Goal: Understand process/instructions: Learn about a topic

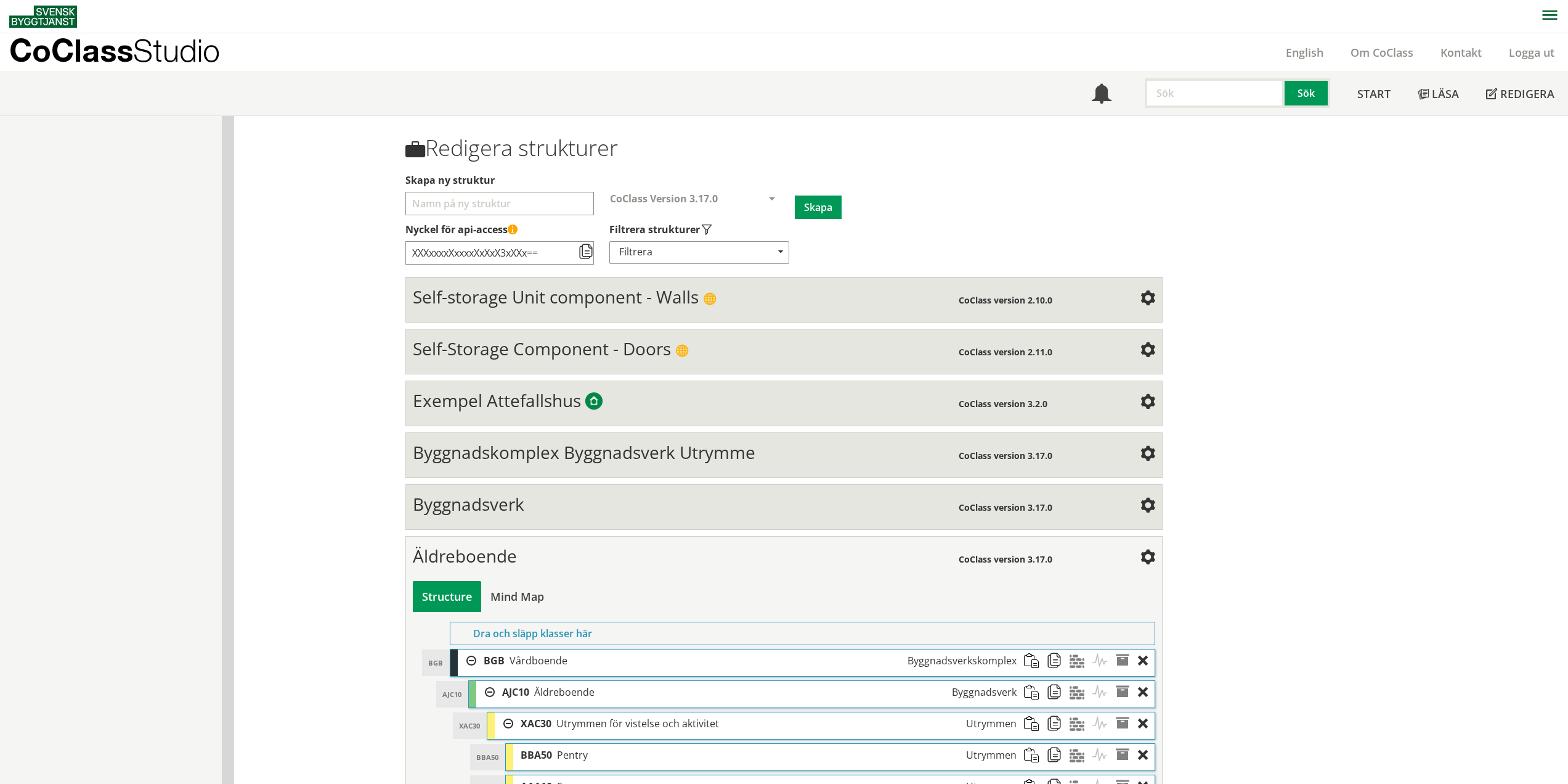
scroll to position [1788, 0]
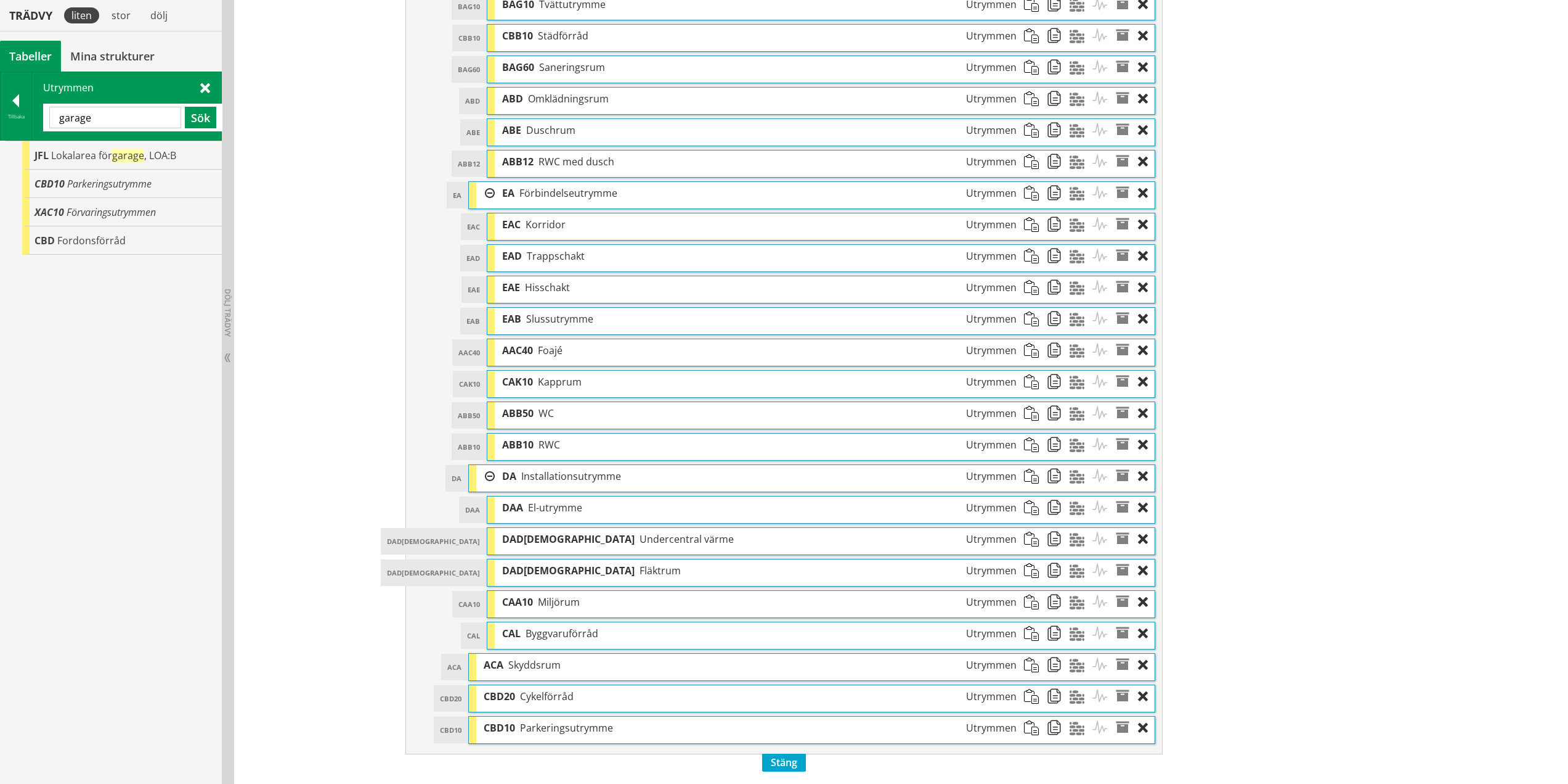
click at [203, 89] on span at bounding box center [204, 87] width 10 height 13
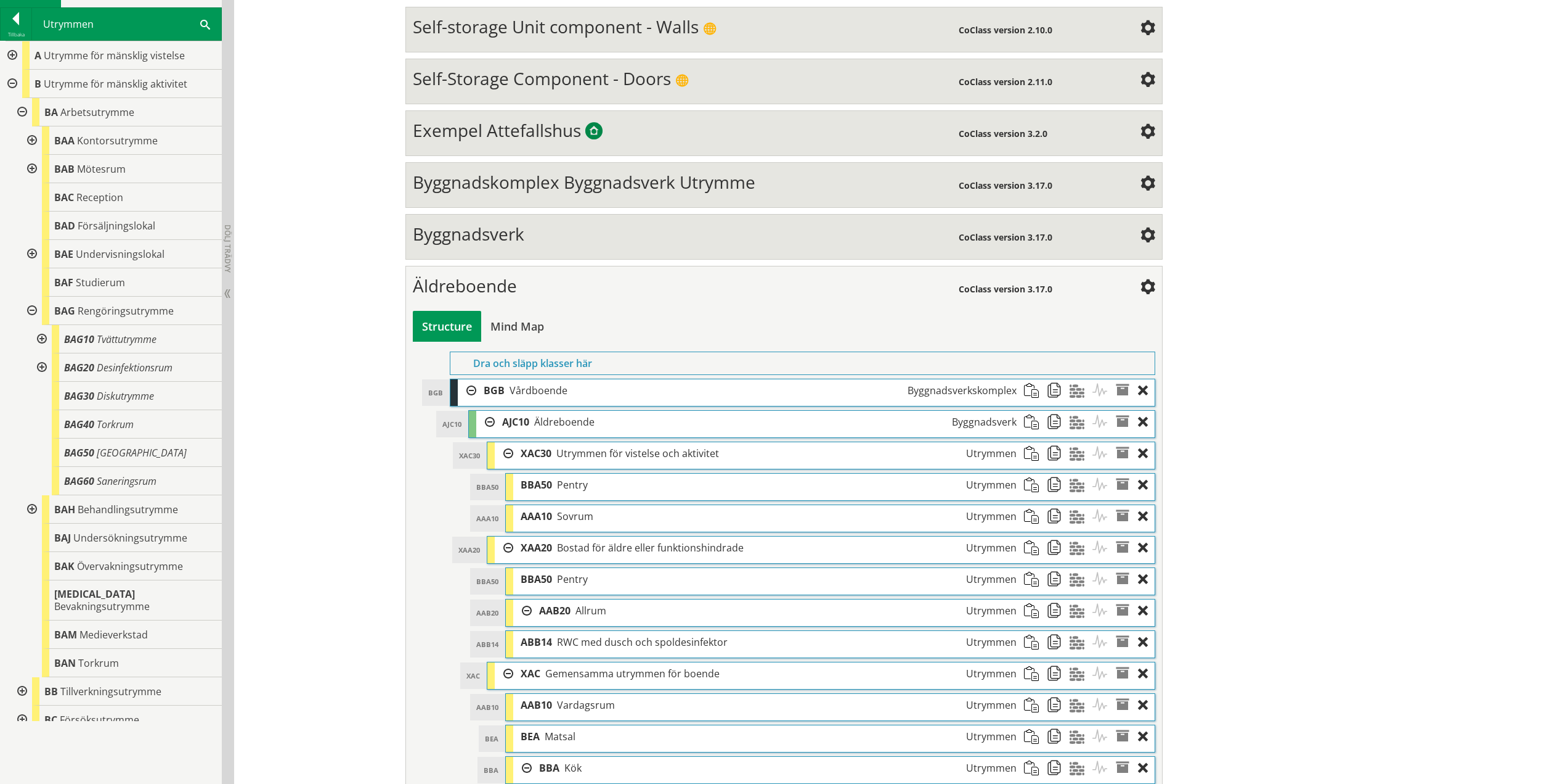
scroll to position [185, 0]
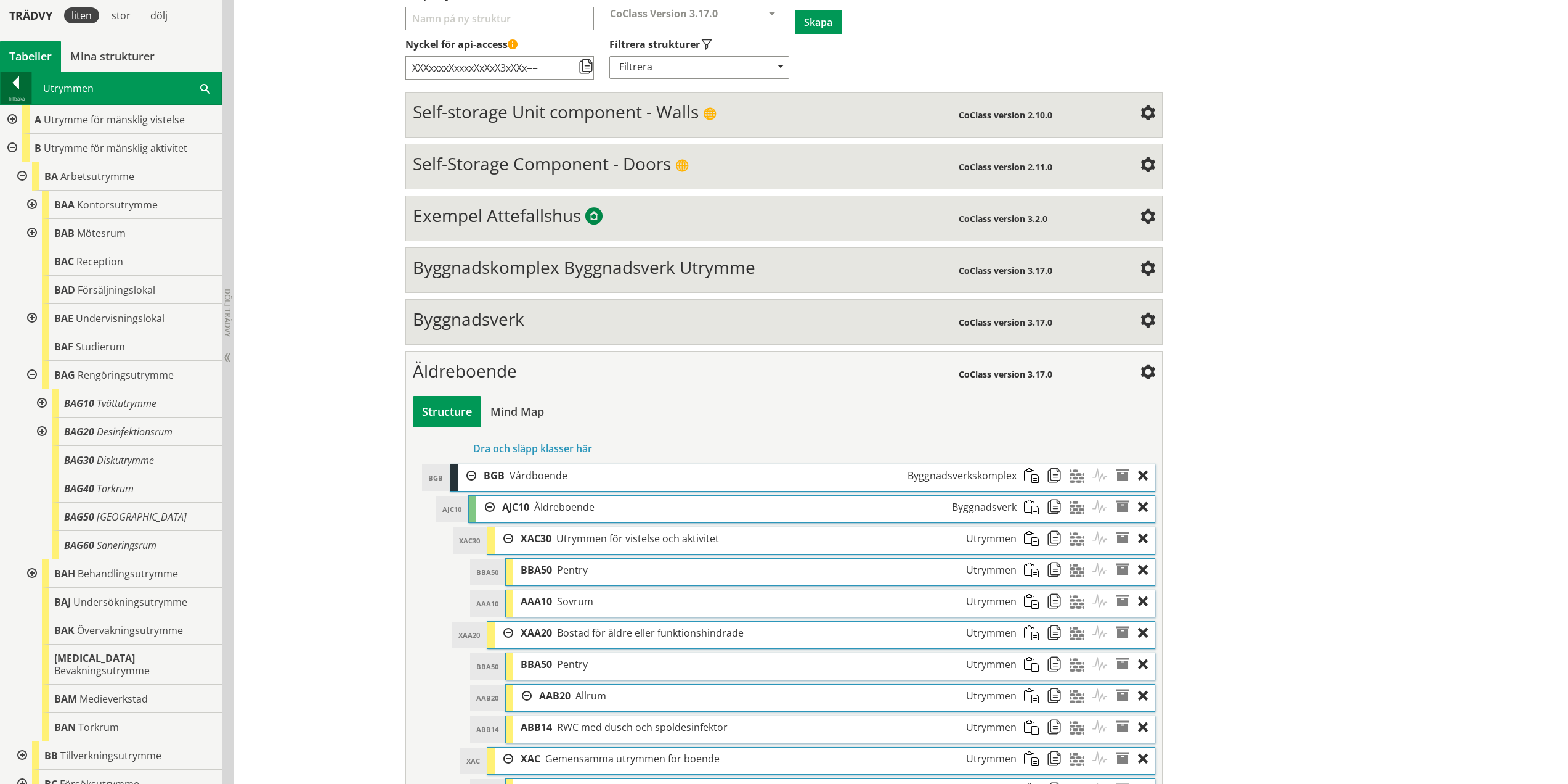
click at [12, 83] on div at bounding box center [16, 85] width 31 height 18
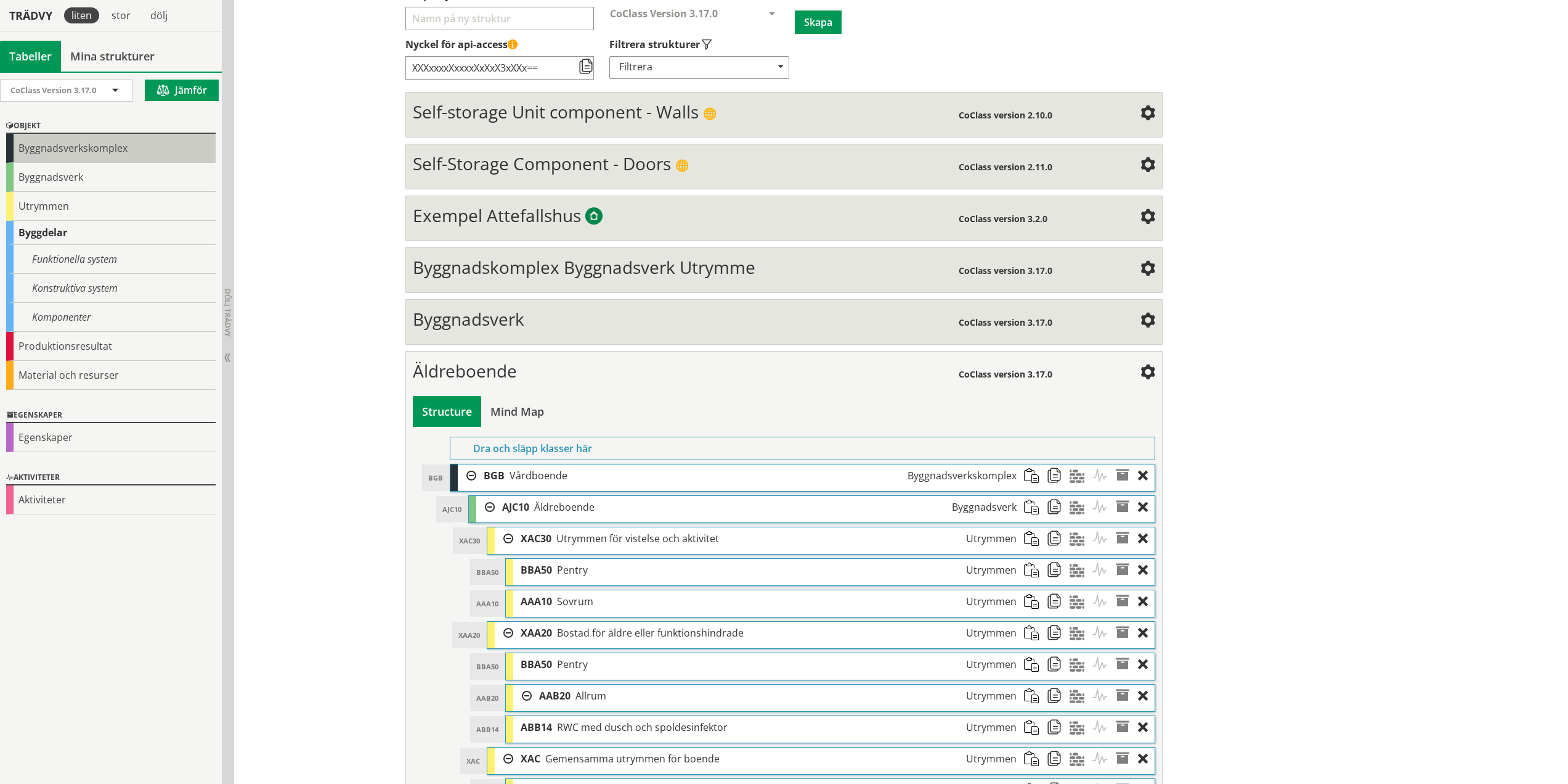
click at [68, 148] on div "Byggnadsverkskomplex" at bounding box center [111, 148] width 210 height 29
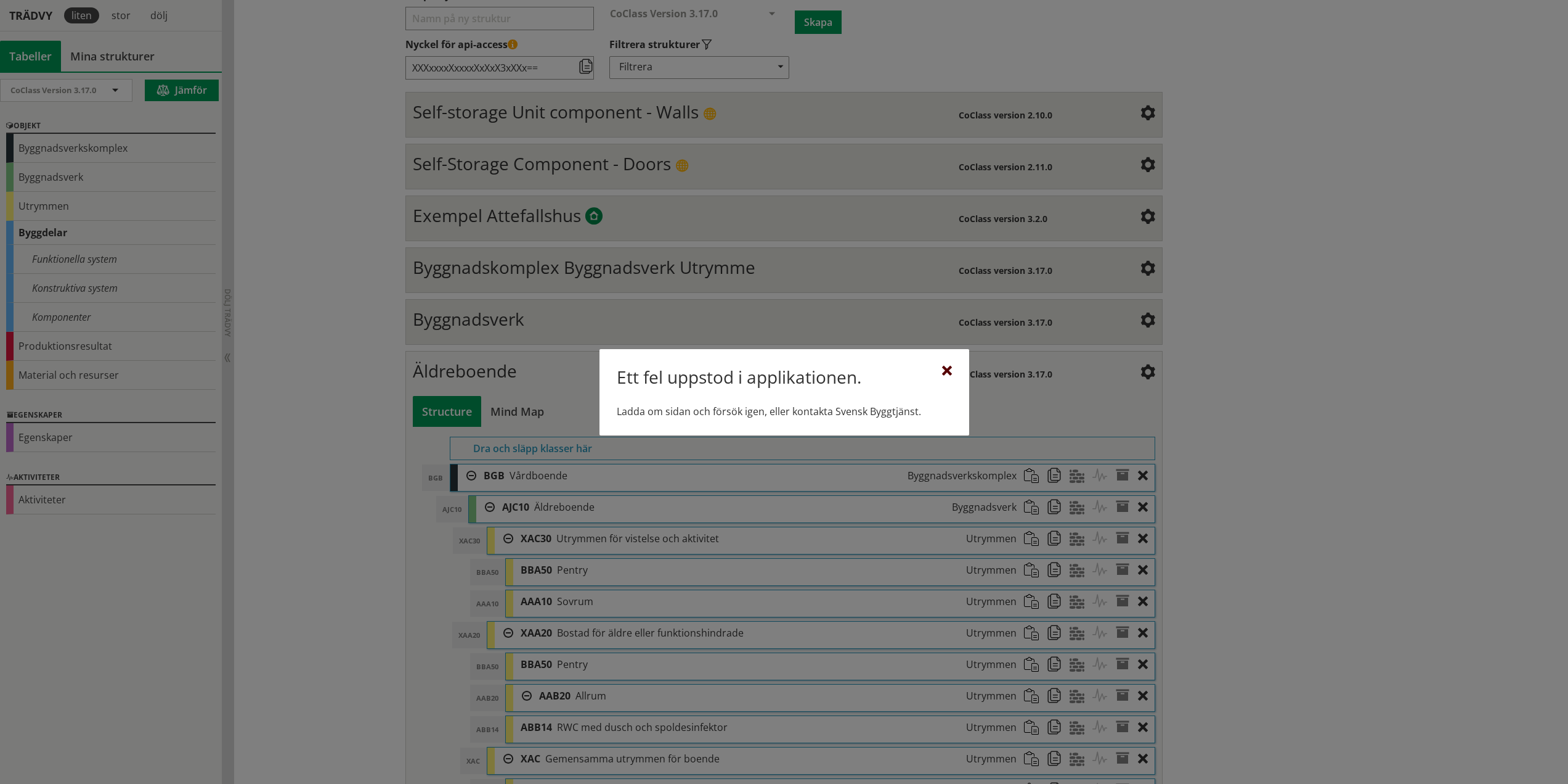
click at [944, 366] on div at bounding box center [946, 371] width 10 height 10
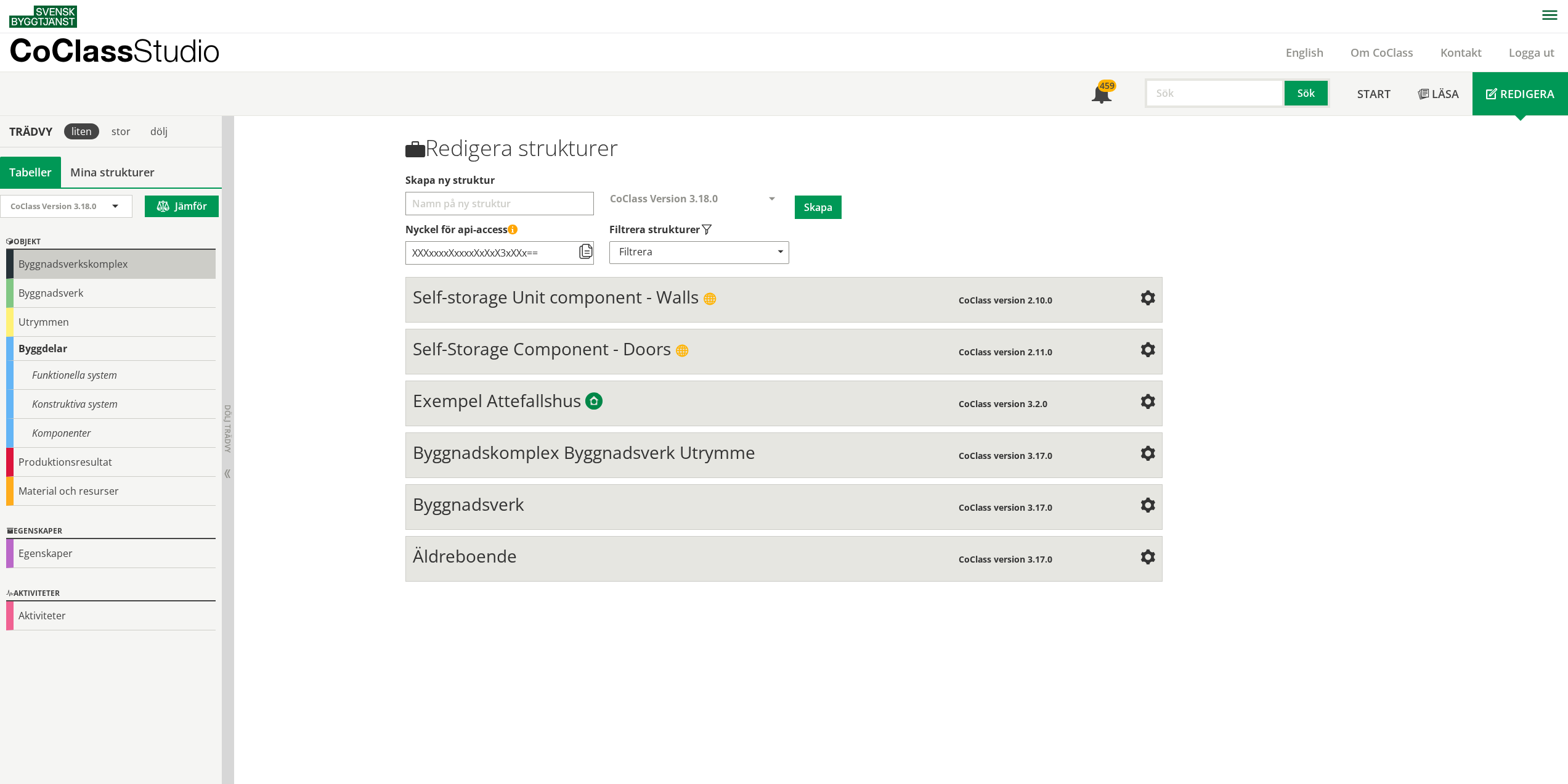
click at [79, 259] on div "Byggnadsverkskomplex" at bounding box center [111, 263] width 210 height 29
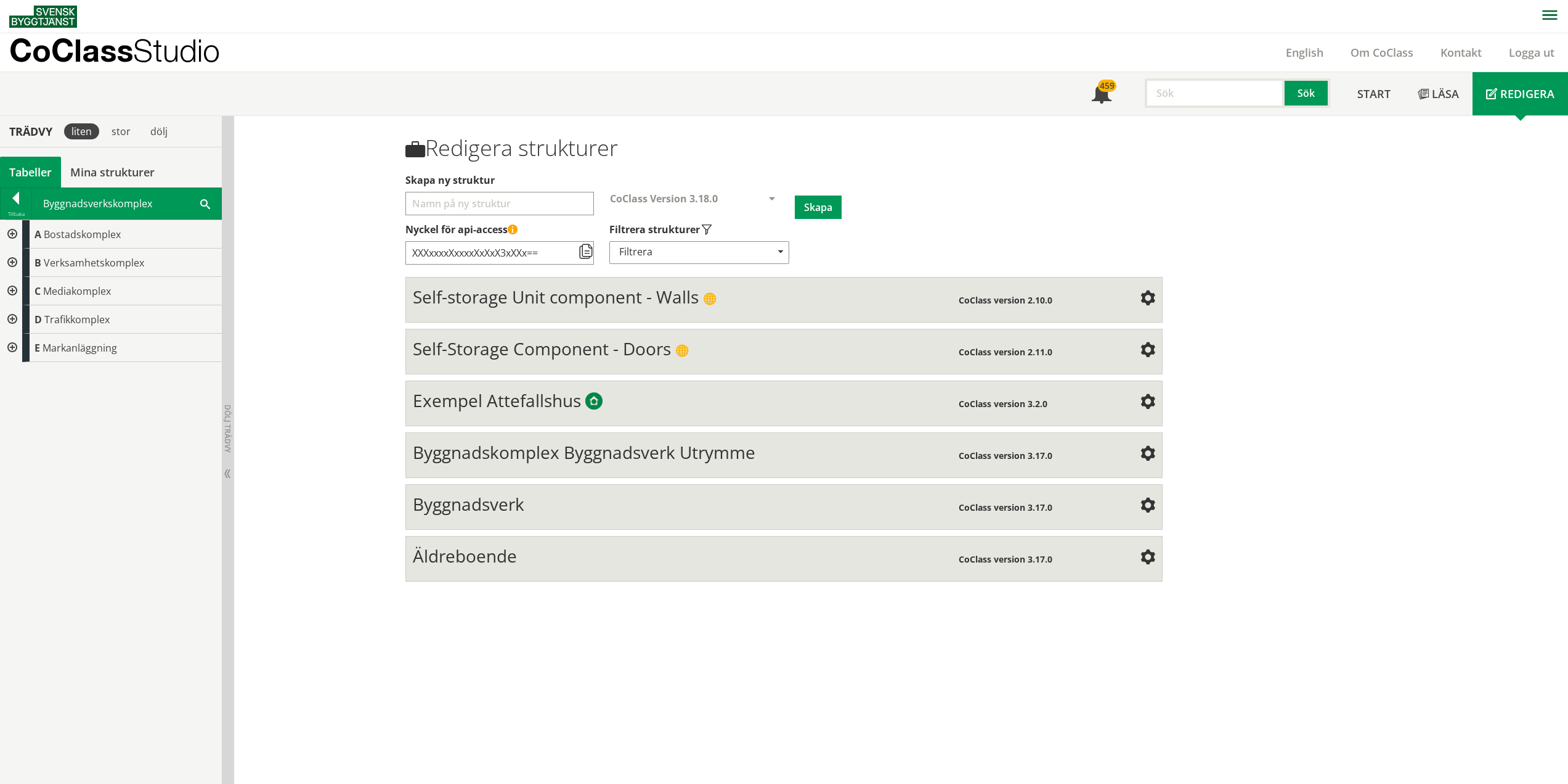
click at [13, 235] on div at bounding box center [11, 234] width 22 height 28
click at [19, 261] on div at bounding box center [20, 263] width 22 height 28
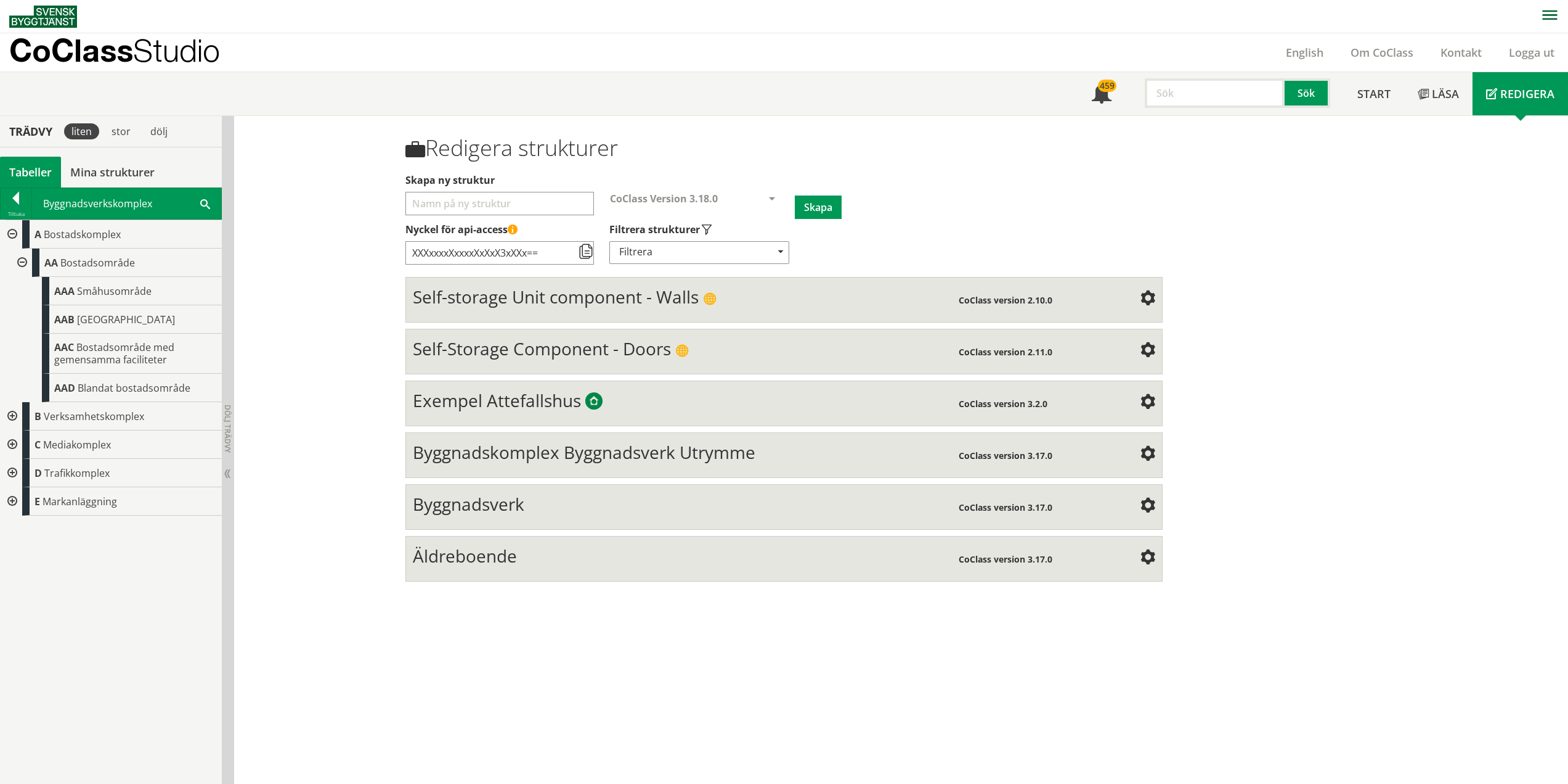
click at [13, 235] on div at bounding box center [11, 234] width 22 height 28
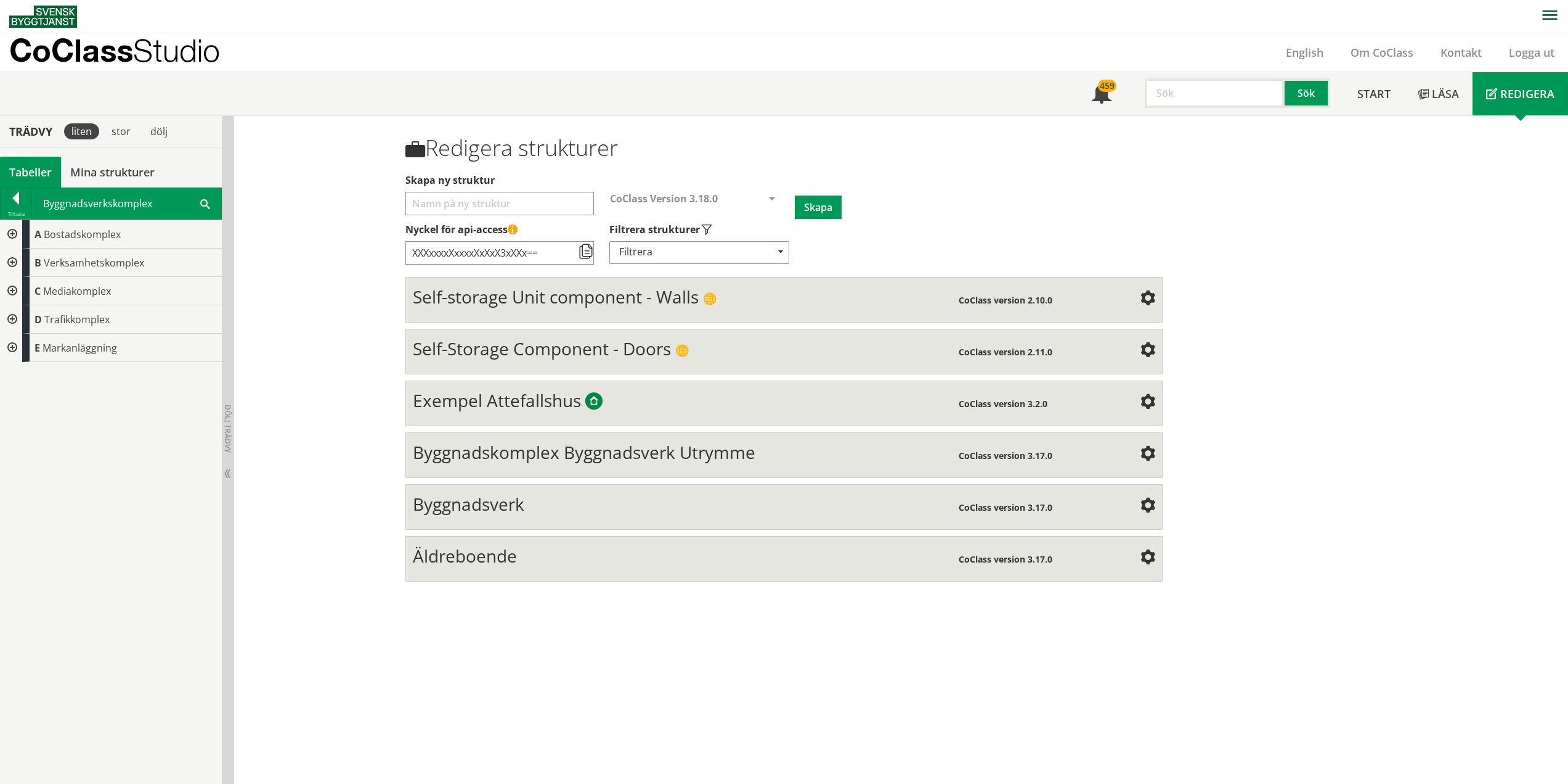
click at [13, 262] on div at bounding box center [11, 263] width 22 height 28
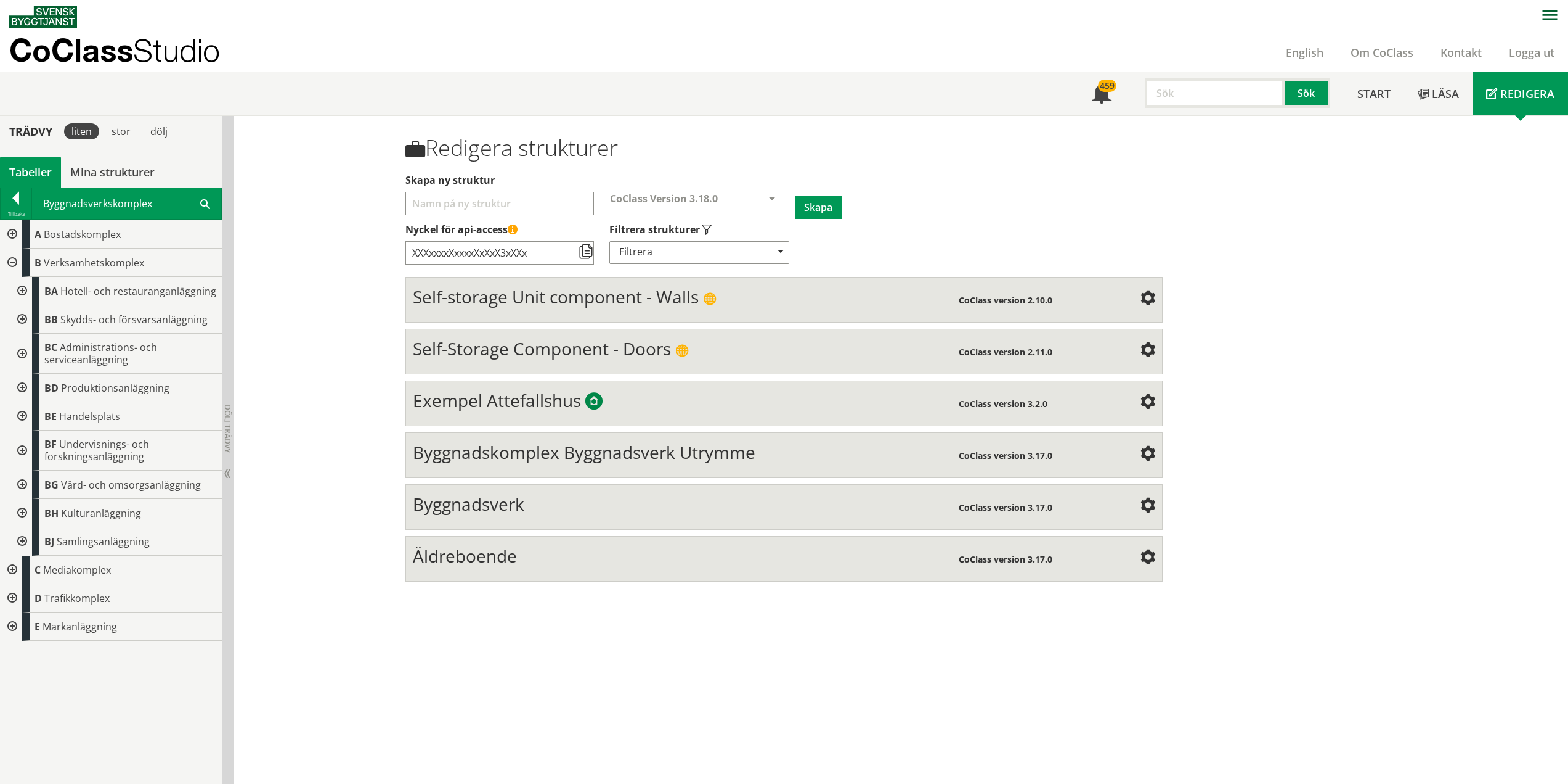
click at [20, 451] on div at bounding box center [20, 450] width 22 height 40
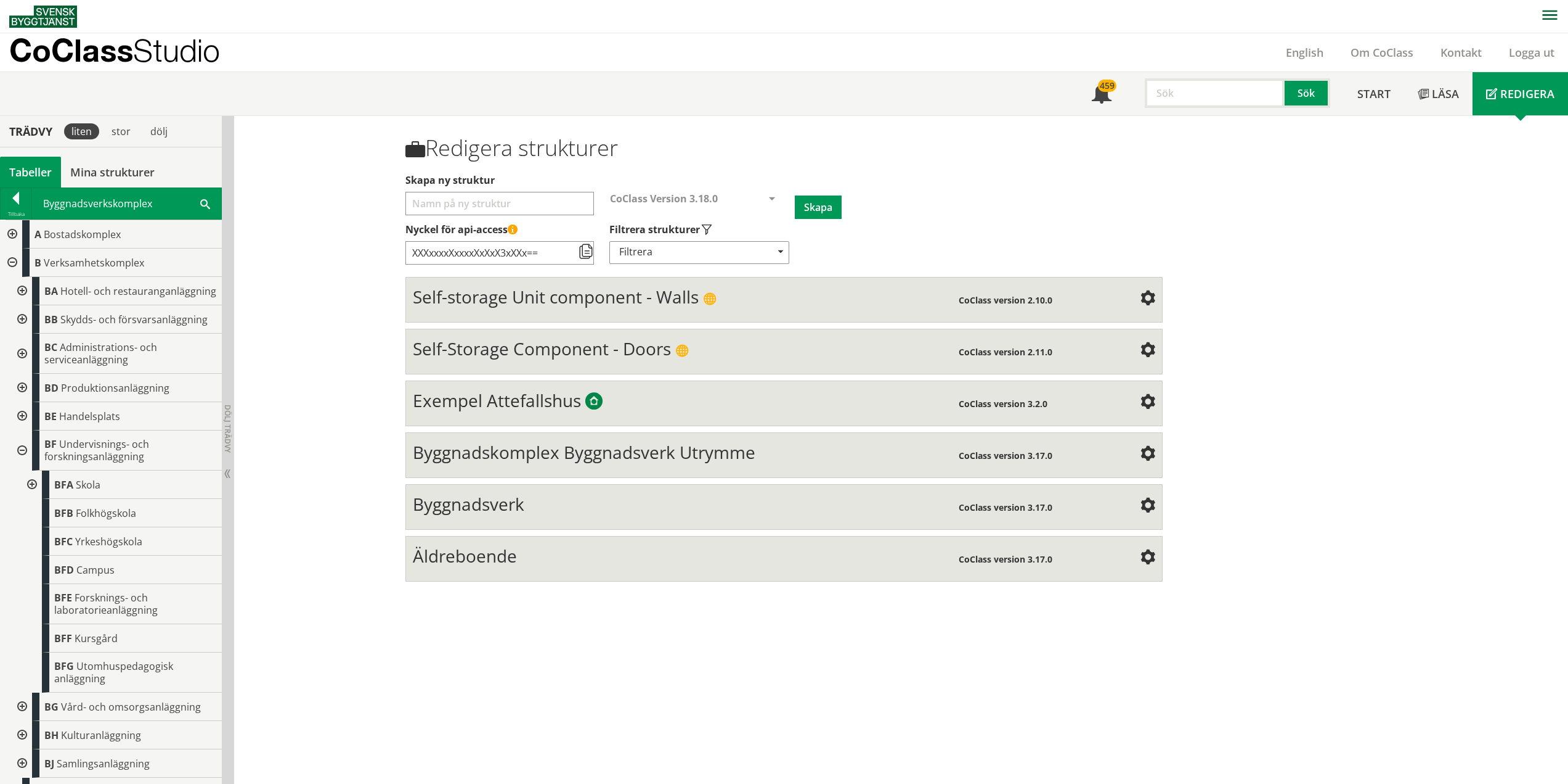
click at [32, 496] on div at bounding box center [30, 484] width 22 height 28
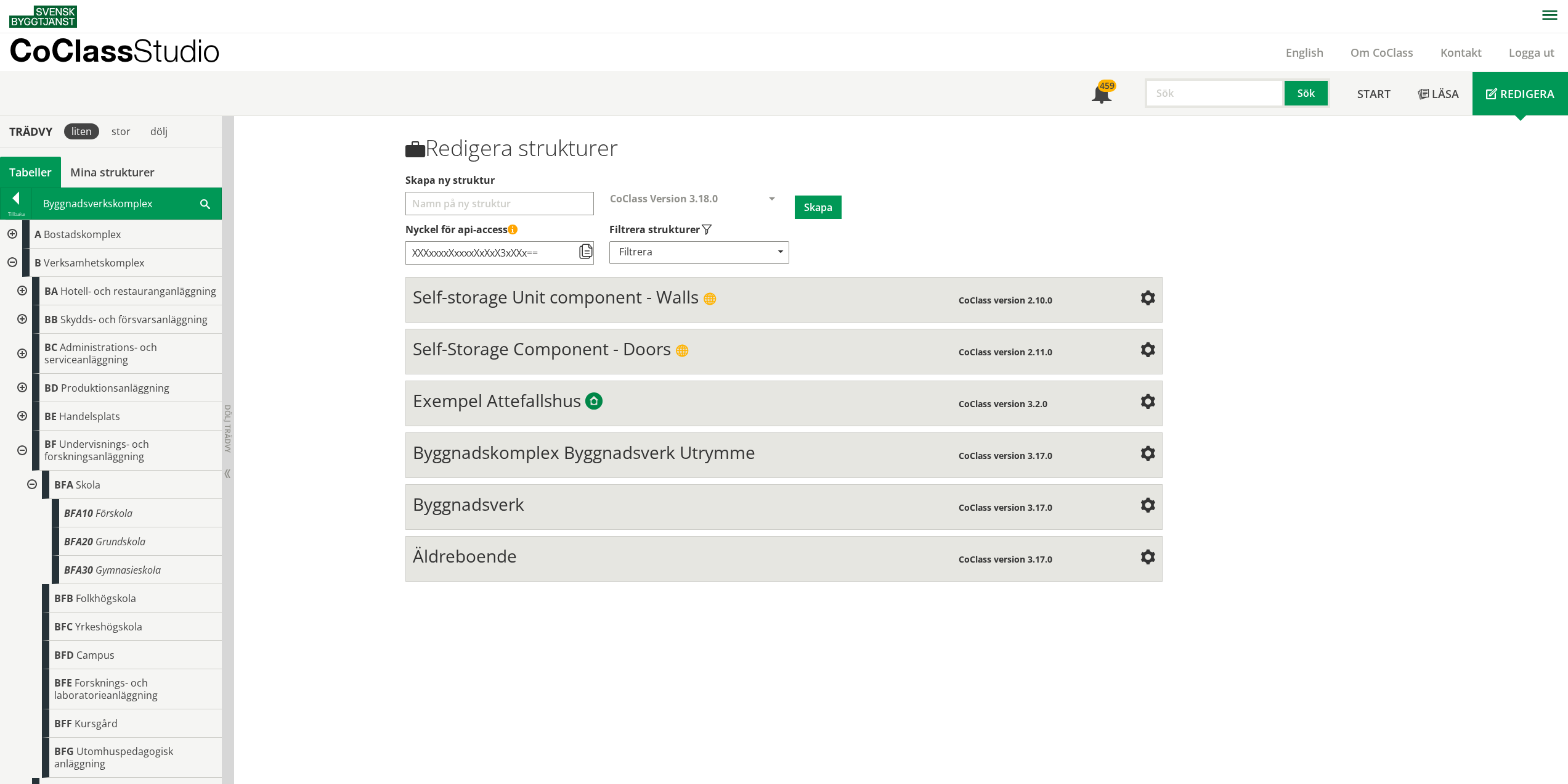
click at [25, 462] on div at bounding box center [20, 450] width 22 height 40
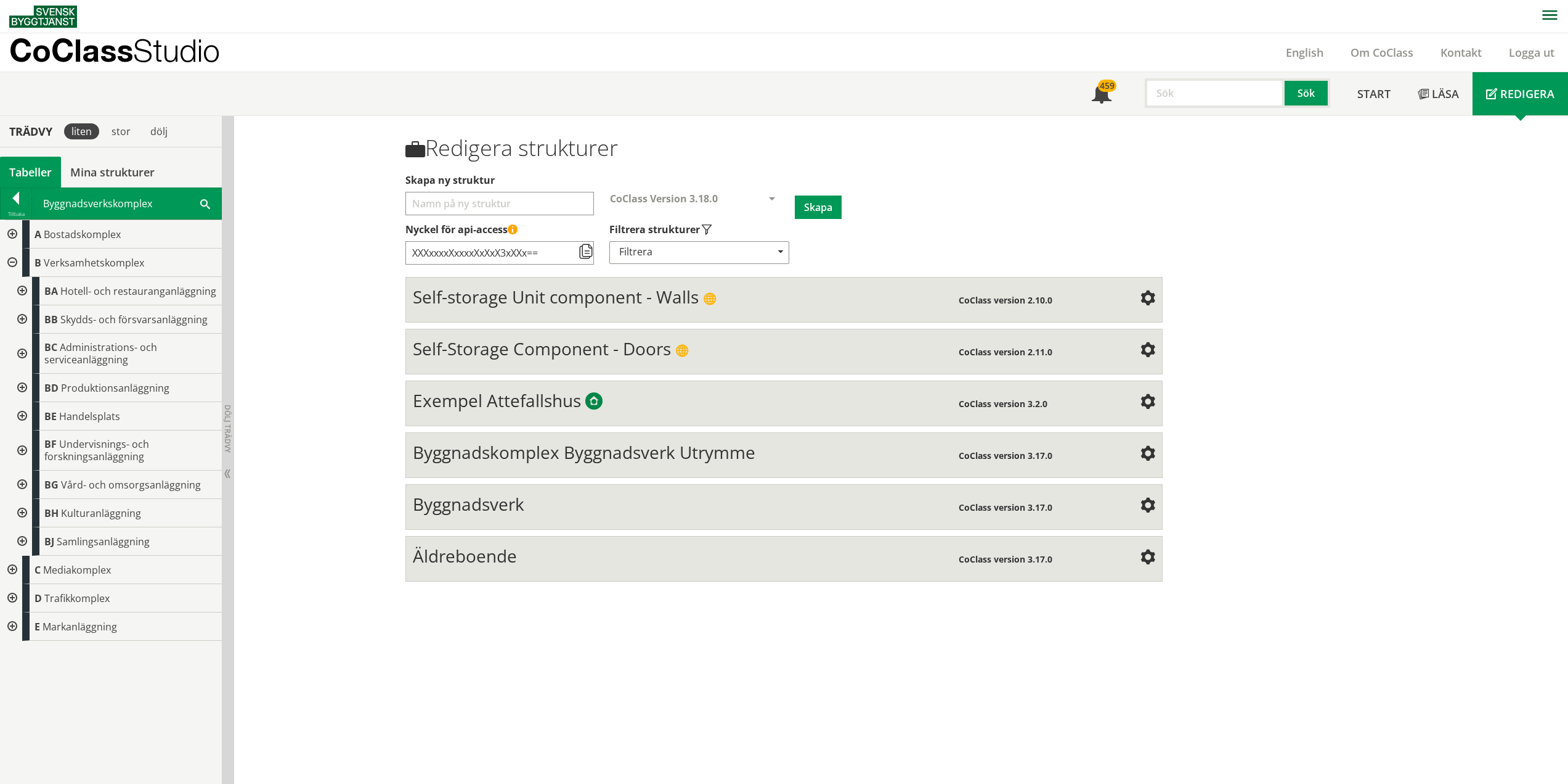
click at [24, 484] on div at bounding box center [20, 484] width 22 height 28
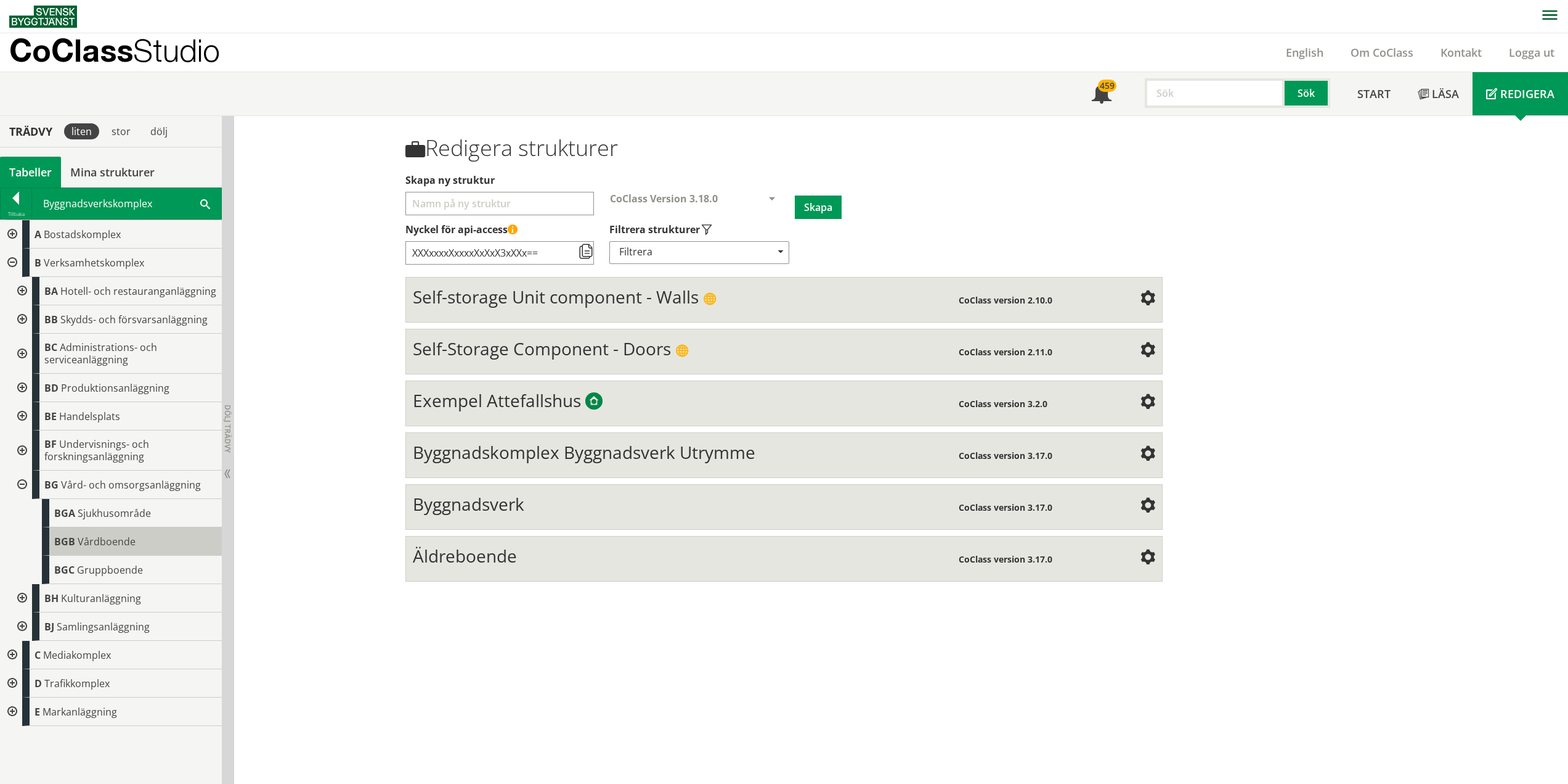
click at [114, 538] on span "Vårdboende" at bounding box center [107, 541] width 58 height 13
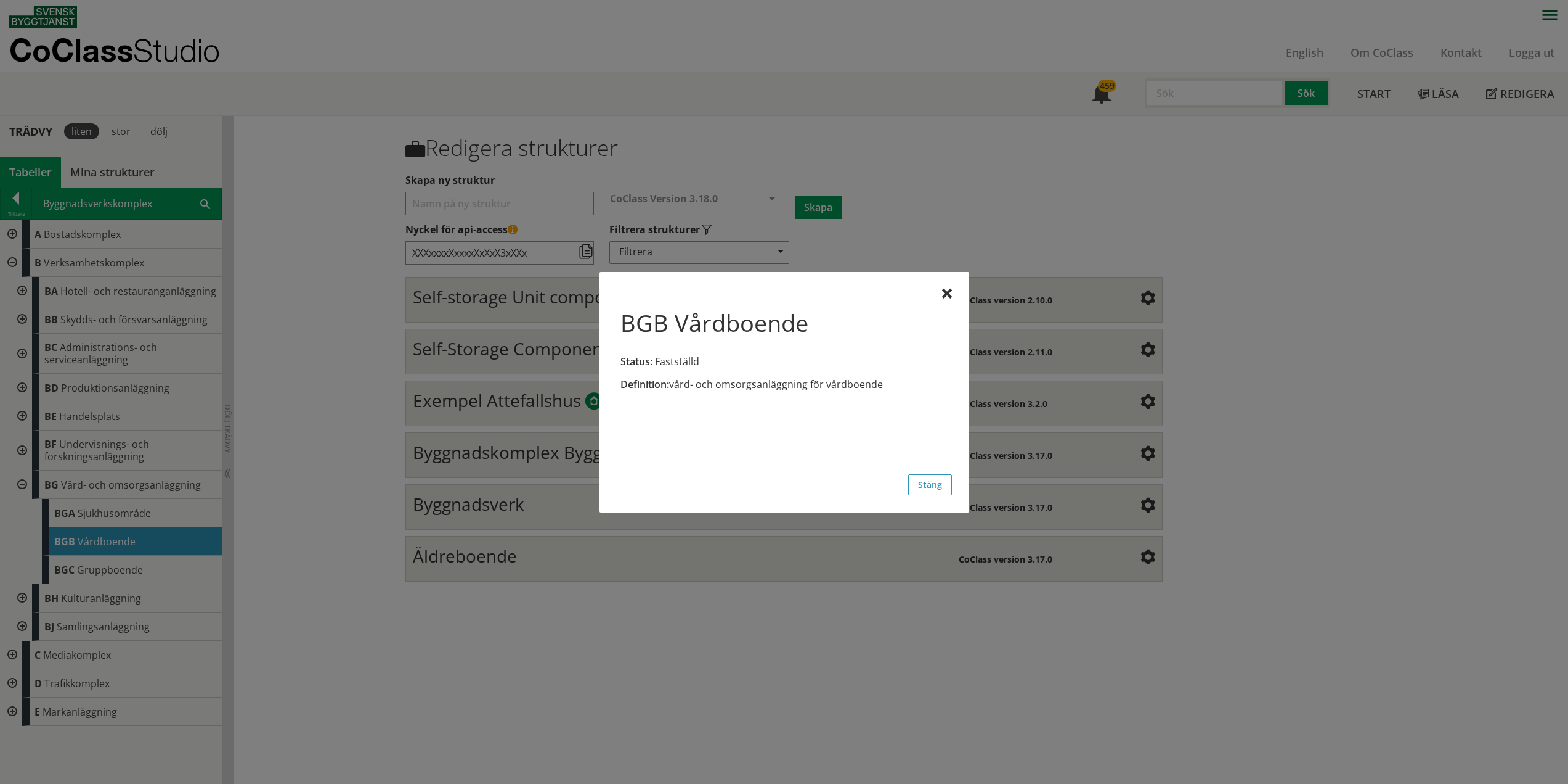
click at [936, 295] on div "Definition: vård- och omsorgsanläggning för vårdboende" at bounding box center [784, 344] width 335 height 111
click at [948, 292] on div at bounding box center [946, 293] width 10 height 10
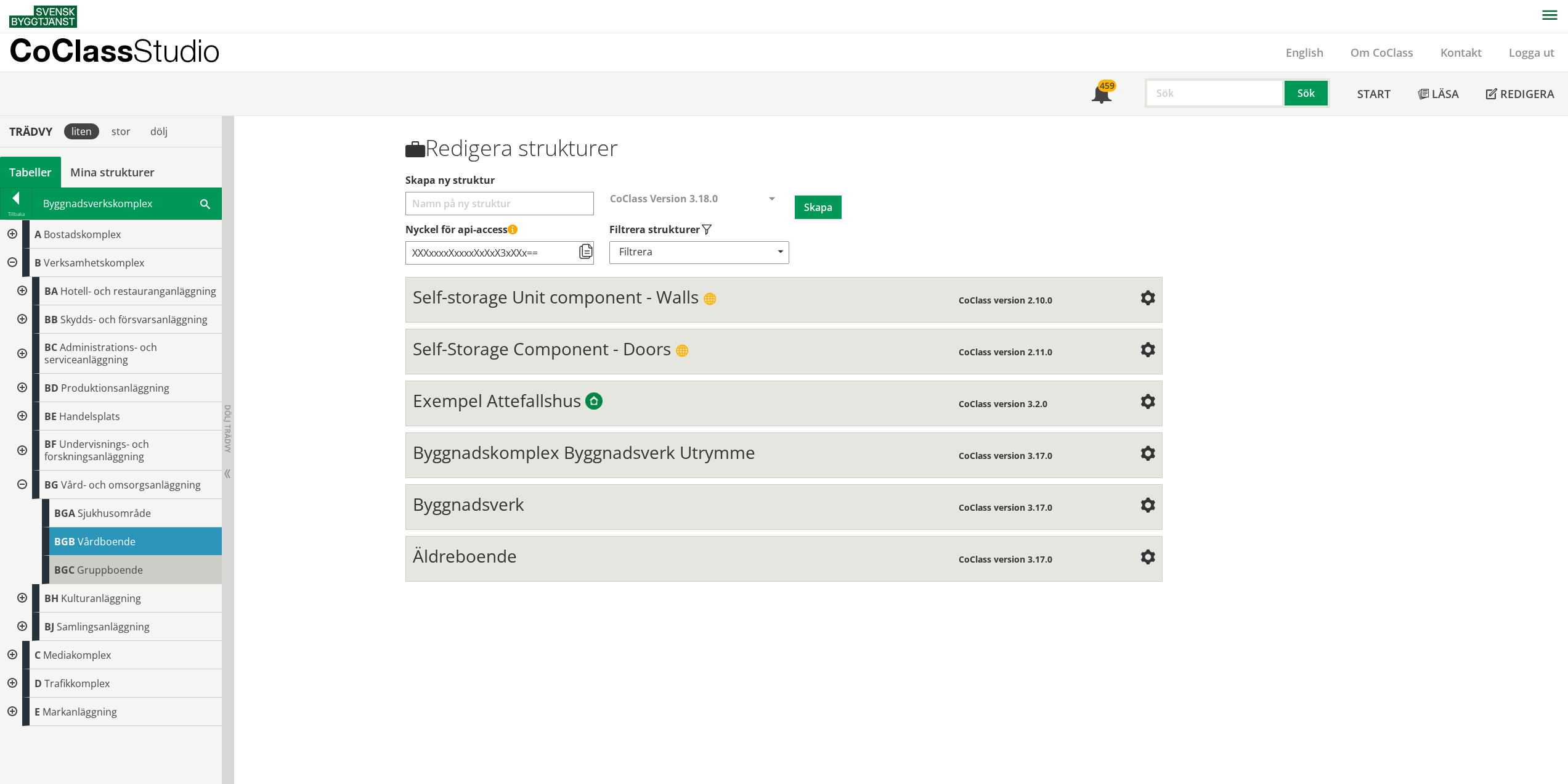
click at [121, 571] on span "Gruppboende" at bounding box center [109, 569] width 66 height 13
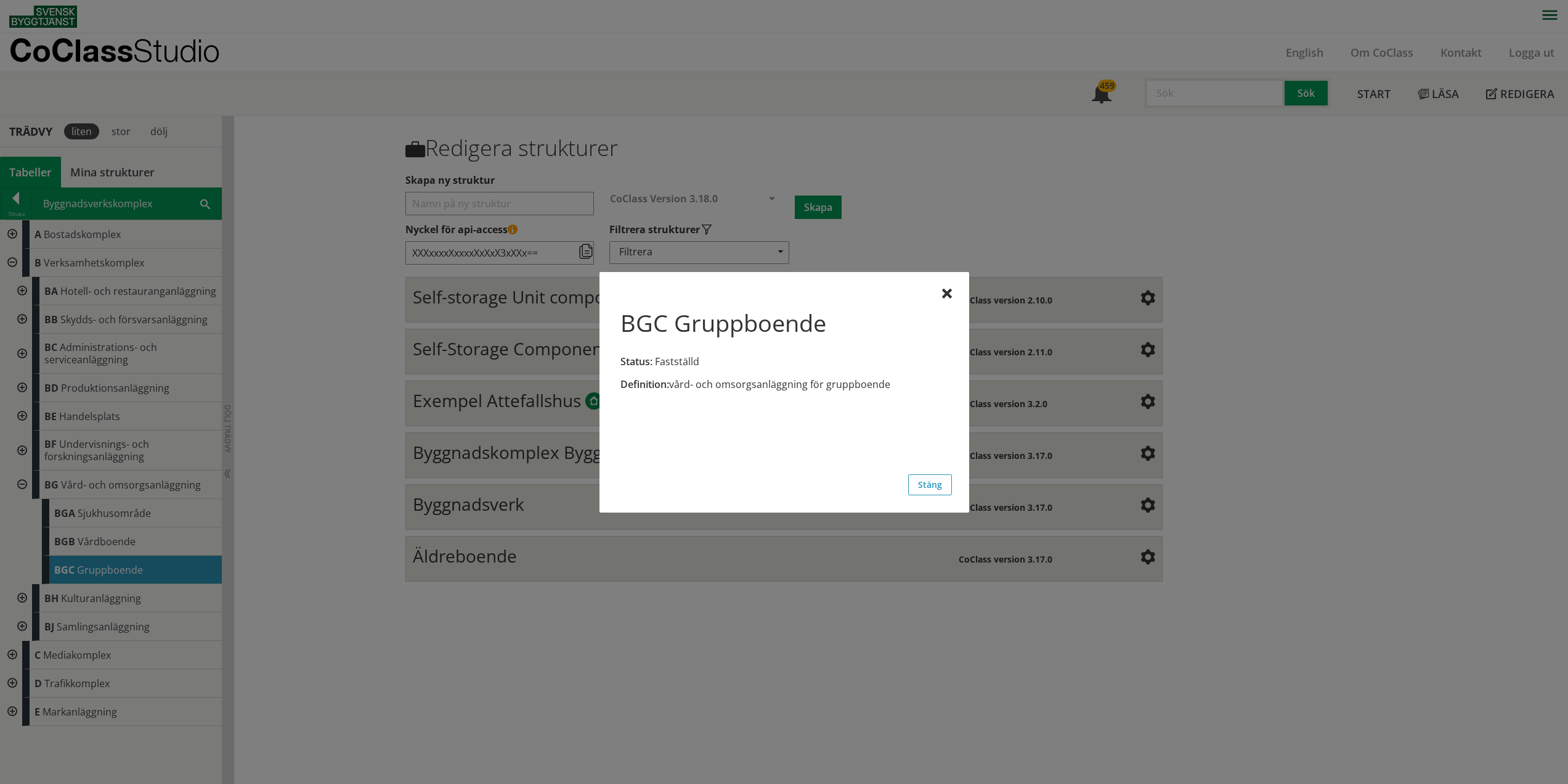
click at [124, 536] on div at bounding box center [784, 392] width 1568 height 784
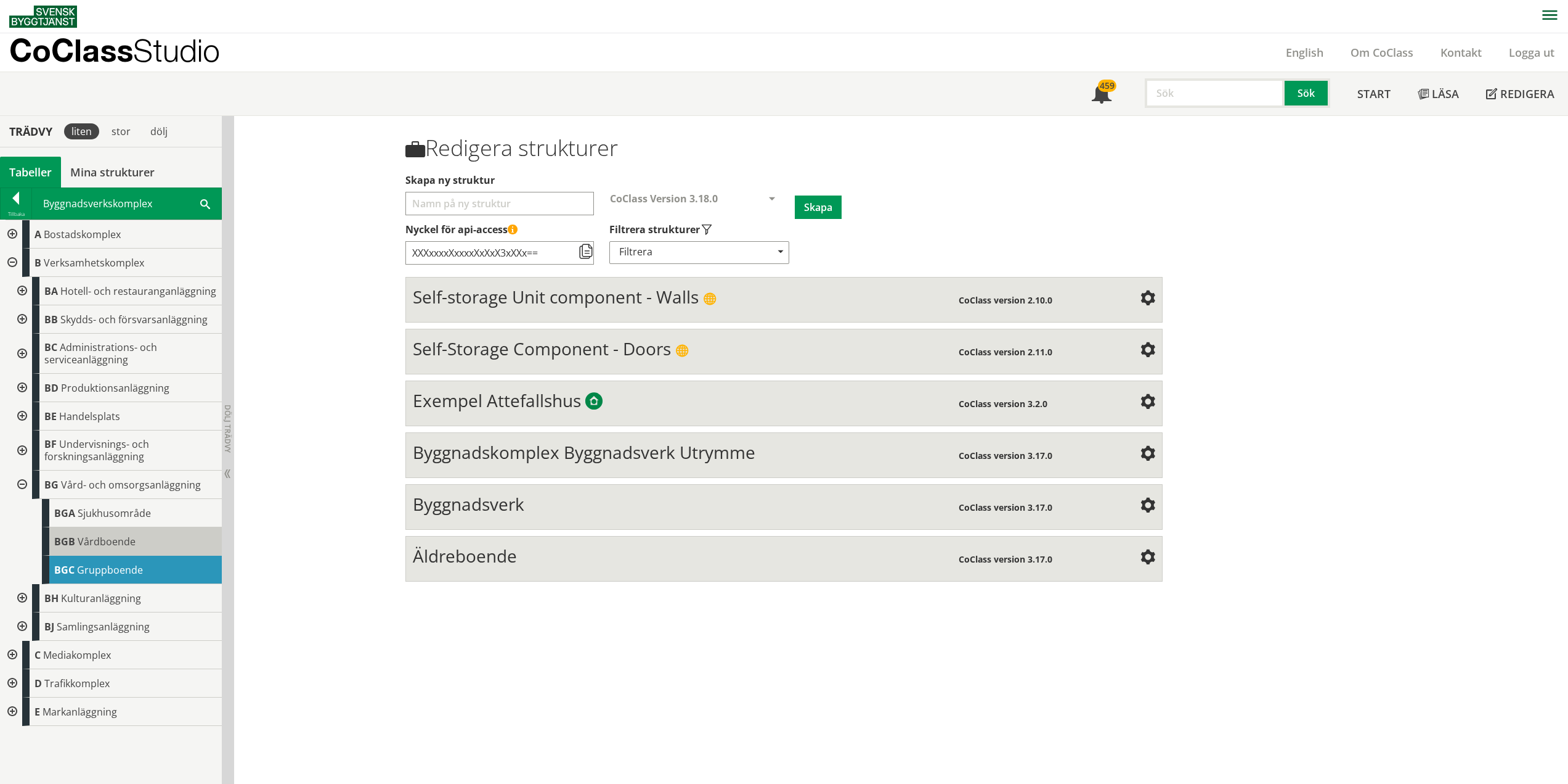
click at [116, 536] on span "Vårdboende" at bounding box center [107, 541] width 58 height 13
click at [116, 539] on span "Vårdboende" at bounding box center [107, 541] width 58 height 13
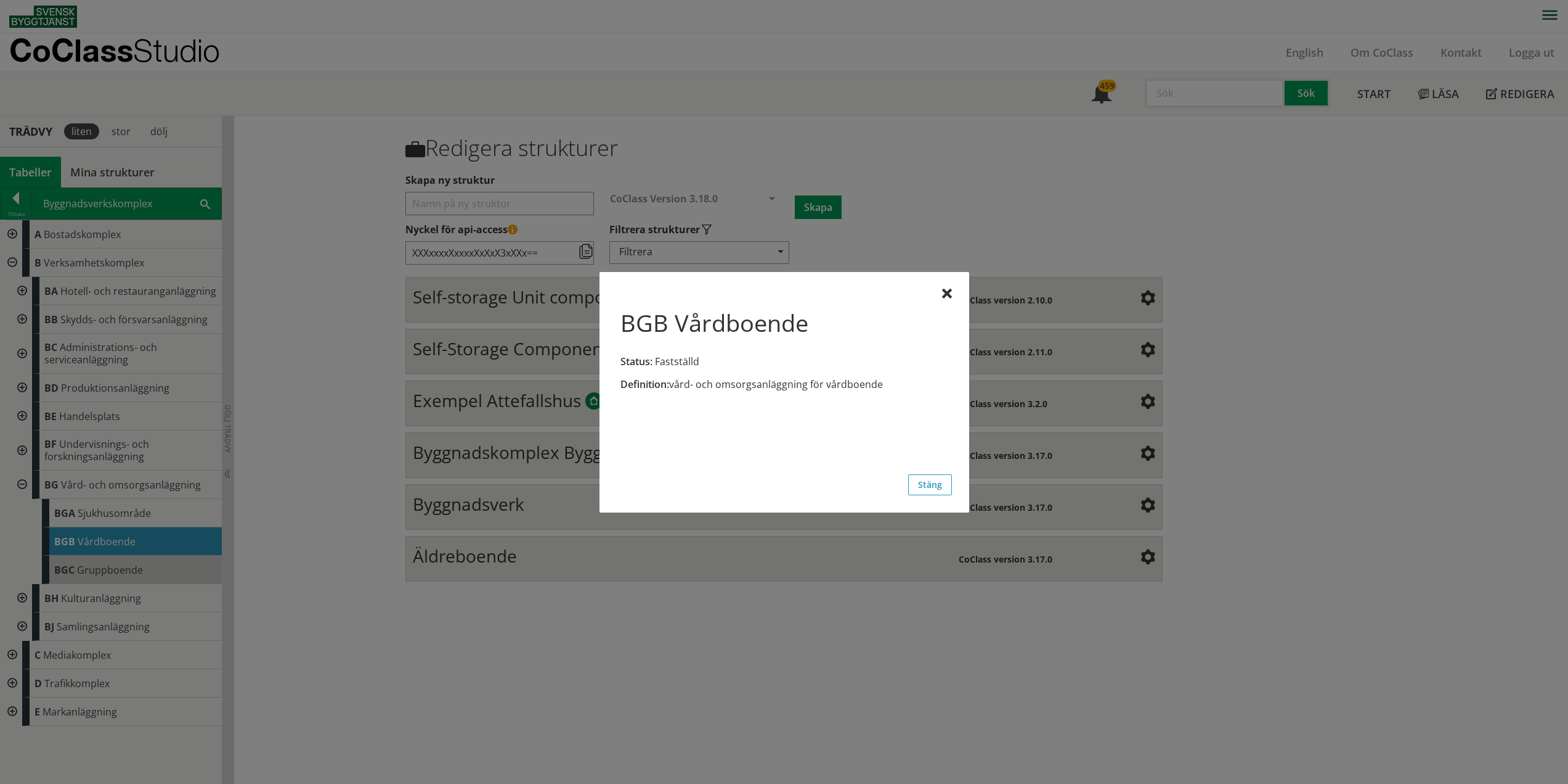
click at [129, 573] on div at bounding box center [784, 392] width 1568 height 784
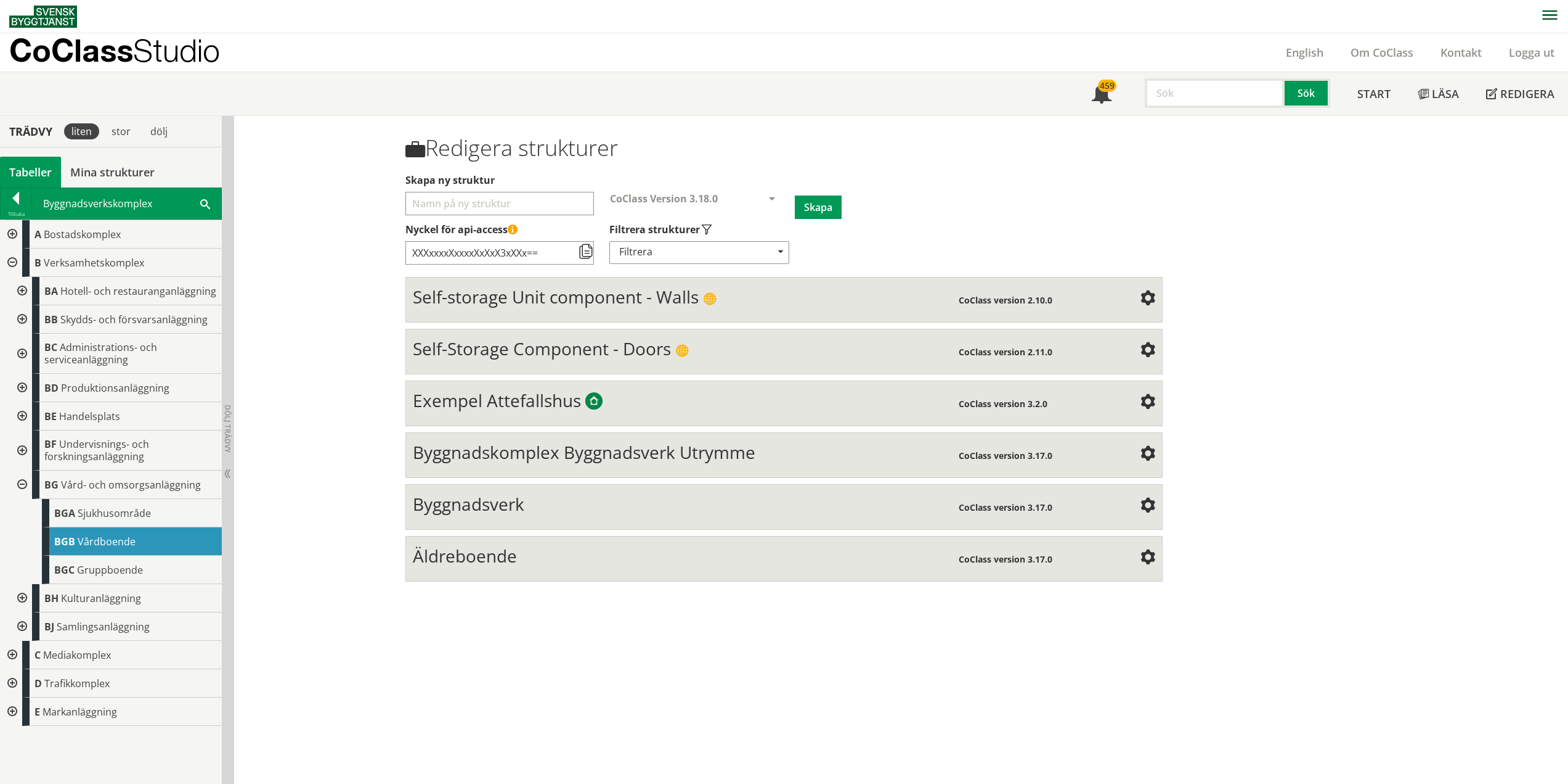
click at [25, 483] on div at bounding box center [20, 484] width 22 height 28
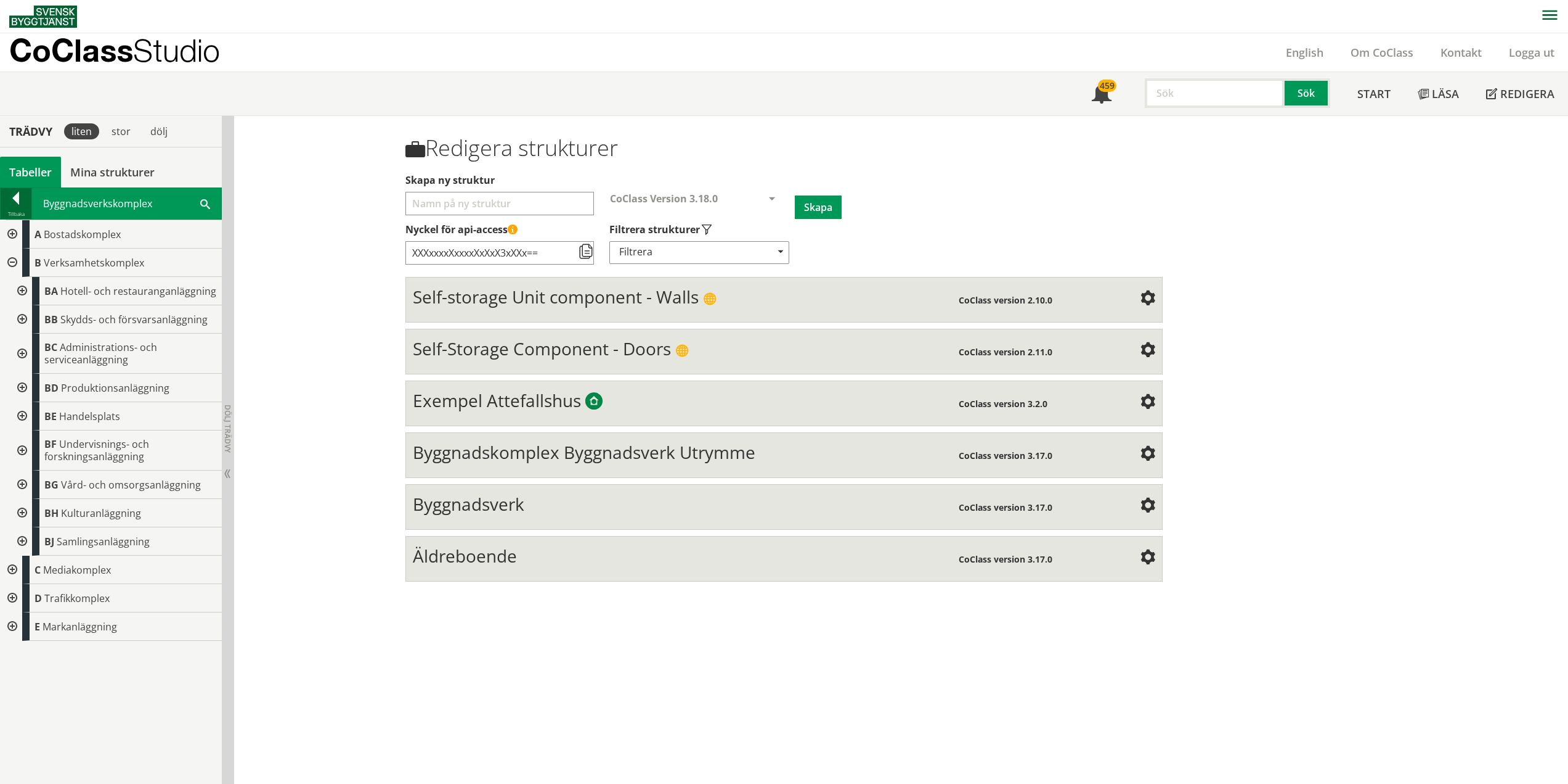
click at [12, 200] on div at bounding box center [16, 201] width 31 height 18
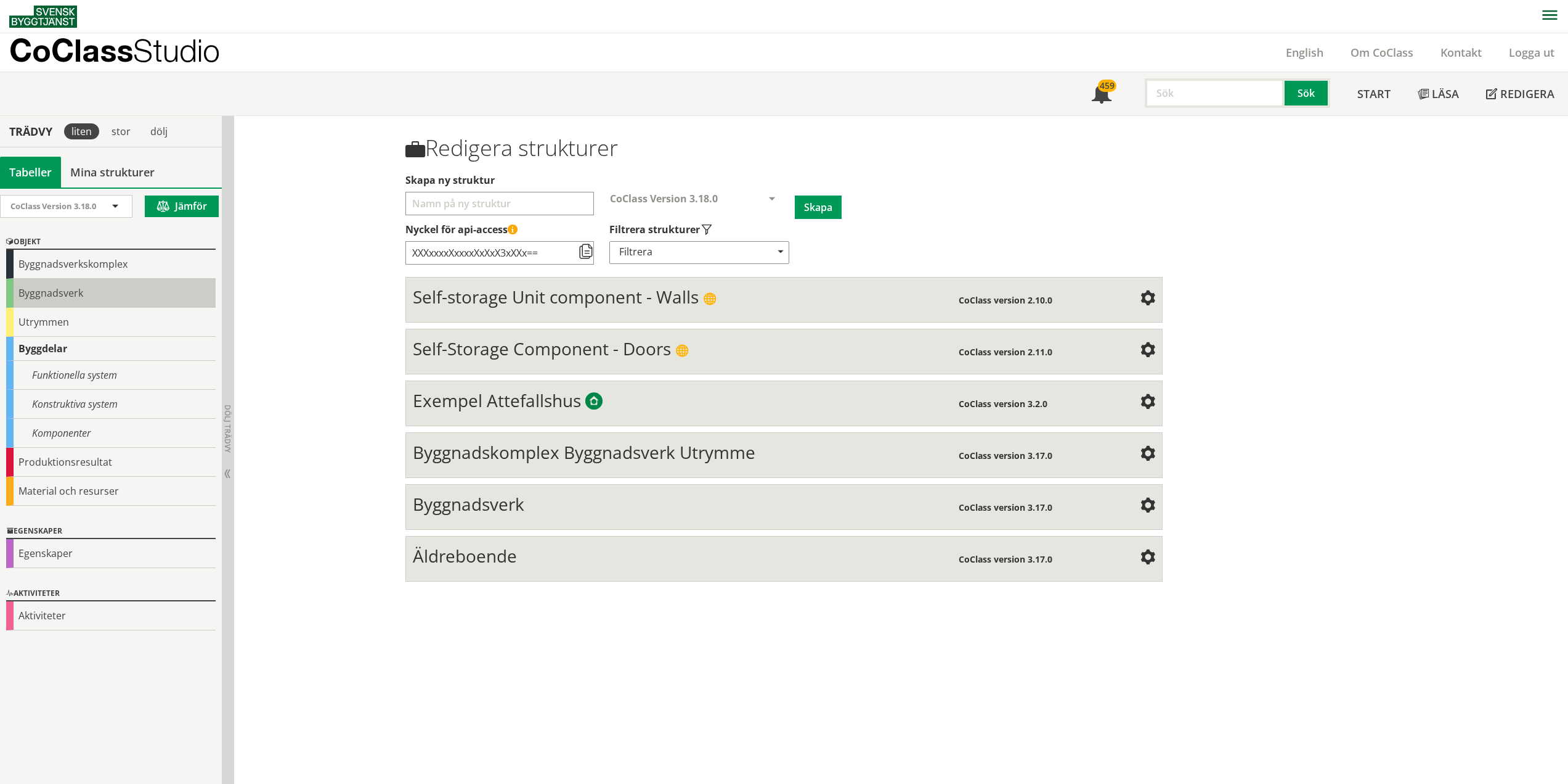
click at [70, 298] on div "Byggnadsverk" at bounding box center [111, 292] width 210 height 29
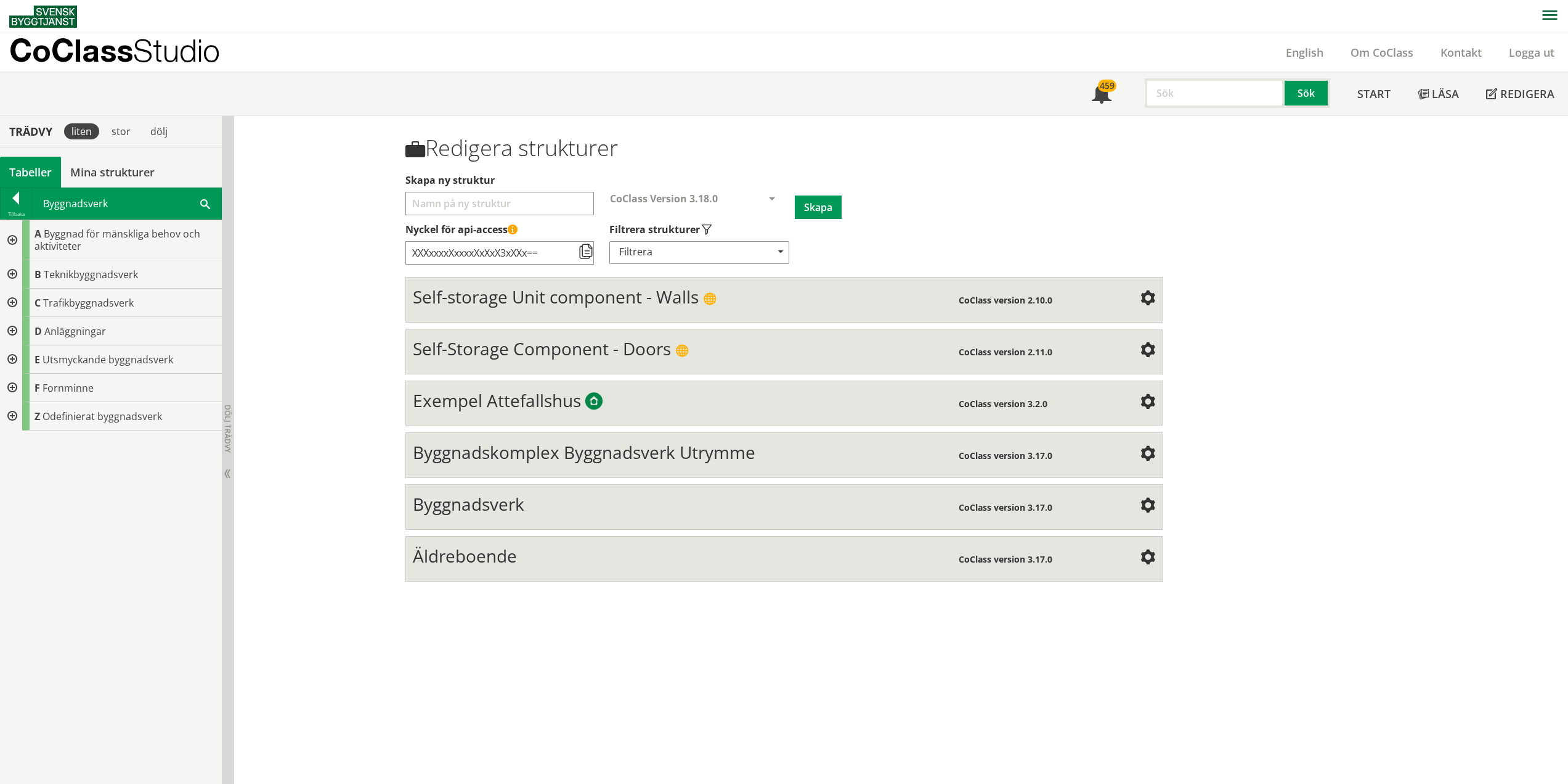
click at [13, 235] on div at bounding box center [11, 240] width 22 height 40
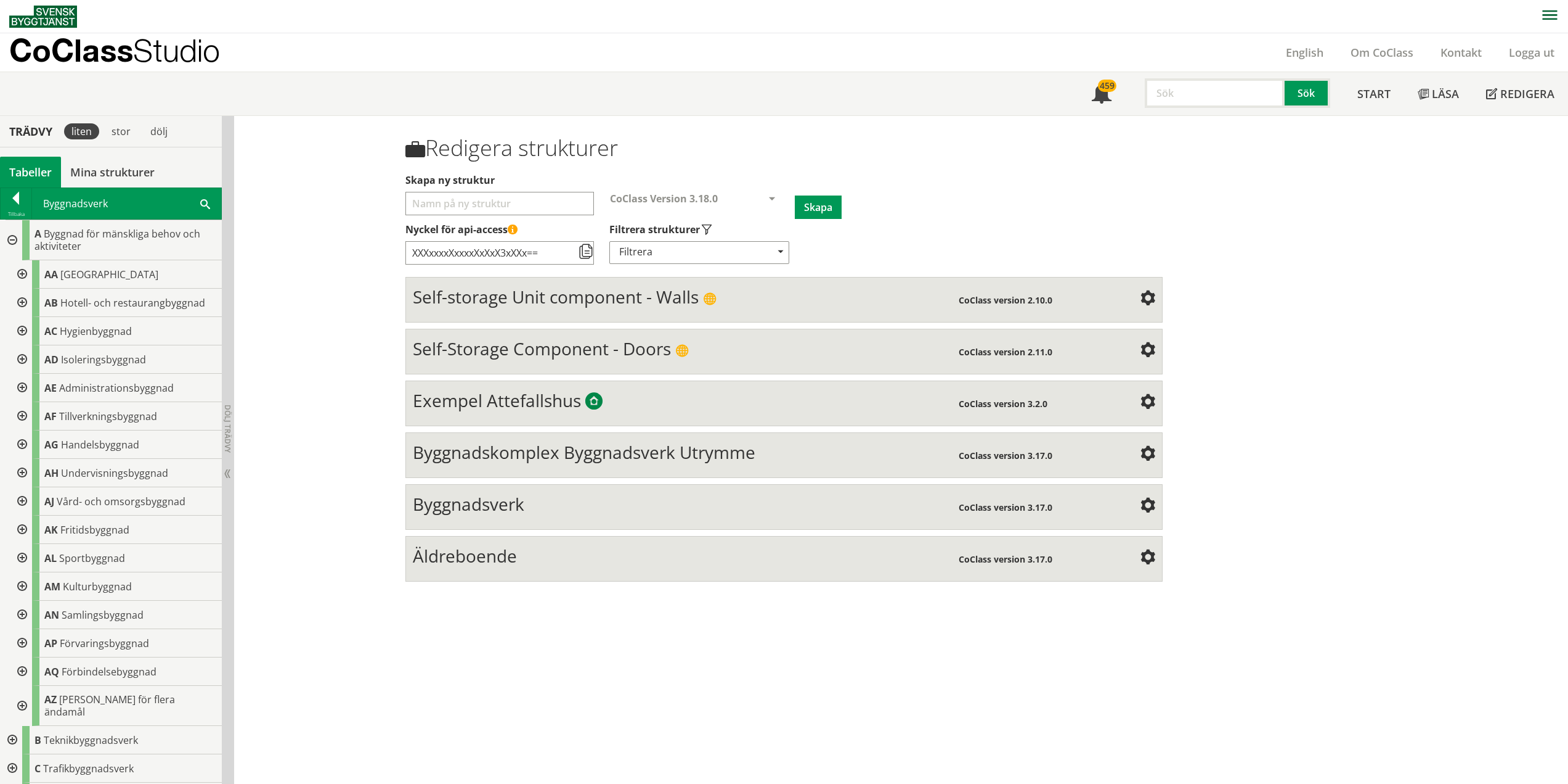
click at [21, 500] on div at bounding box center [20, 501] width 22 height 28
click at [32, 556] on div at bounding box center [30, 558] width 22 height 28
click at [31, 556] on div at bounding box center [30, 558] width 22 height 28
click at [33, 584] on div at bounding box center [30, 587] width 22 height 28
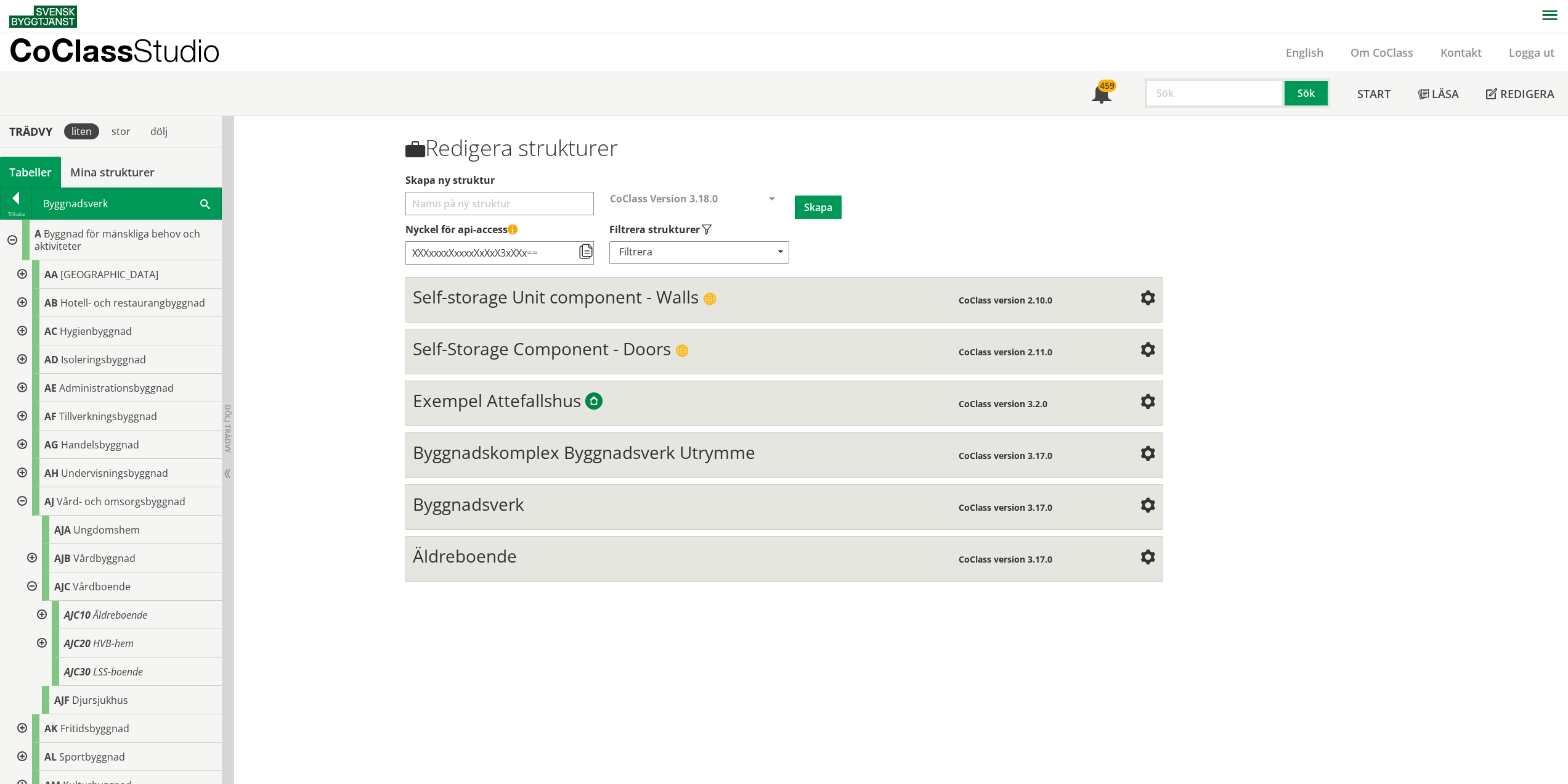
click at [40, 610] on div at bounding box center [40, 615] width 22 height 28
click at [42, 671] on div at bounding box center [40, 671] width 22 height 28
click at [15, 199] on div at bounding box center [16, 201] width 31 height 18
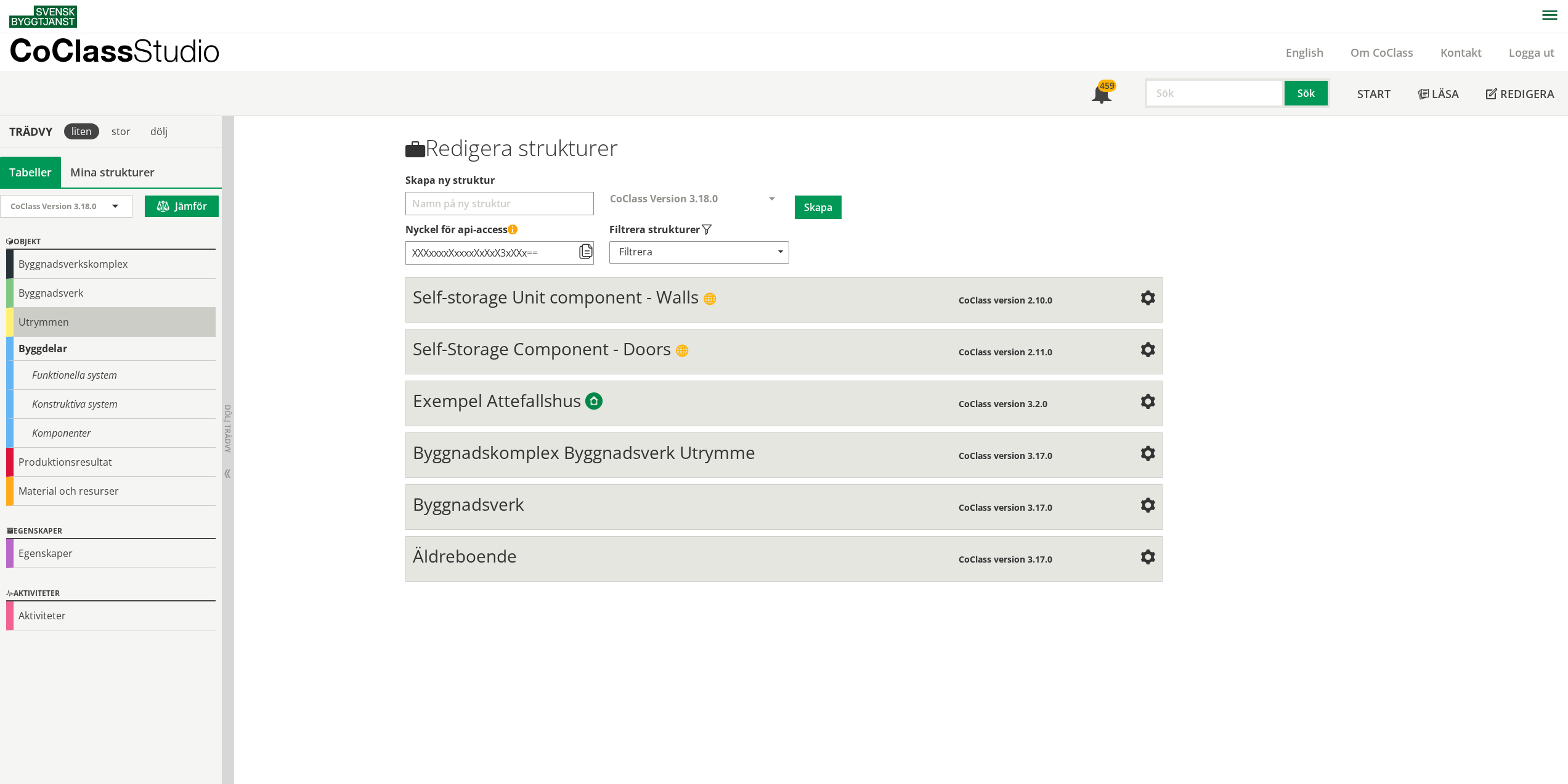
click at [48, 320] on div "Utrymmen" at bounding box center [111, 322] width 210 height 29
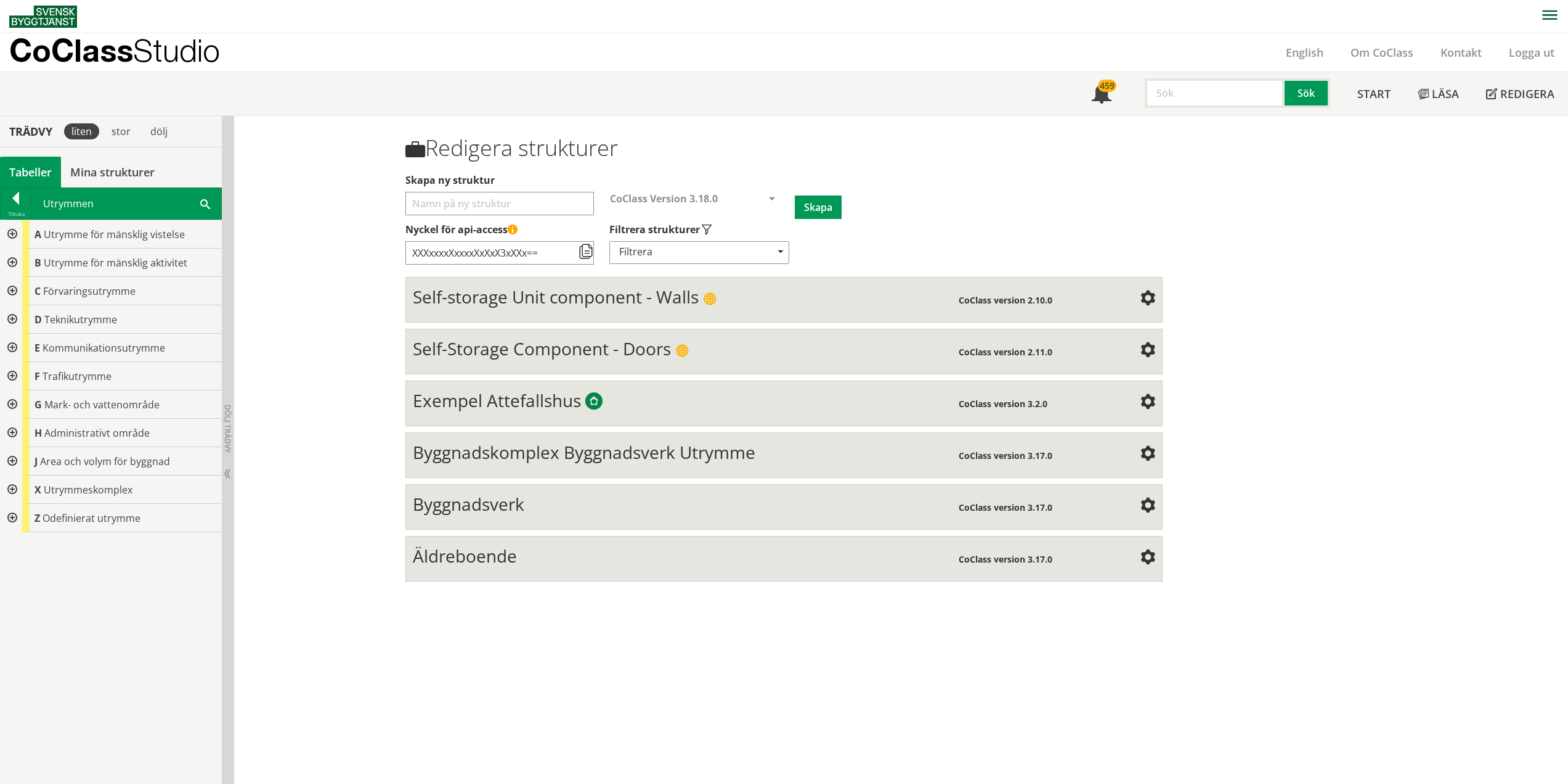
click at [11, 233] on div at bounding box center [11, 234] width 22 height 28
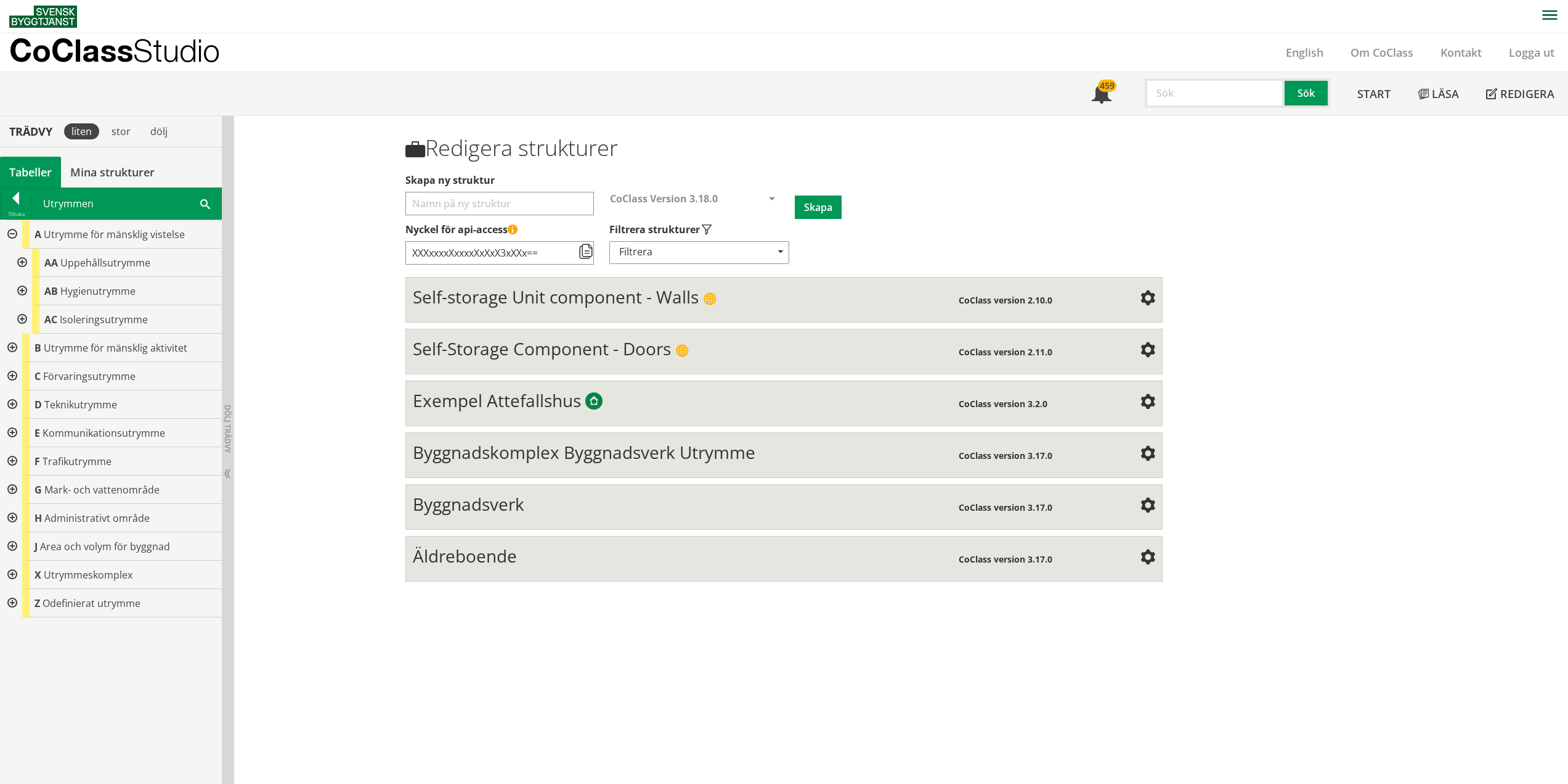
click at [22, 264] on div at bounding box center [20, 263] width 22 height 28
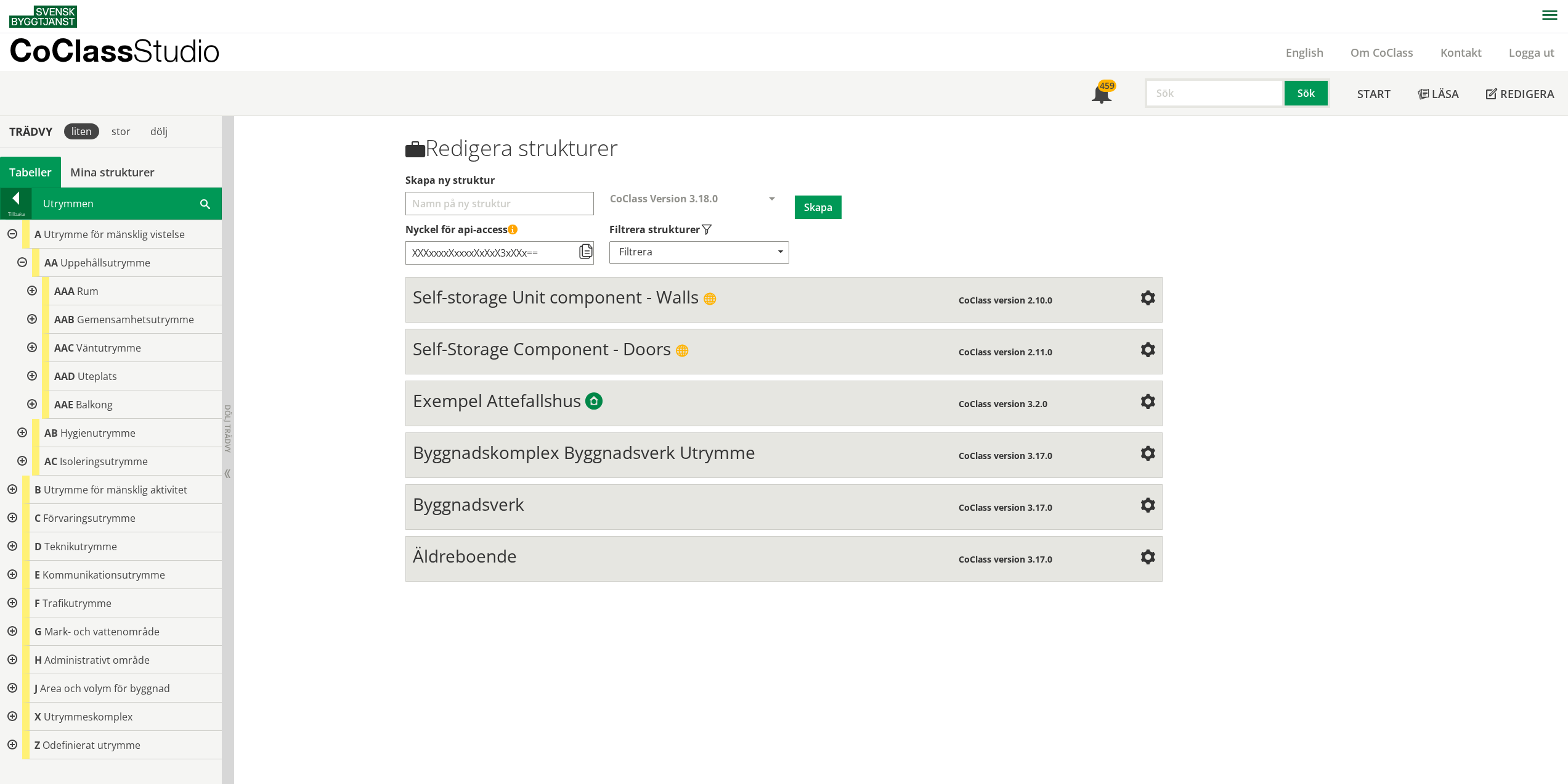
click at [18, 200] on div at bounding box center [16, 201] width 31 height 18
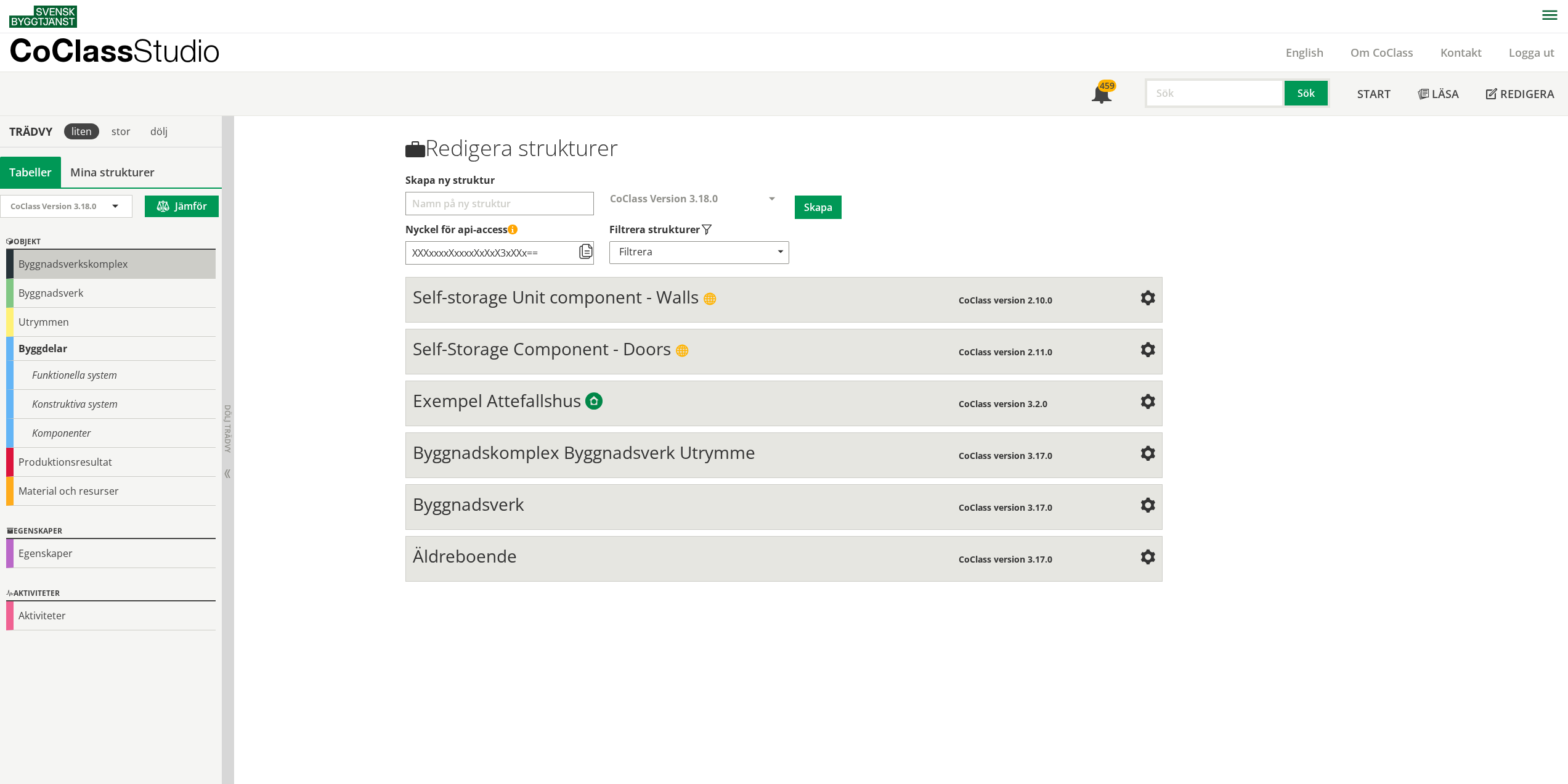
click at [118, 270] on div "Byggnadsverkskomplex" at bounding box center [111, 263] width 210 height 29
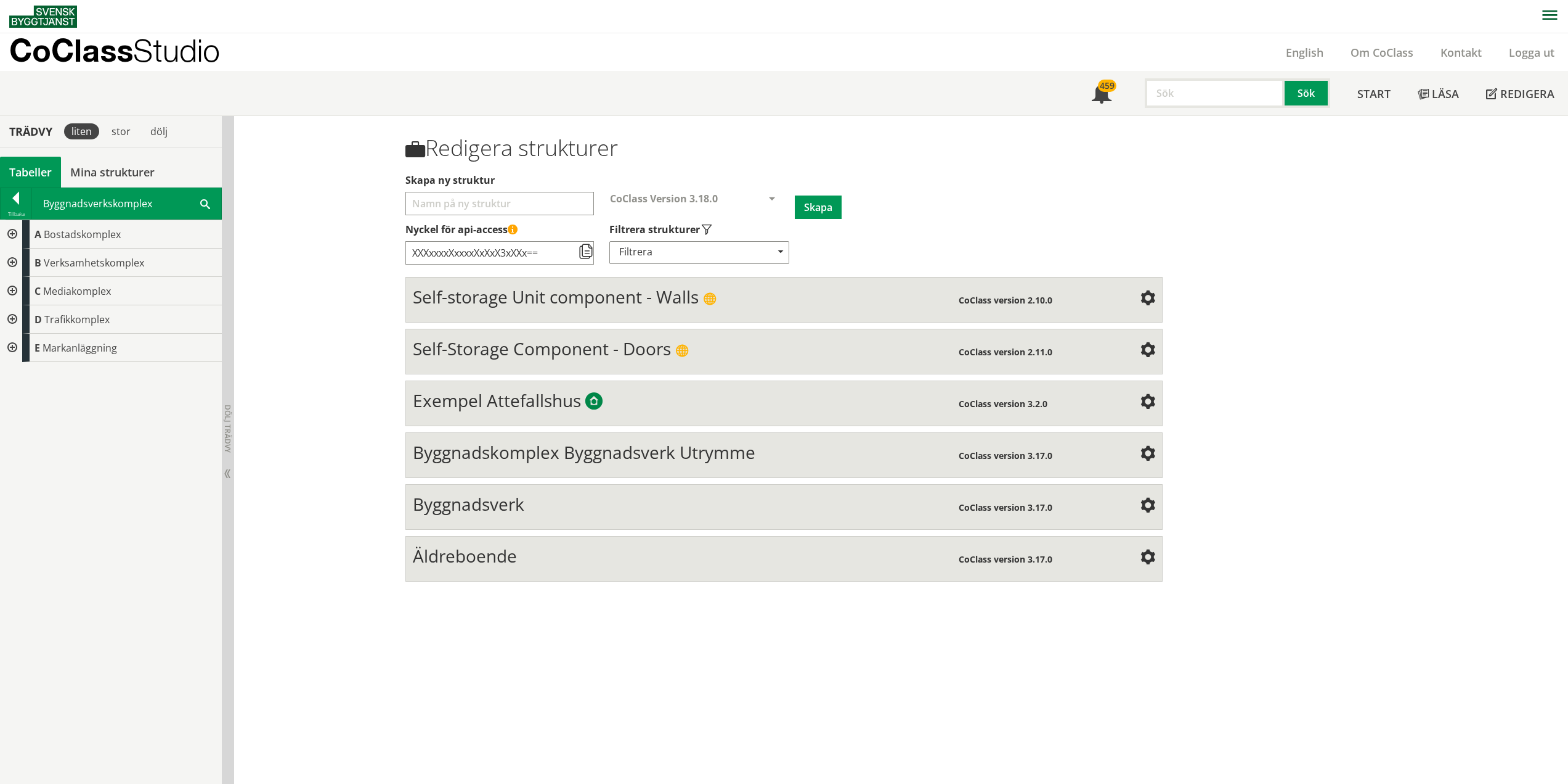
click at [12, 260] on div at bounding box center [11, 263] width 22 height 28
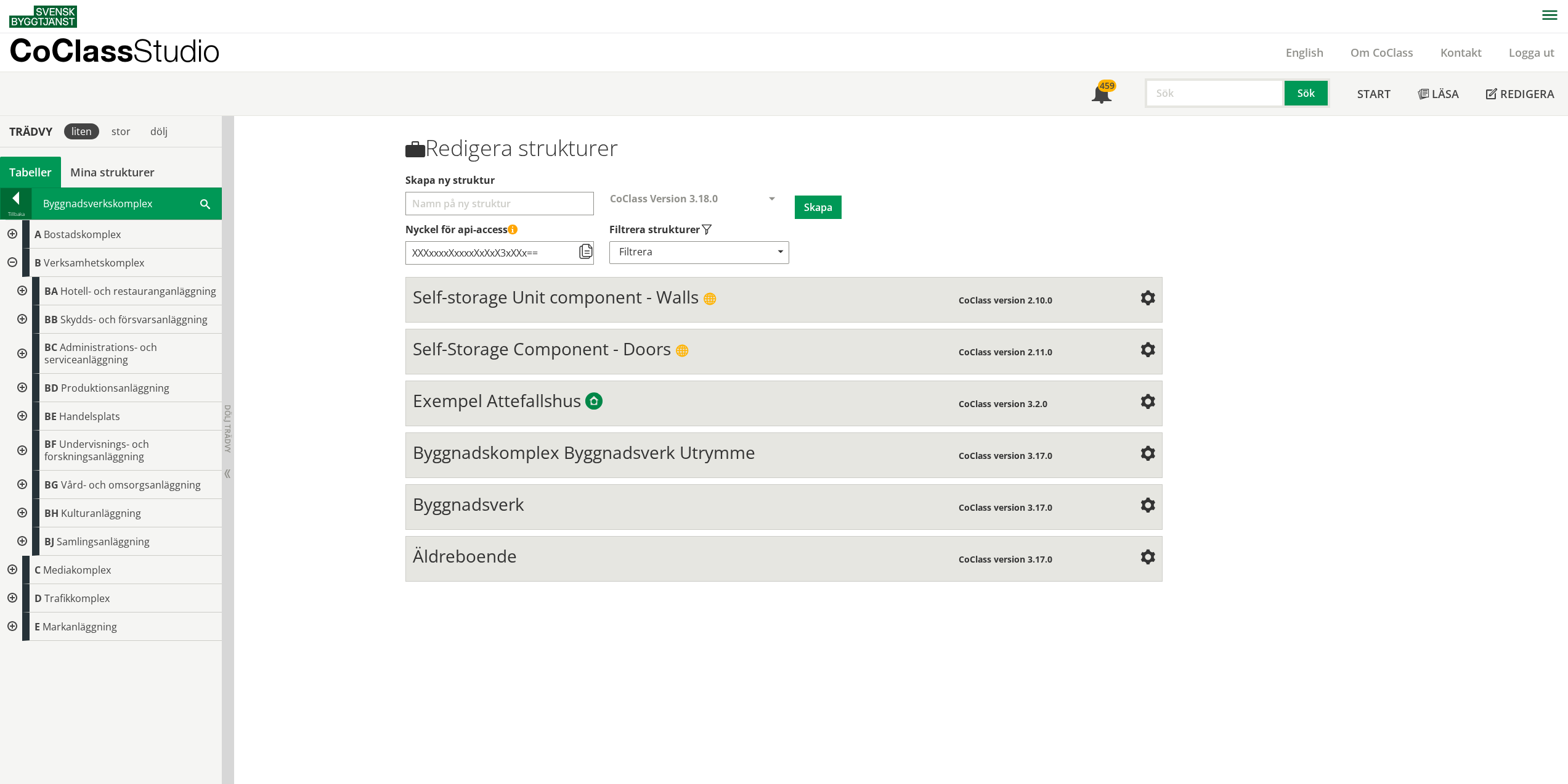
click at [15, 203] on div at bounding box center [16, 201] width 31 height 18
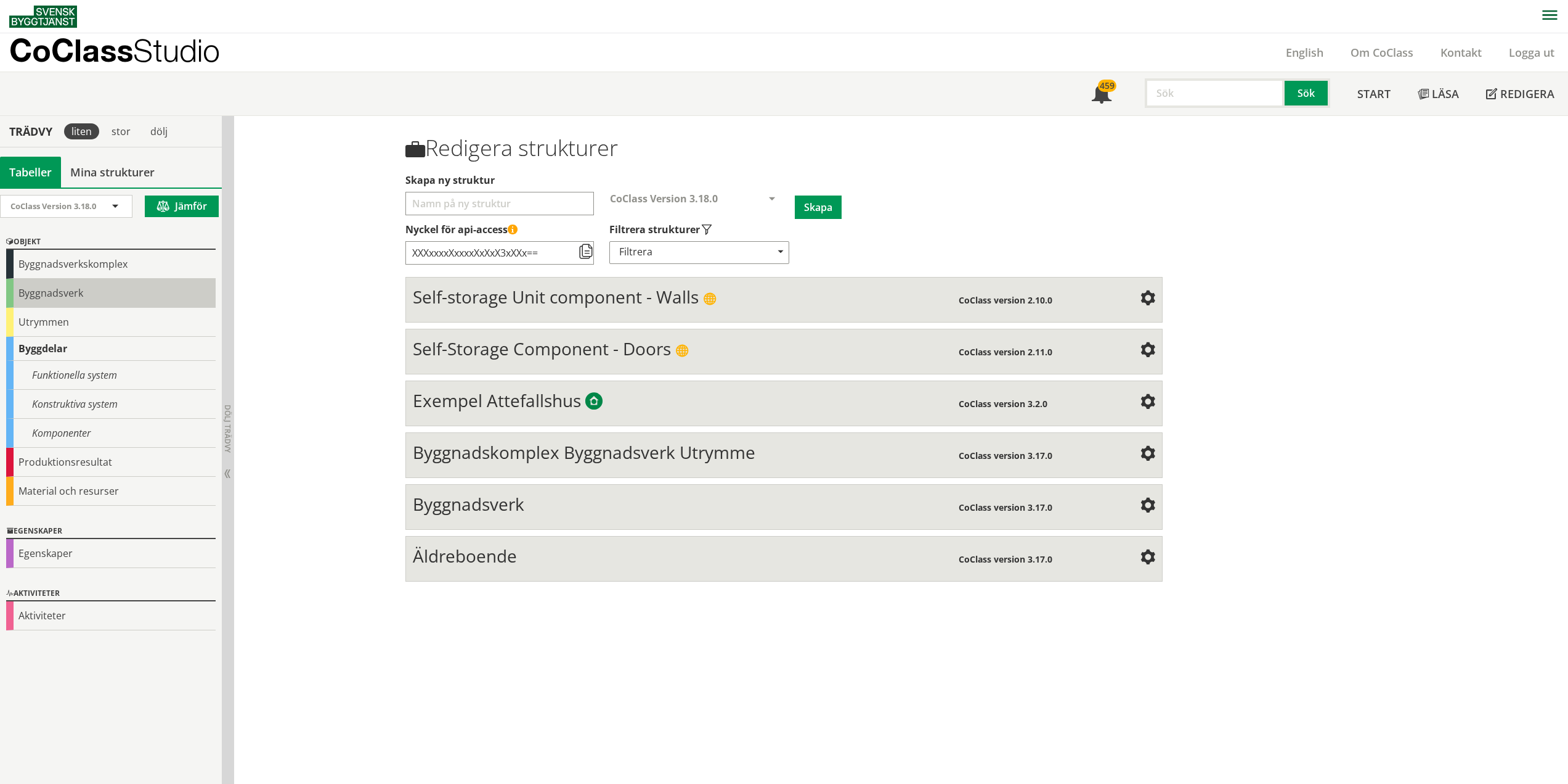
click at [110, 286] on div "Byggnadsverk" at bounding box center [111, 292] width 210 height 29
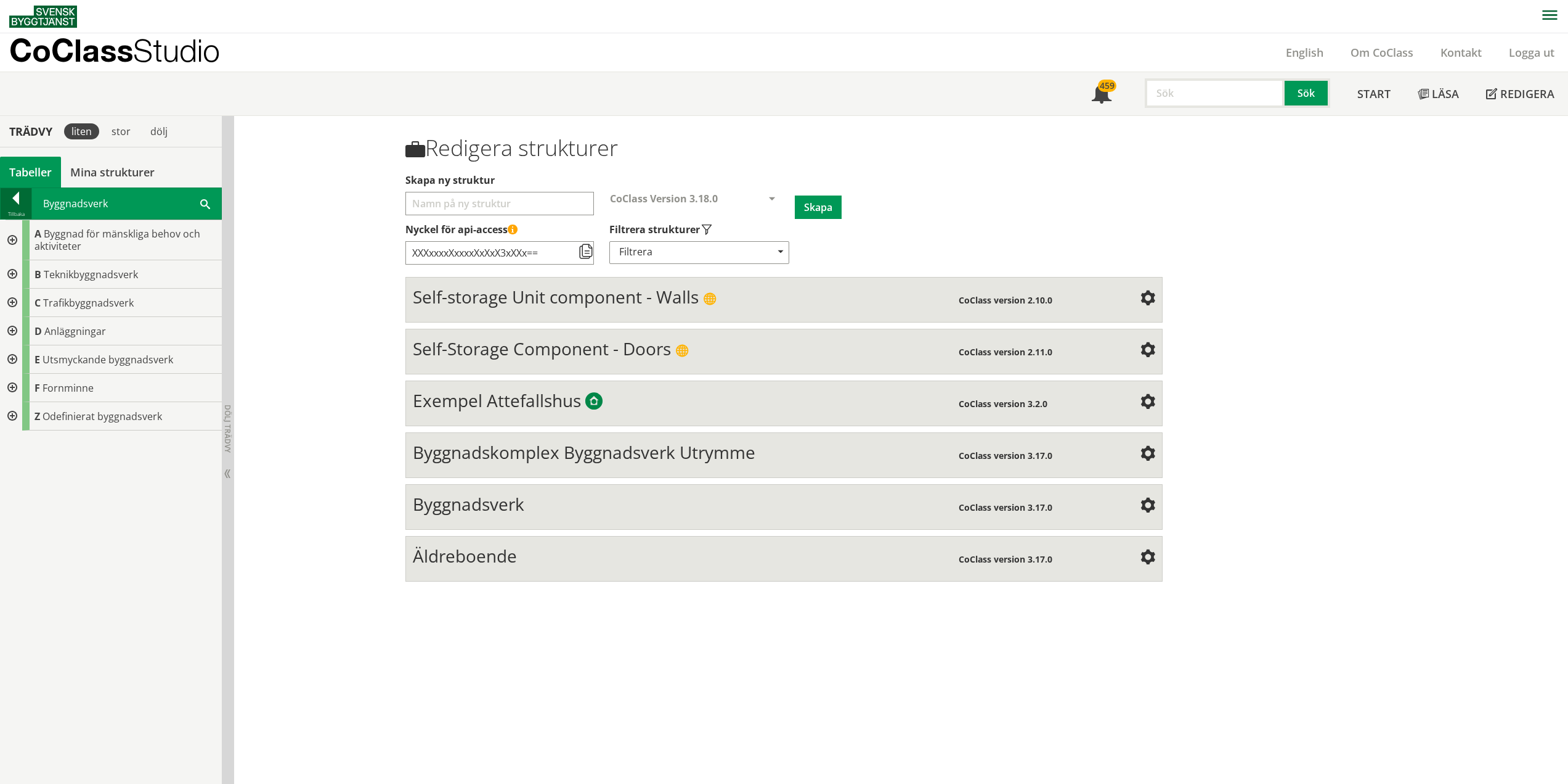
click at [15, 201] on div at bounding box center [16, 201] width 31 height 18
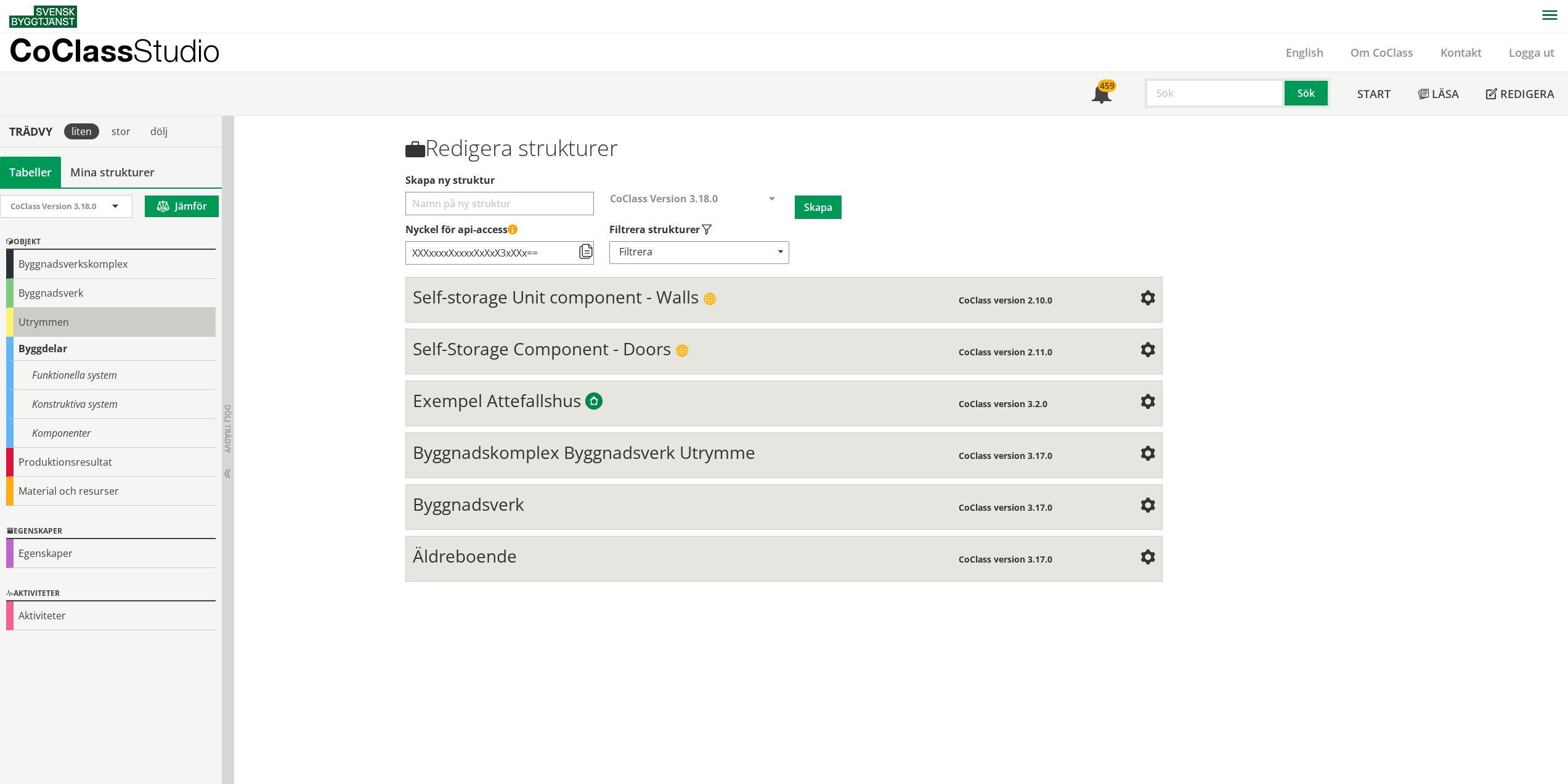
click at [77, 327] on div "Utrymmen" at bounding box center [111, 322] width 210 height 29
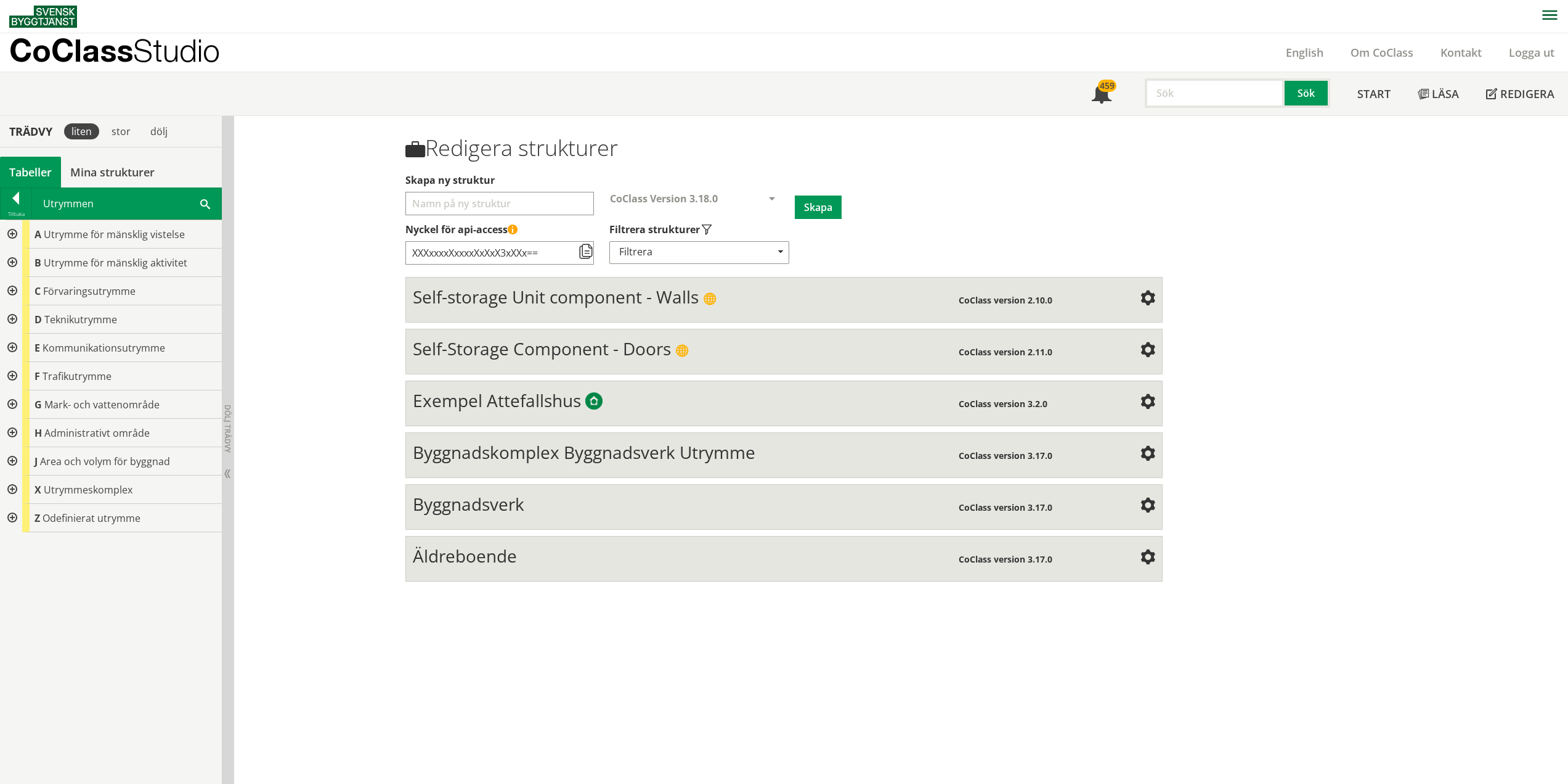
click at [691, 454] on span "Byggnadskomplex Byggnadsverk Utrymme" at bounding box center [584, 452] width 342 height 24
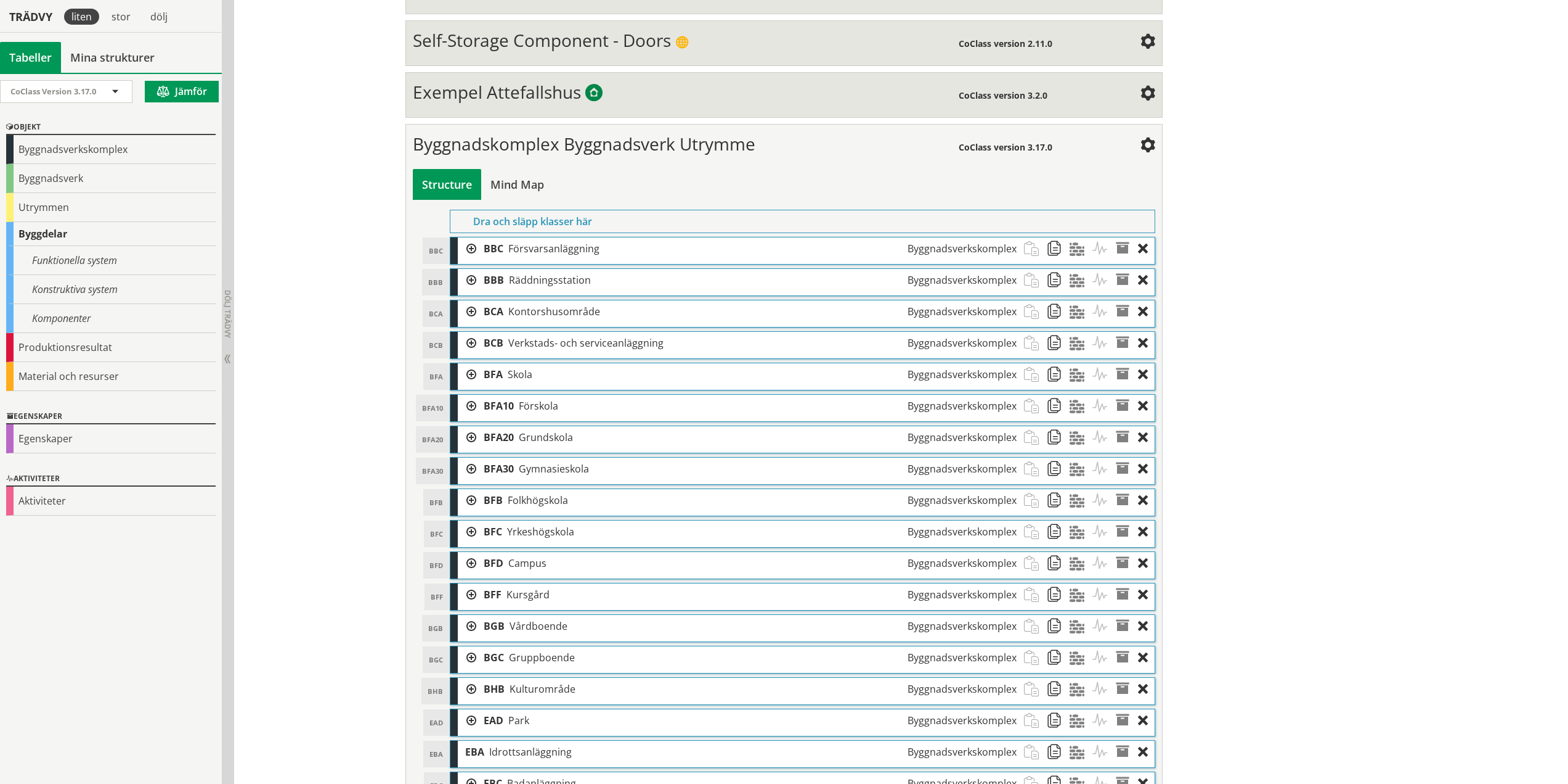
scroll to position [370, 0]
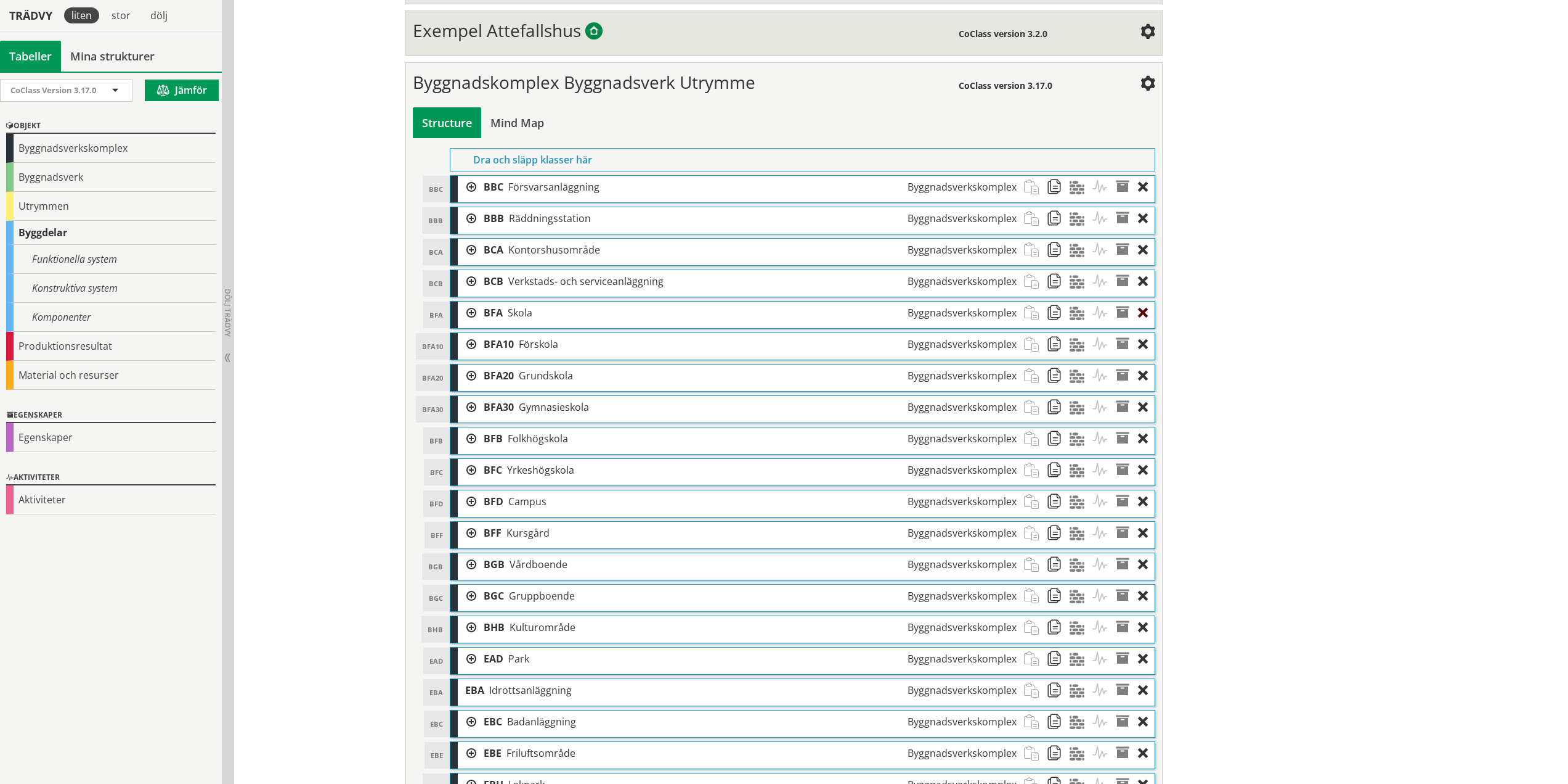
click at [1138, 314] on div at bounding box center [1146, 313] width 17 height 23
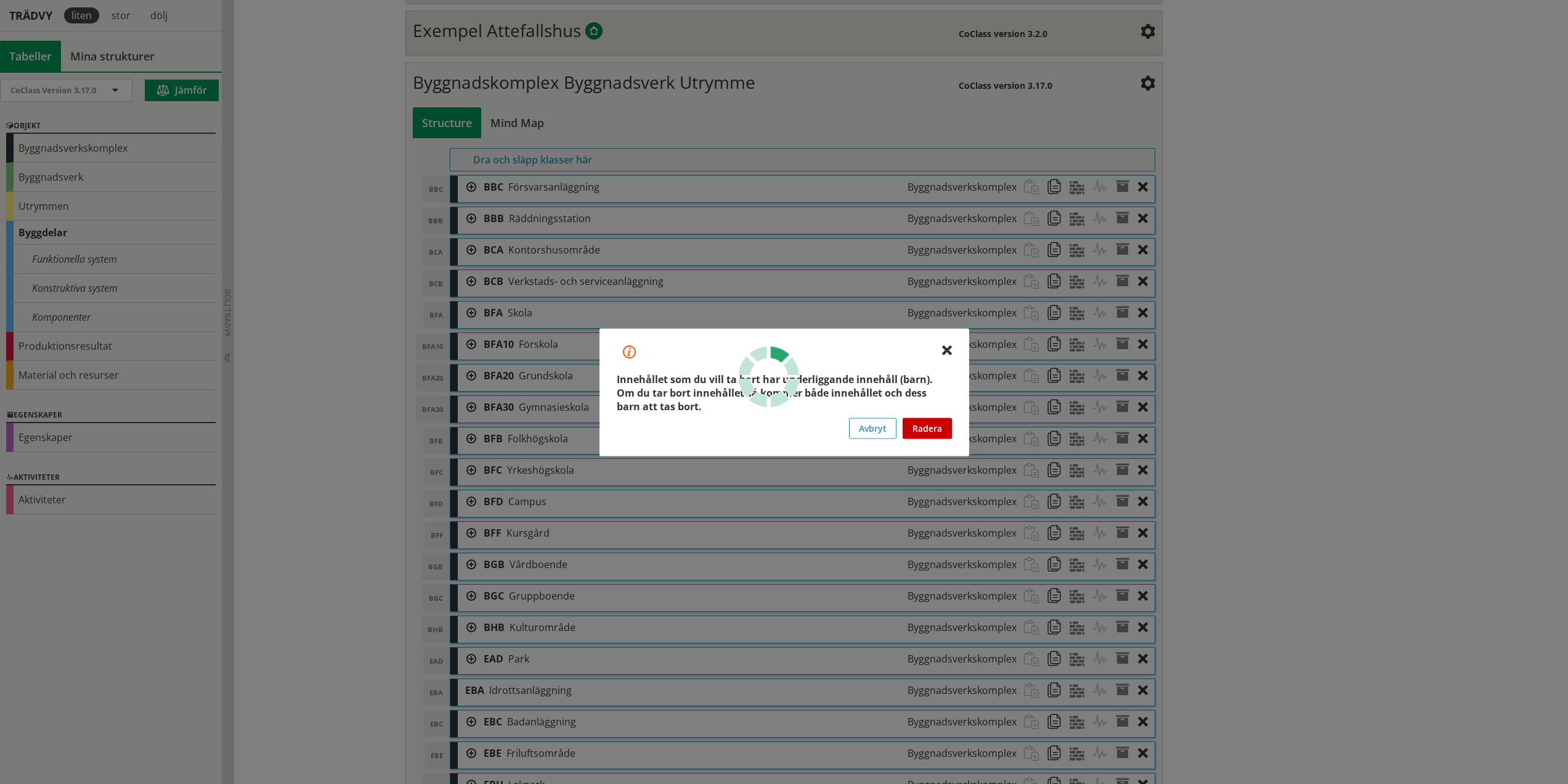
click at [931, 426] on button "Radera" at bounding box center [927, 428] width 49 height 21
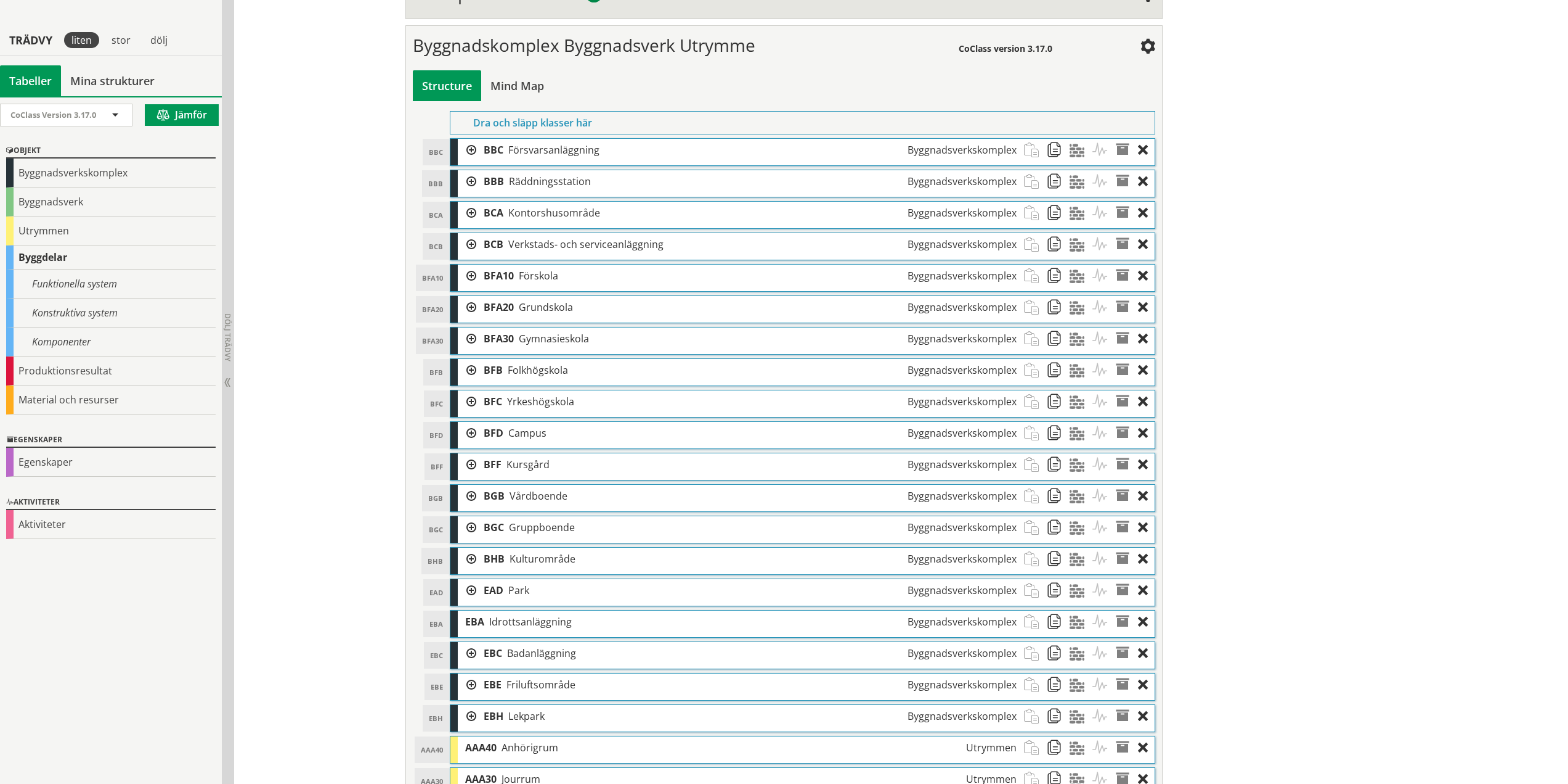
scroll to position [432, 0]
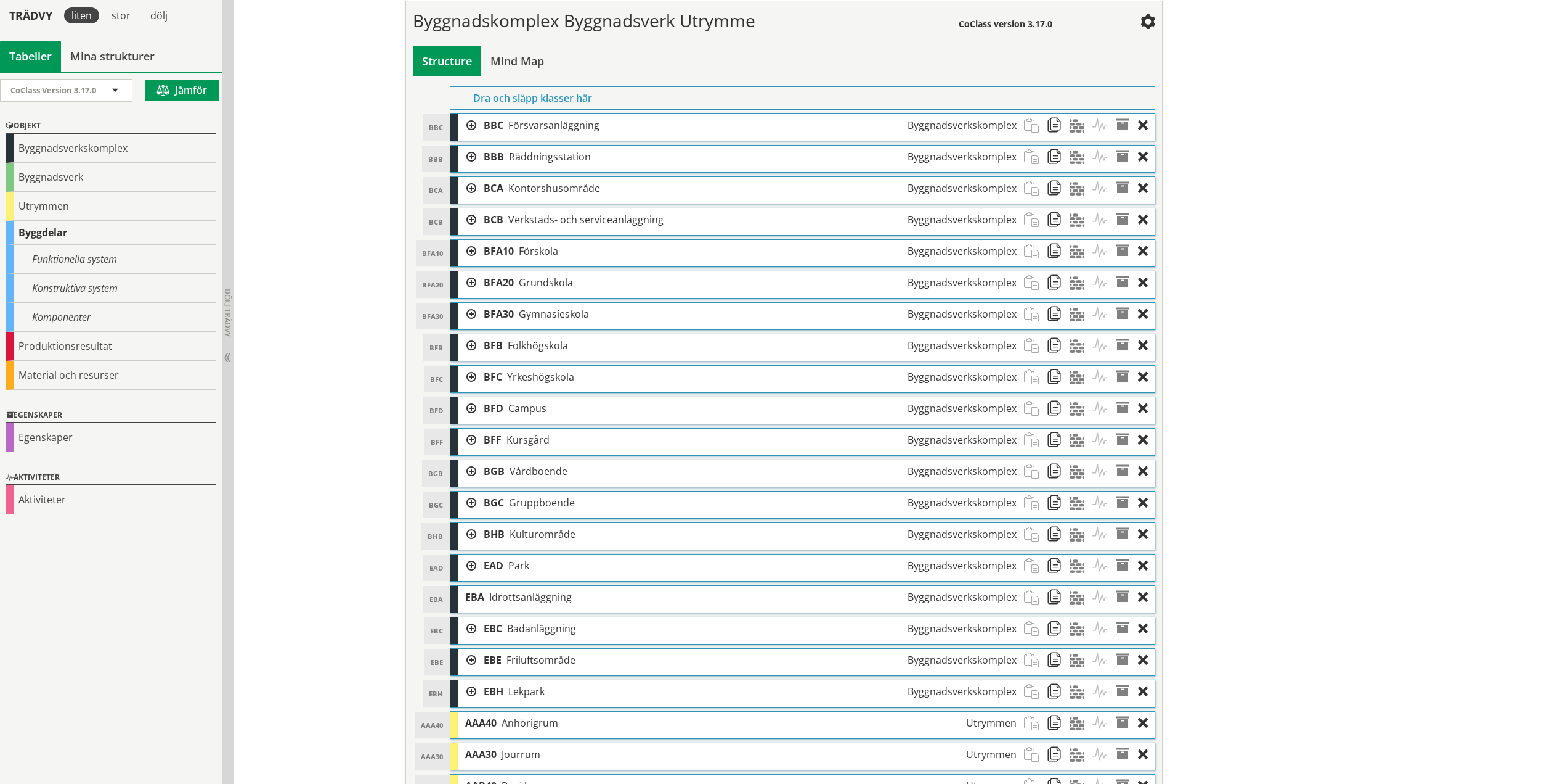
click at [469, 249] on div at bounding box center [467, 251] width 18 height 23
click at [482, 313] on div at bounding box center [485, 314] width 18 height 23
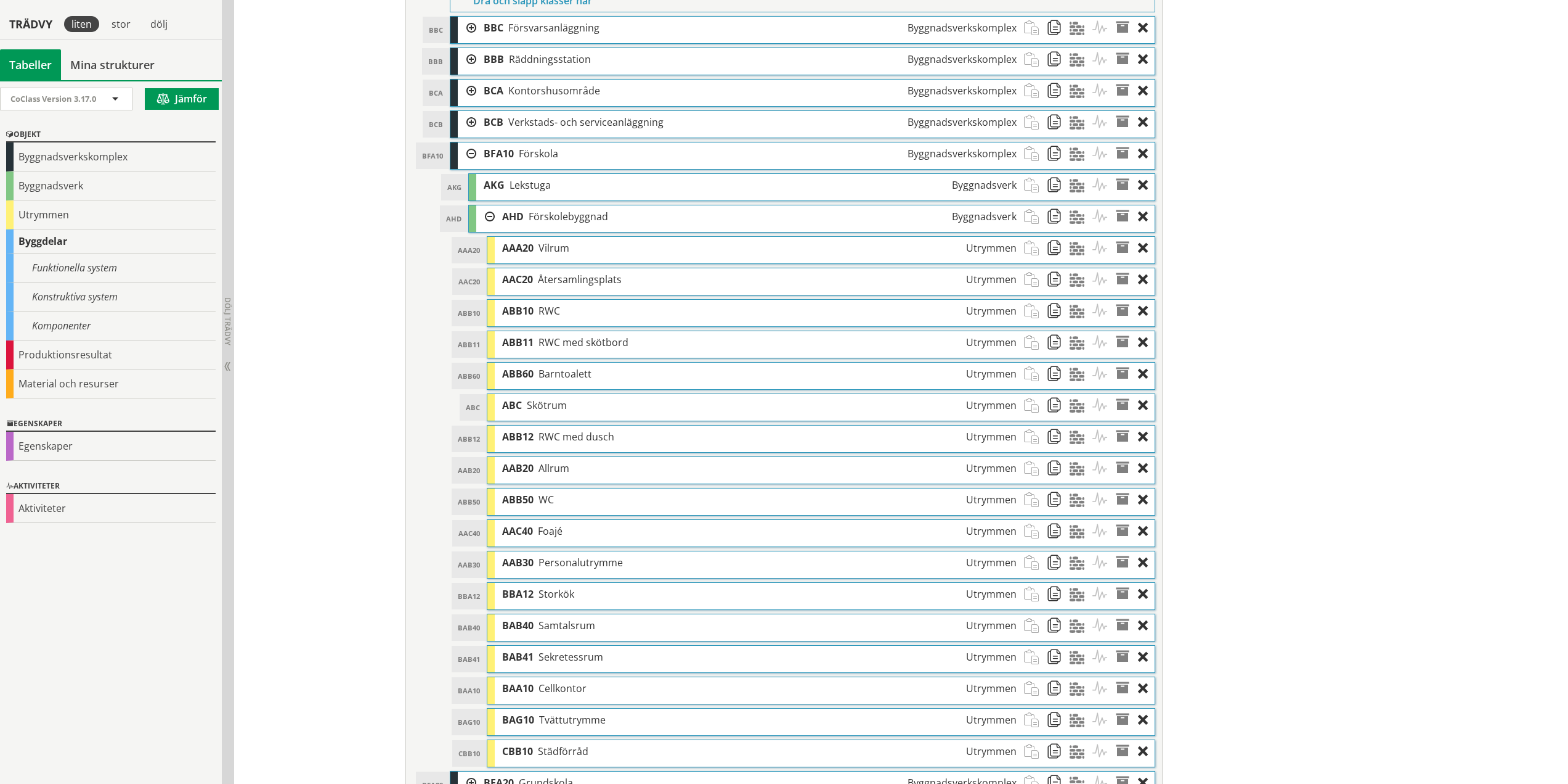
scroll to position [555, 0]
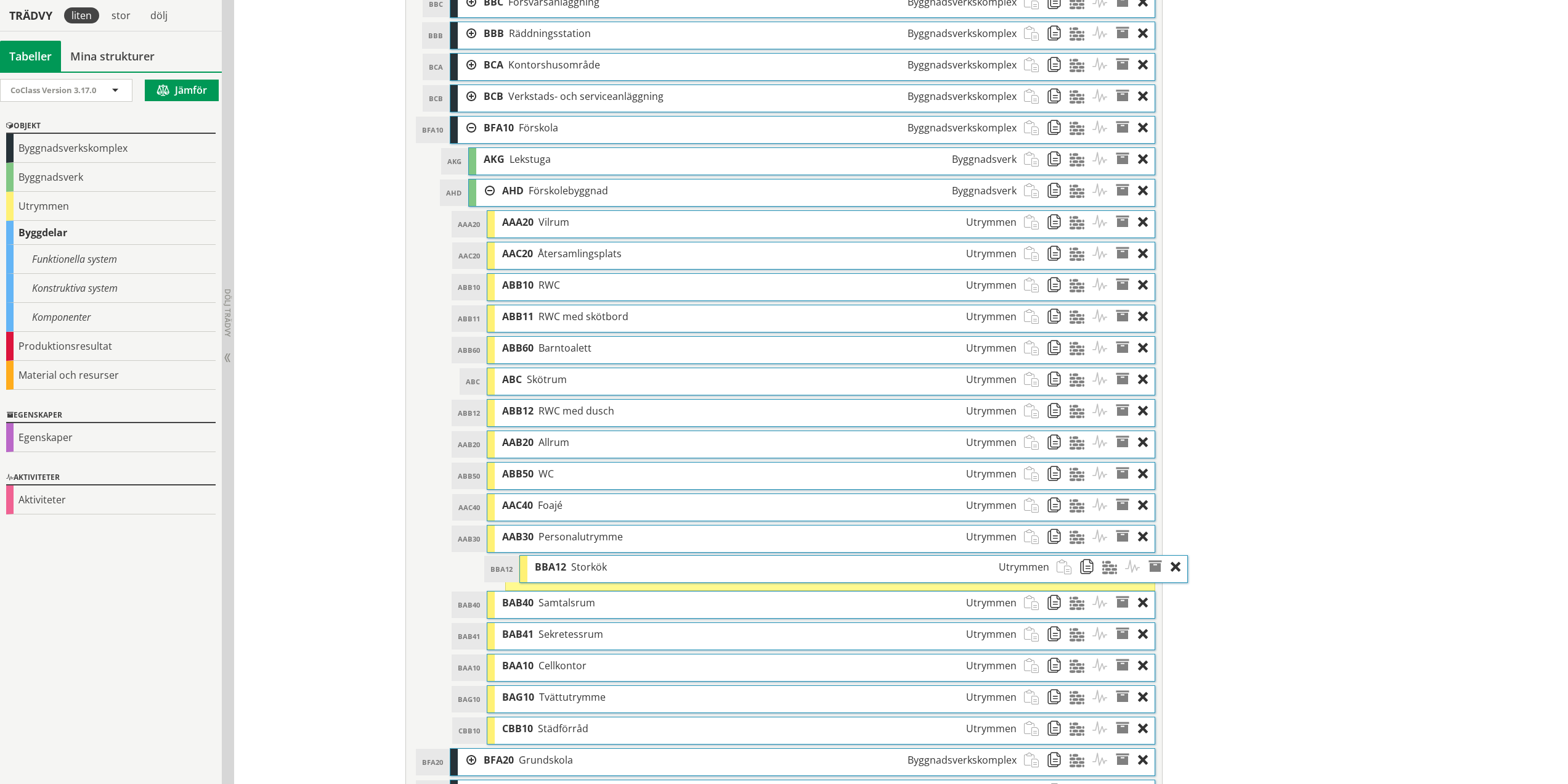
drag, startPoint x: 559, startPoint y: 567, endPoint x: 592, endPoint y: 566, distance: 33.0
click at [592, 566] on span "Storkök" at bounding box center [589, 566] width 36 height 13
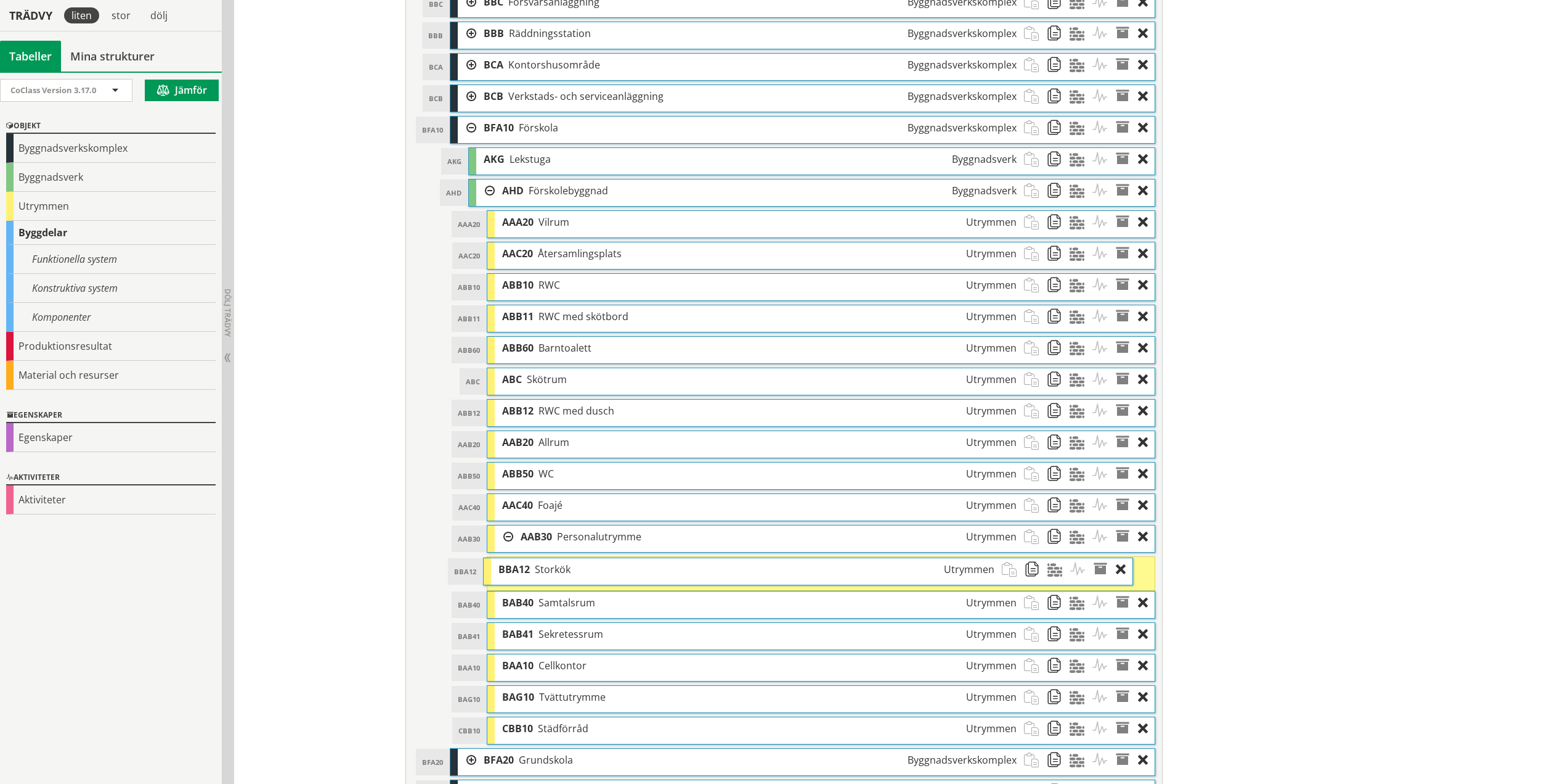
drag, startPoint x: 592, startPoint y: 566, endPoint x: 570, endPoint y: 568, distance: 22.1
click at [570, 568] on div "BBA12 Storkök Utrymmen" at bounding box center [747, 569] width 511 height 23
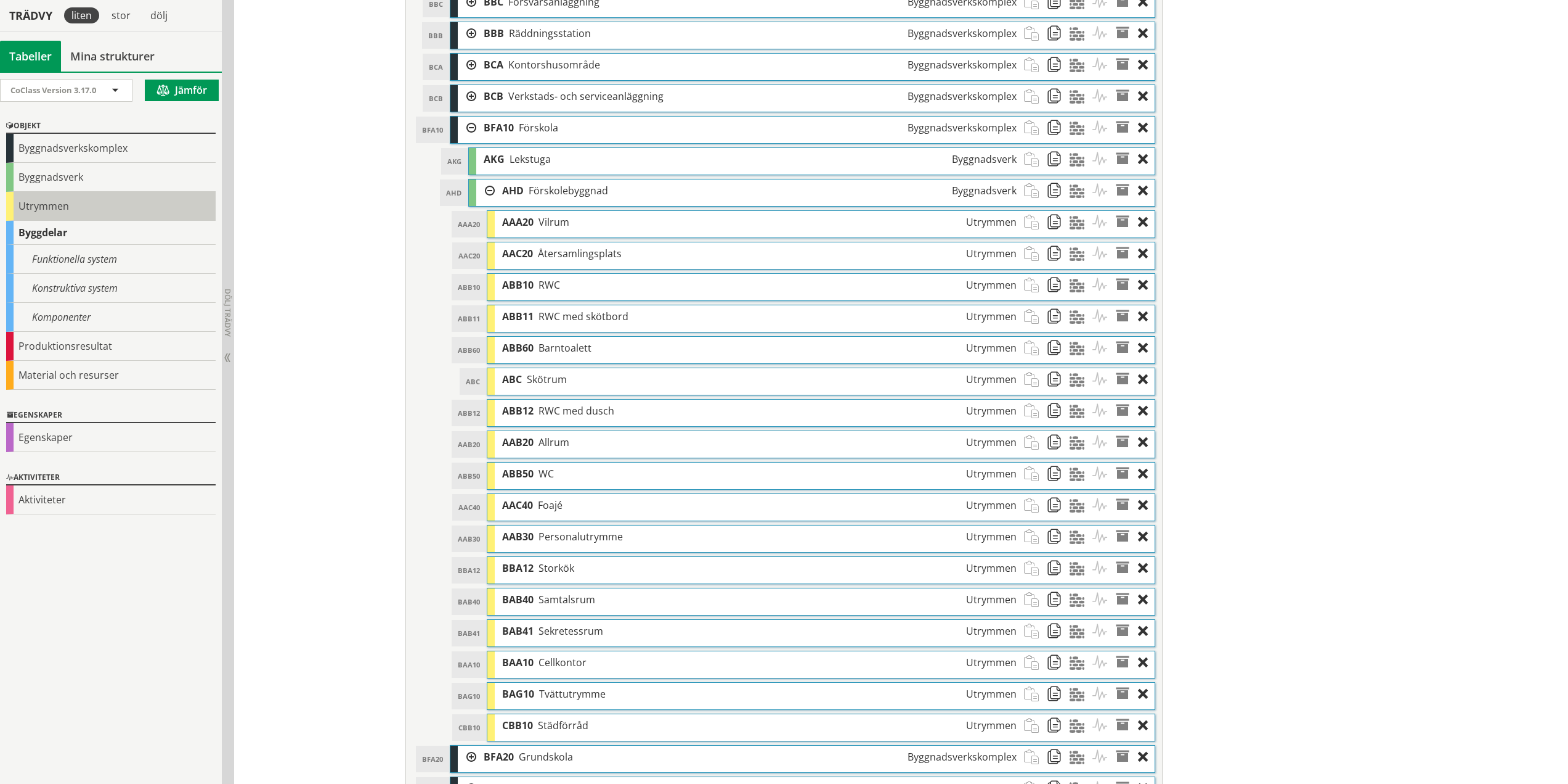
click at [53, 204] on div "Utrymmen" at bounding box center [111, 206] width 210 height 29
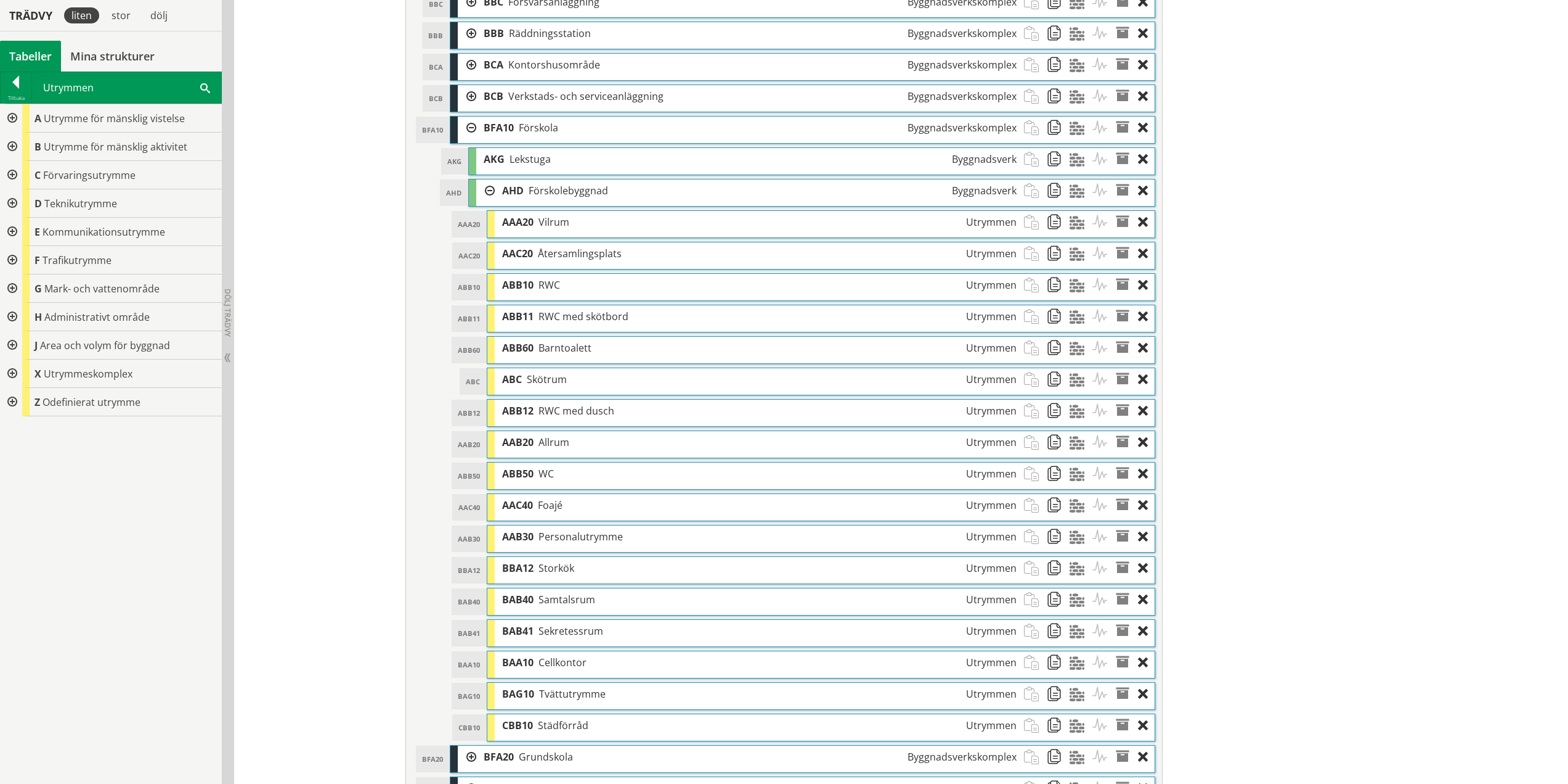
click at [15, 374] on div at bounding box center [11, 374] width 22 height 28
click at [21, 399] on div at bounding box center [20, 402] width 22 height 28
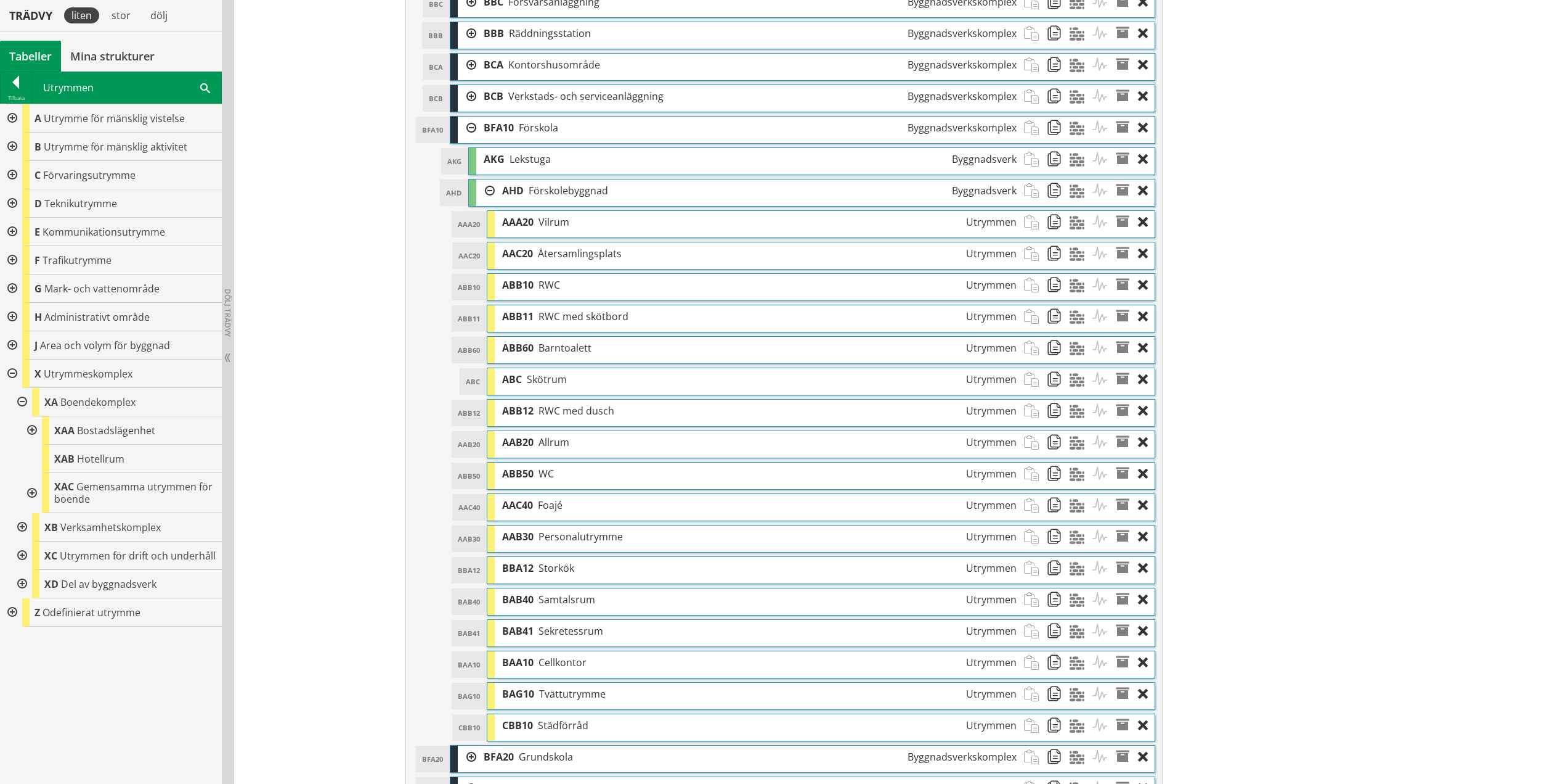
click at [35, 492] on div at bounding box center [30, 492] width 22 height 40
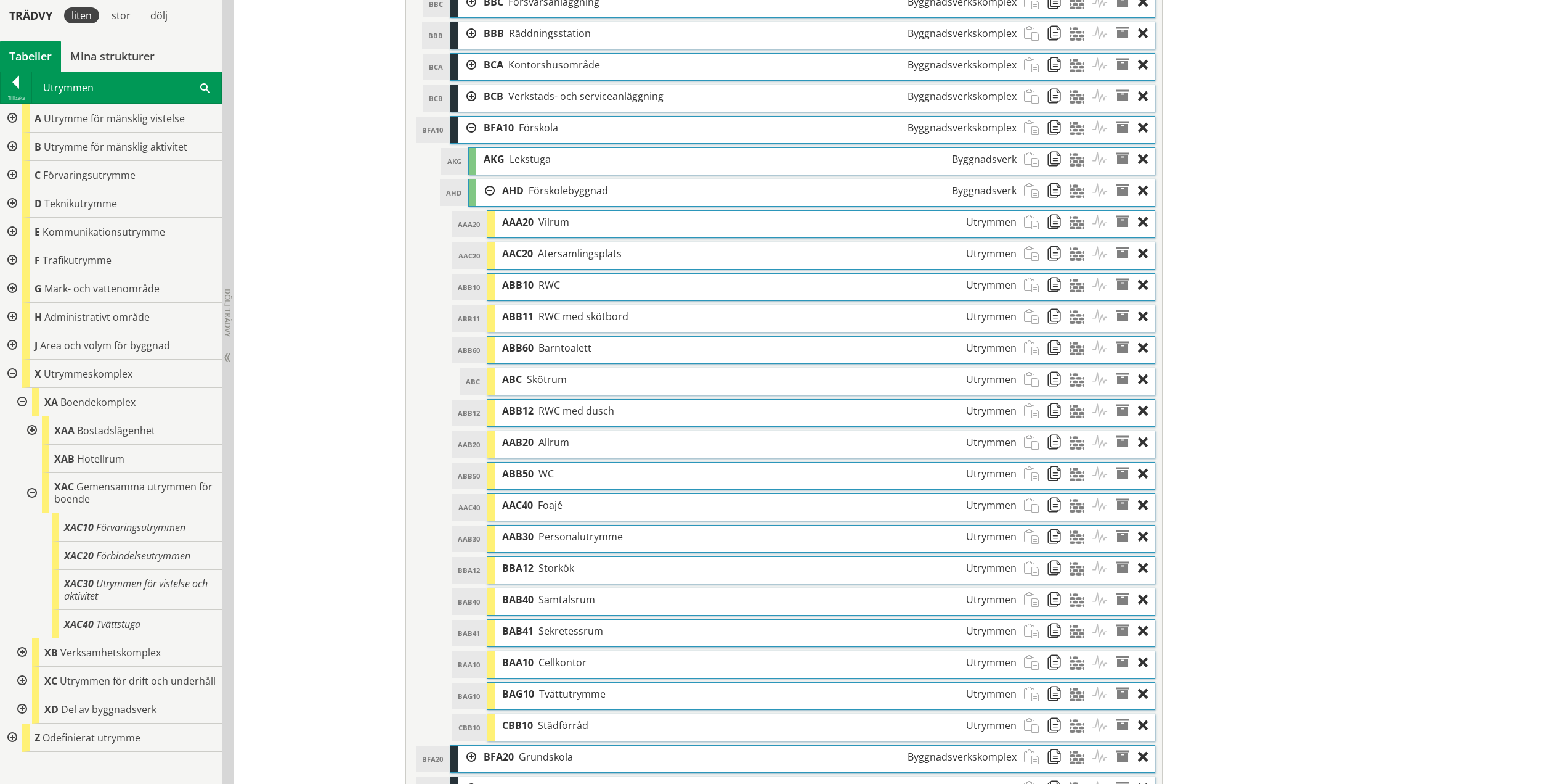
click at [466, 129] on div at bounding box center [467, 128] width 18 height 23
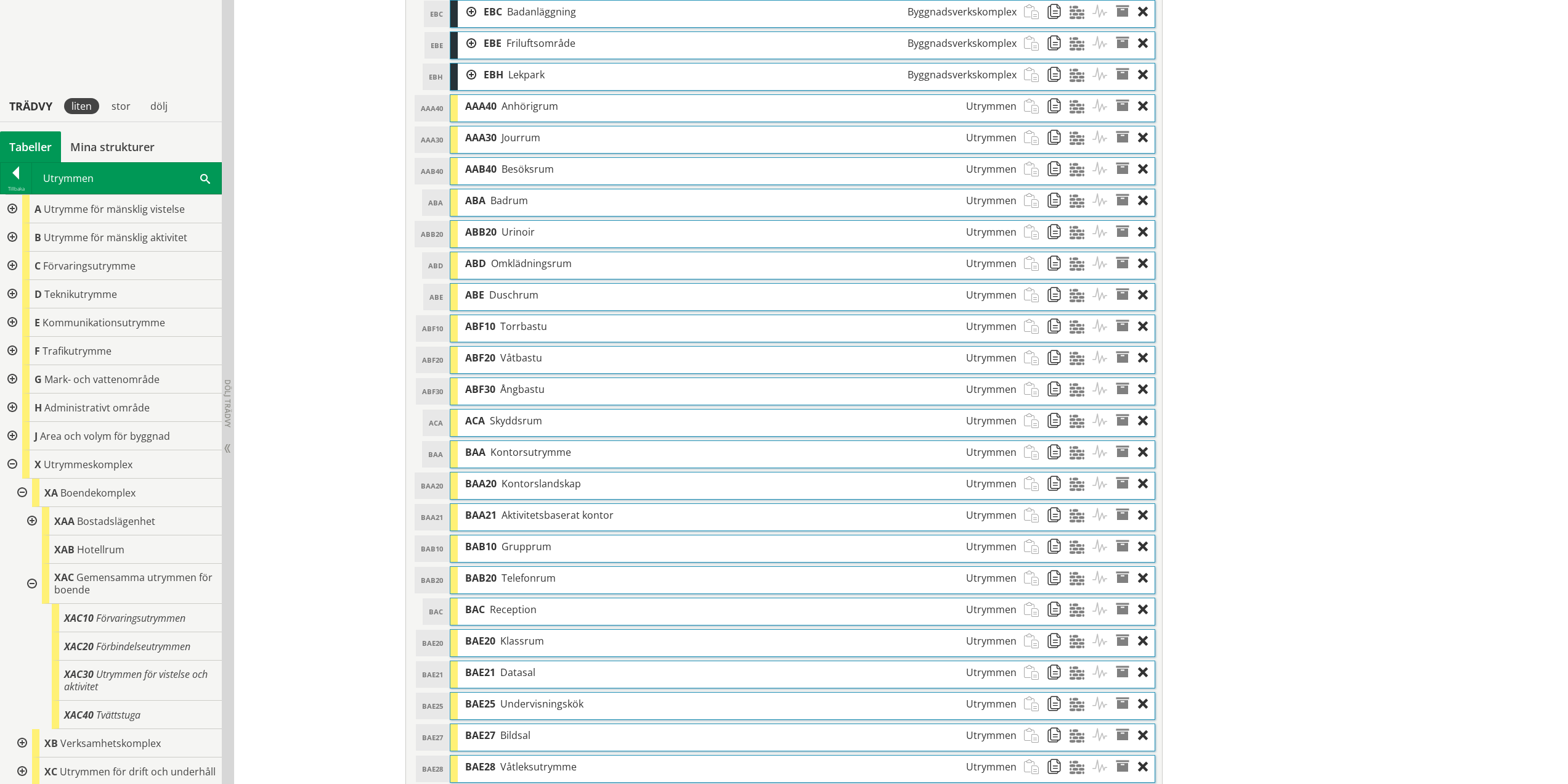
scroll to position [1474, 0]
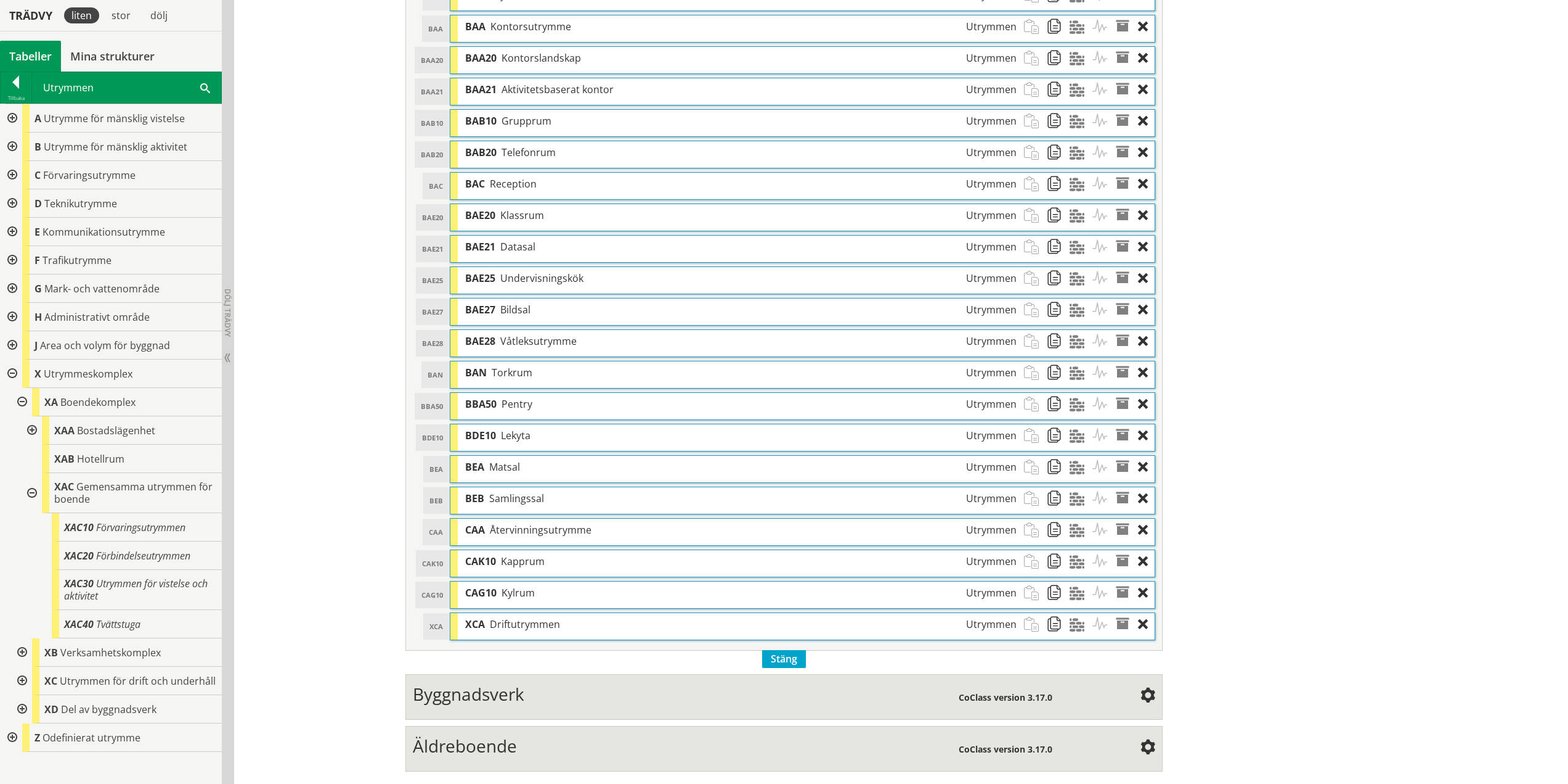
click at [474, 747] on span "Äldreboende" at bounding box center [465, 745] width 104 height 24
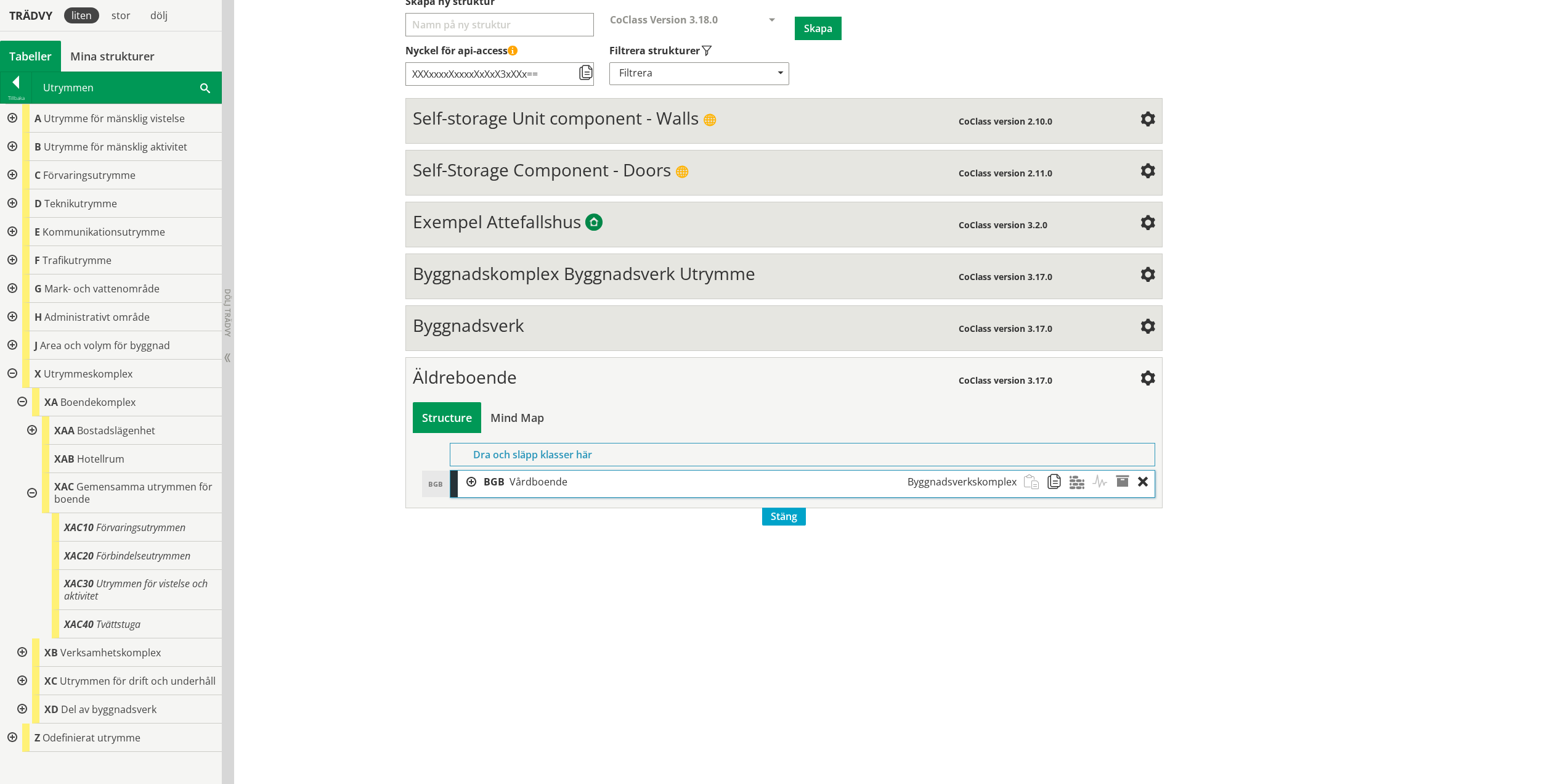
scroll to position [179, 0]
click at [19, 89] on div at bounding box center [16, 85] width 31 height 18
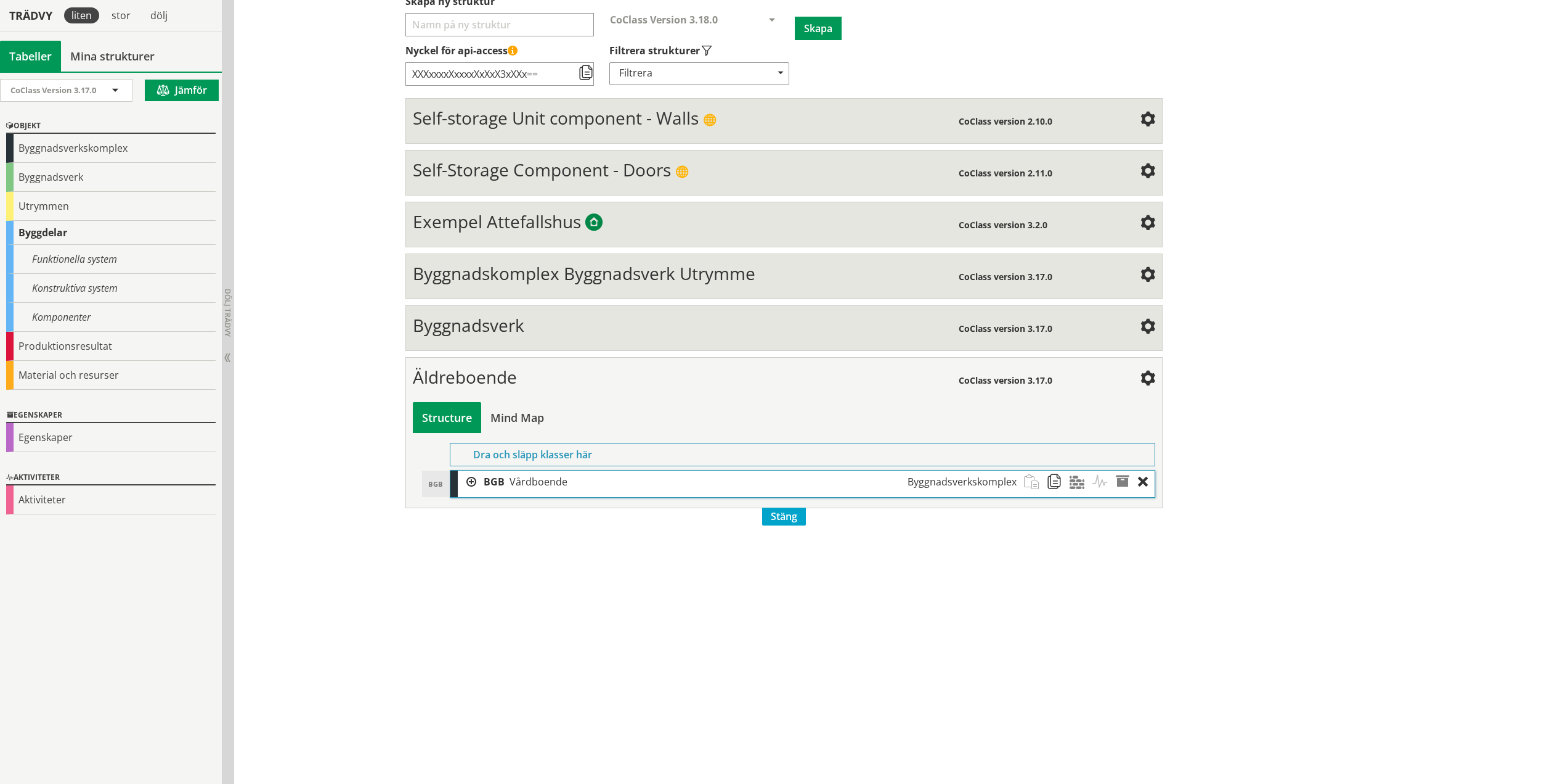
click at [467, 486] on div at bounding box center [467, 482] width 18 height 23
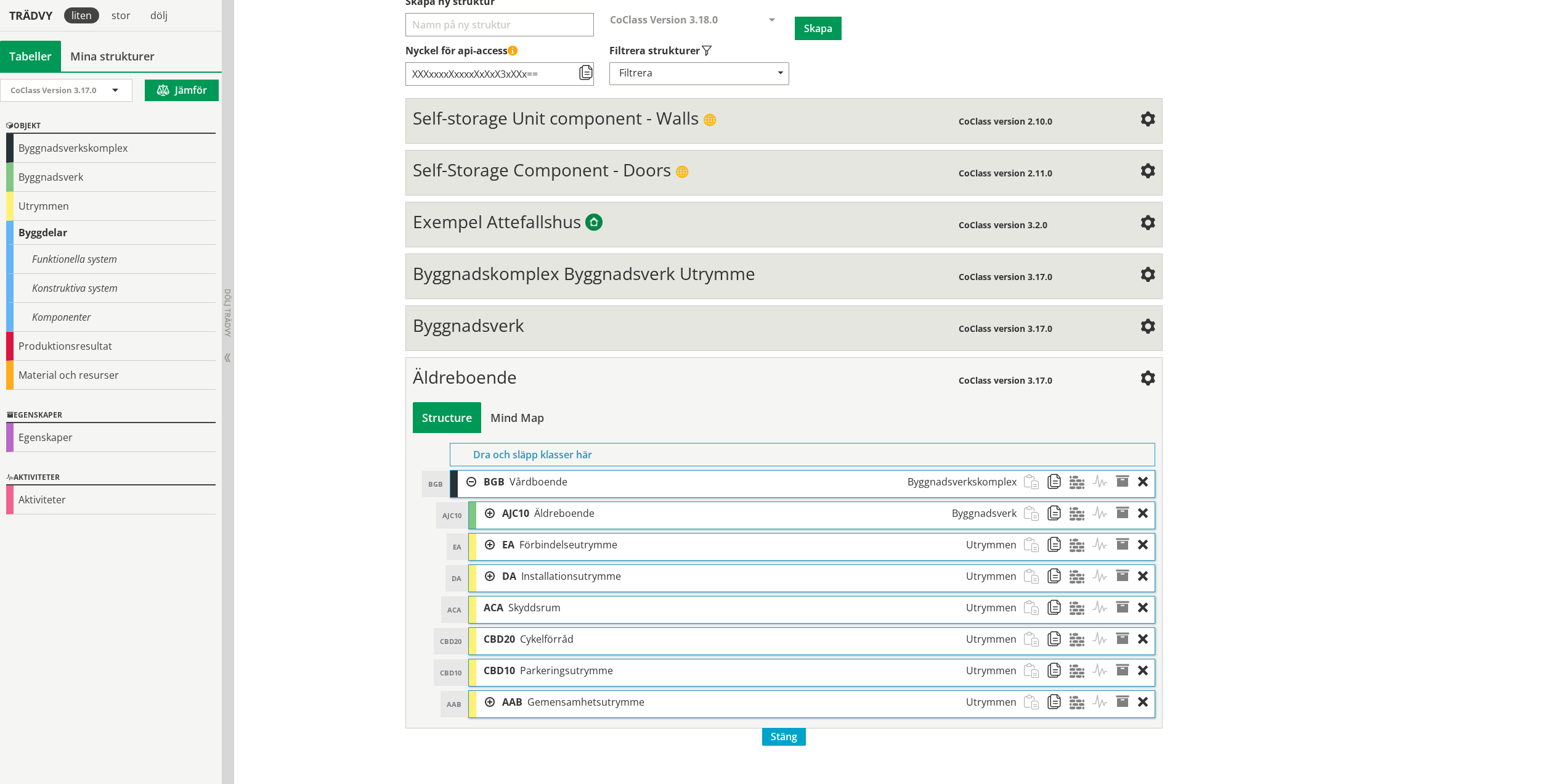
click at [486, 513] on div at bounding box center [485, 514] width 18 height 23
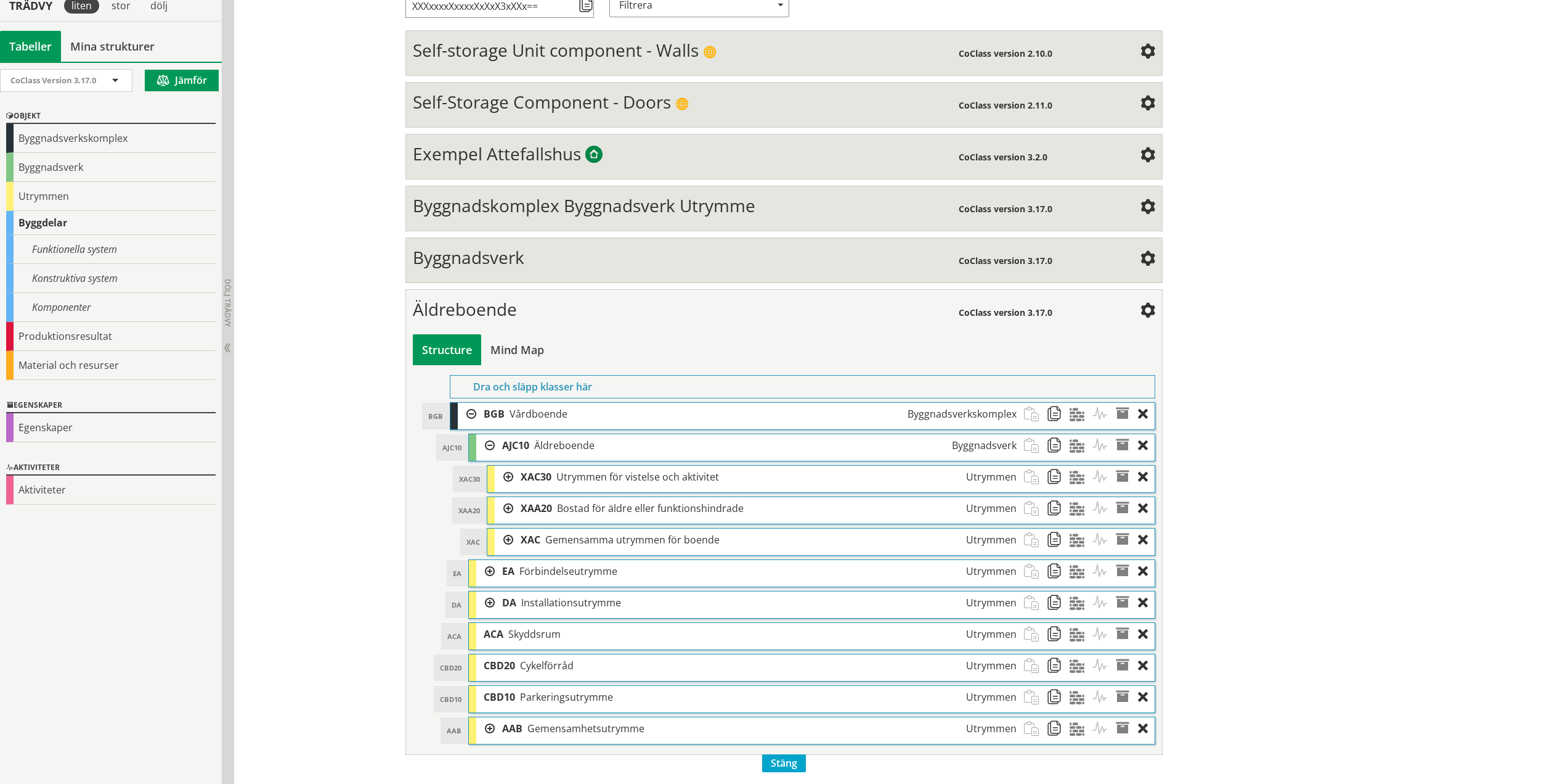
scroll to position [248, 0]
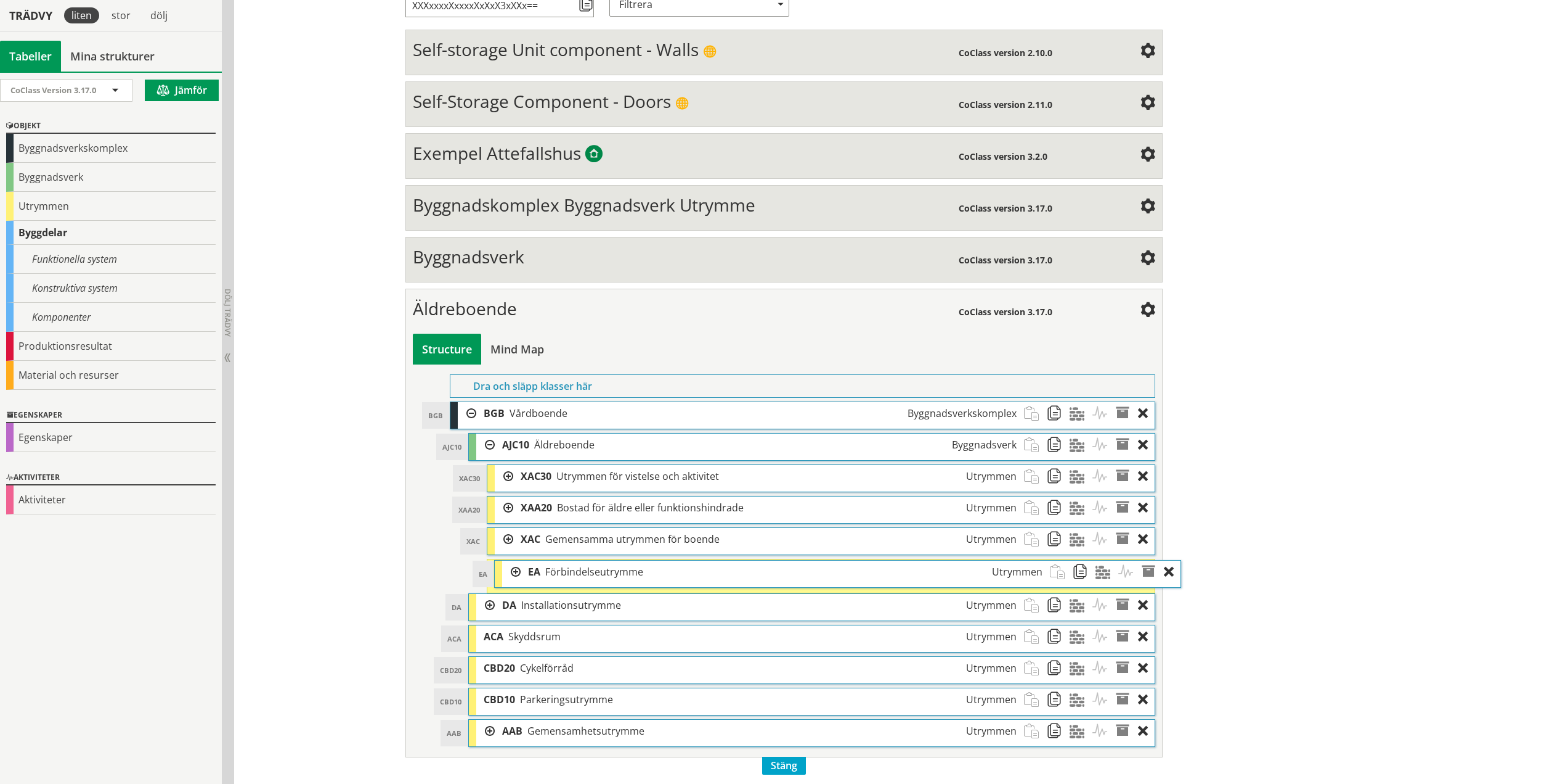
drag, startPoint x: 586, startPoint y: 574, endPoint x: 612, endPoint y: 575, distance: 26.0
click at [612, 575] on span "Förbindelseutrymme" at bounding box center [593, 571] width 98 height 13
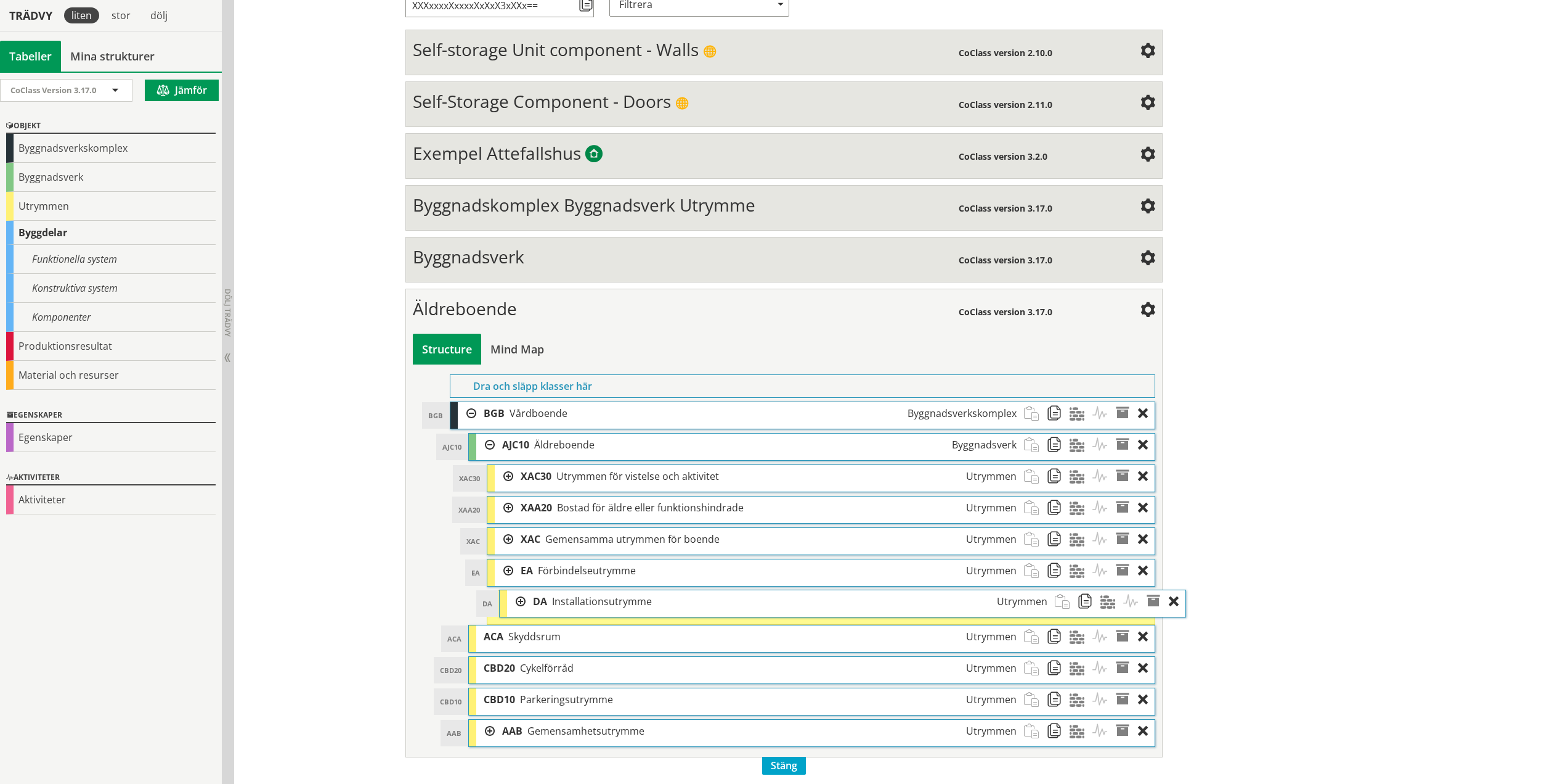
drag, startPoint x: 537, startPoint y: 609, endPoint x: 568, endPoint y: 608, distance: 31.0
click at [568, 608] on div "DA Installationsutrymme Utrymmen" at bounding box center [790, 602] width 529 height 23
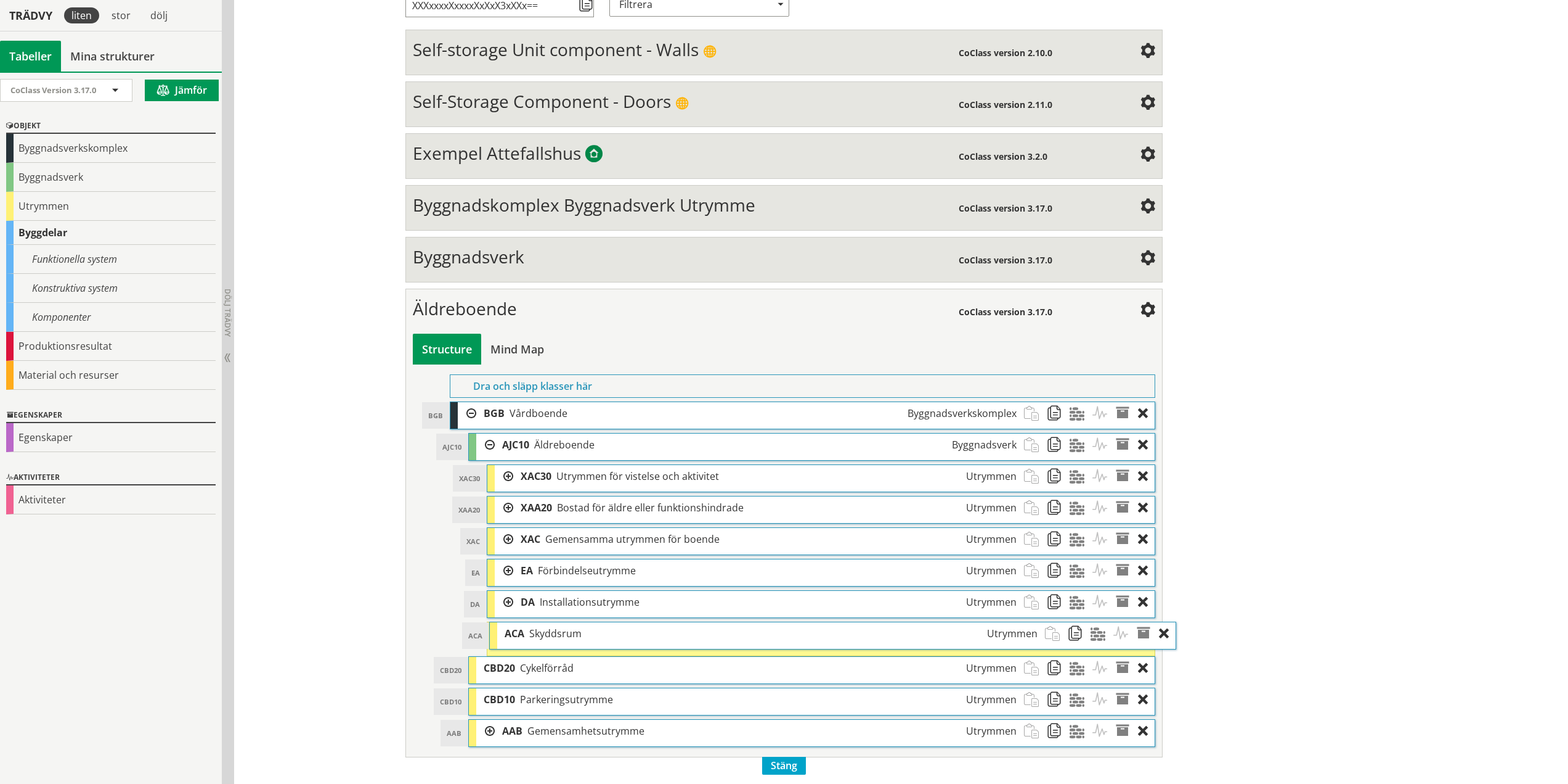
drag, startPoint x: 541, startPoint y: 634, endPoint x: 563, endPoint y: 634, distance: 22.0
click at [563, 634] on span "Skyddsrum" at bounding box center [555, 632] width 52 height 13
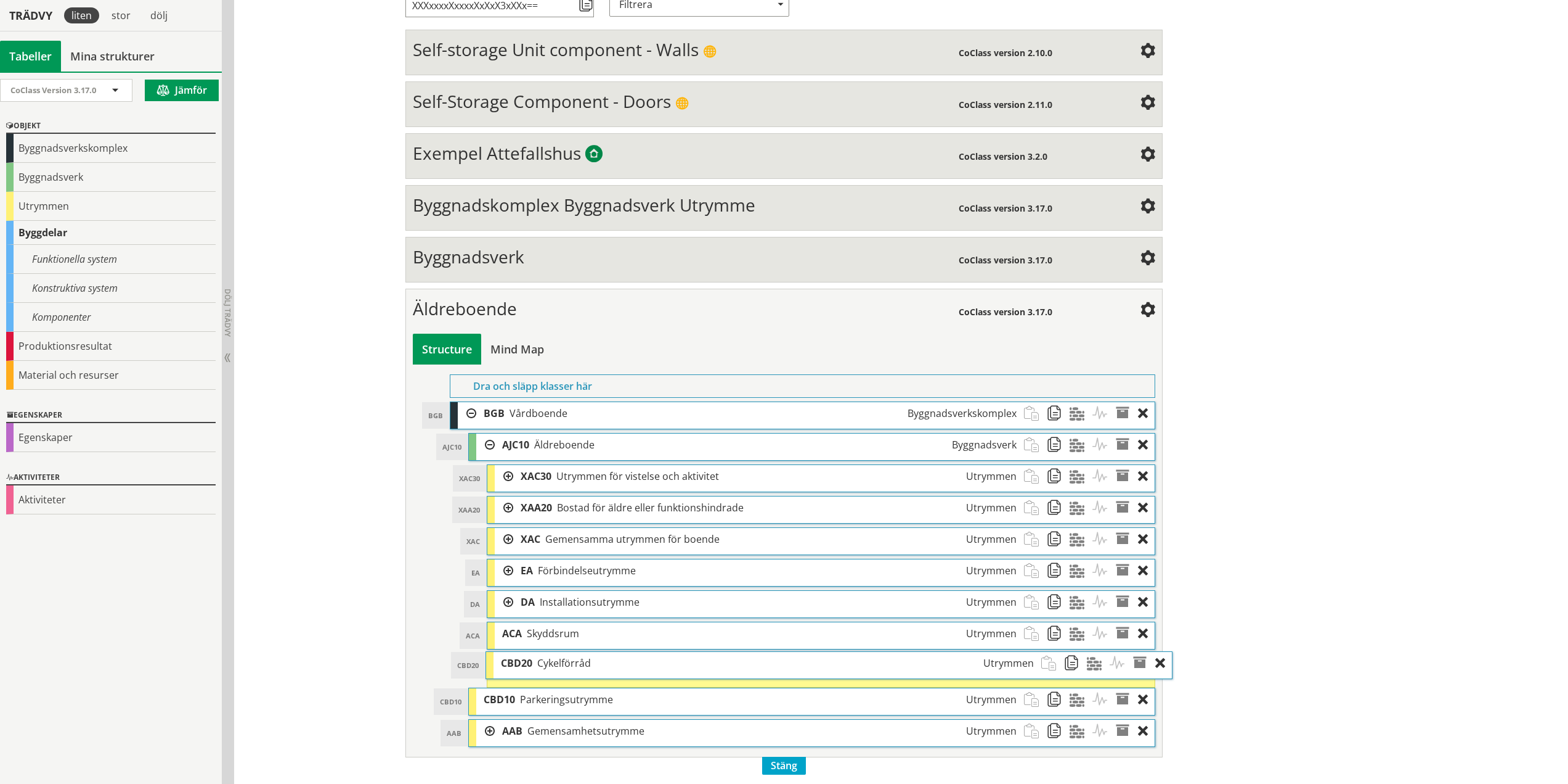
drag, startPoint x: 548, startPoint y: 669, endPoint x: 564, endPoint y: 667, distance: 16.1
click at [564, 667] on span "Cykelförråd" at bounding box center [563, 662] width 54 height 13
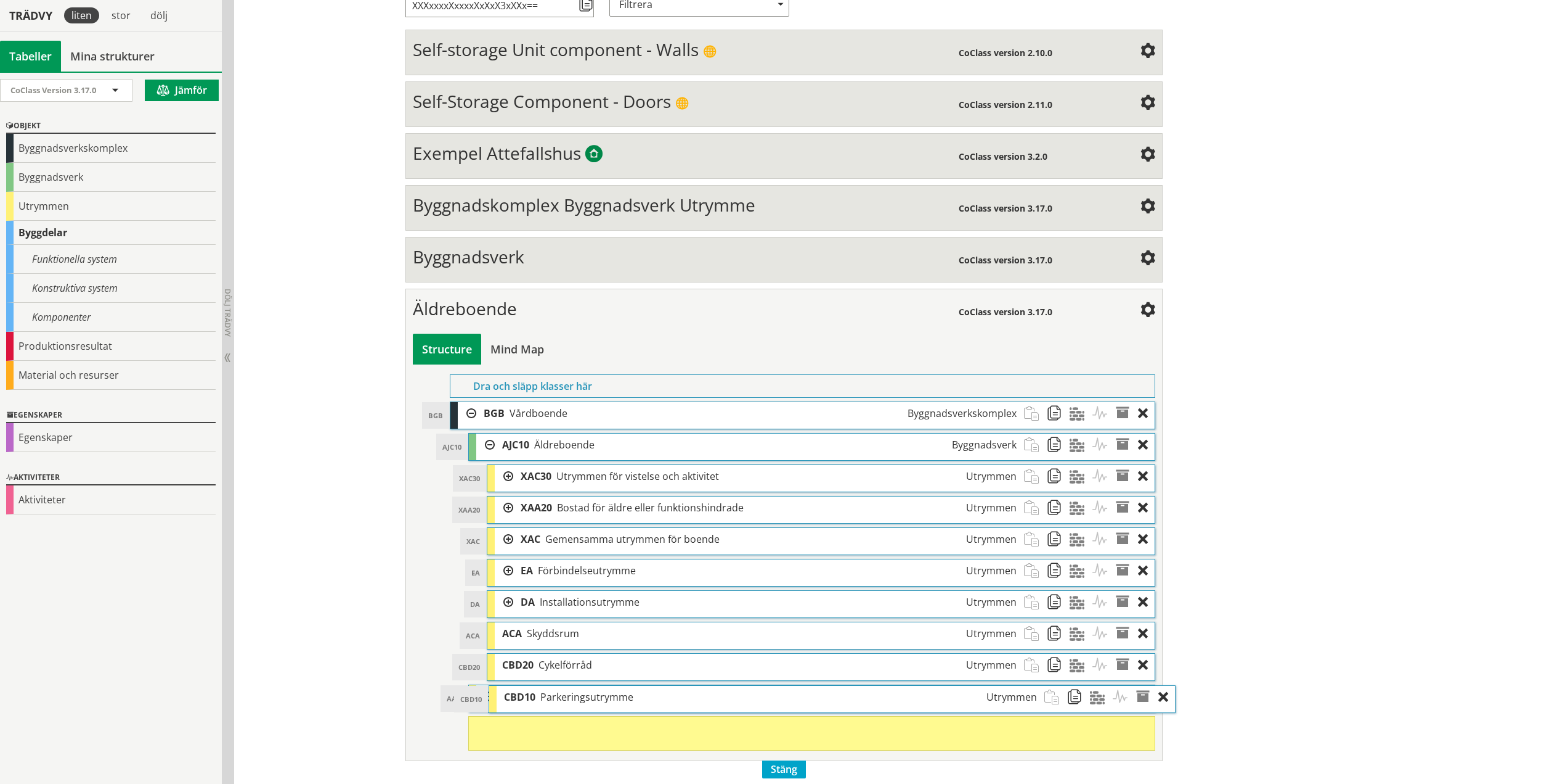
drag, startPoint x: 549, startPoint y: 699, endPoint x: 570, endPoint y: 700, distance: 21.0
click at [570, 700] on span "Parkeringsutrymme" at bounding box center [587, 696] width 93 height 13
drag, startPoint x: 541, startPoint y: 698, endPoint x: 560, endPoint y: 698, distance: 19.0
click at [560, 698] on span "Gemensamhetsutrymme" at bounding box center [603, 696] width 117 height 13
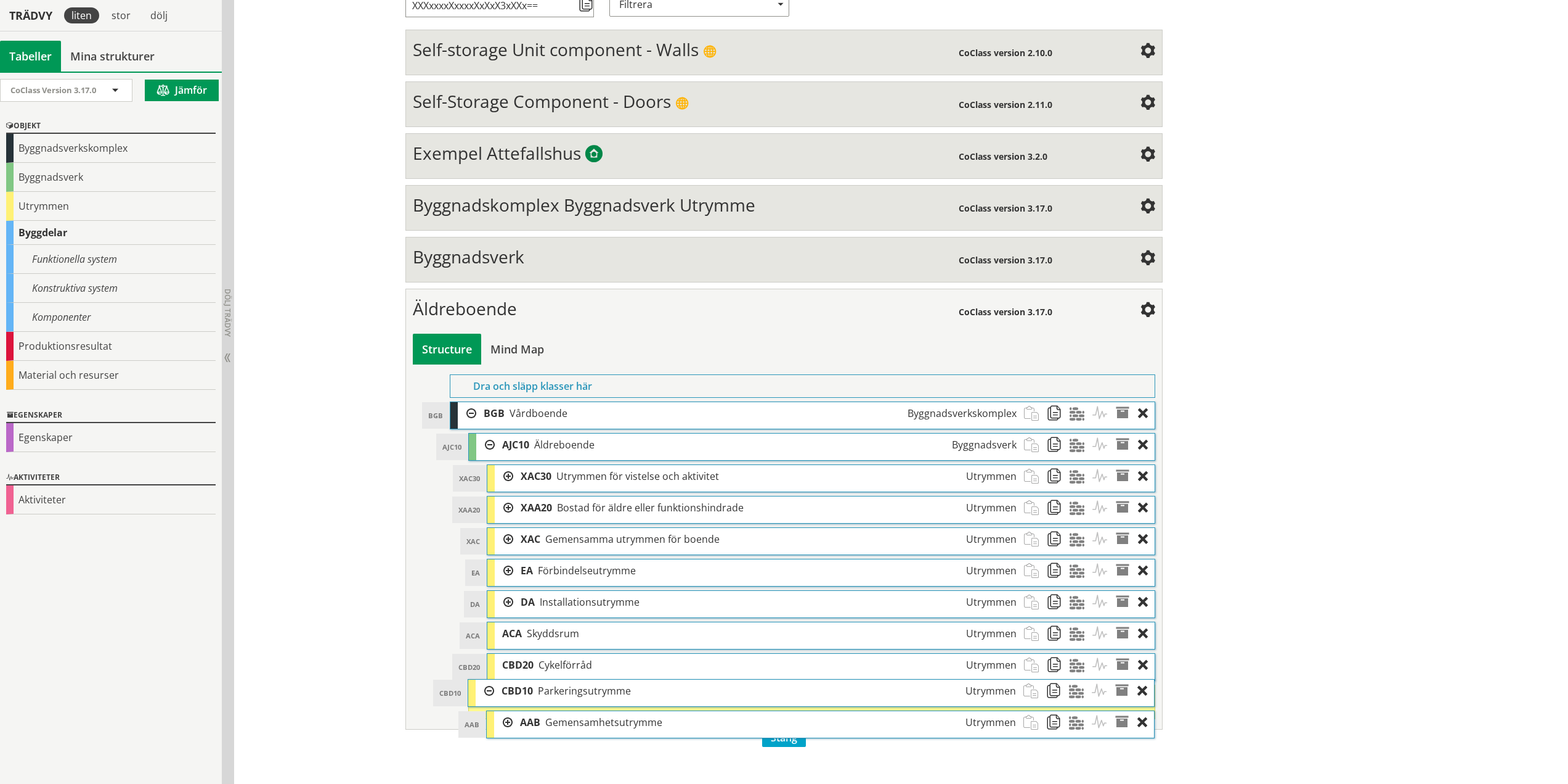
drag, startPoint x: 538, startPoint y: 696, endPoint x: 535, endPoint y: 690, distance: 6.7
click at [538, 690] on span "Parkeringsutrymme" at bounding box center [585, 690] width 93 height 13
click at [541, 753] on div "Redigera strukturer Skapa ny struktur CoClass Version 3.18.0 CoClass Version 3.…" at bounding box center [784, 314] width 789 height 891
click at [523, 692] on span "CBD10" at bounding box center [522, 693] width 32 height 13
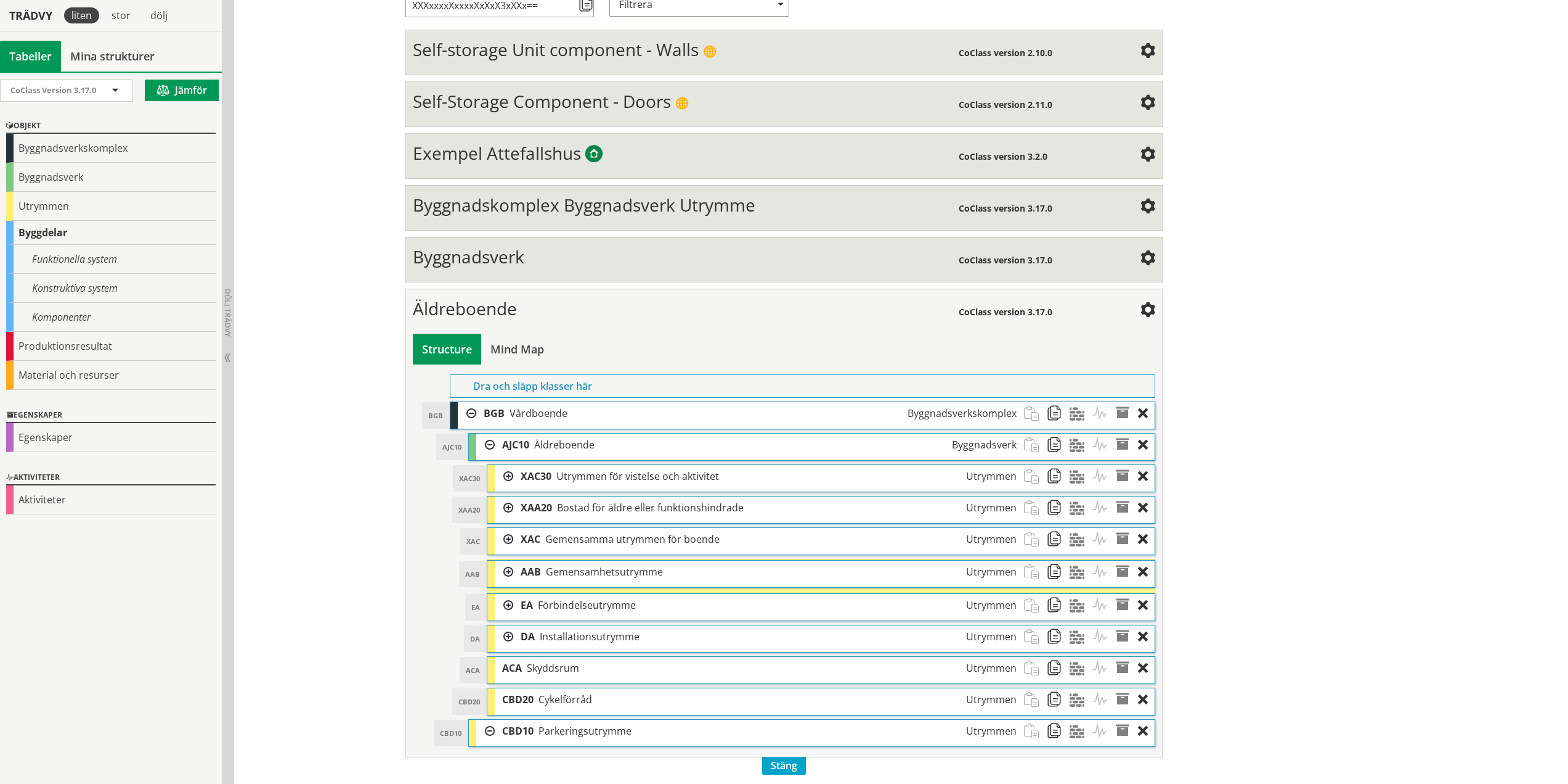
drag, startPoint x: 555, startPoint y: 734, endPoint x: 555, endPoint y: 578, distance: 156.0
click at [555, 578] on span "Gemensamhetsutrymme" at bounding box center [604, 571] width 117 height 13
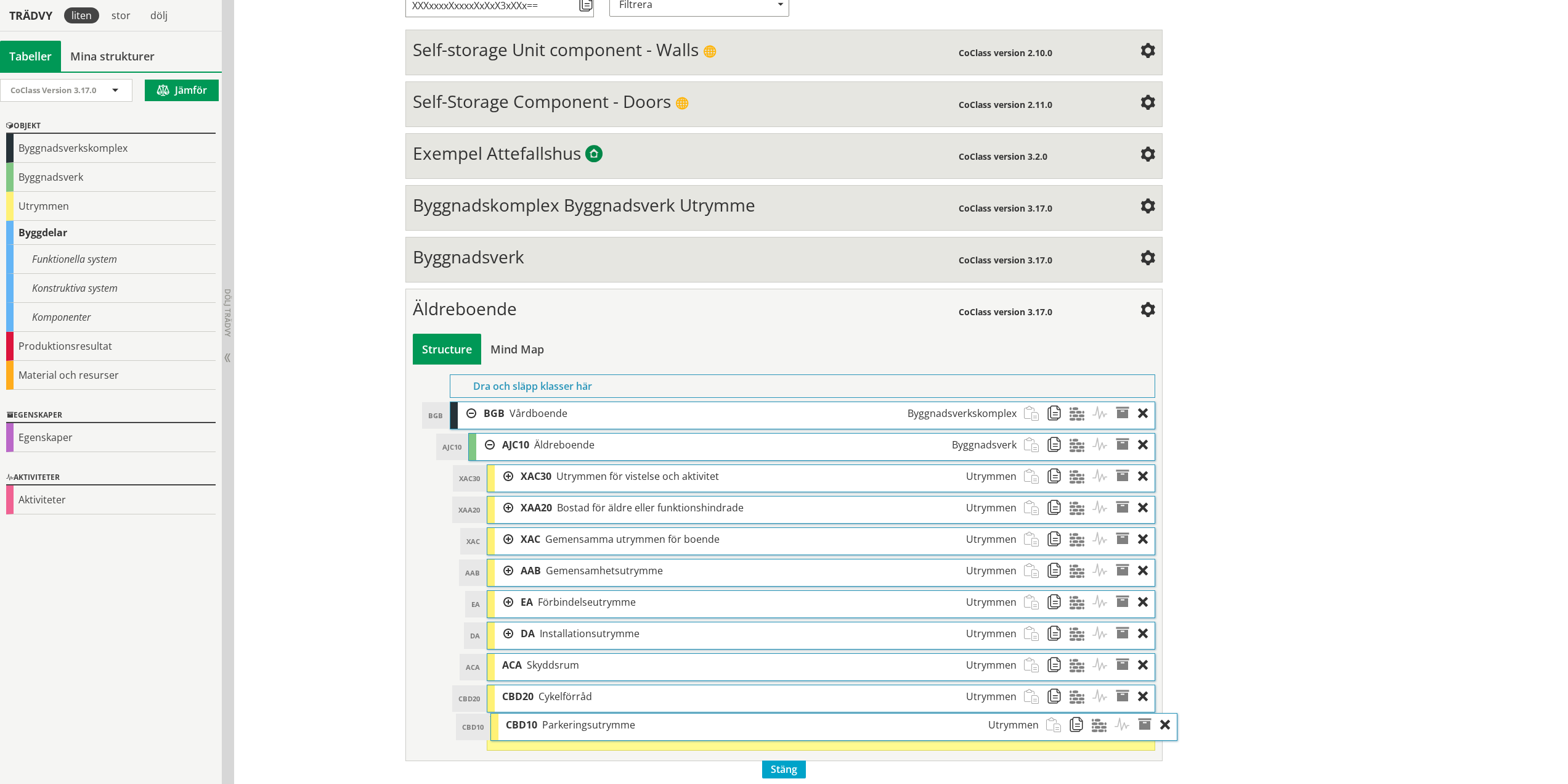
drag, startPoint x: 527, startPoint y: 735, endPoint x: 549, endPoint y: 732, distance: 22.2
click at [549, 732] on div "CBD10 Parkeringsutrymme Utrymmen" at bounding box center [772, 725] width 548 height 23
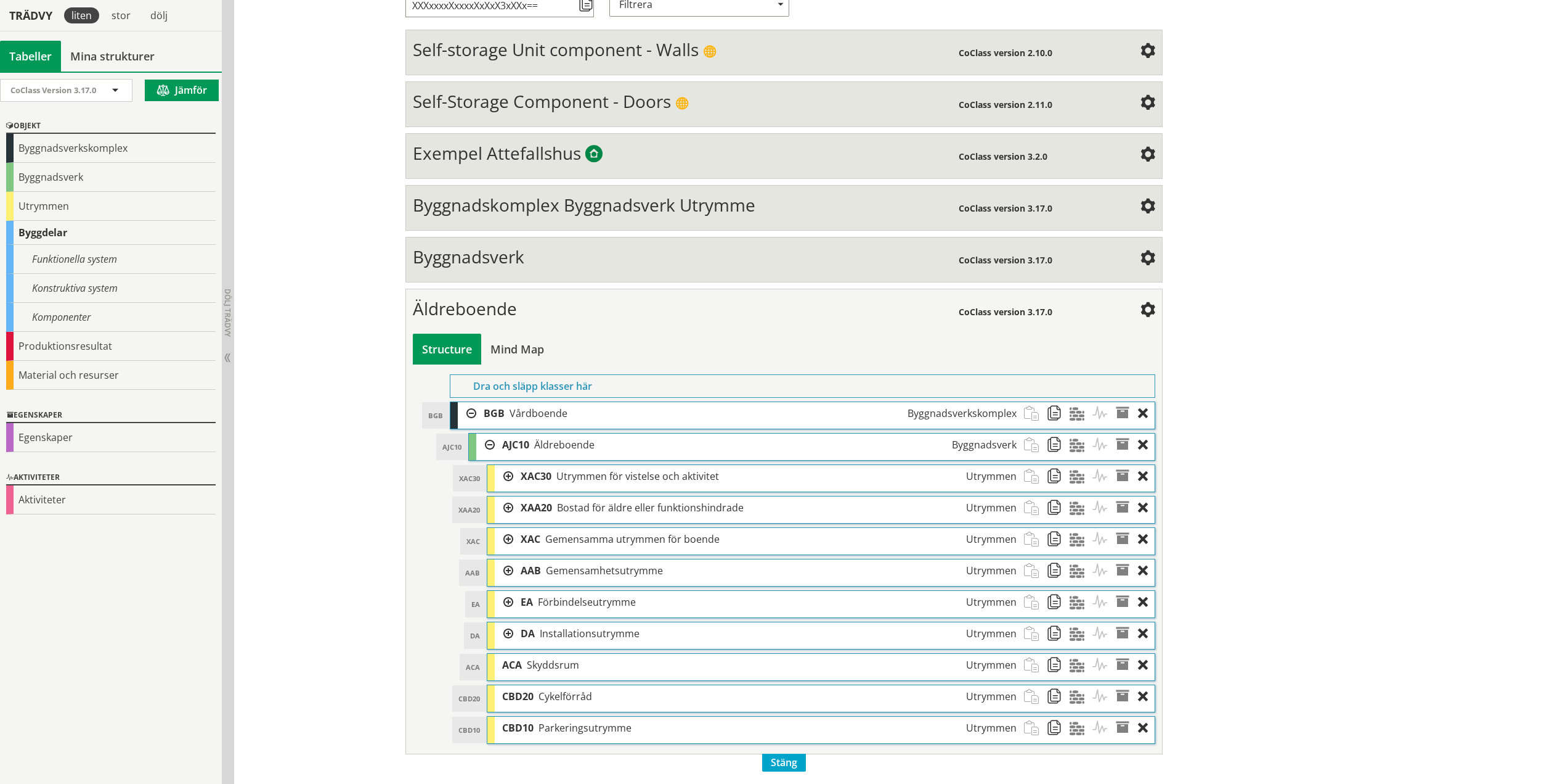
click at [502, 634] on div at bounding box center [504, 633] width 18 height 23
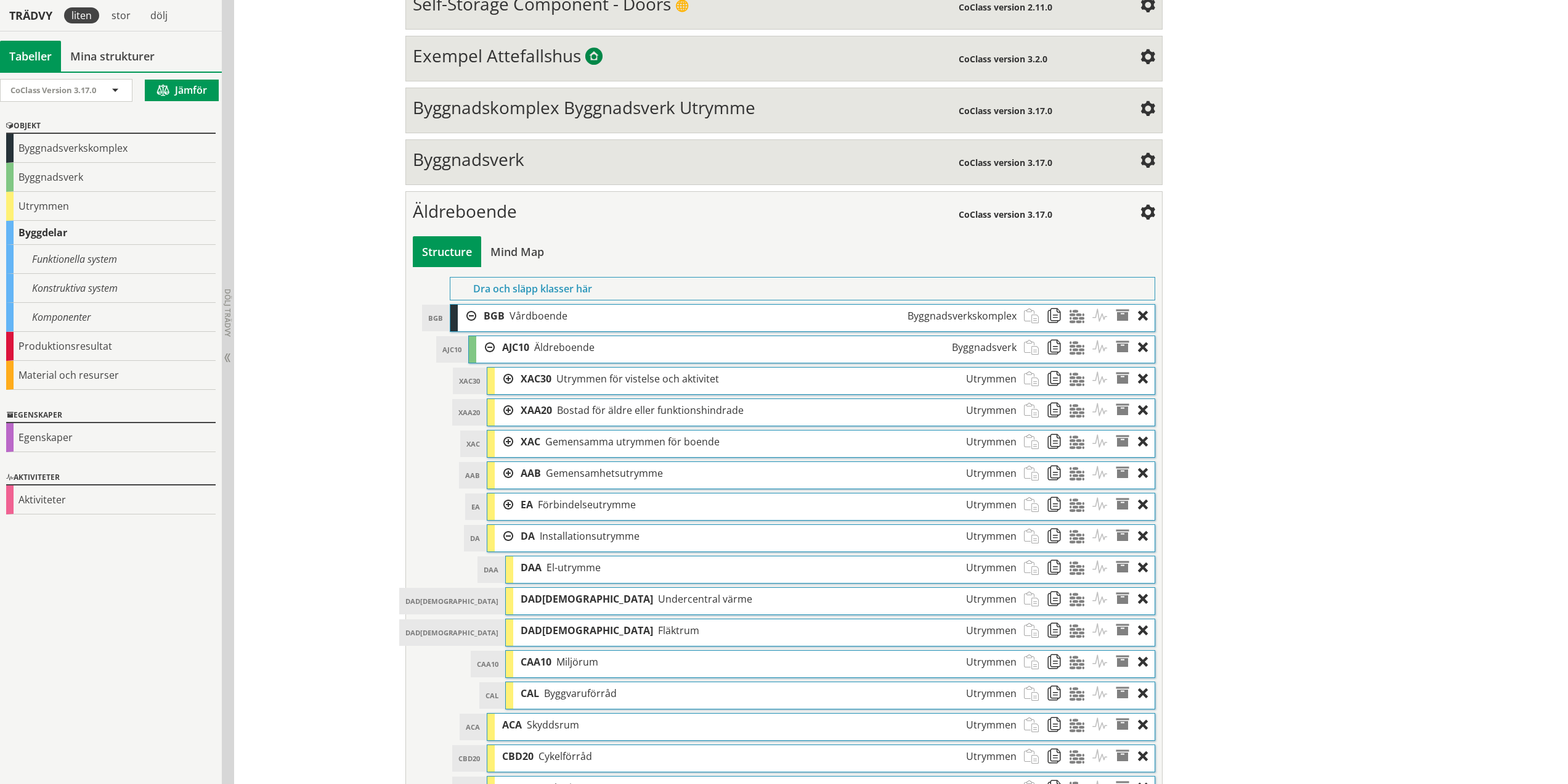
scroll to position [371, 0]
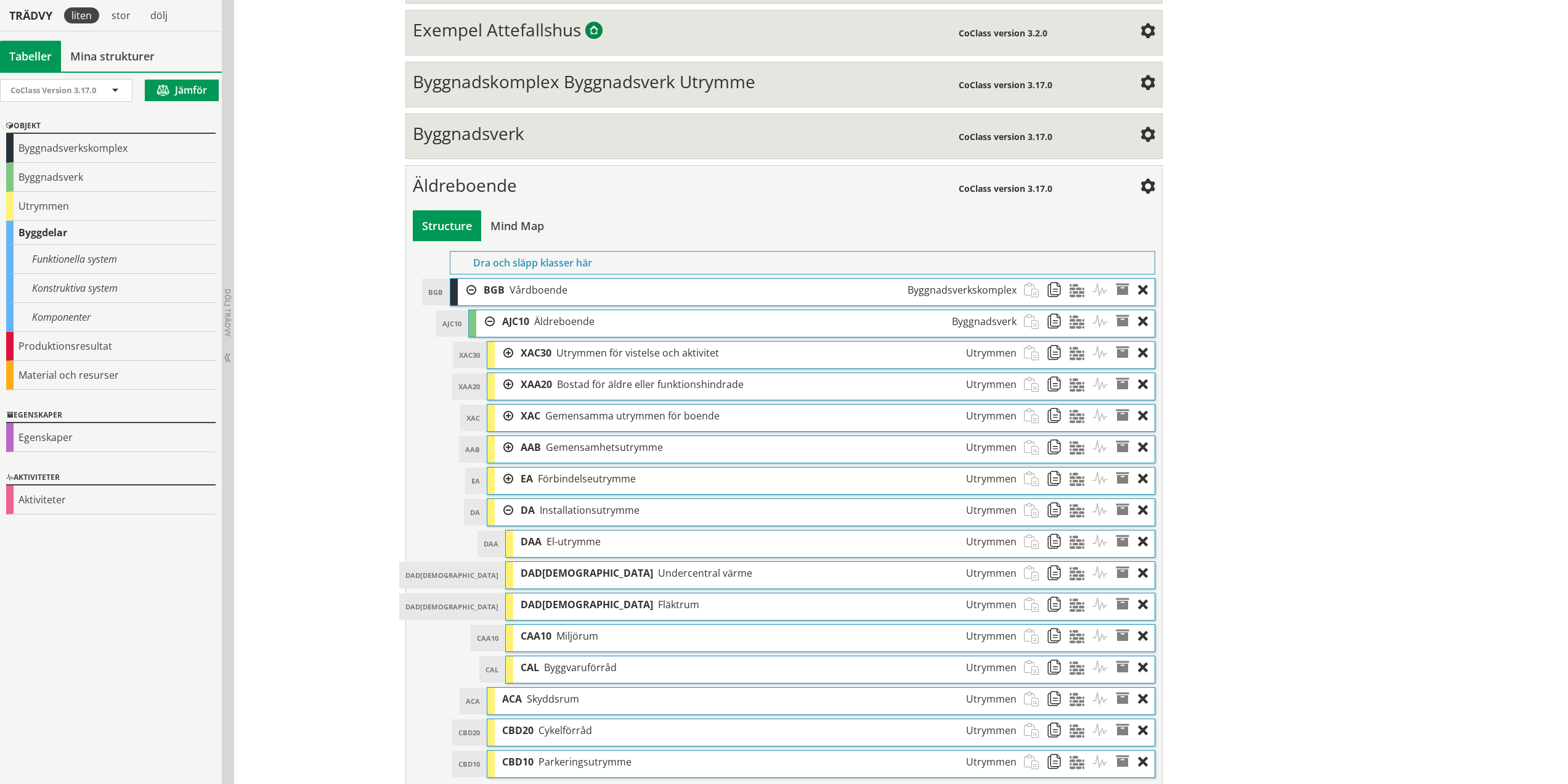
click at [504, 447] on div at bounding box center [504, 447] width 18 height 23
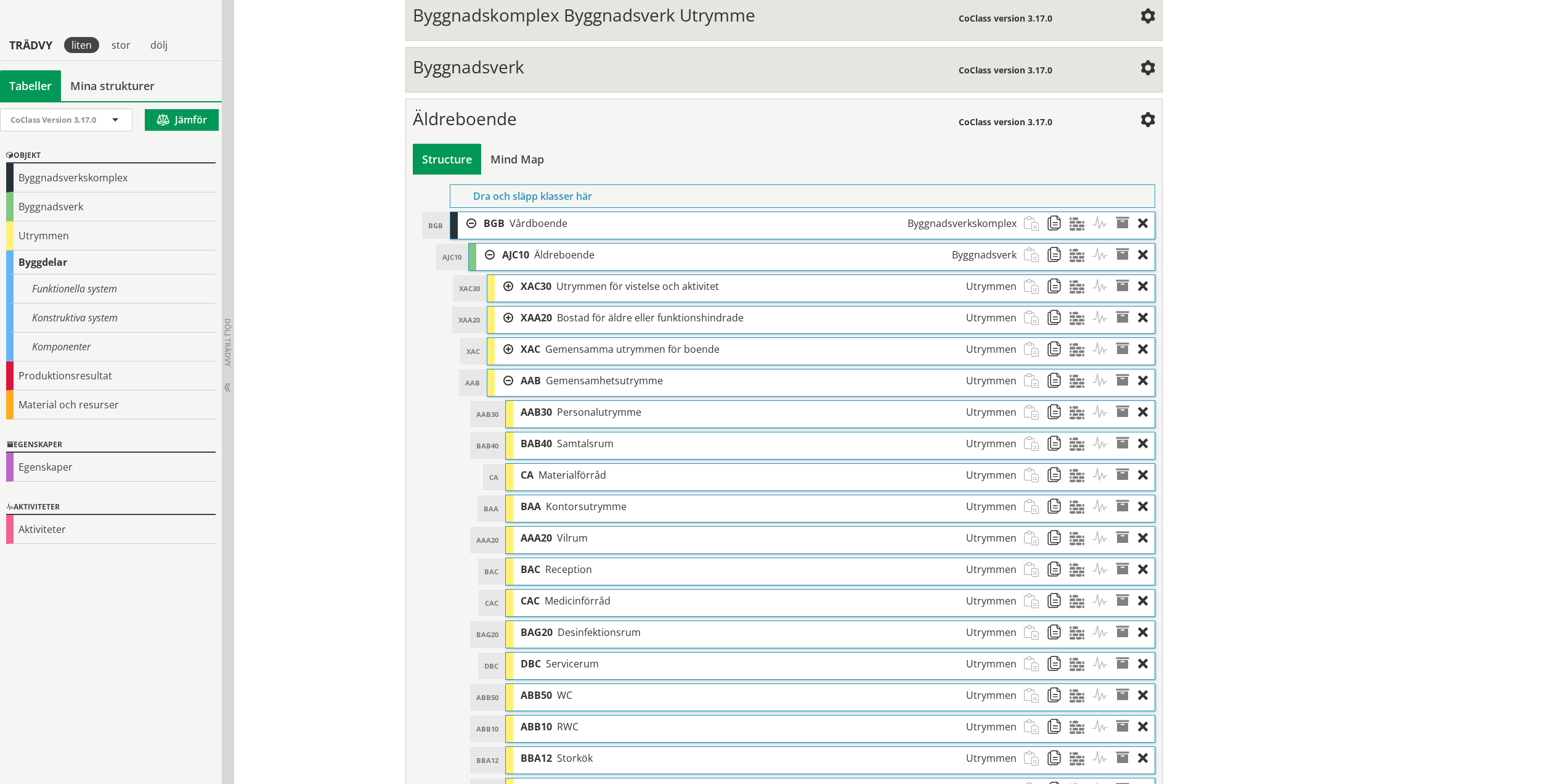
scroll to position [433, 0]
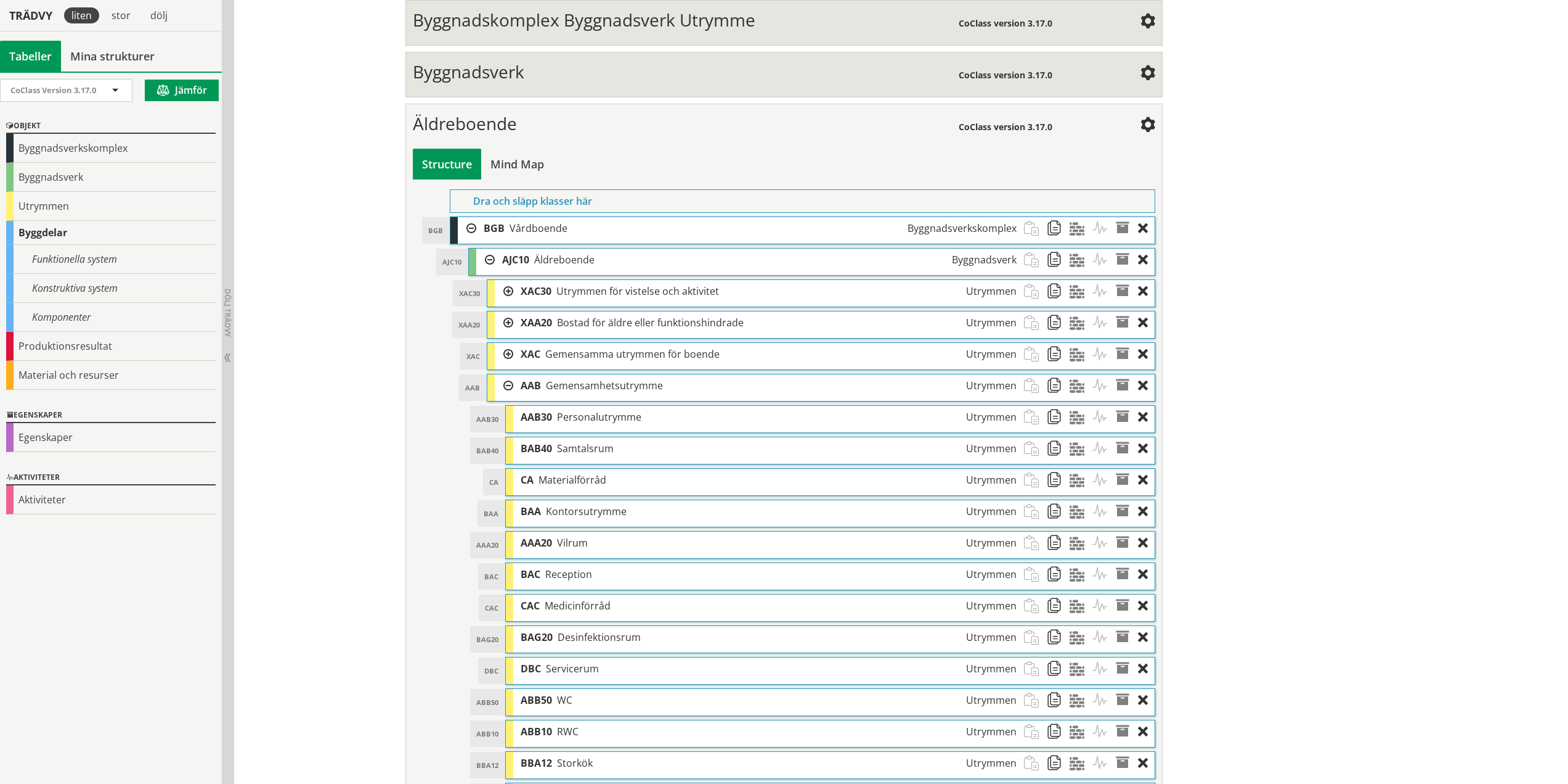
click at [505, 354] on div at bounding box center [504, 354] width 18 height 23
click at [520, 446] on div at bounding box center [522, 448] width 18 height 23
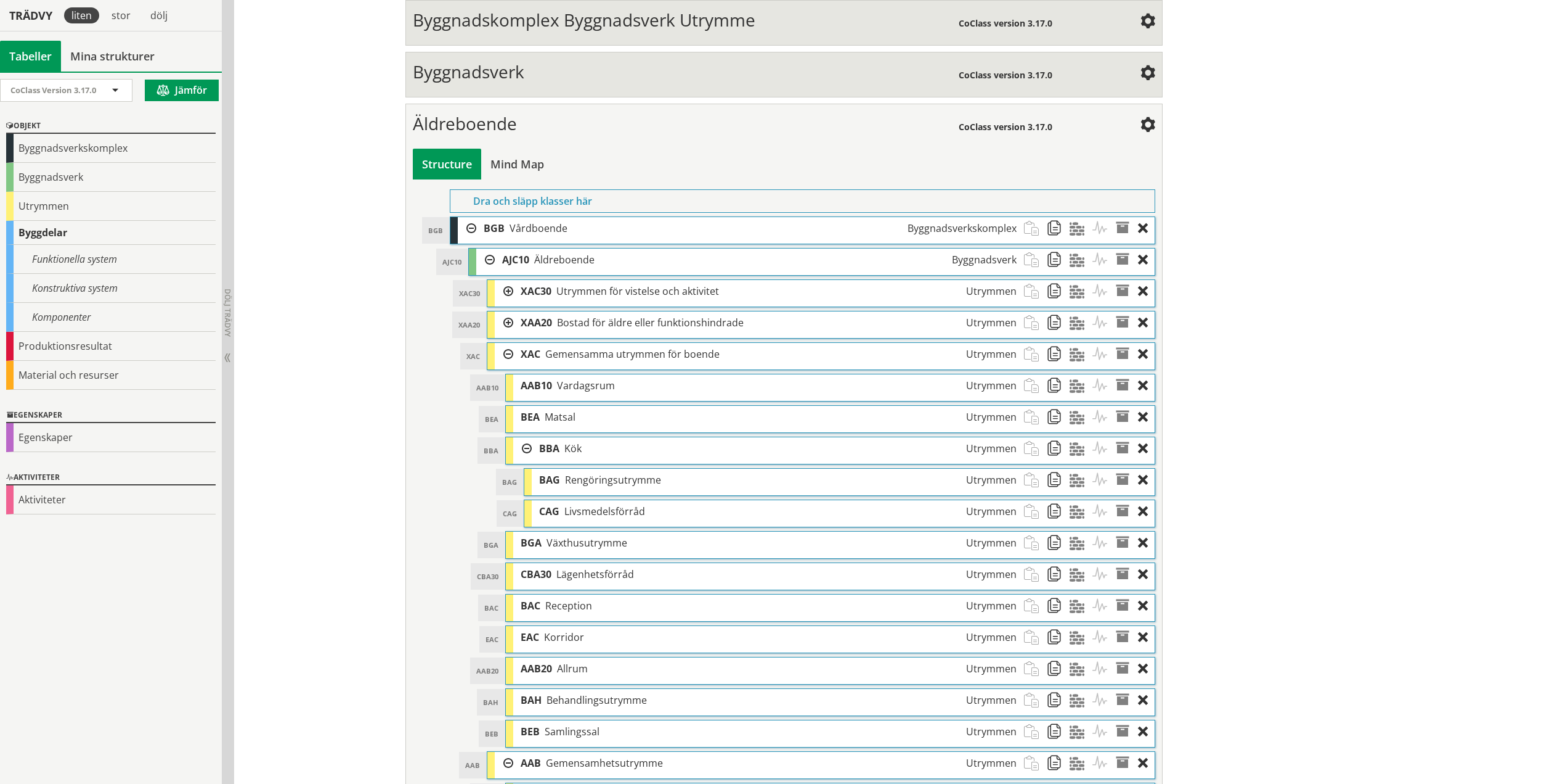
click at [523, 450] on div at bounding box center [522, 448] width 18 height 23
click at [504, 354] on div at bounding box center [504, 354] width 18 height 23
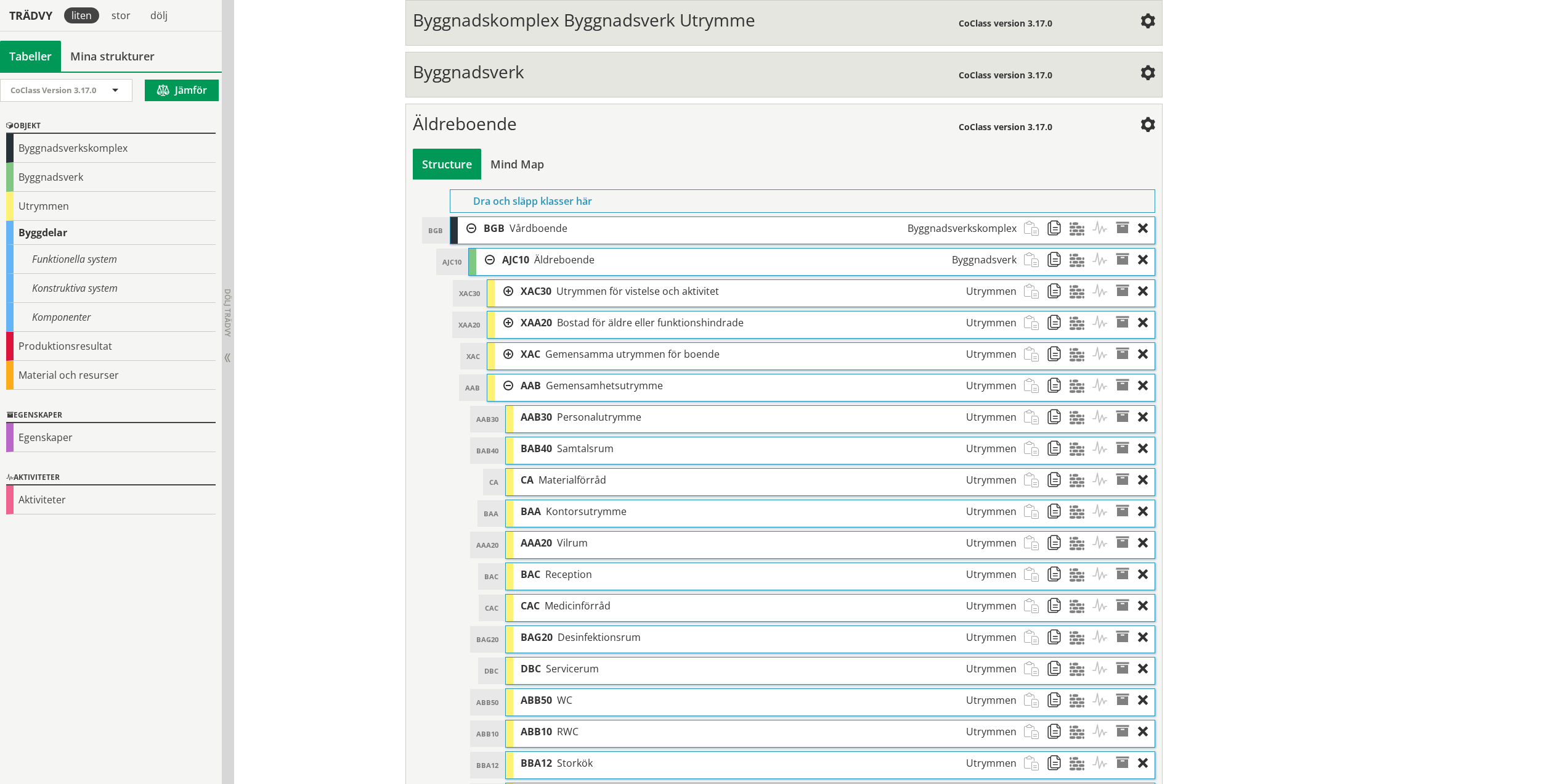
click at [504, 383] on div at bounding box center [504, 386] width 18 height 23
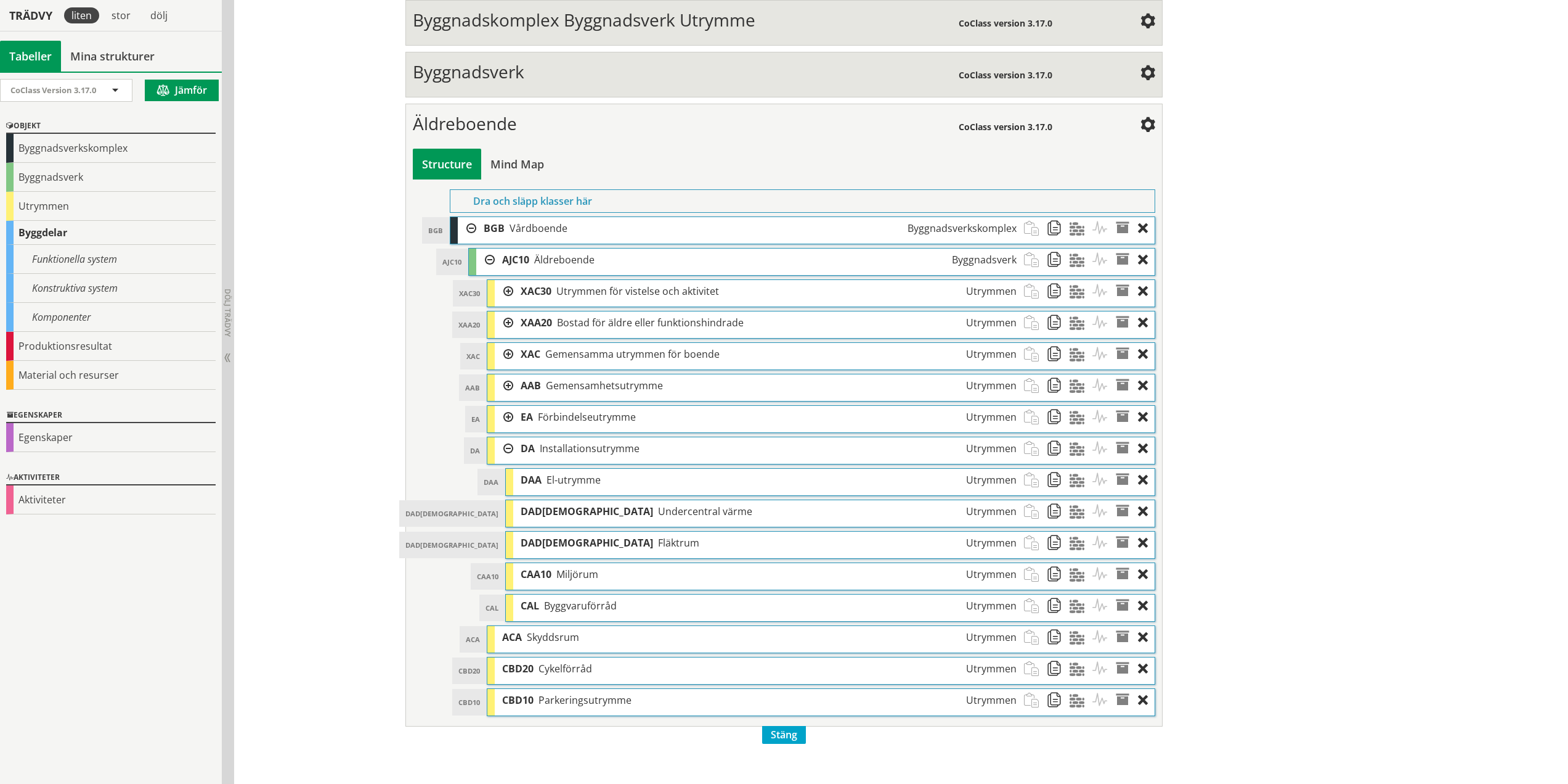
click at [505, 322] on div at bounding box center [504, 322] width 18 height 23
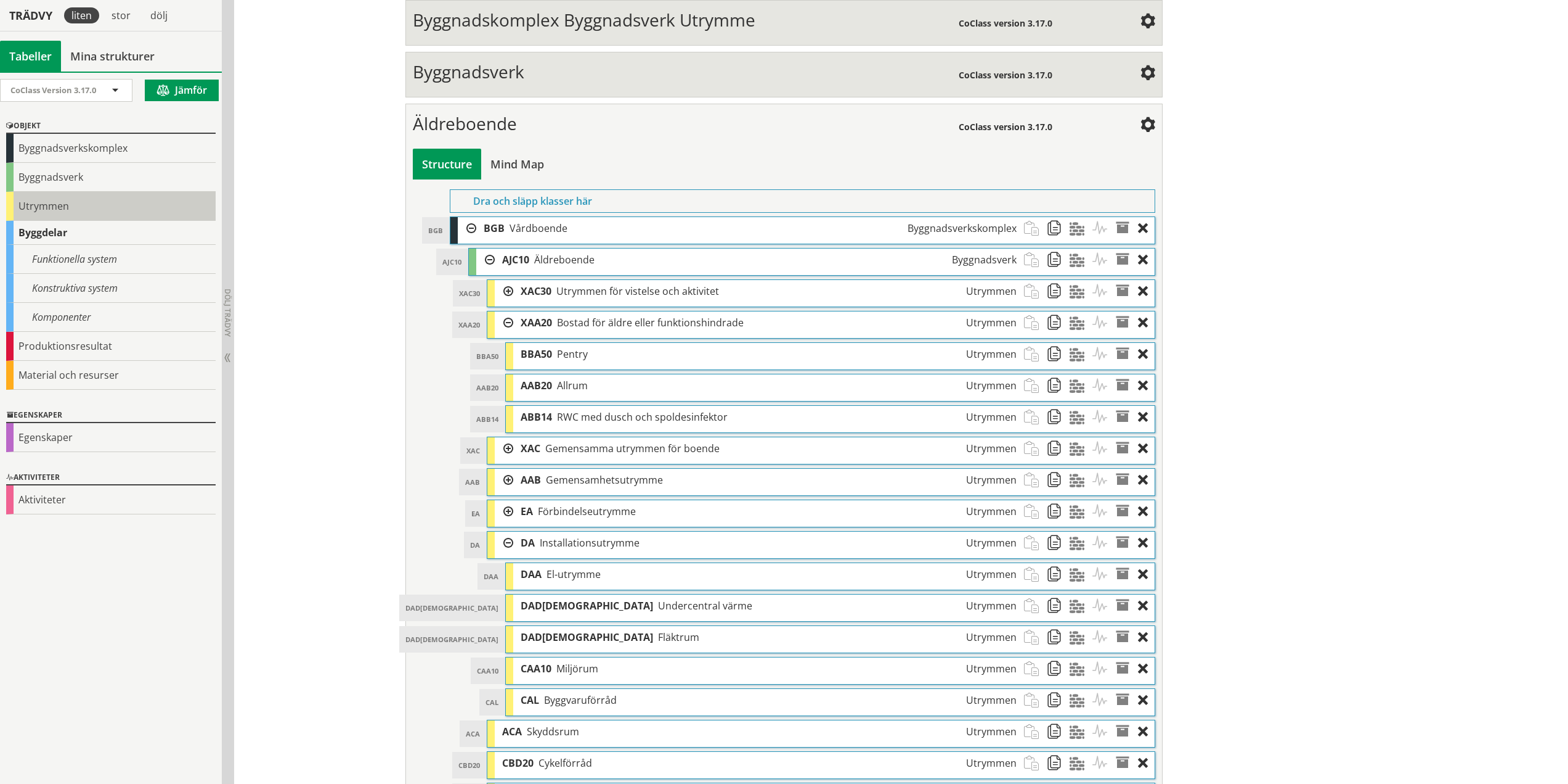
click at [75, 211] on div "Utrymmen" at bounding box center [111, 206] width 210 height 29
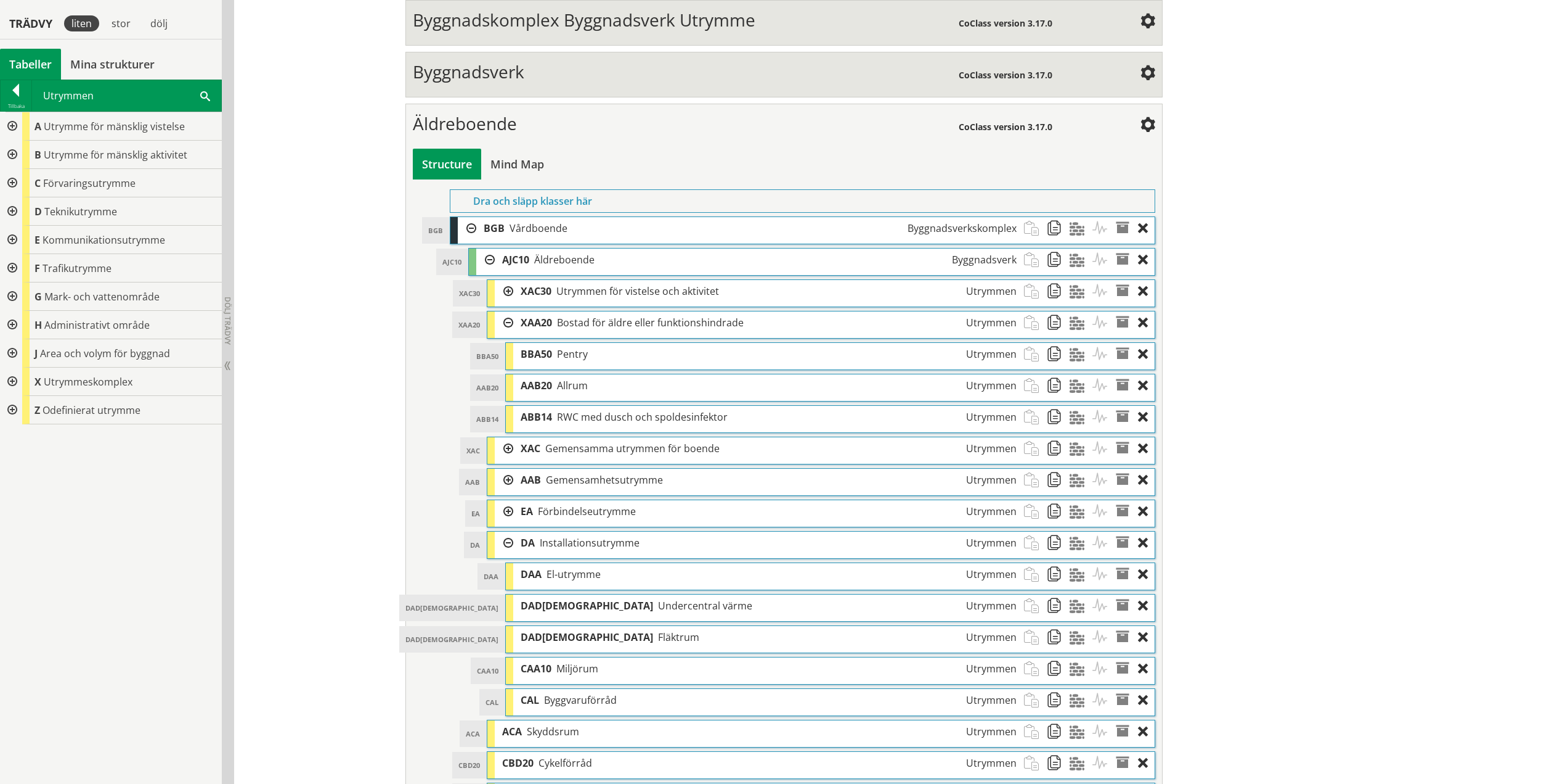
scroll to position [499, 0]
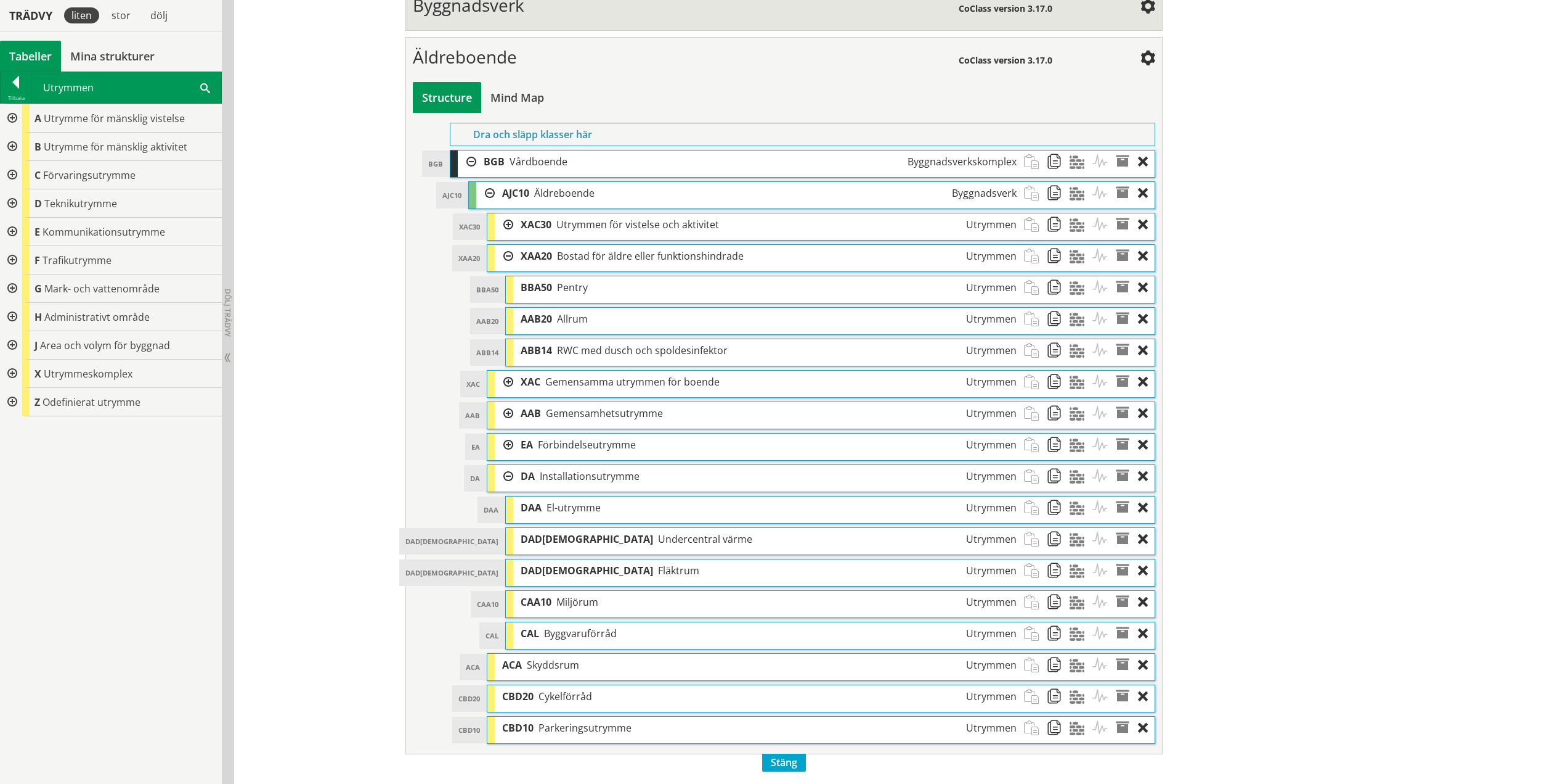
click at [506, 477] on div at bounding box center [504, 477] width 18 height 23
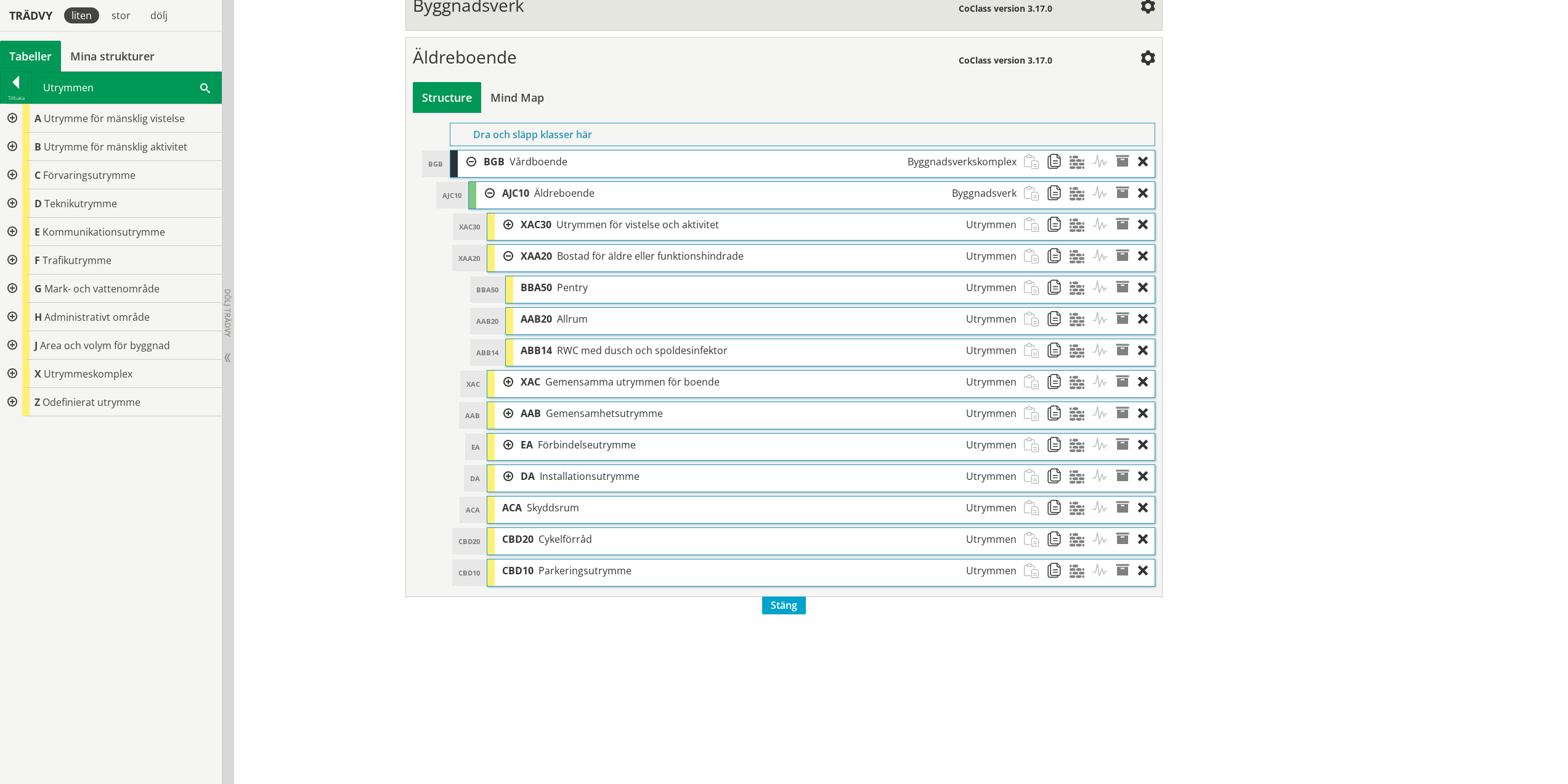
click at [210, 85] on span at bounding box center [204, 87] width 10 height 13
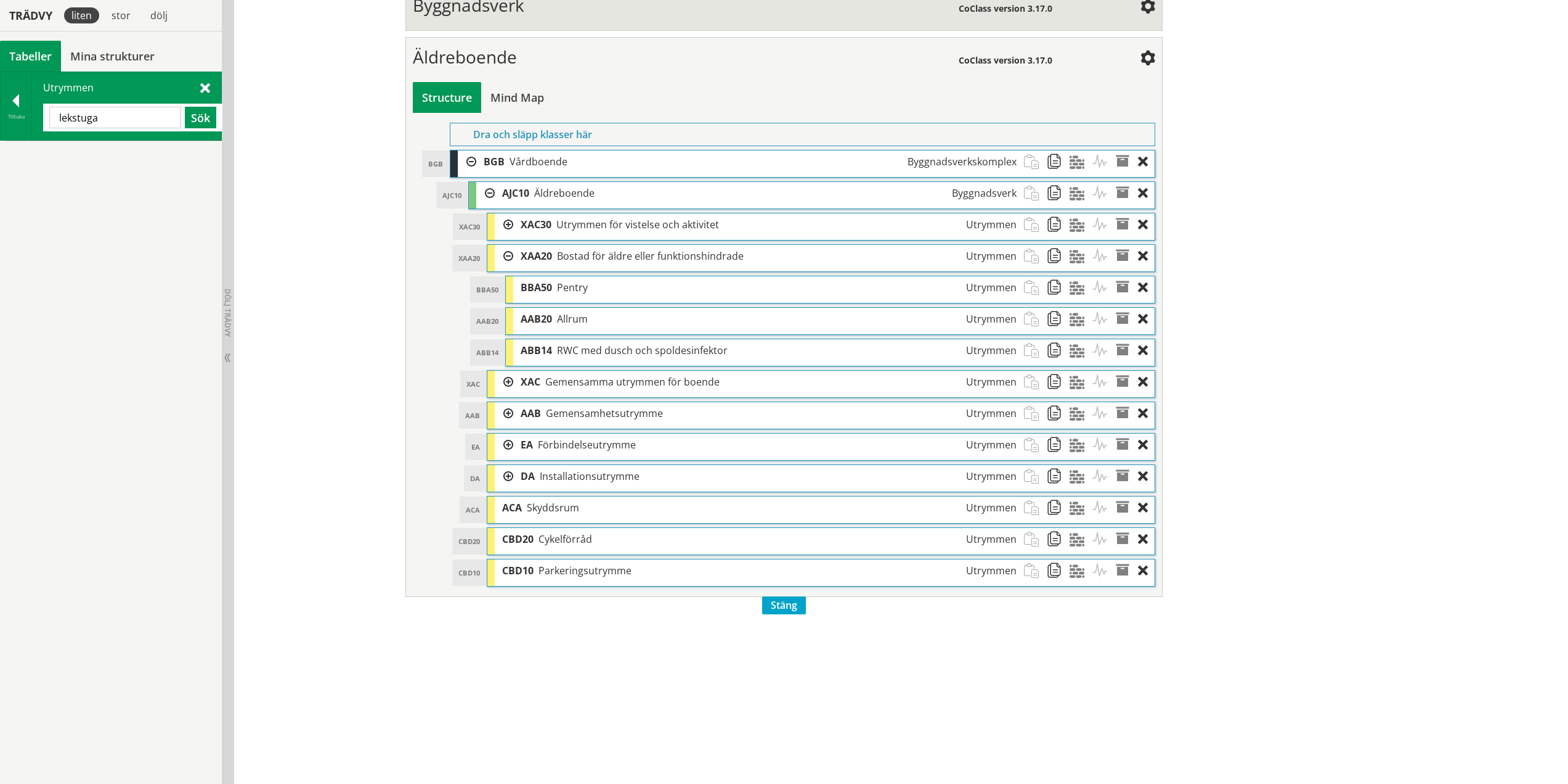
click at [97, 122] on input "lekstuga" at bounding box center [115, 117] width 132 height 21
type input "lekst"
click at [205, 89] on span at bounding box center [204, 87] width 10 height 13
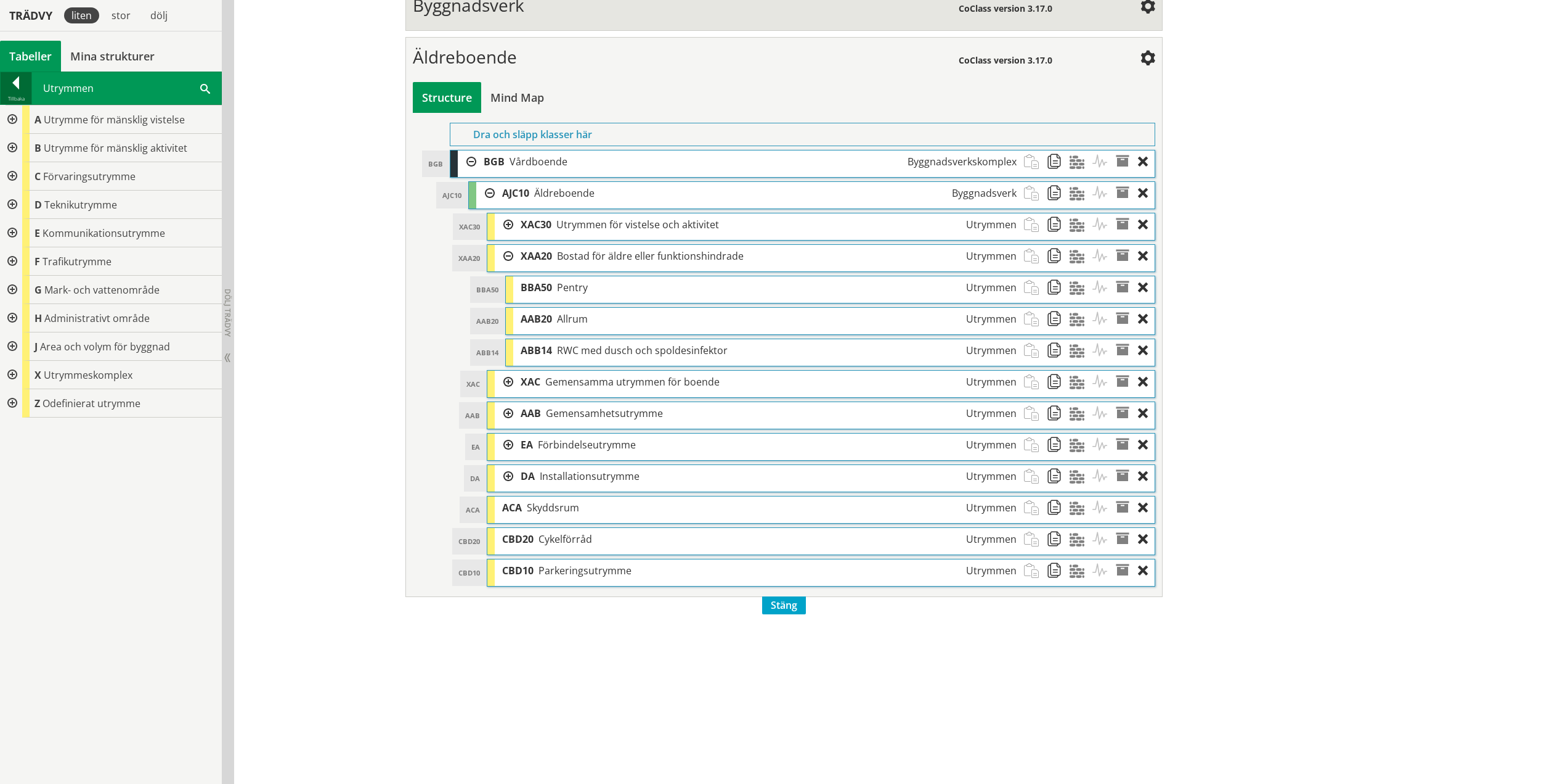
click at [18, 85] on div at bounding box center [16, 85] width 31 height 18
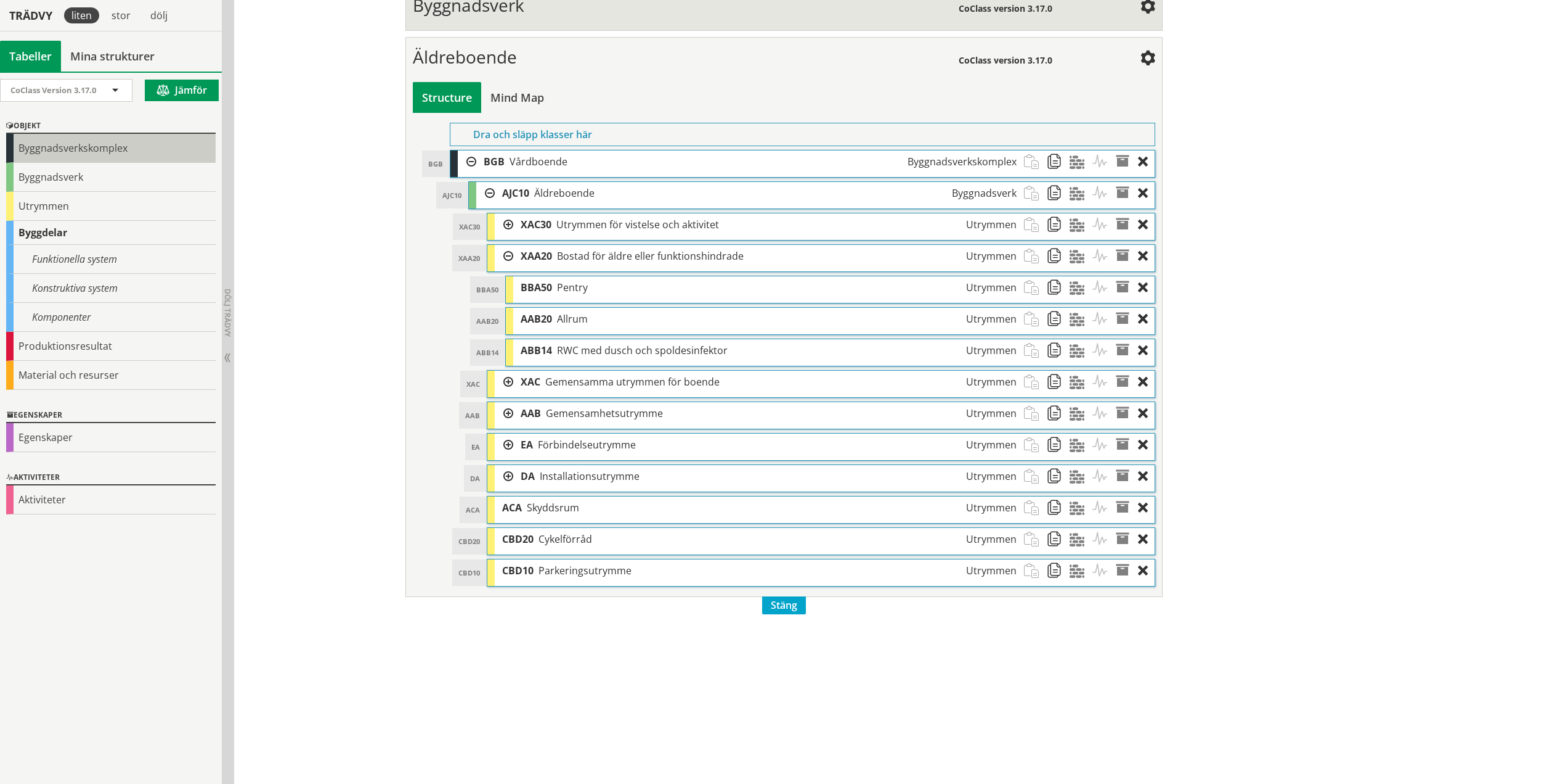
click at [136, 159] on div "Byggnadsverkskomplex" at bounding box center [111, 148] width 210 height 29
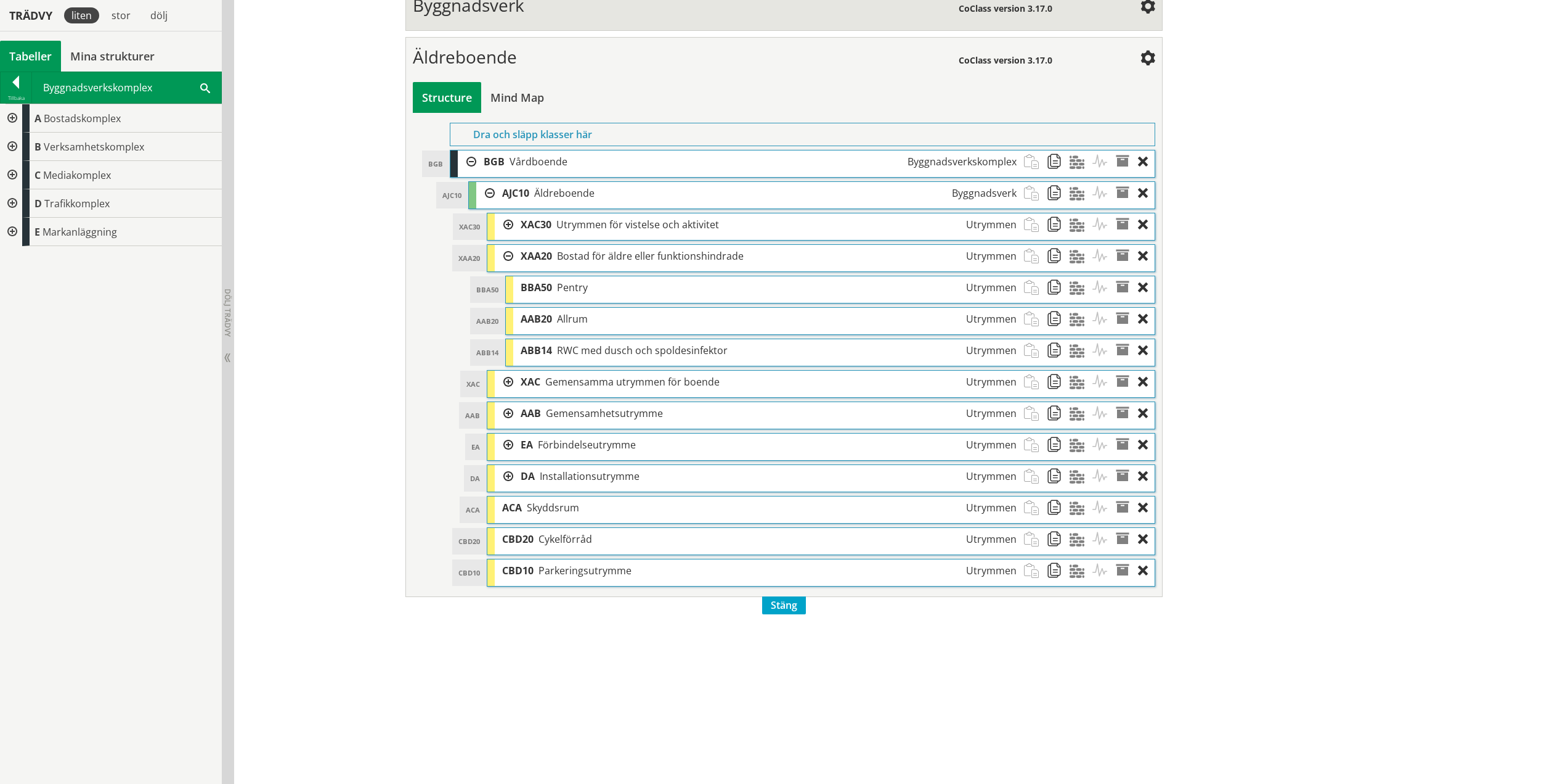
click at [202, 90] on span at bounding box center [204, 87] width 10 height 13
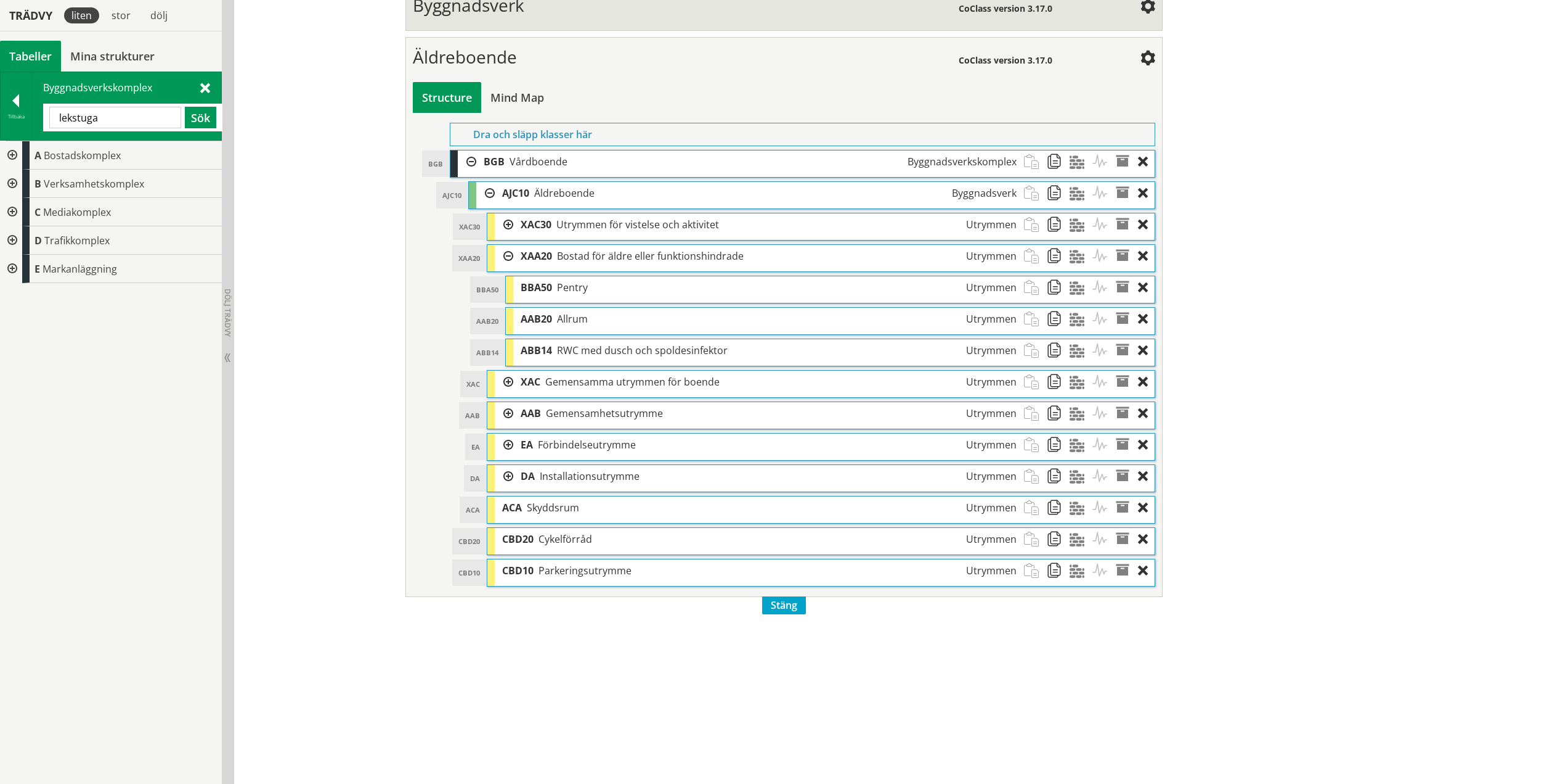
type input "lekstuga"
click at [18, 107] on div at bounding box center [16, 103] width 31 height 18
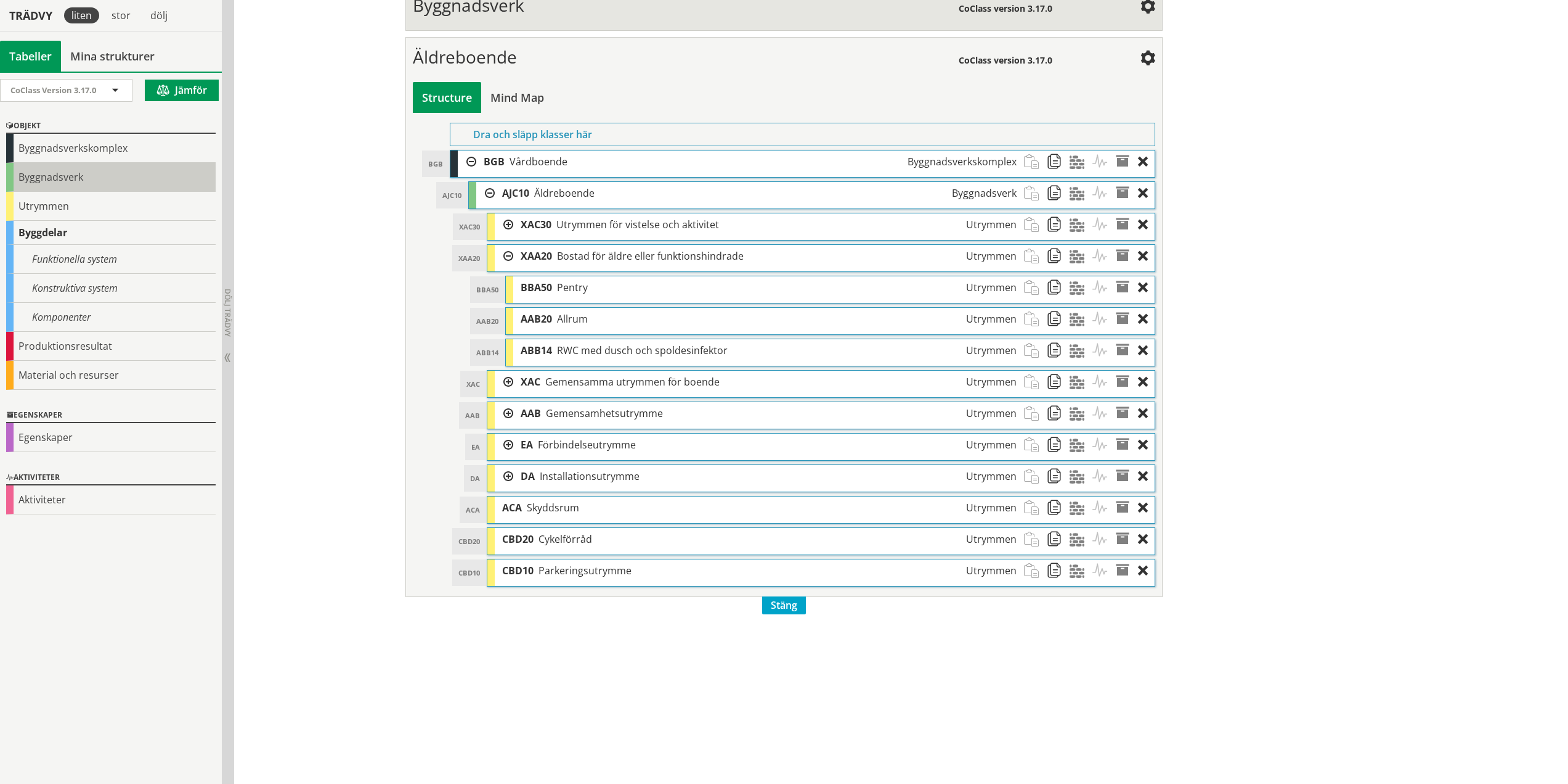
click at [60, 177] on div "Byggnadsverk" at bounding box center [111, 177] width 210 height 29
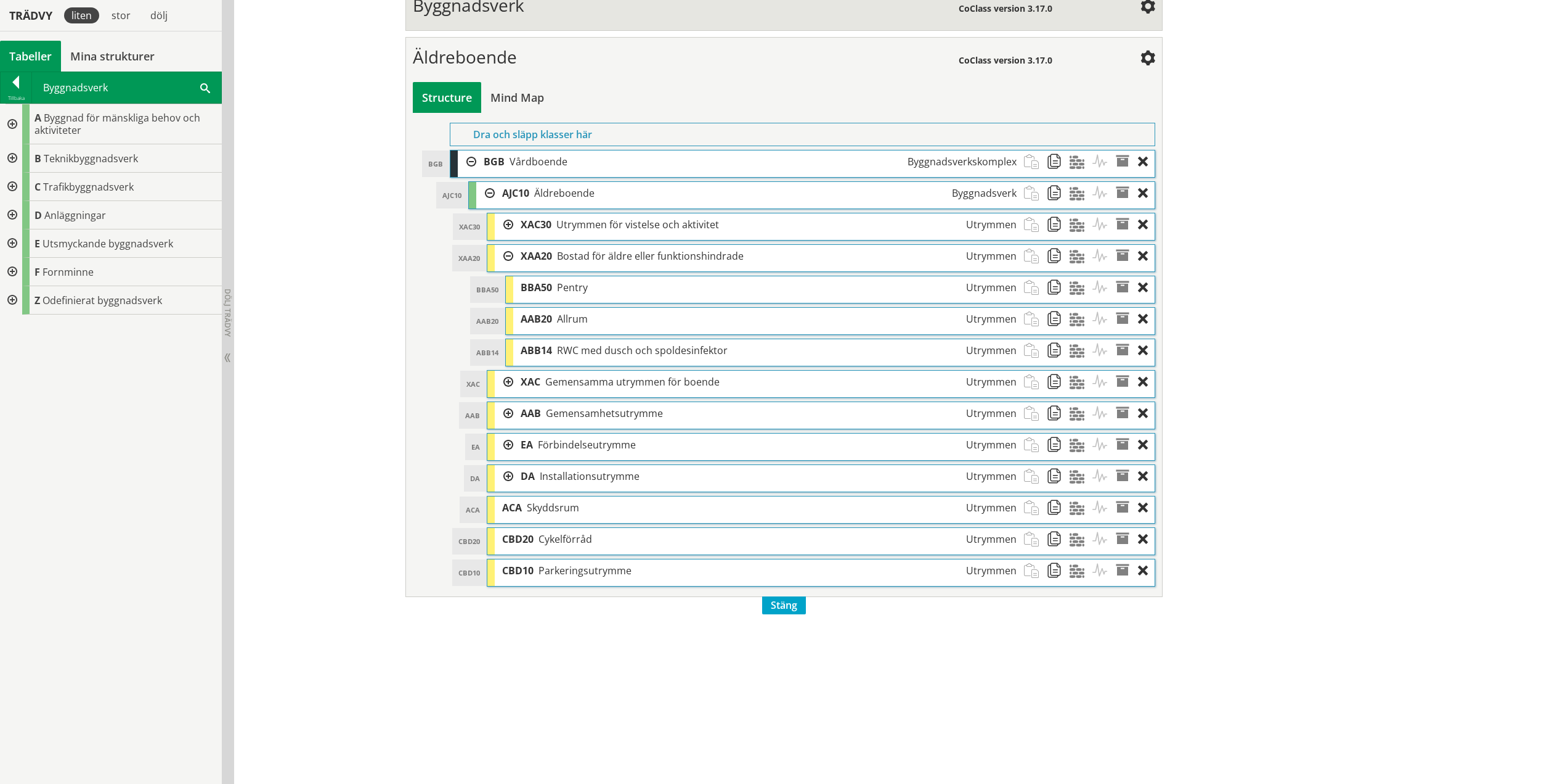
click at [206, 87] on span at bounding box center [204, 87] width 10 height 13
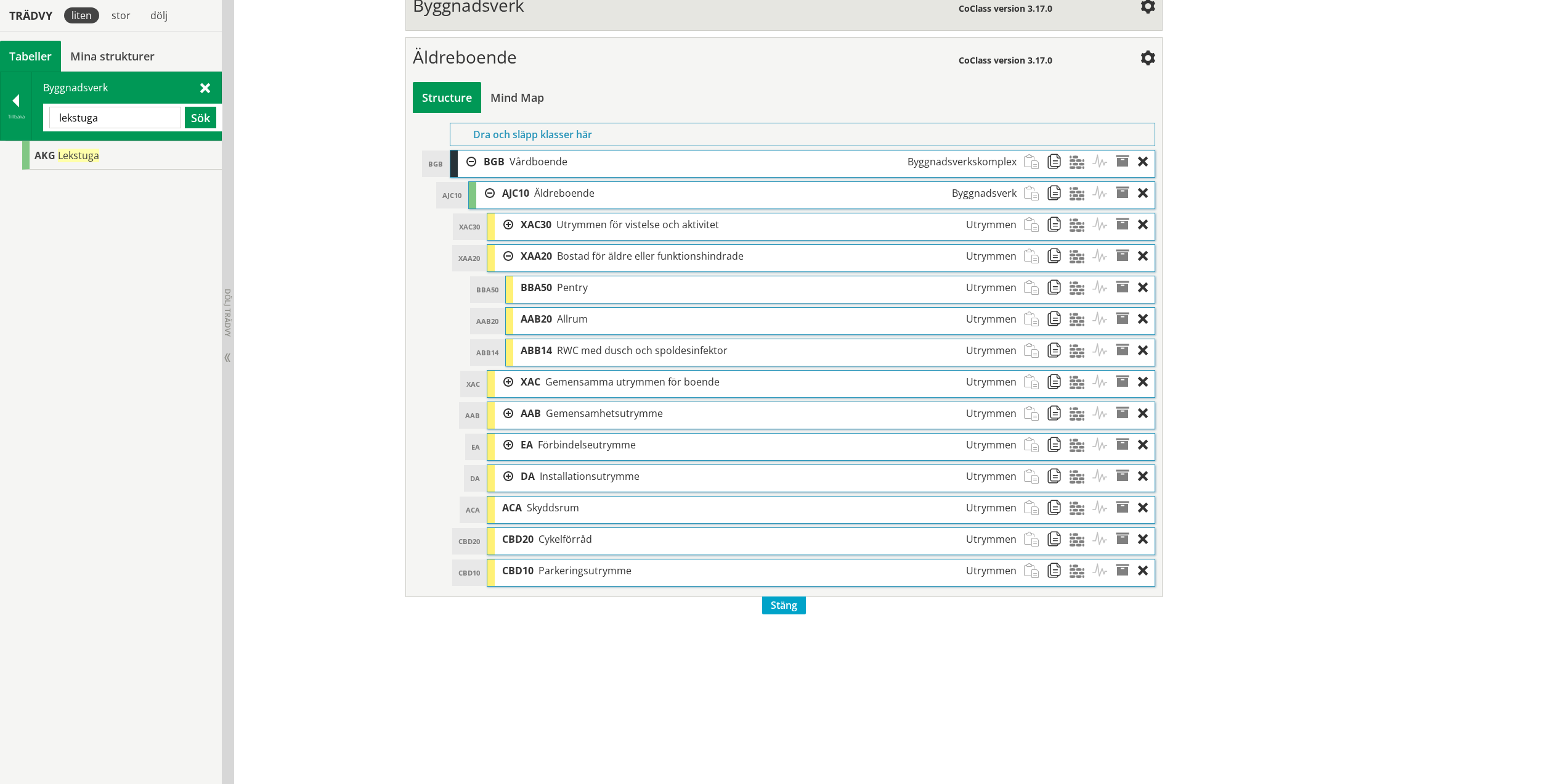
click at [730, 669] on div "Redigera strukturer Skapa ny struktur CoClass Version 3.18.0 CoClass Version 3.…" at bounding box center [901, 200] width 1334 height 1166
click at [144, 124] on input "lekstuga" at bounding box center [115, 117] width 132 height 21
type input "l"
click at [202, 89] on span at bounding box center [204, 87] width 10 height 13
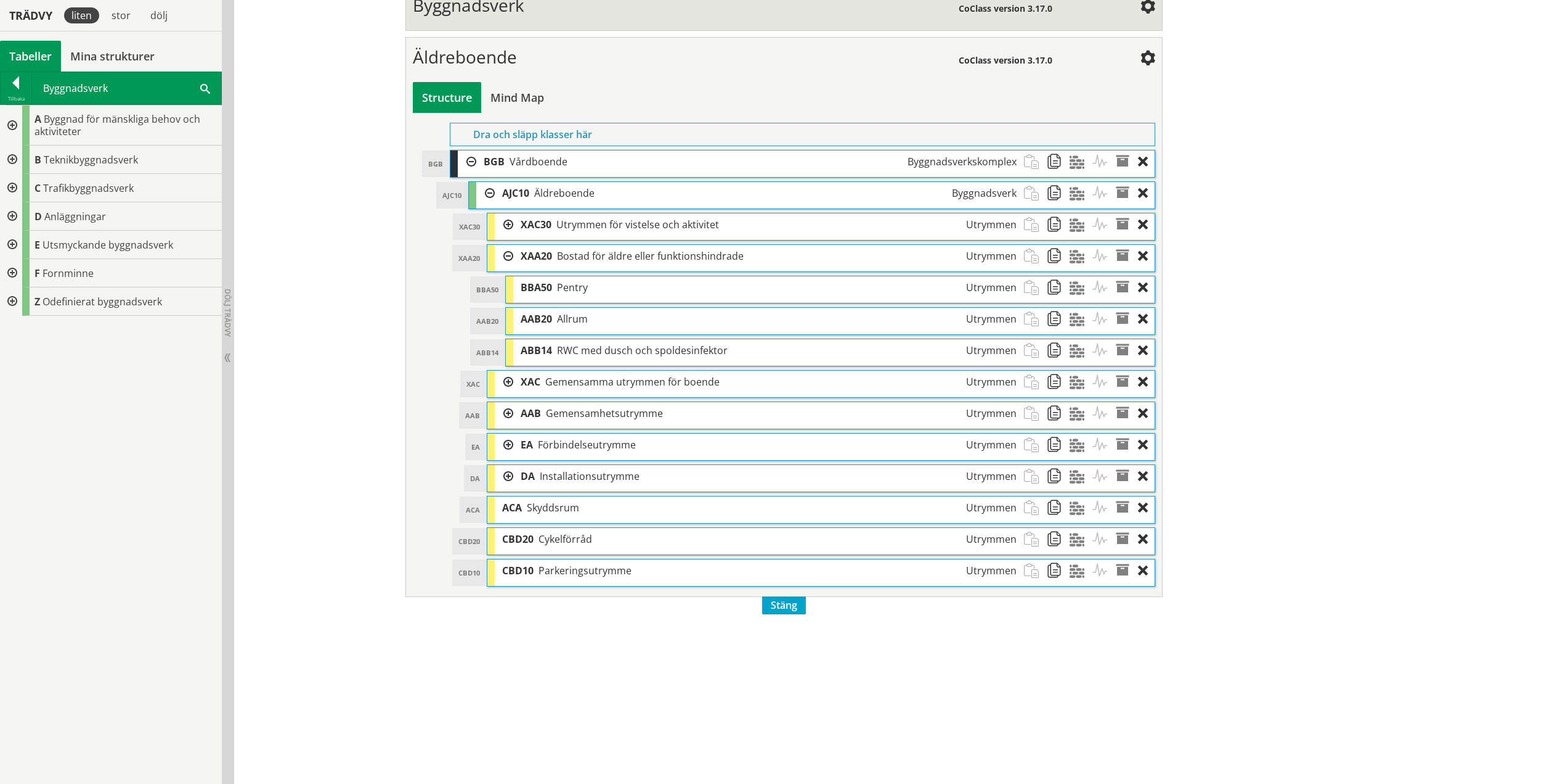
click at [503, 414] on div at bounding box center [504, 413] width 18 height 23
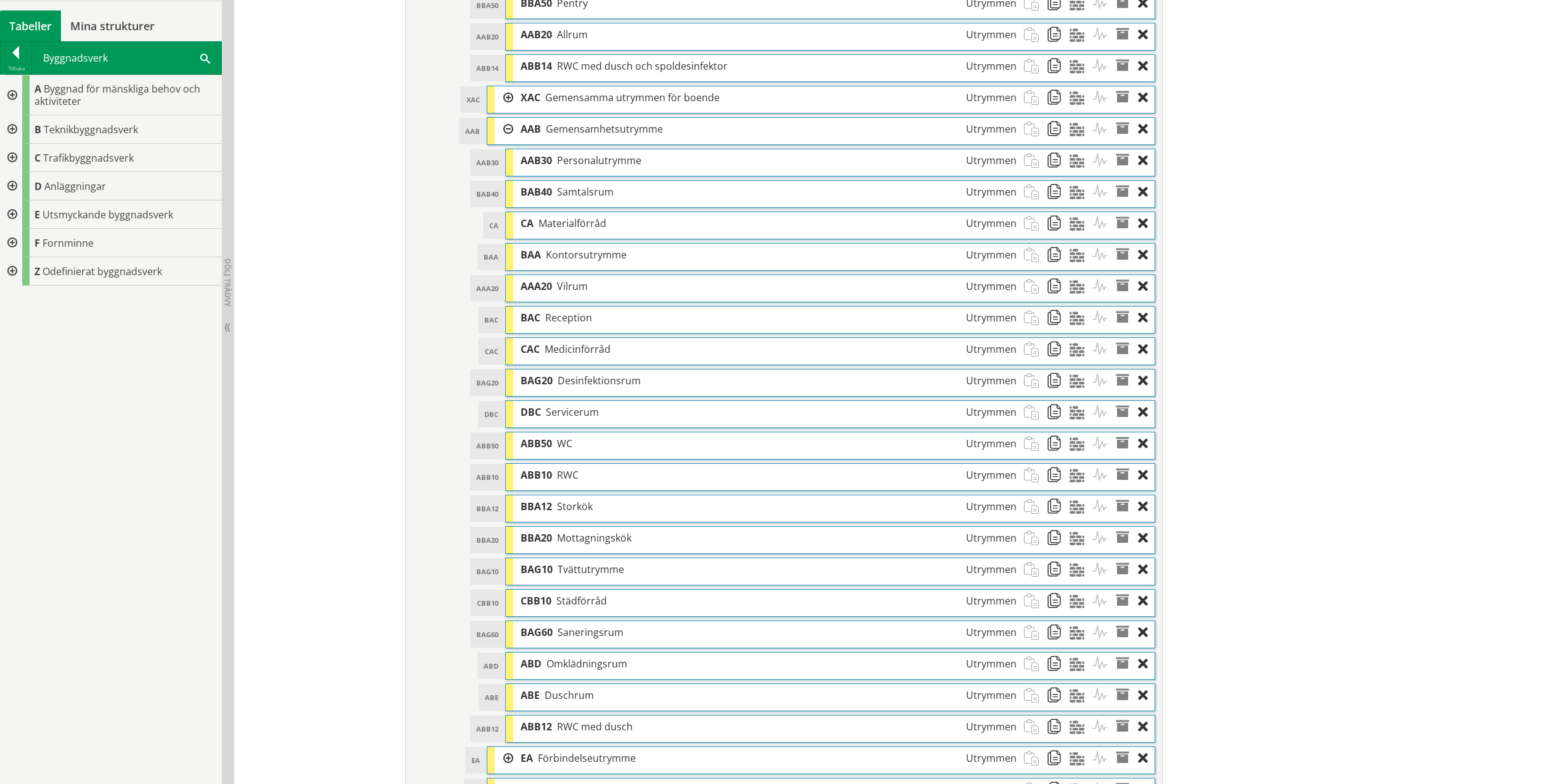
scroll to position [807, 0]
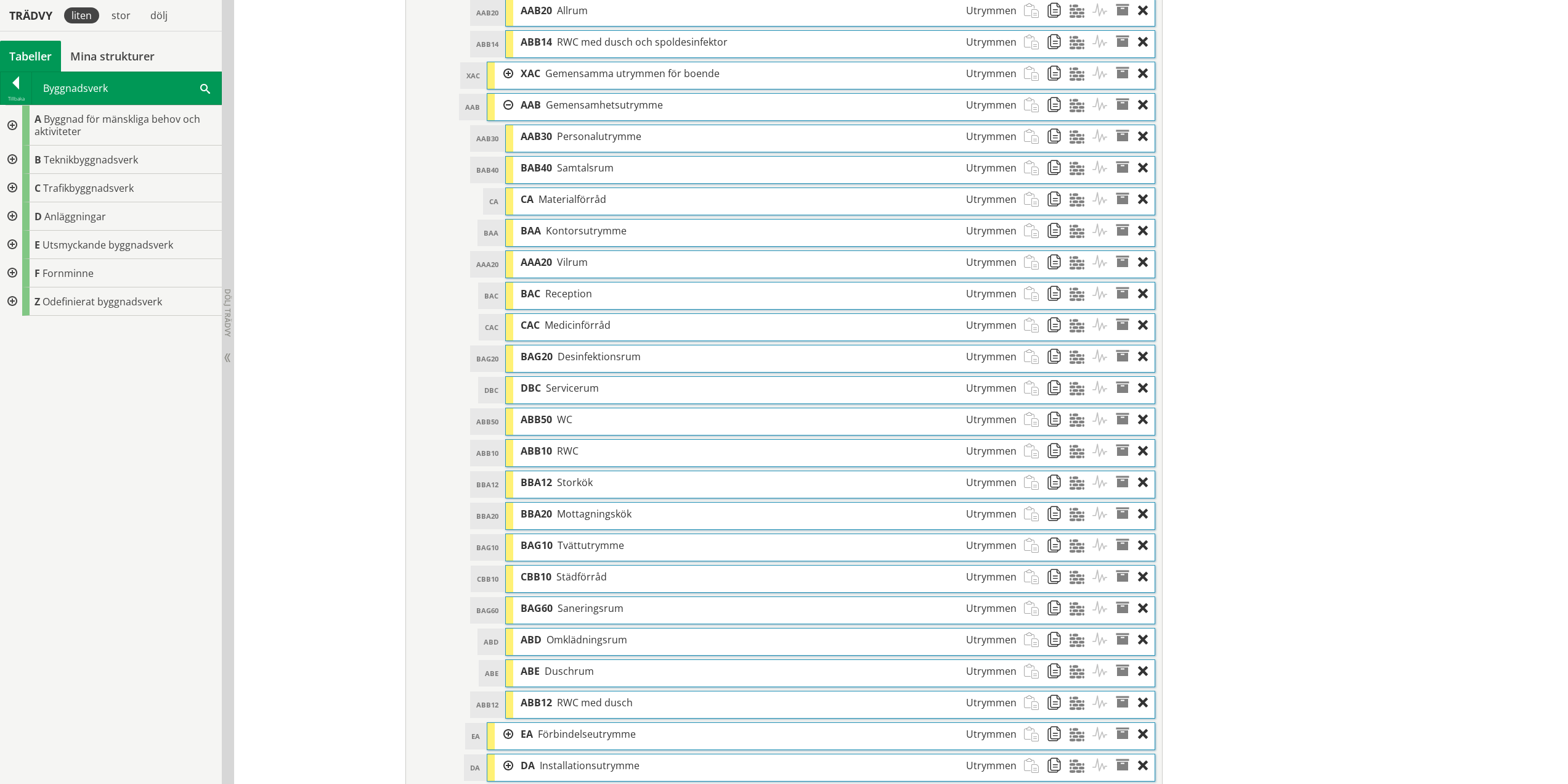
click at [577, 299] on span "Reception" at bounding box center [568, 292] width 47 height 13
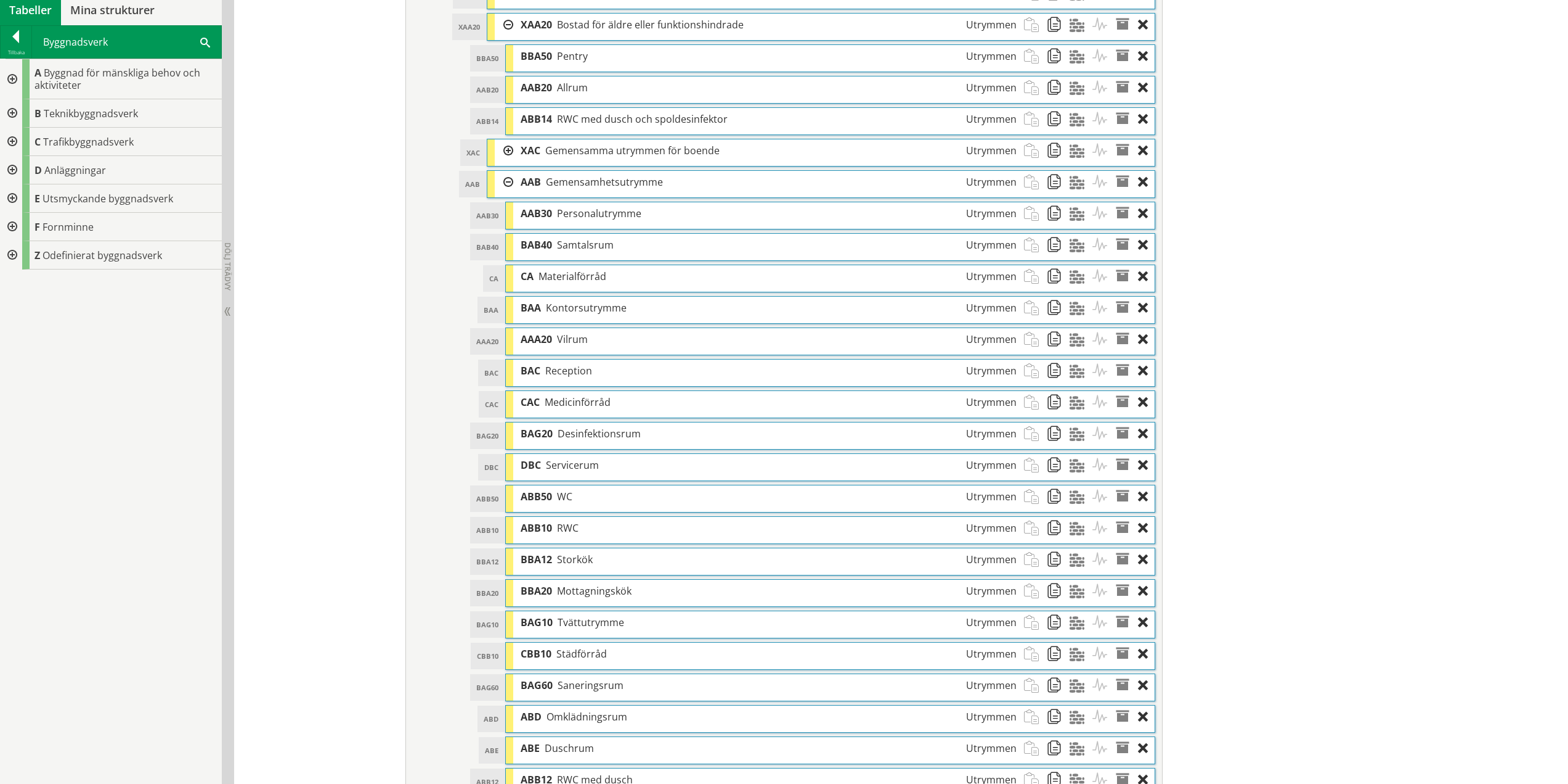
scroll to position [684, 0]
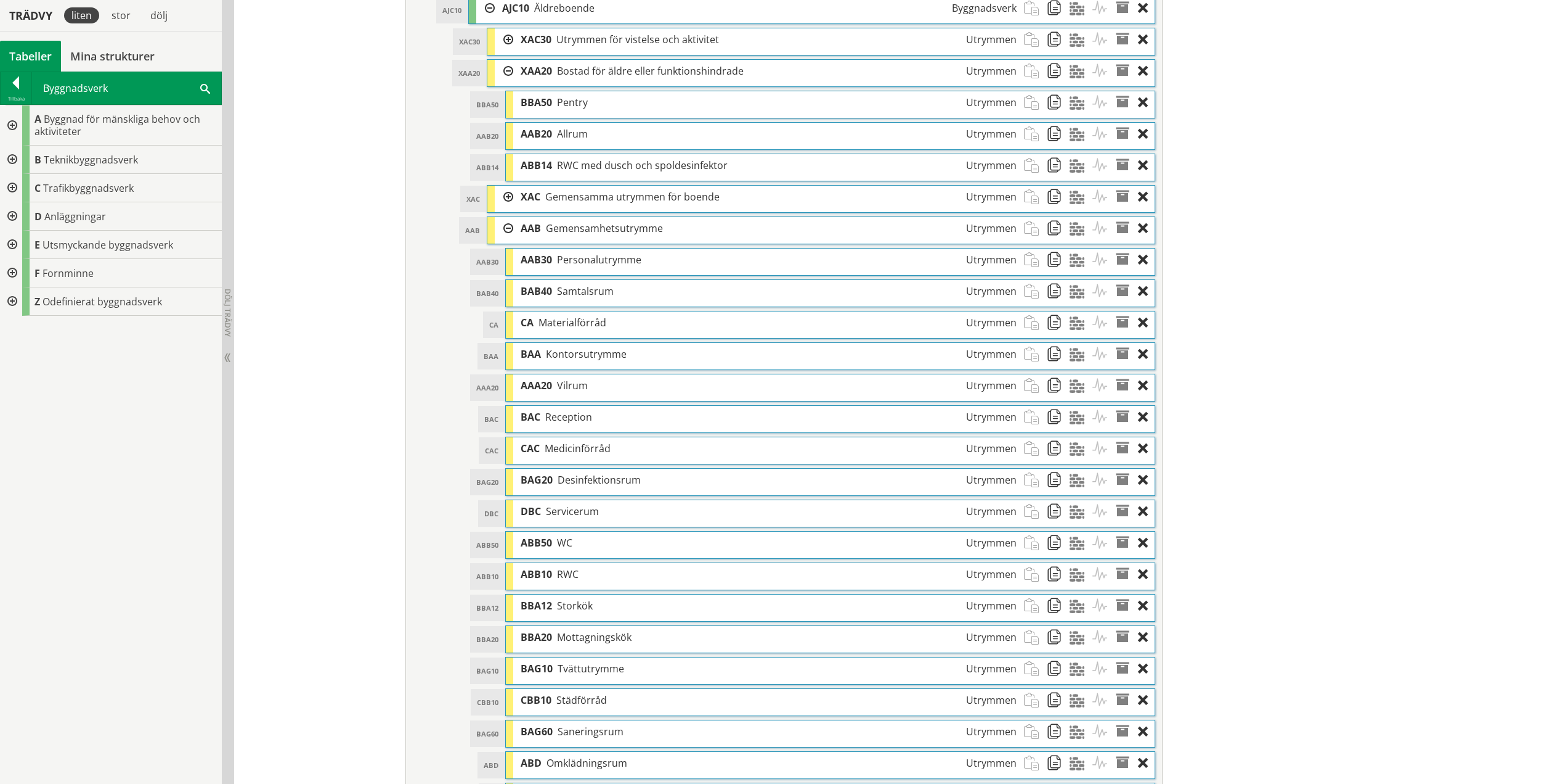
click at [503, 198] on div at bounding box center [504, 197] width 18 height 23
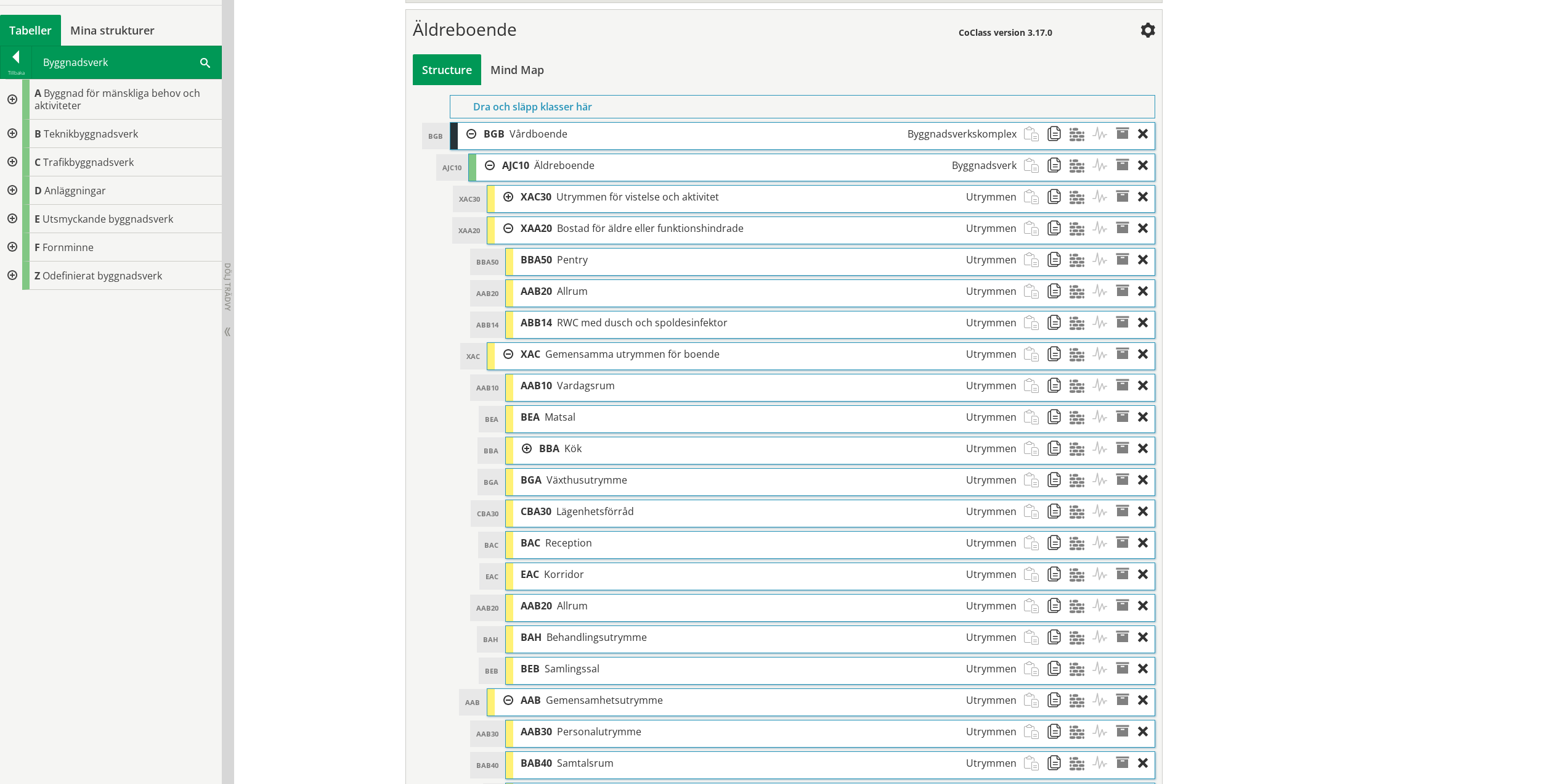
scroll to position [499, 0]
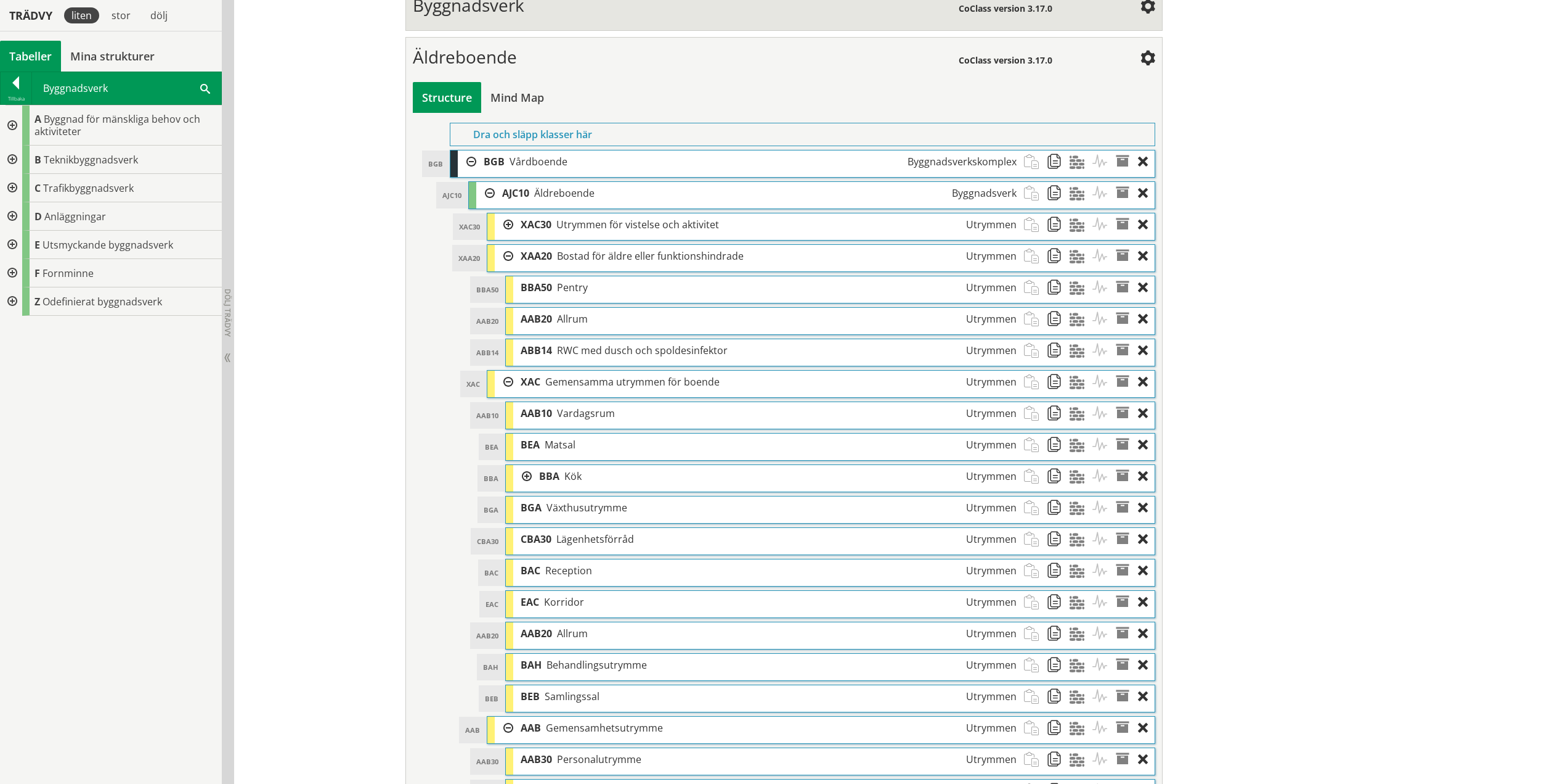
click at [499, 226] on div at bounding box center [504, 225] width 18 height 23
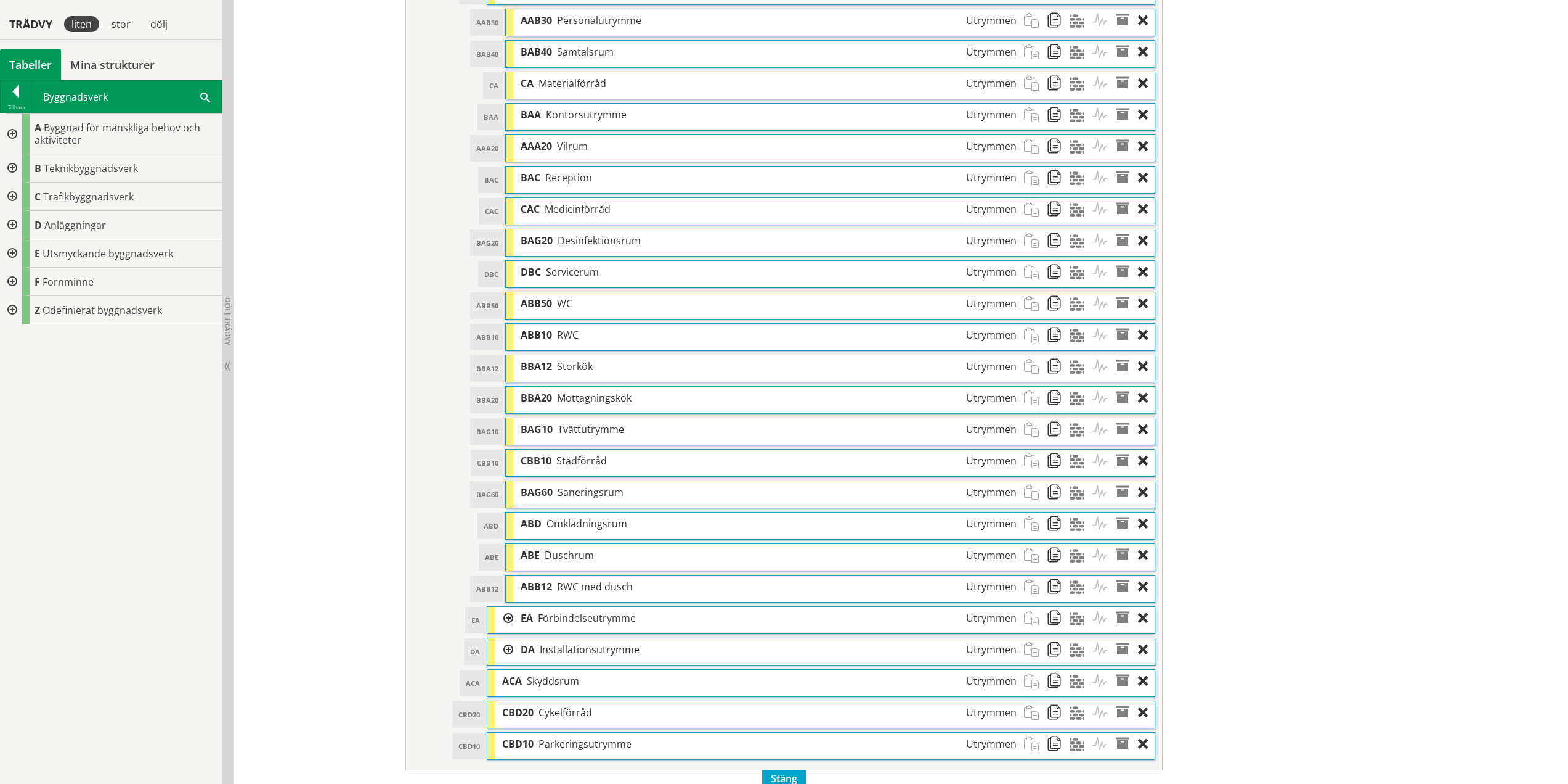
scroll to position [1316, 0]
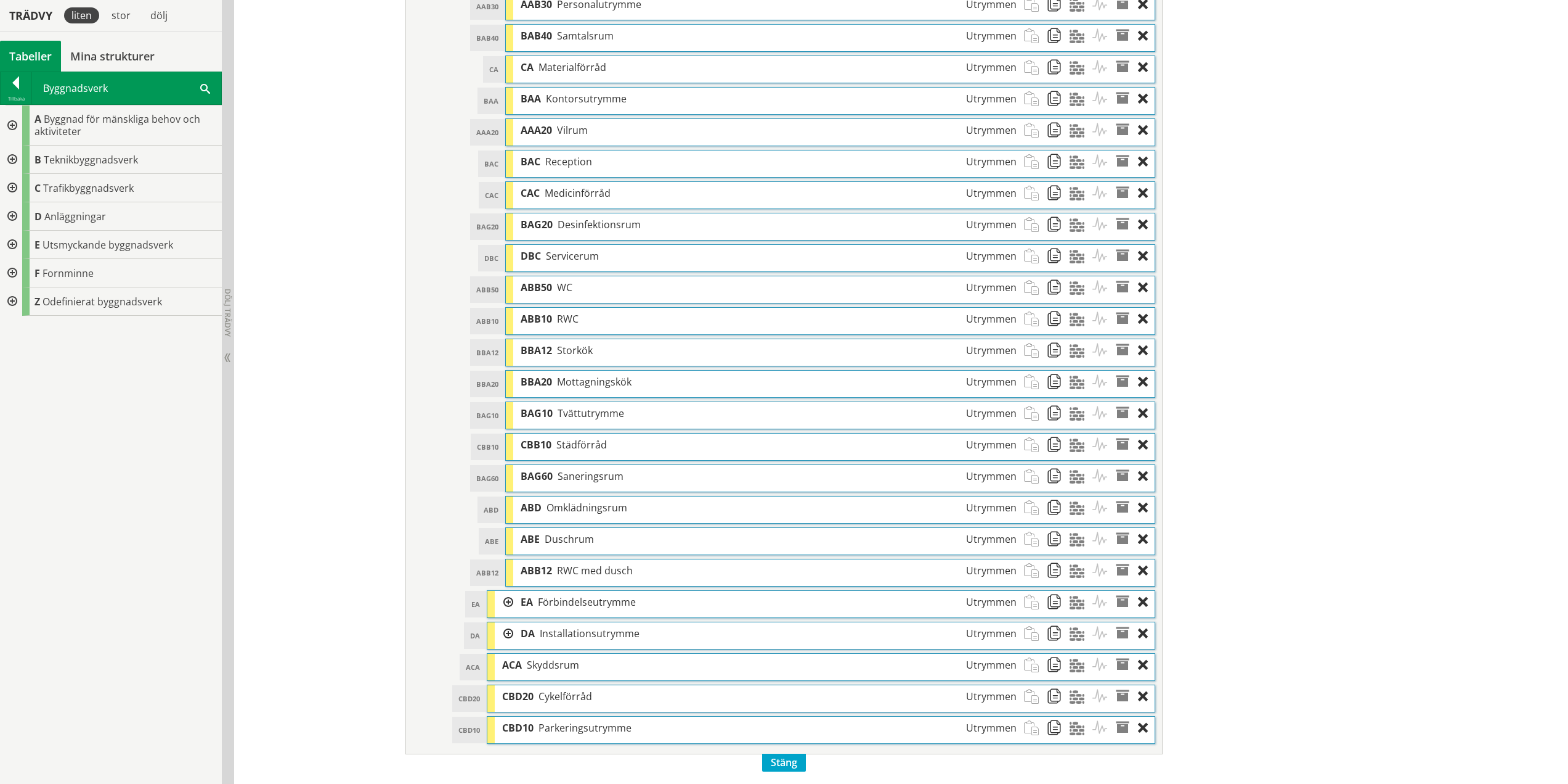
click at [506, 598] on div at bounding box center [504, 603] width 18 height 23
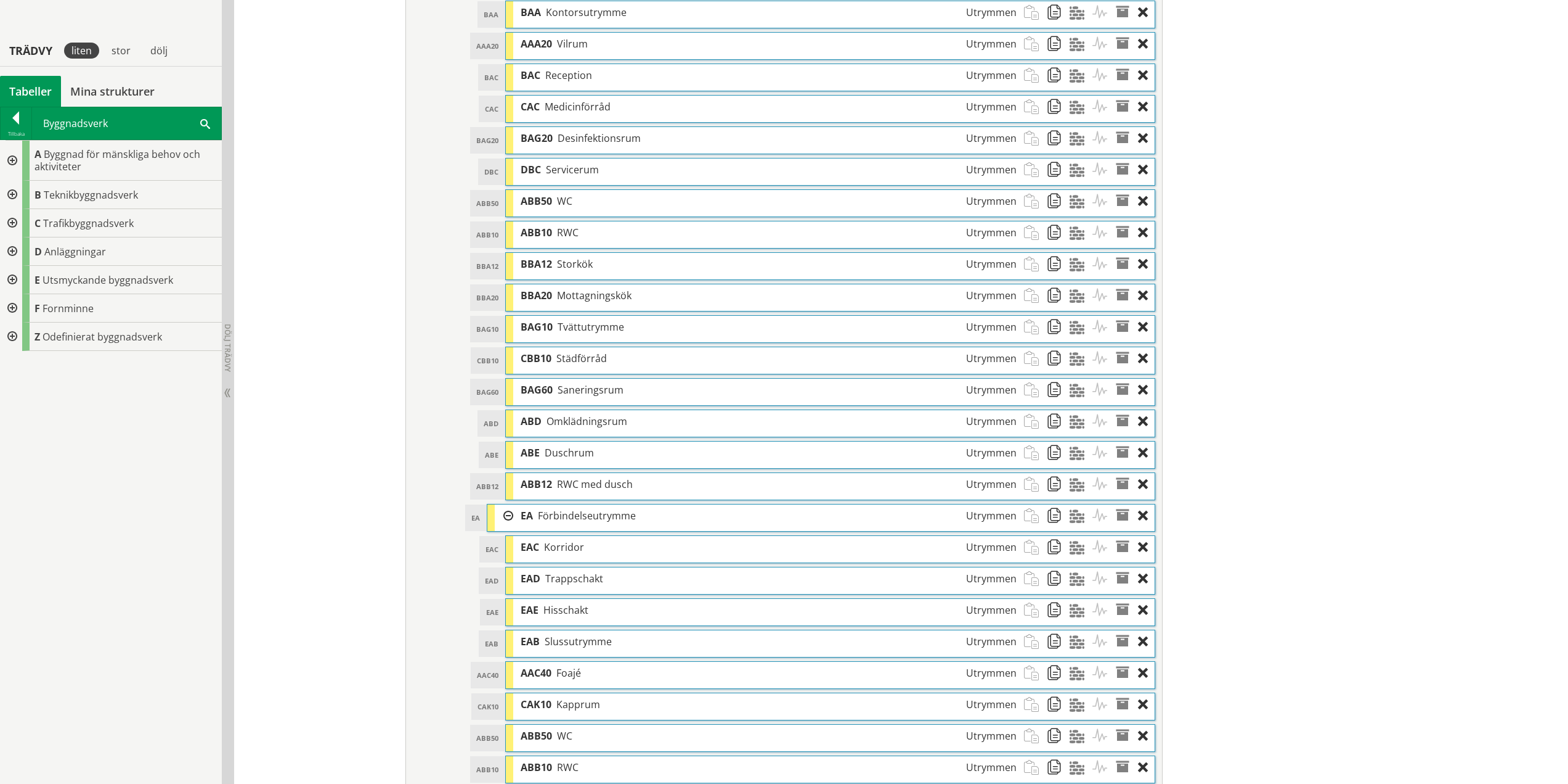
scroll to position [1439, 0]
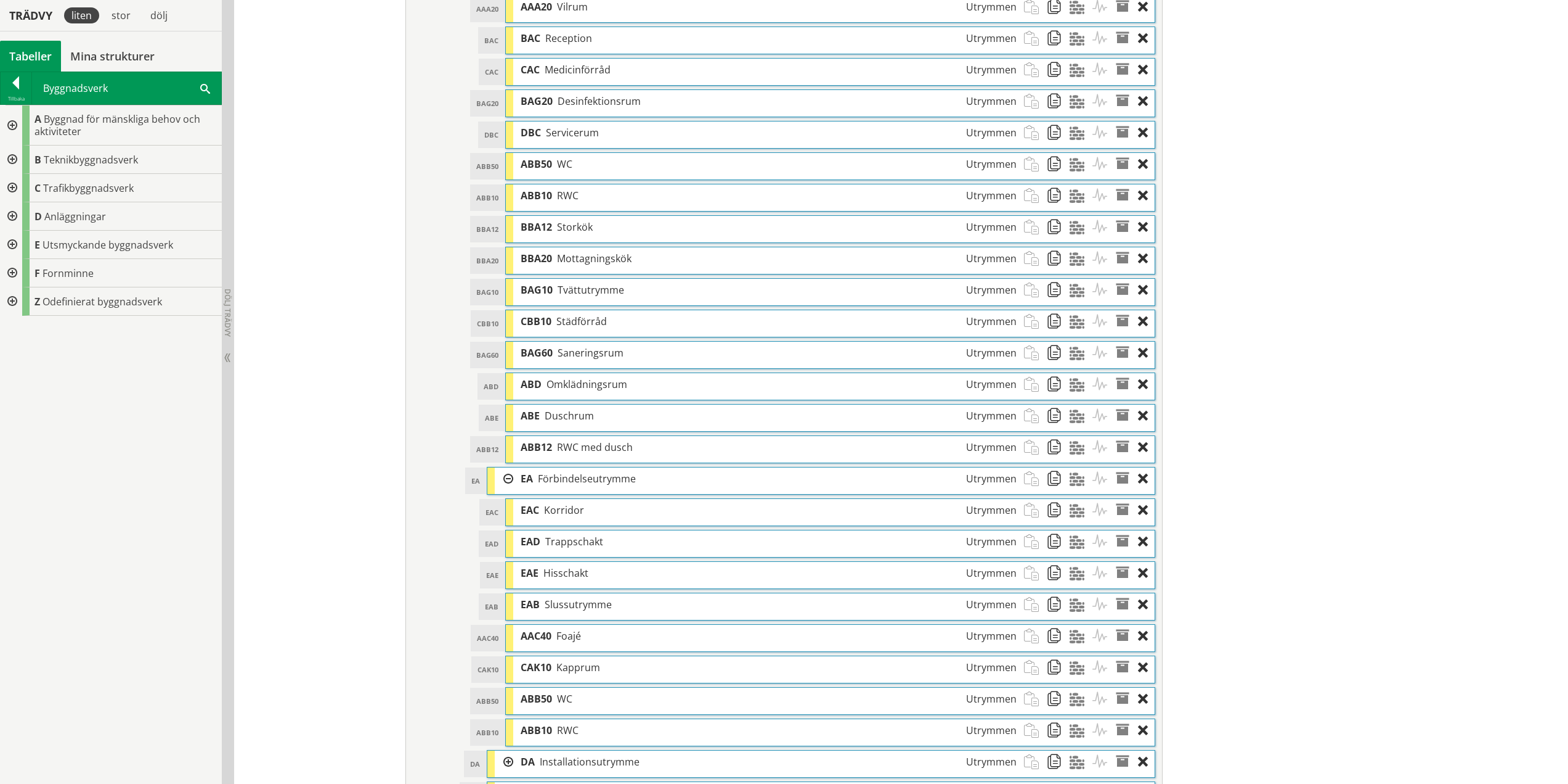
click at [13, 83] on div at bounding box center [16, 85] width 31 height 18
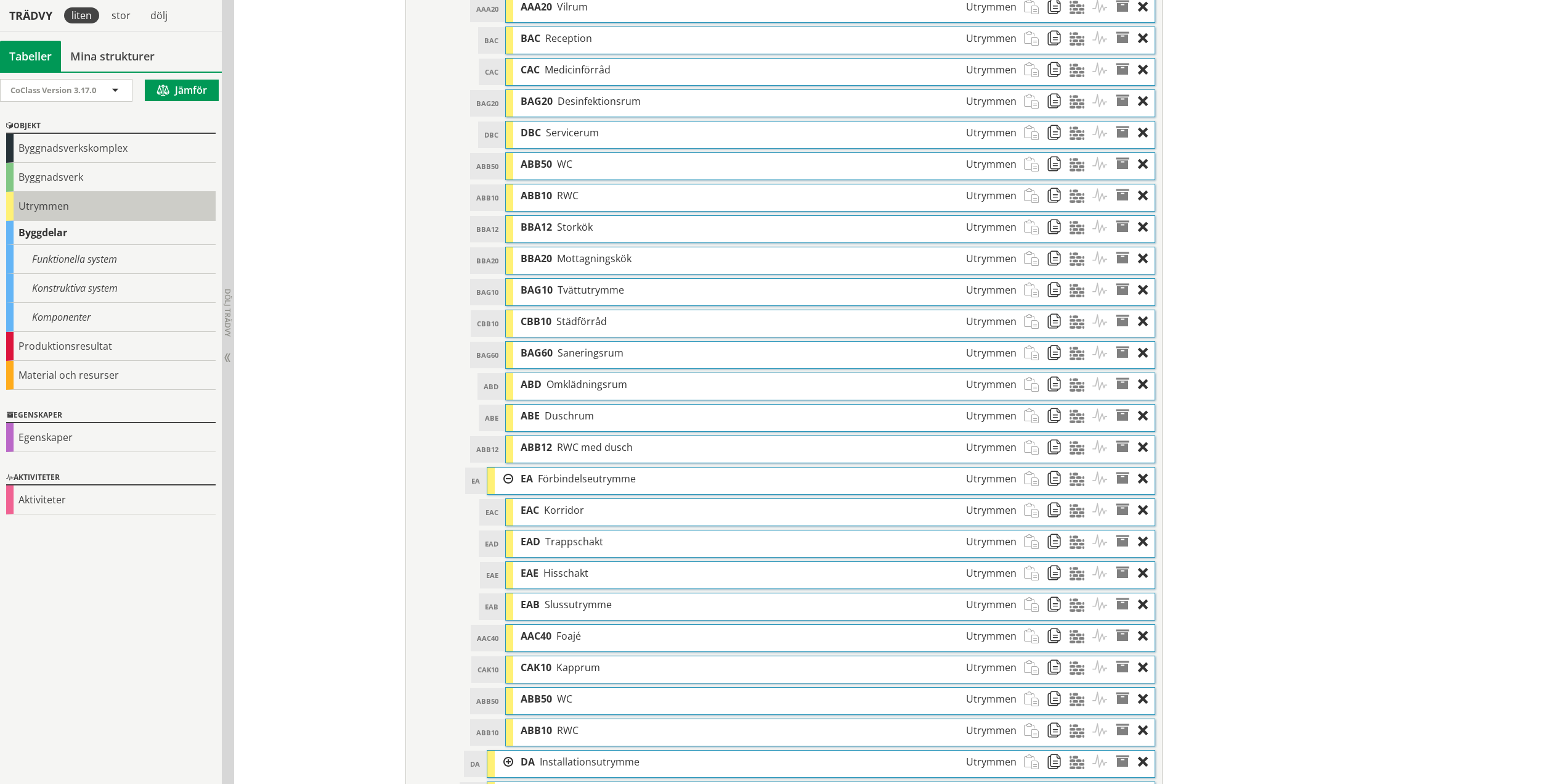
click at [40, 211] on div "Utrymmen" at bounding box center [111, 206] width 210 height 29
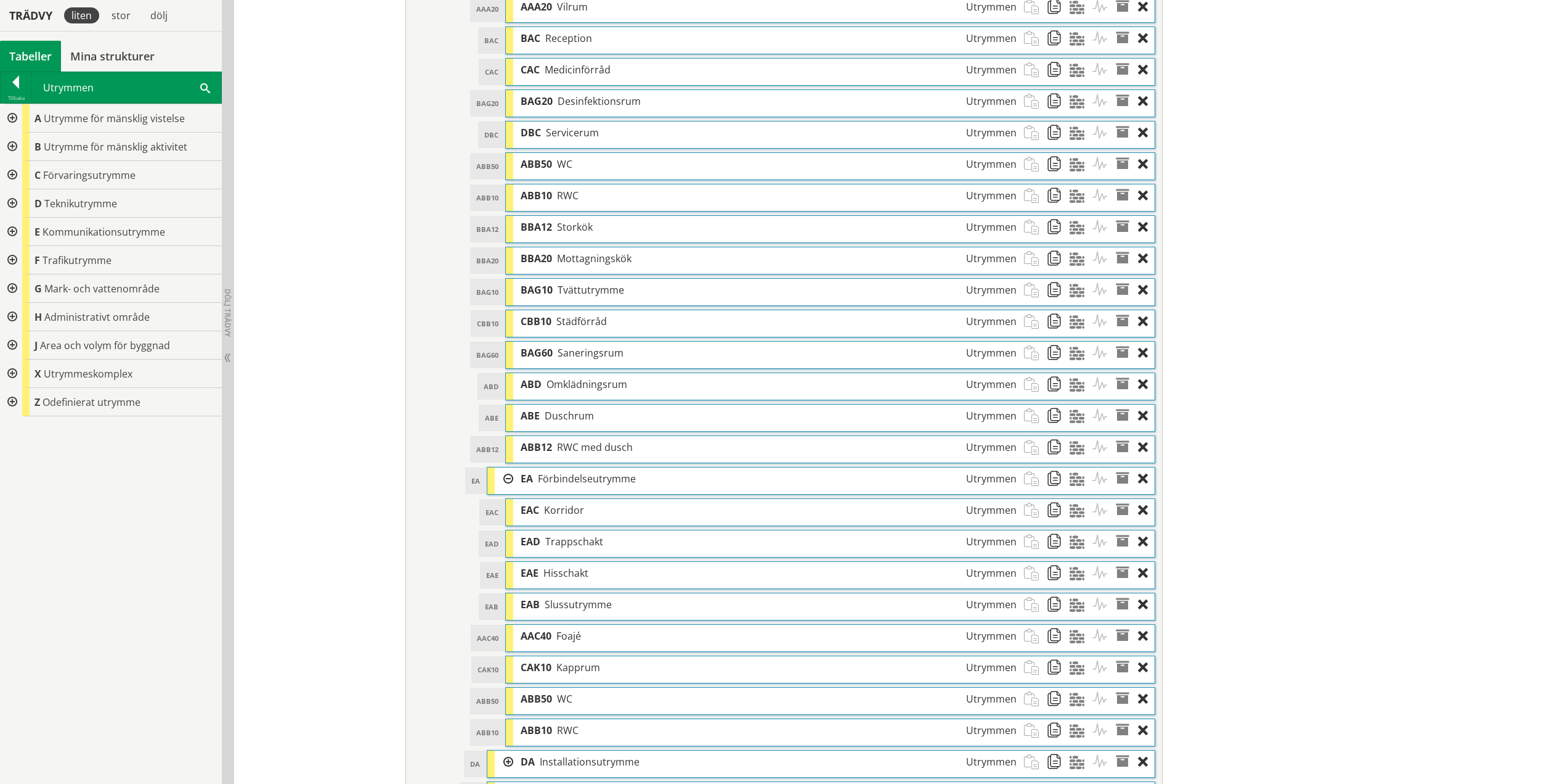
click at [202, 86] on span at bounding box center [204, 87] width 10 height 13
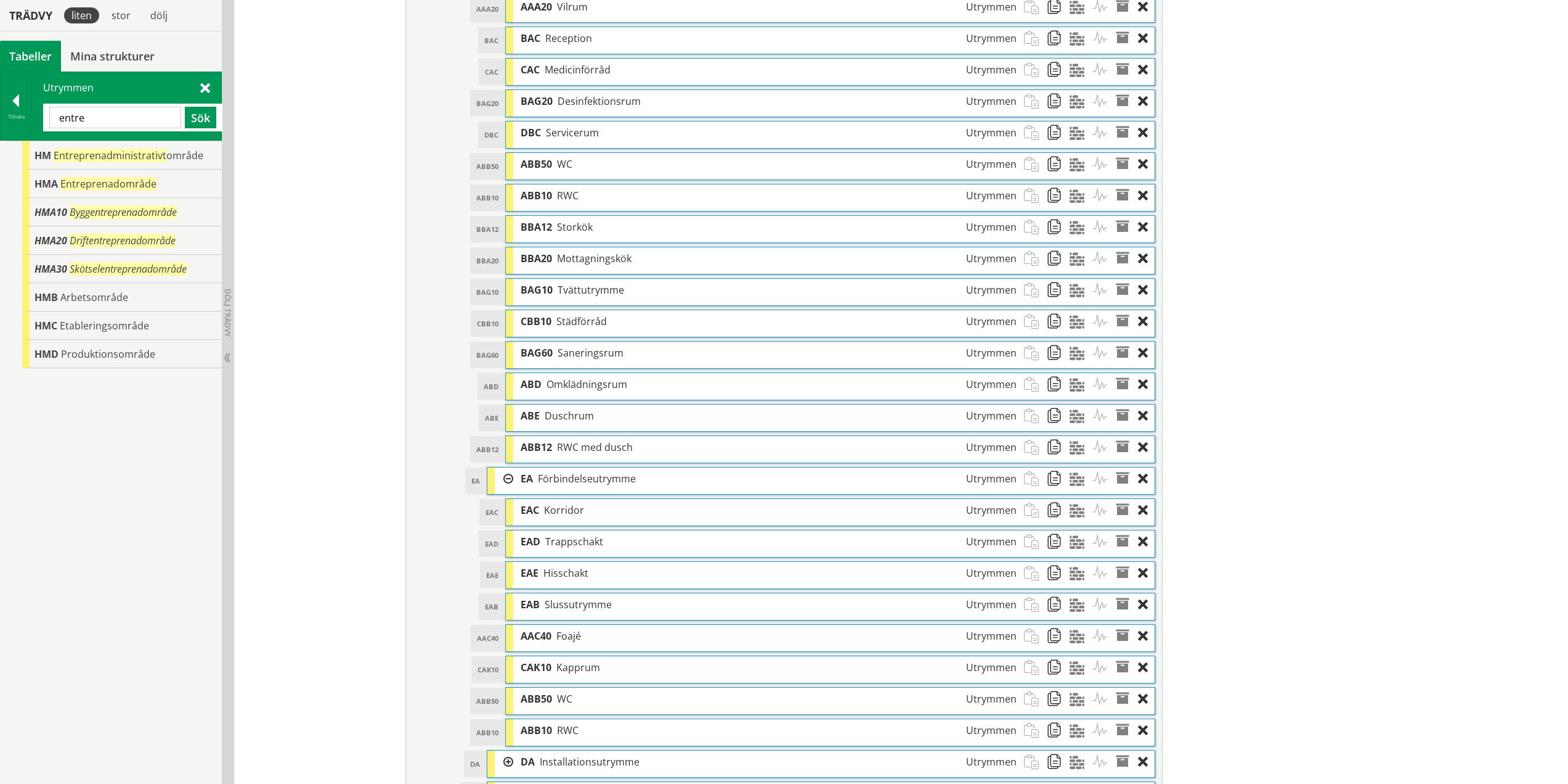
click at [68, 118] on input "entre" at bounding box center [115, 117] width 132 height 21
type input "AAC"
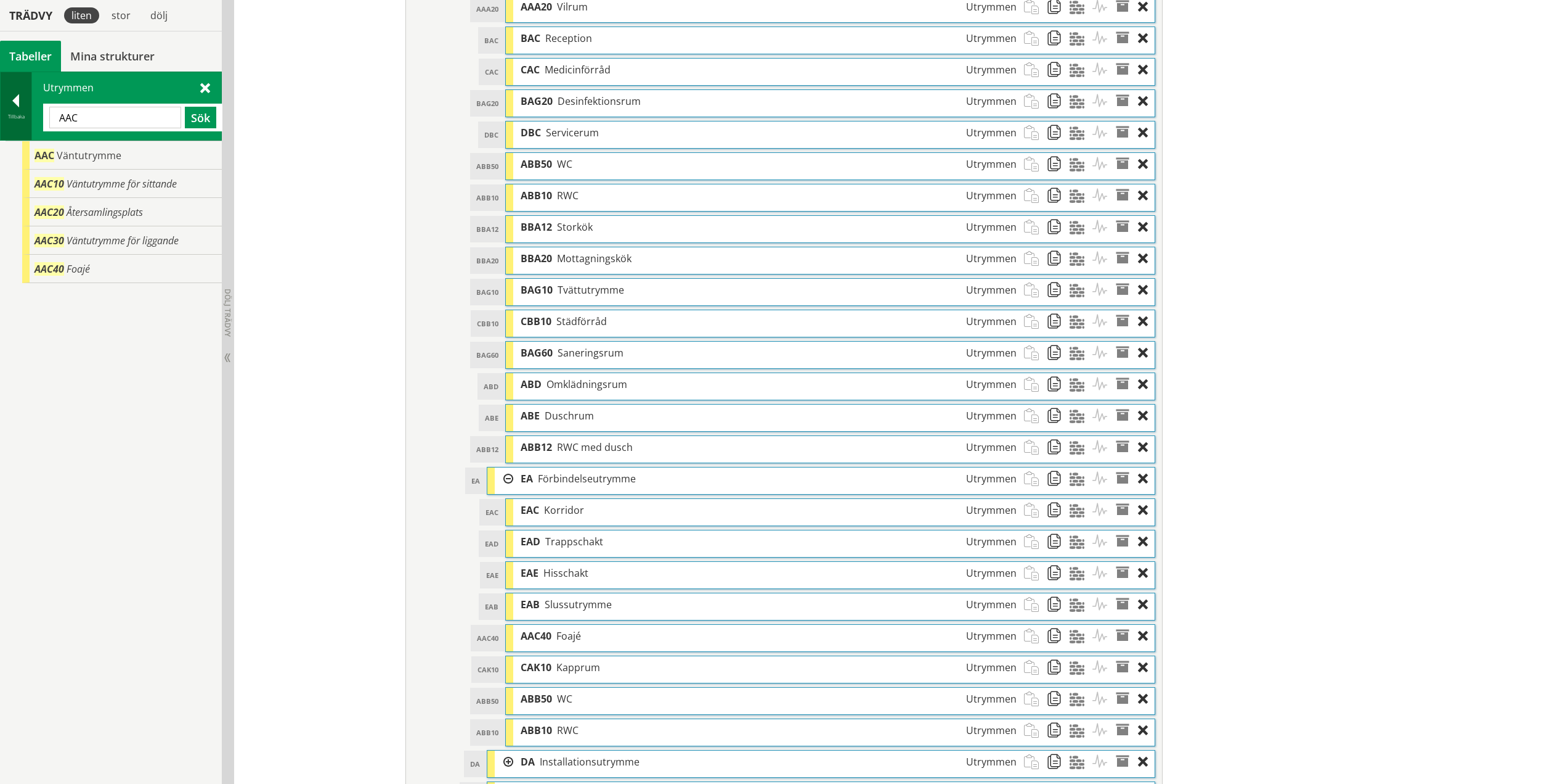
click at [19, 104] on div at bounding box center [16, 103] width 31 height 18
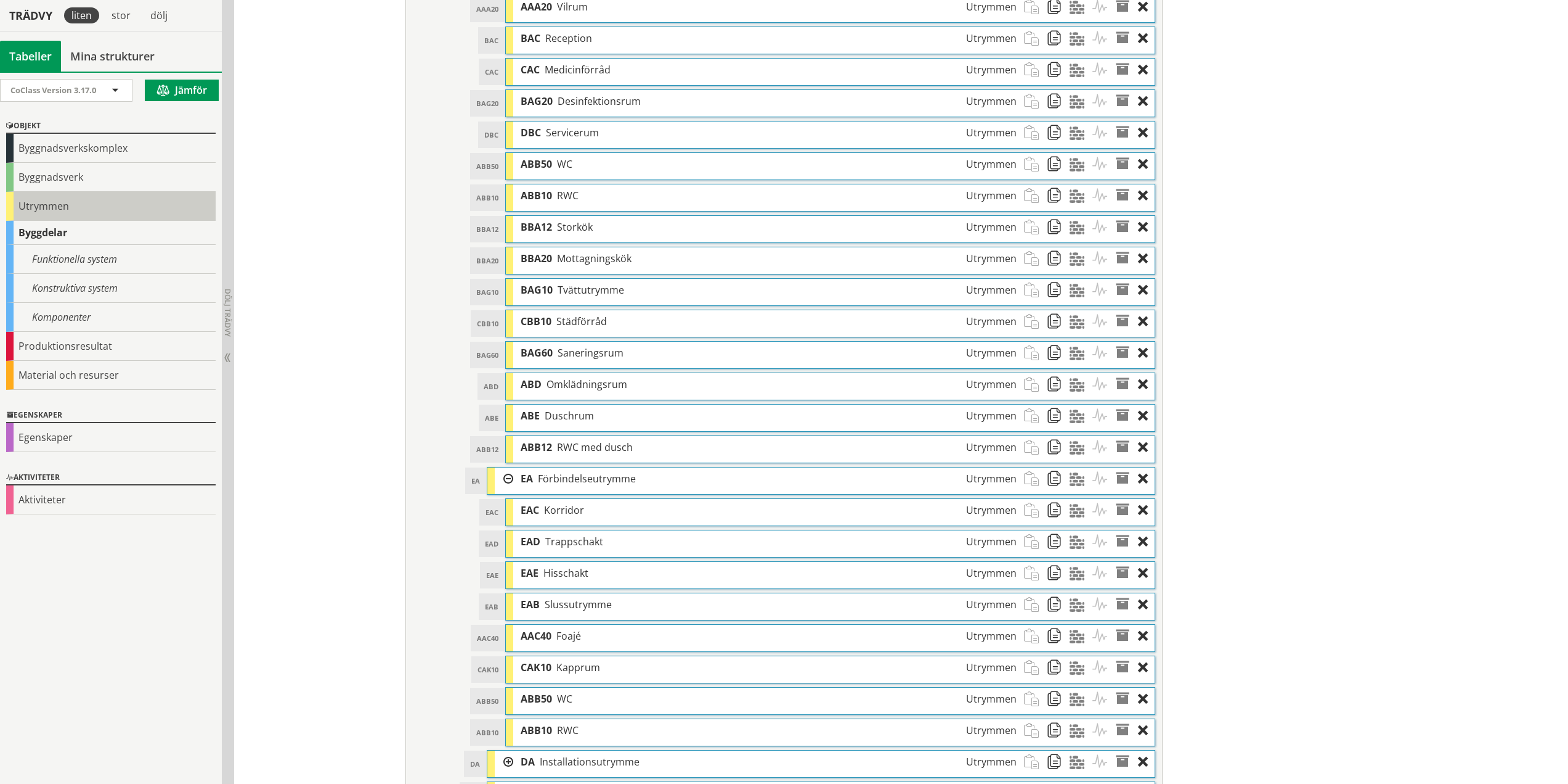
click at [28, 201] on div "Utrymmen" at bounding box center [111, 206] width 210 height 29
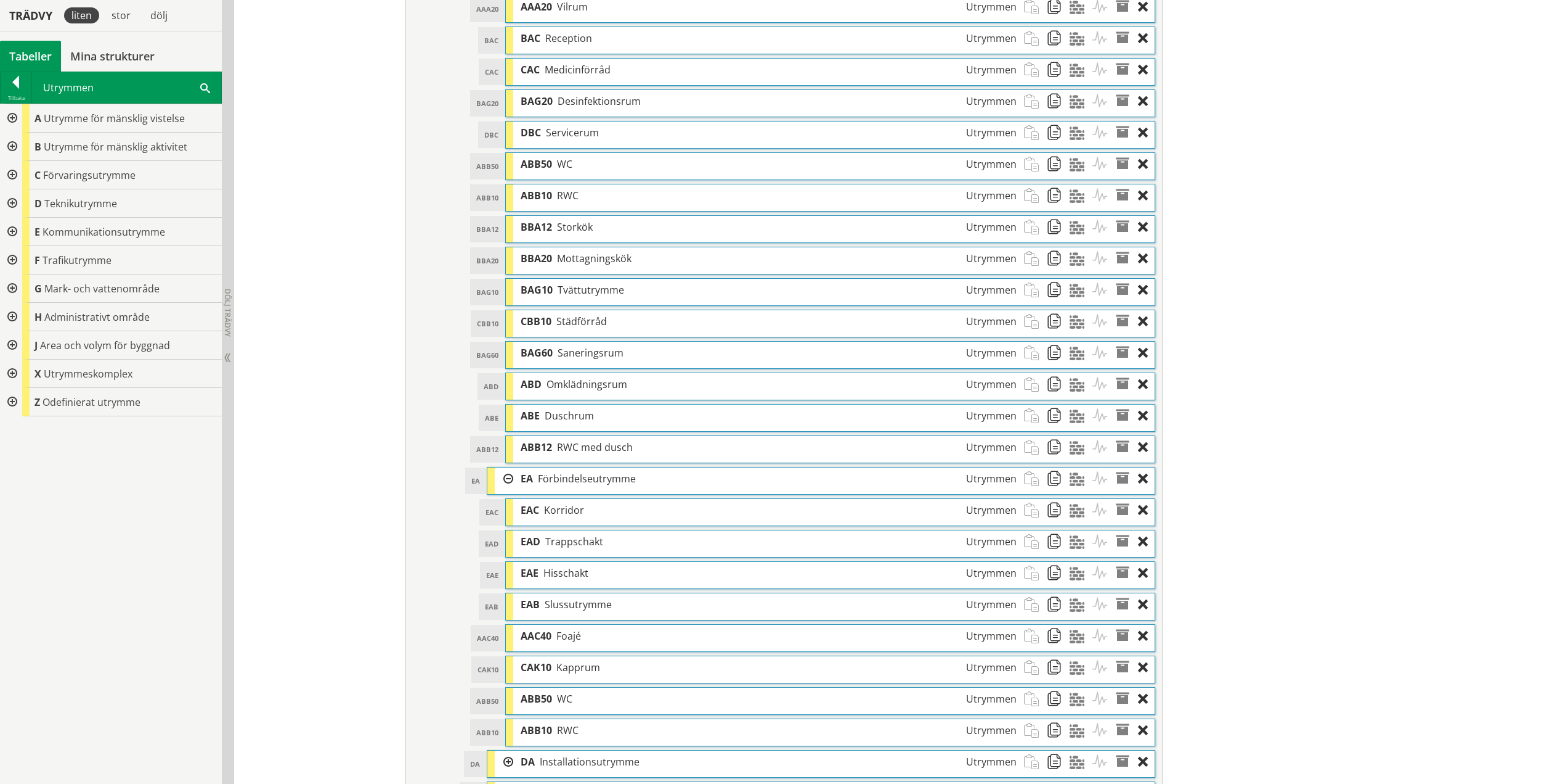
click at [13, 116] on div at bounding box center [11, 118] width 22 height 28
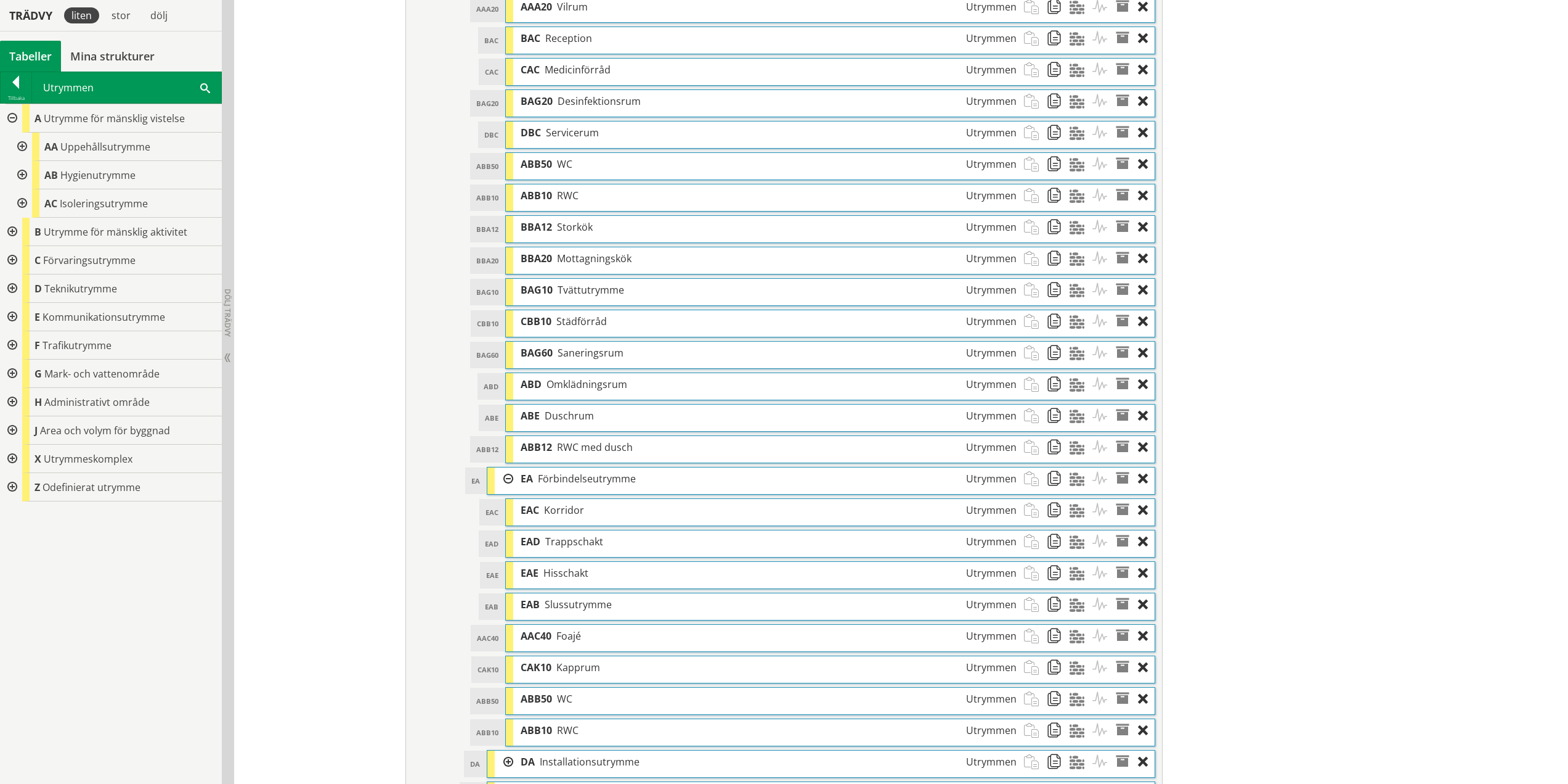
click at [11, 314] on div at bounding box center [11, 317] width 22 height 28
click at [18, 343] on div at bounding box center [20, 345] width 22 height 28
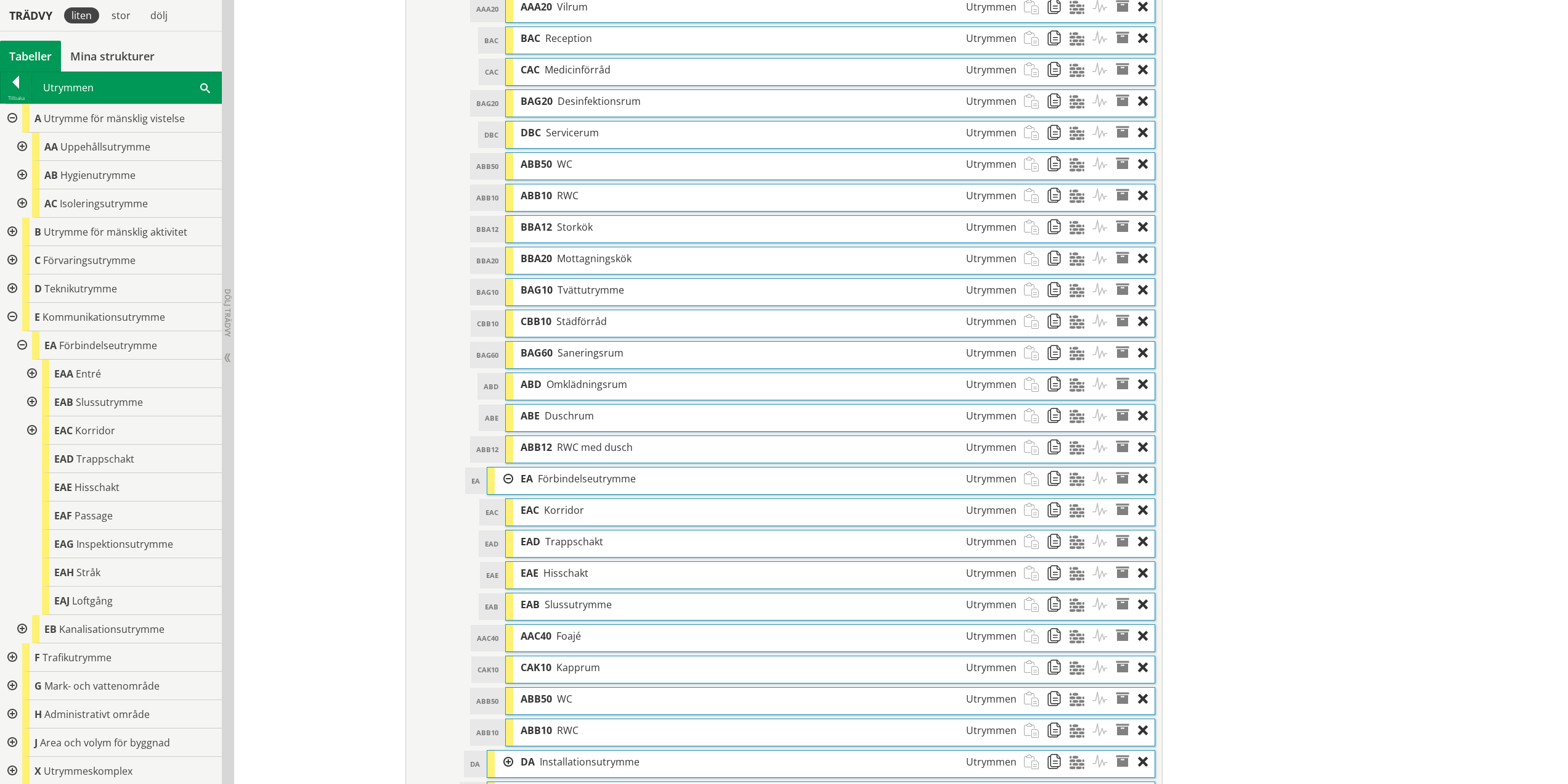
click at [33, 373] on div at bounding box center [30, 374] width 22 height 28
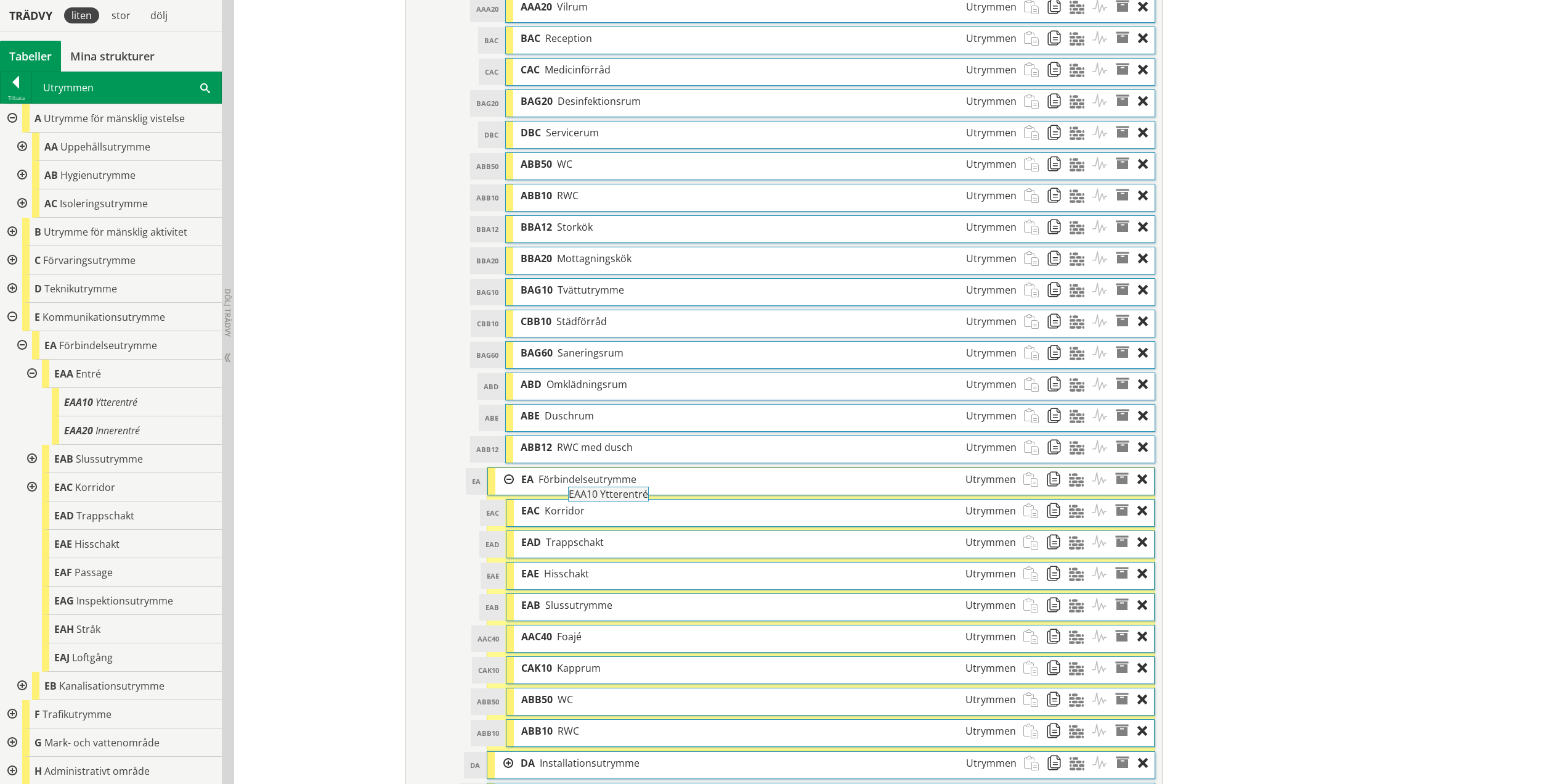
drag, startPoint x: 110, startPoint y: 398, endPoint x: 649, endPoint y: 497, distance: 548.0
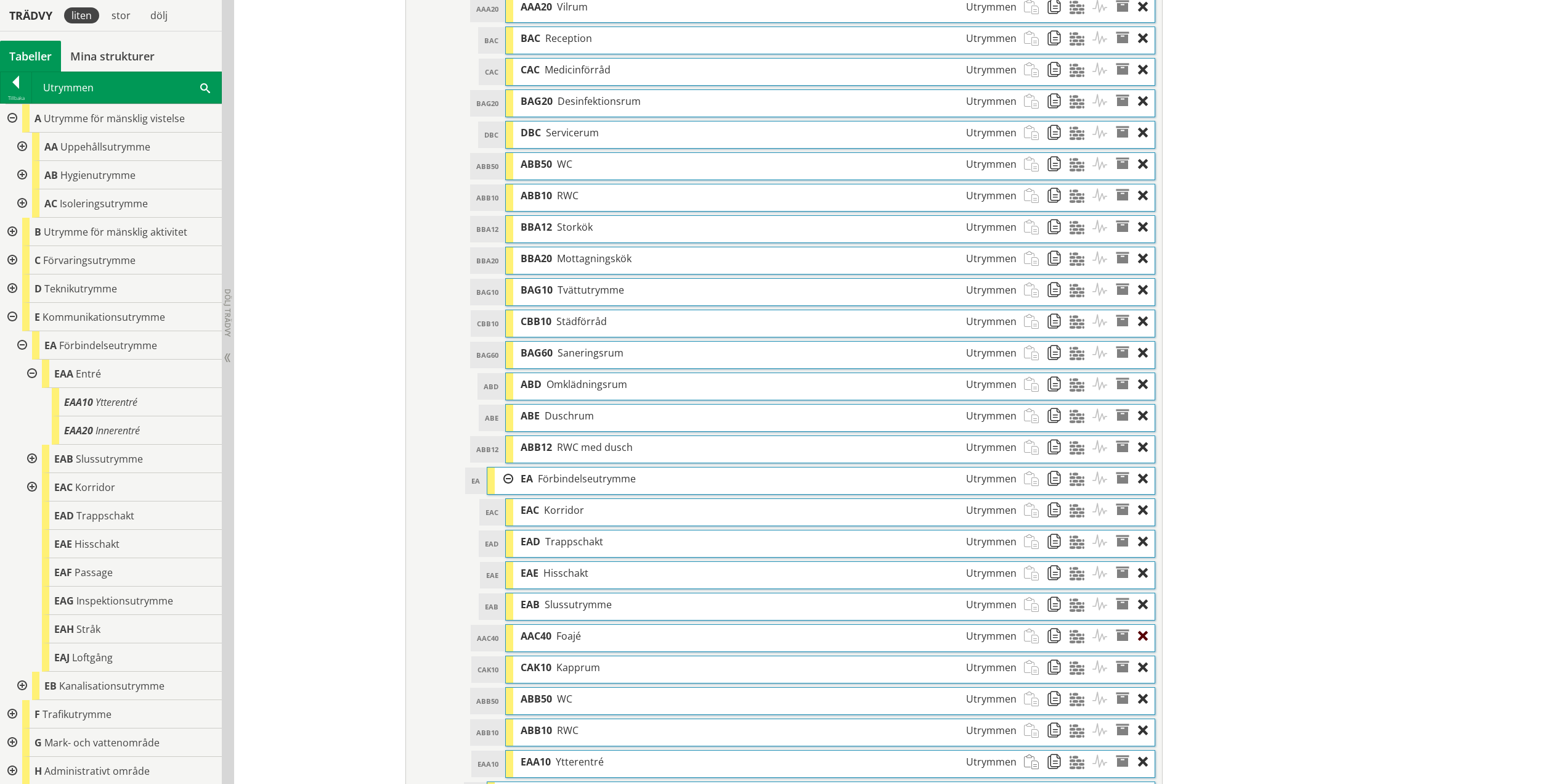
click at [1140, 634] on div at bounding box center [1146, 636] width 17 height 23
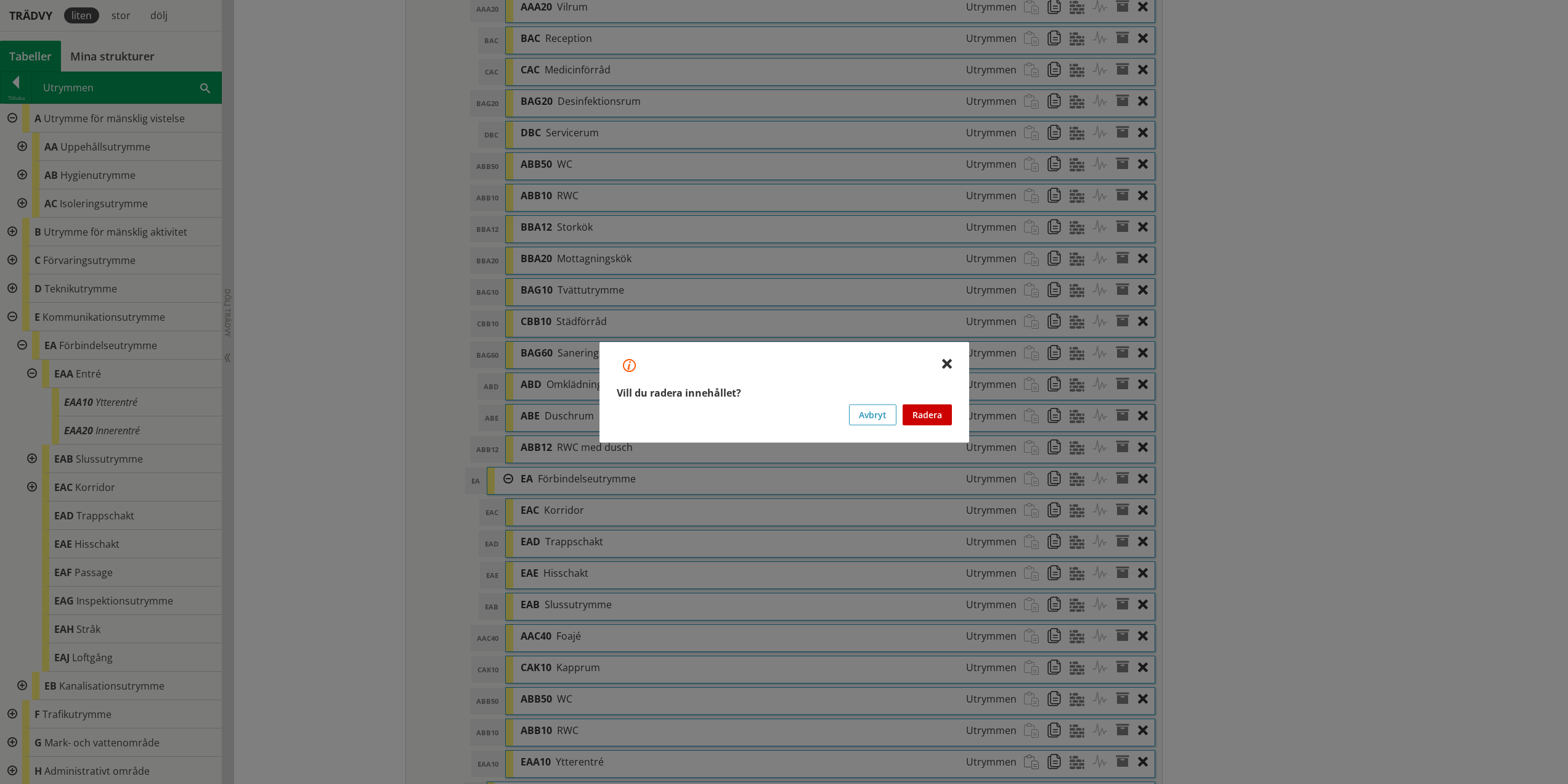
click at [924, 410] on button "Radera" at bounding box center [927, 414] width 49 height 21
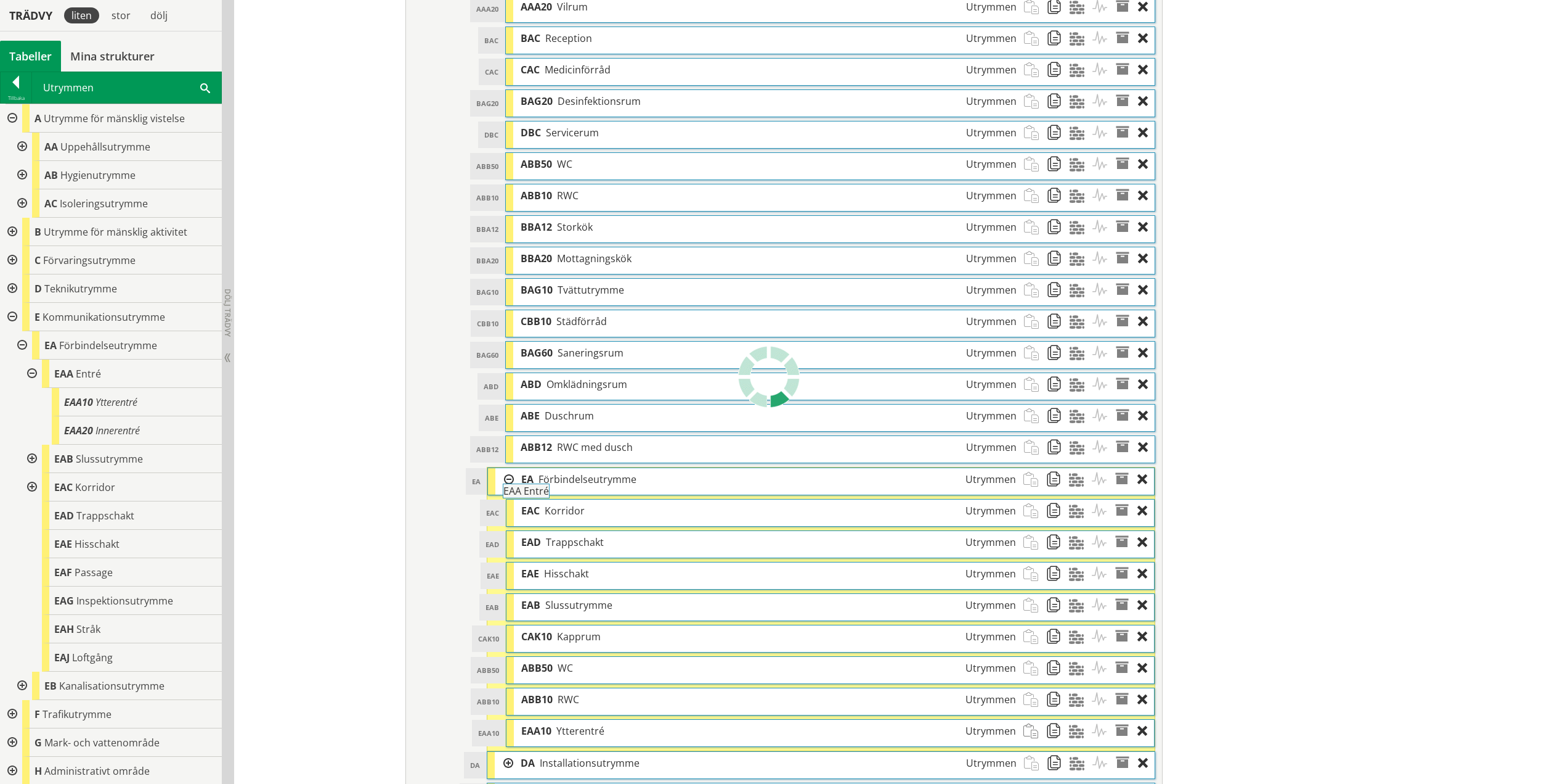
drag, startPoint x: 84, startPoint y: 369, endPoint x: 567, endPoint y: 492, distance: 498.4
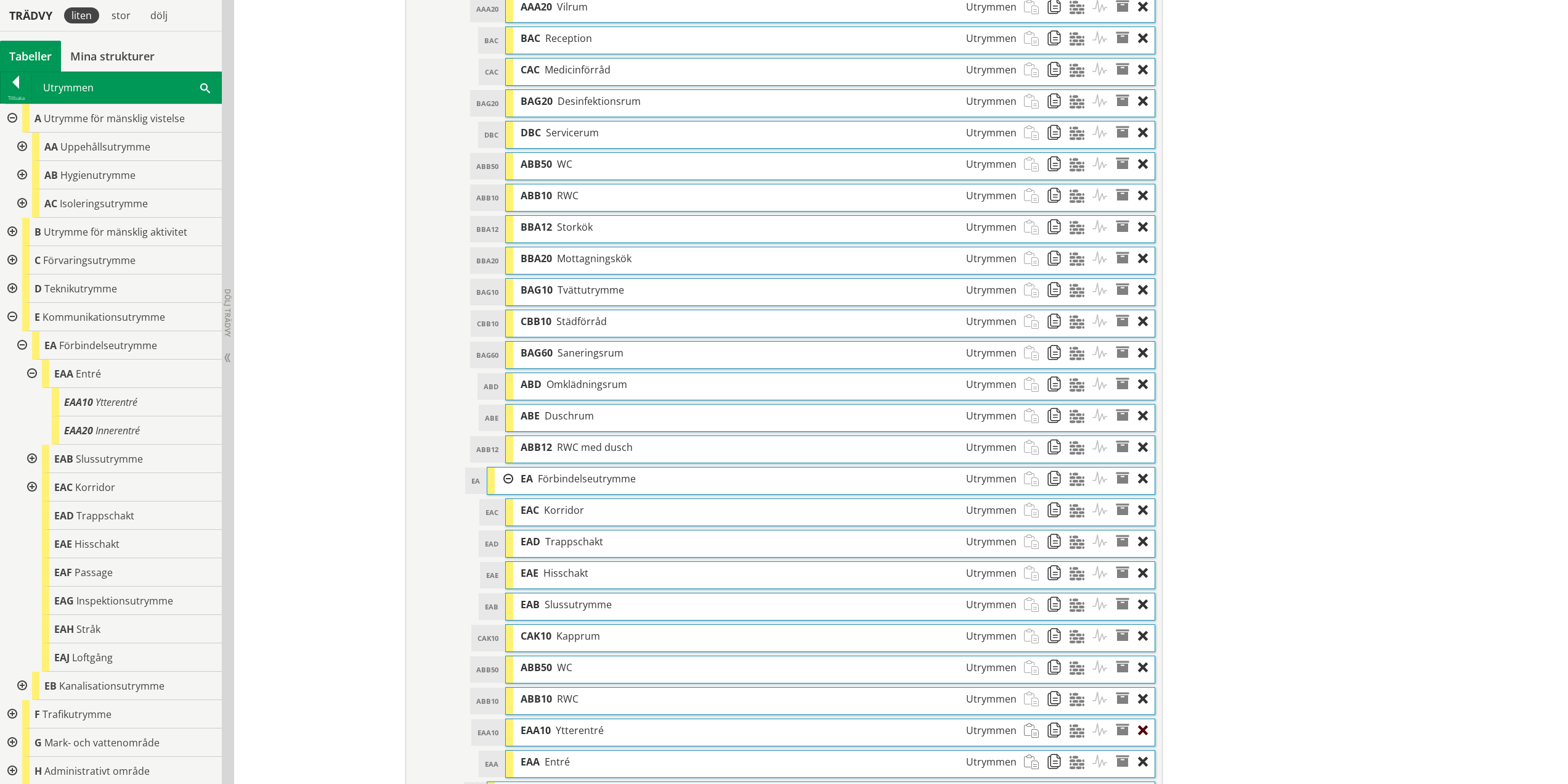
click at [1138, 727] on div at bounding box center [1146, 730] width 17 height 23
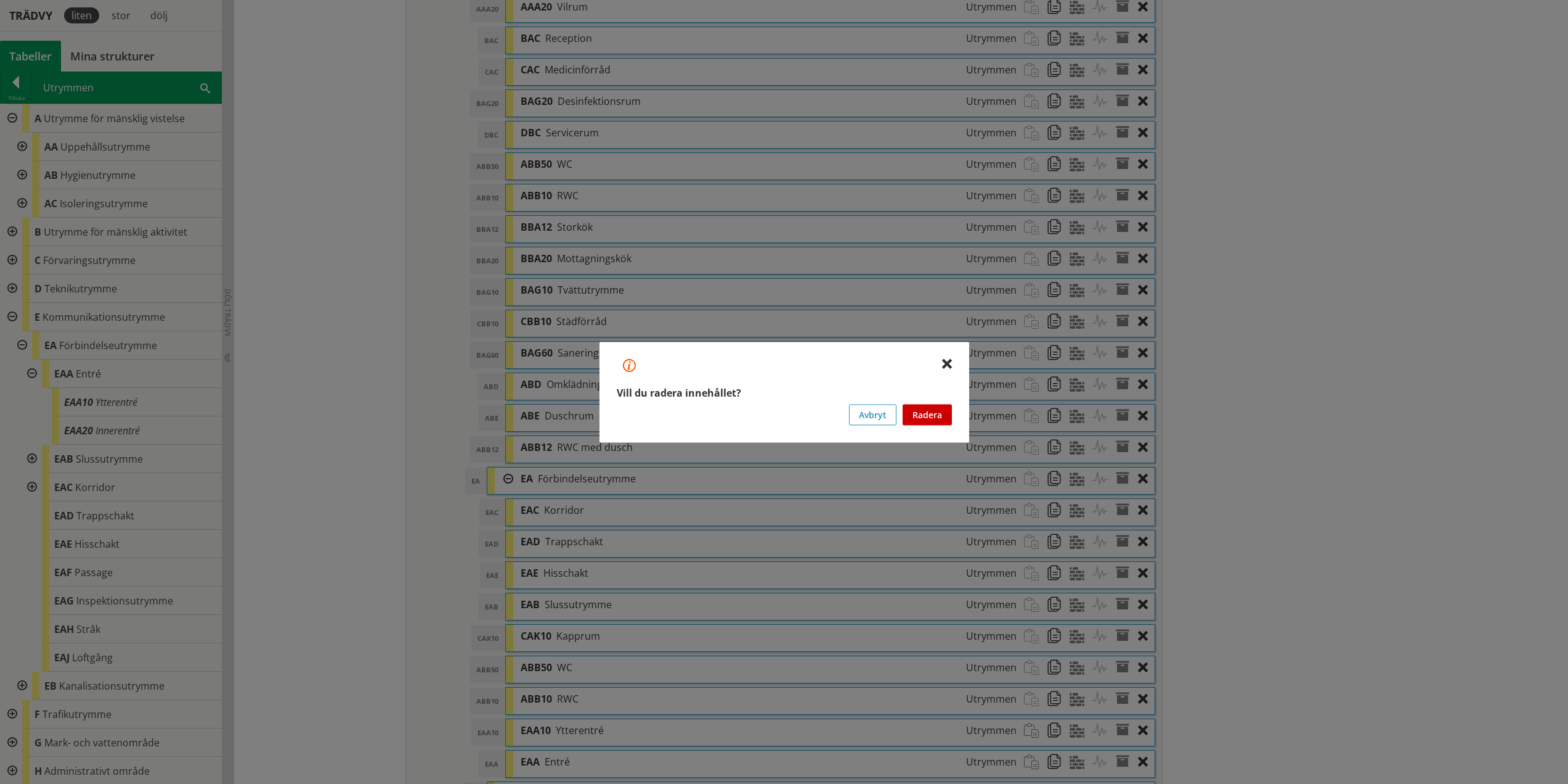
click at [936, 412] on button "Radera" at bounding box center [927, 414] width 49 height 21
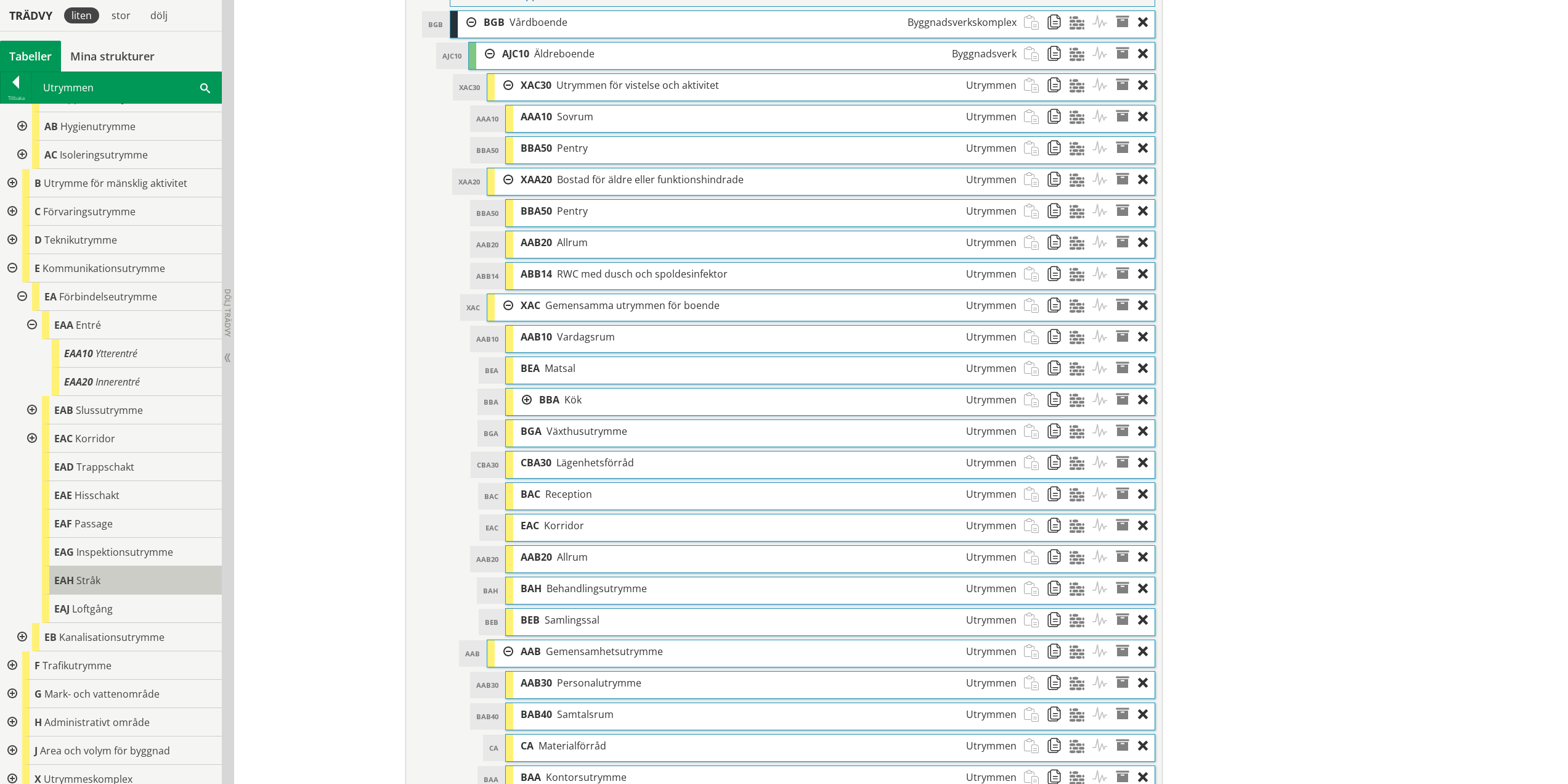
scroll to position [86, 0]
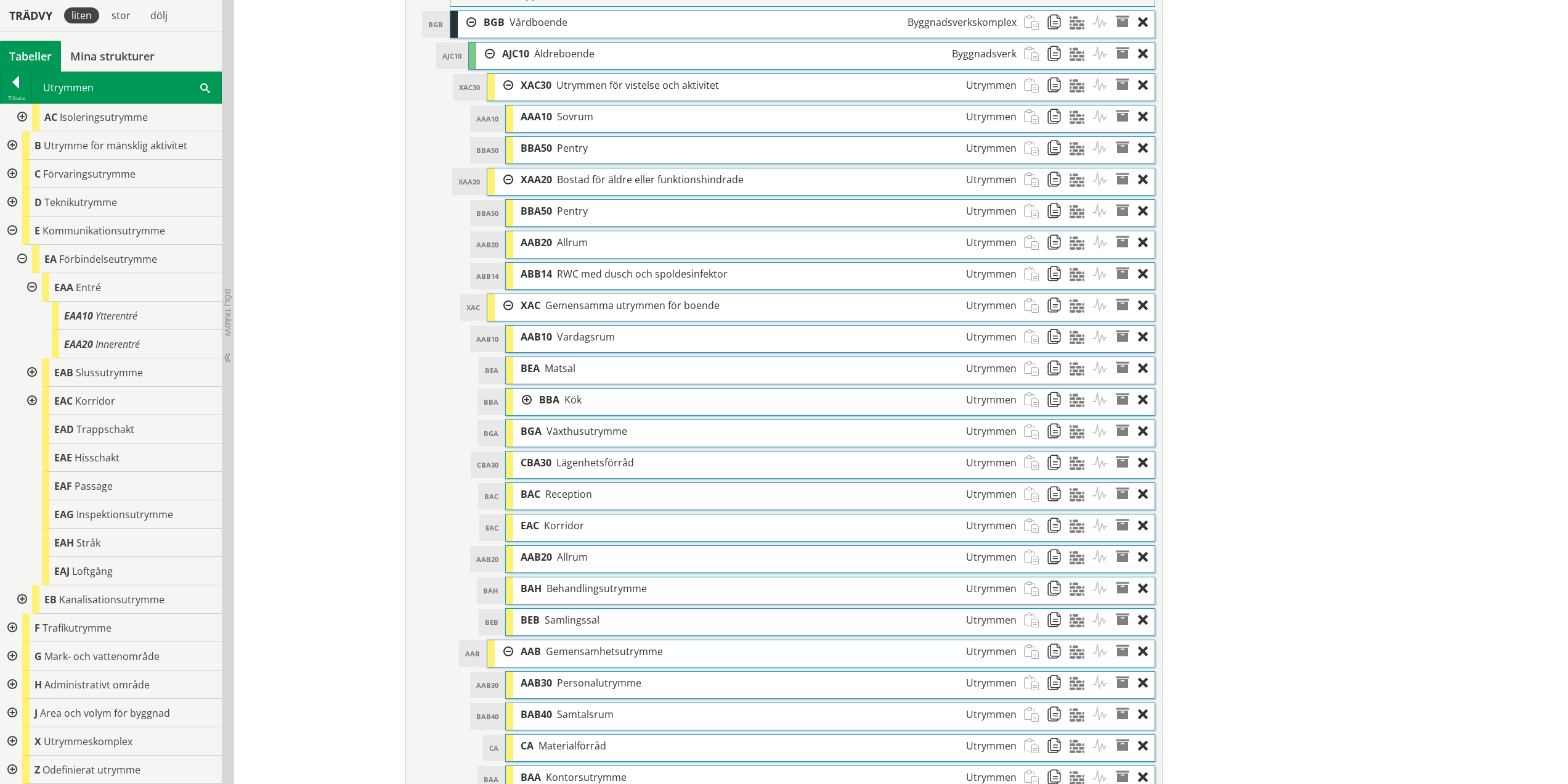
click at [13, 739] on div at bounding box center [11, 741] width 22 height 28
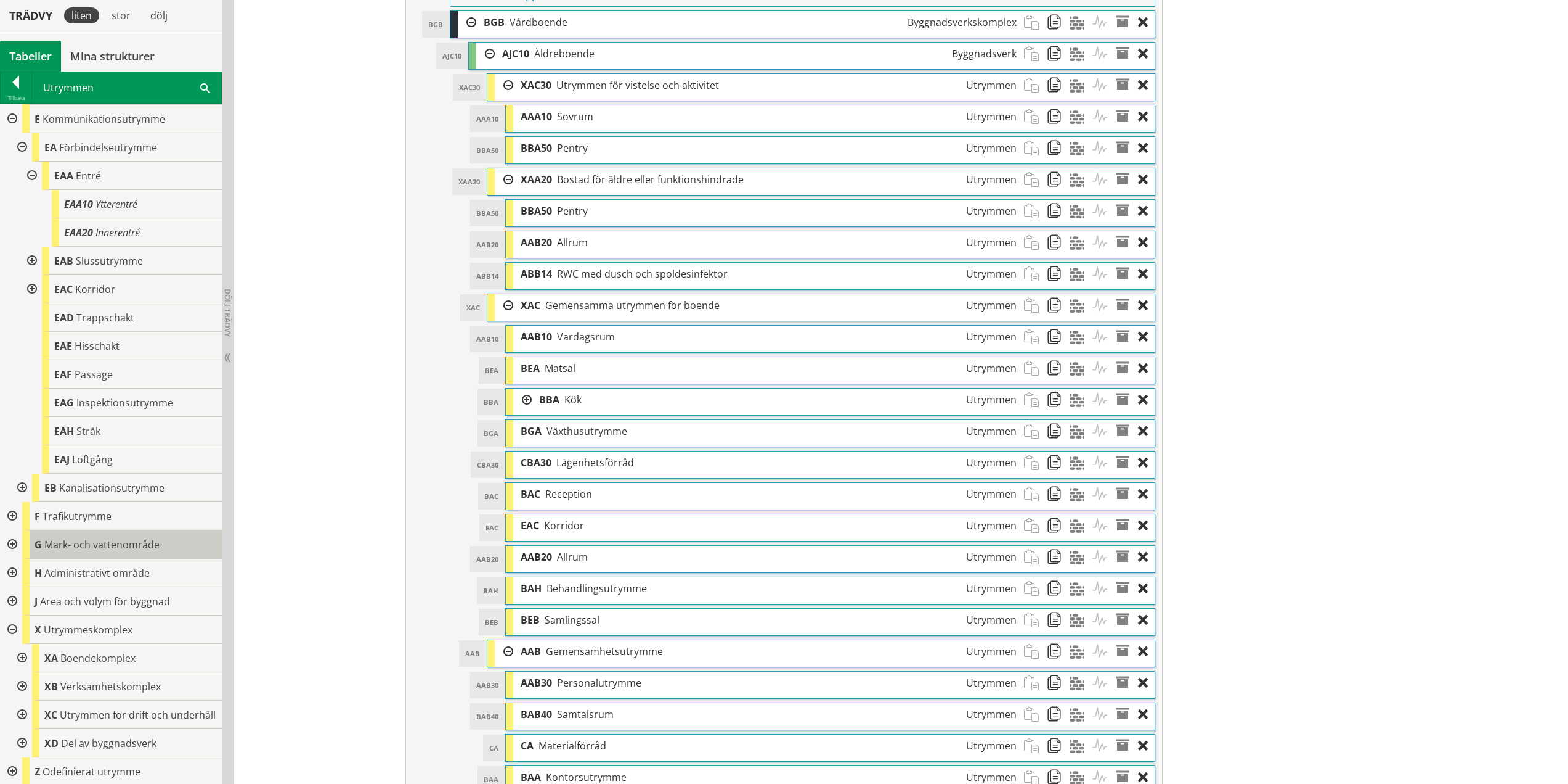
scroll to position [211, 0]
click at [25, 644] on div at bounding box center [20, 656] width 22 height 28
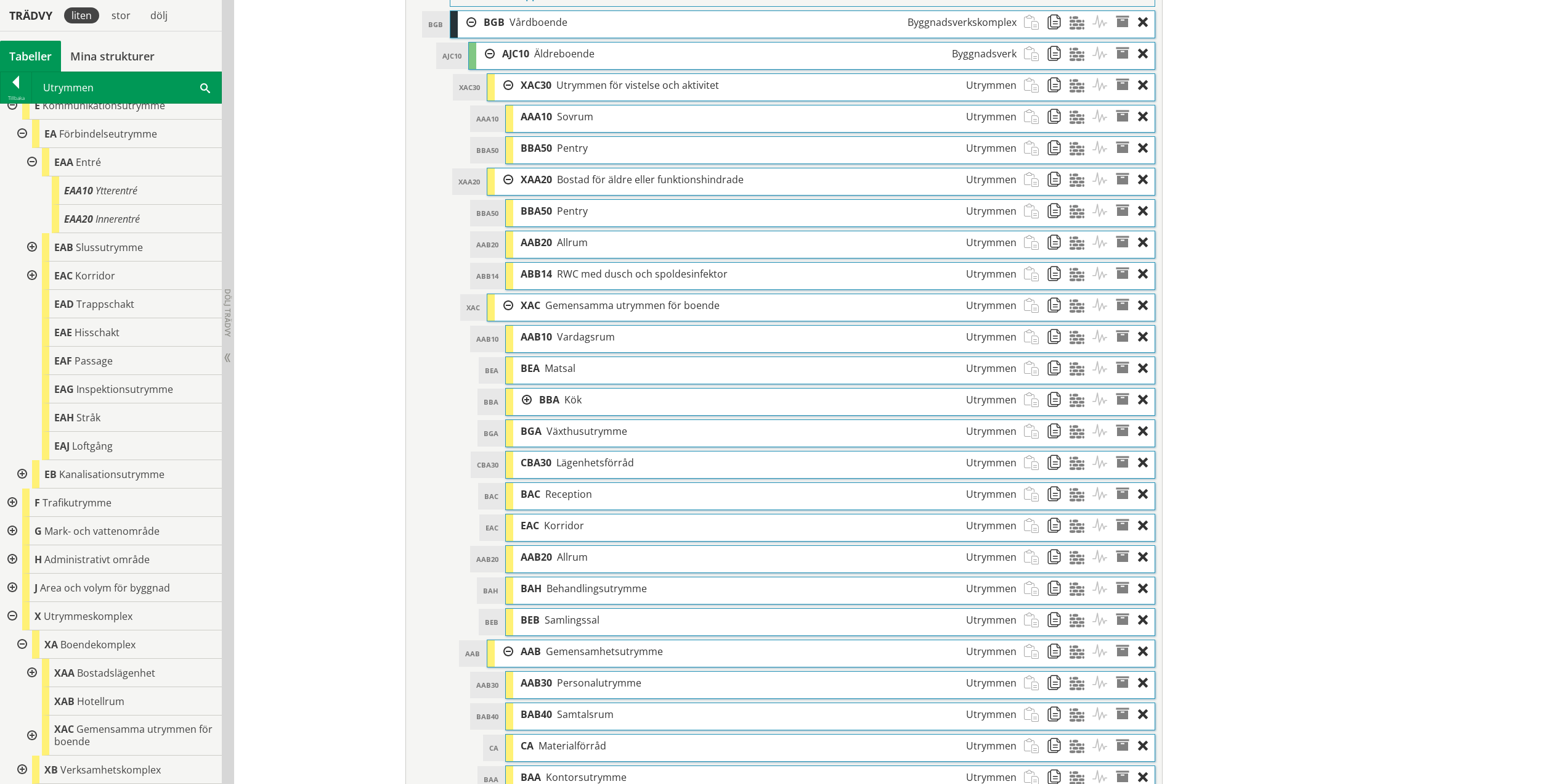
click at [30, 672] on div at bounding box center [30, 673] width 22 height 28
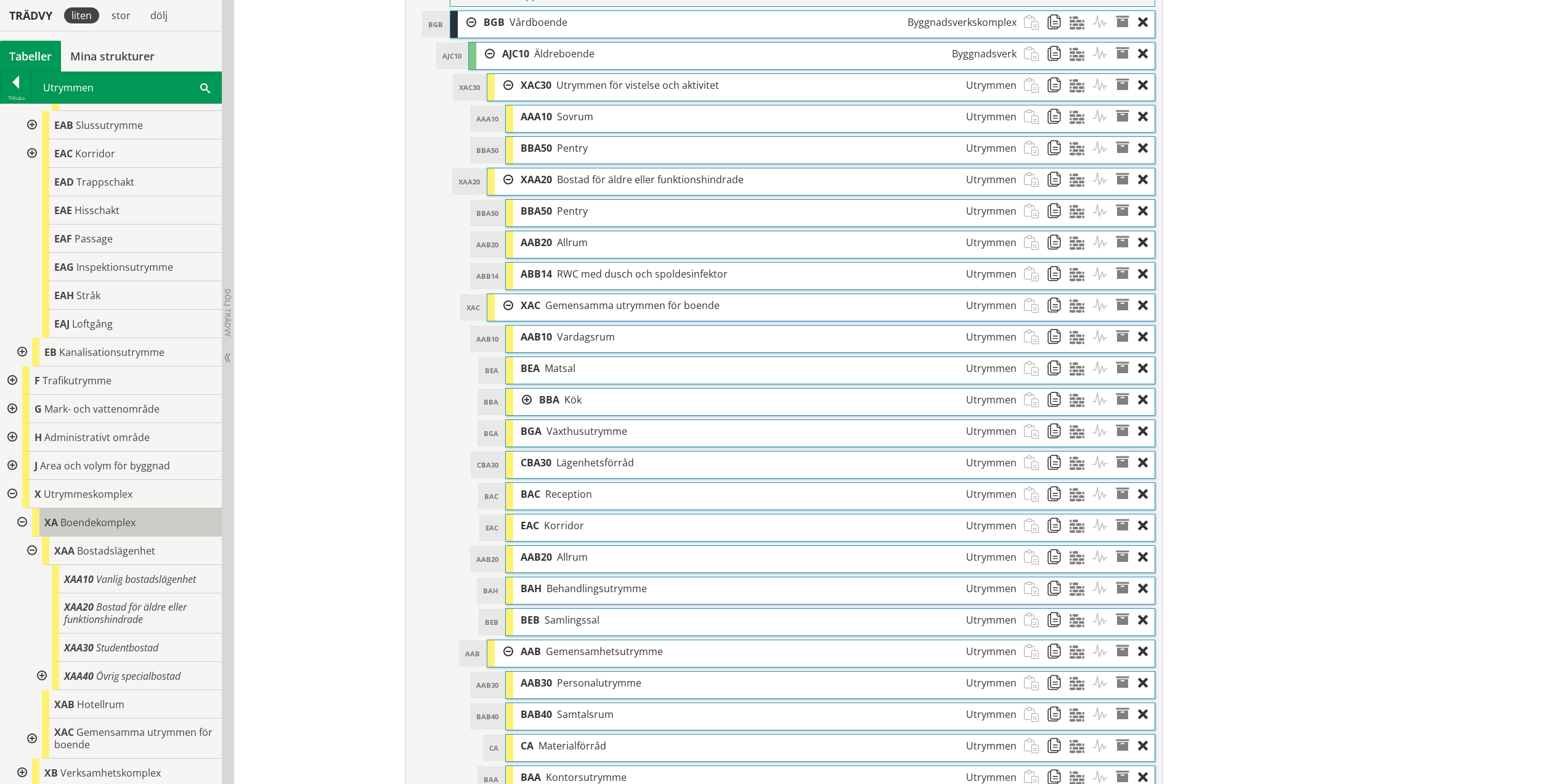
scroll to position [335, 0]
click at [40, 671] on div at bounding box center [40, 675] width 22 height 28
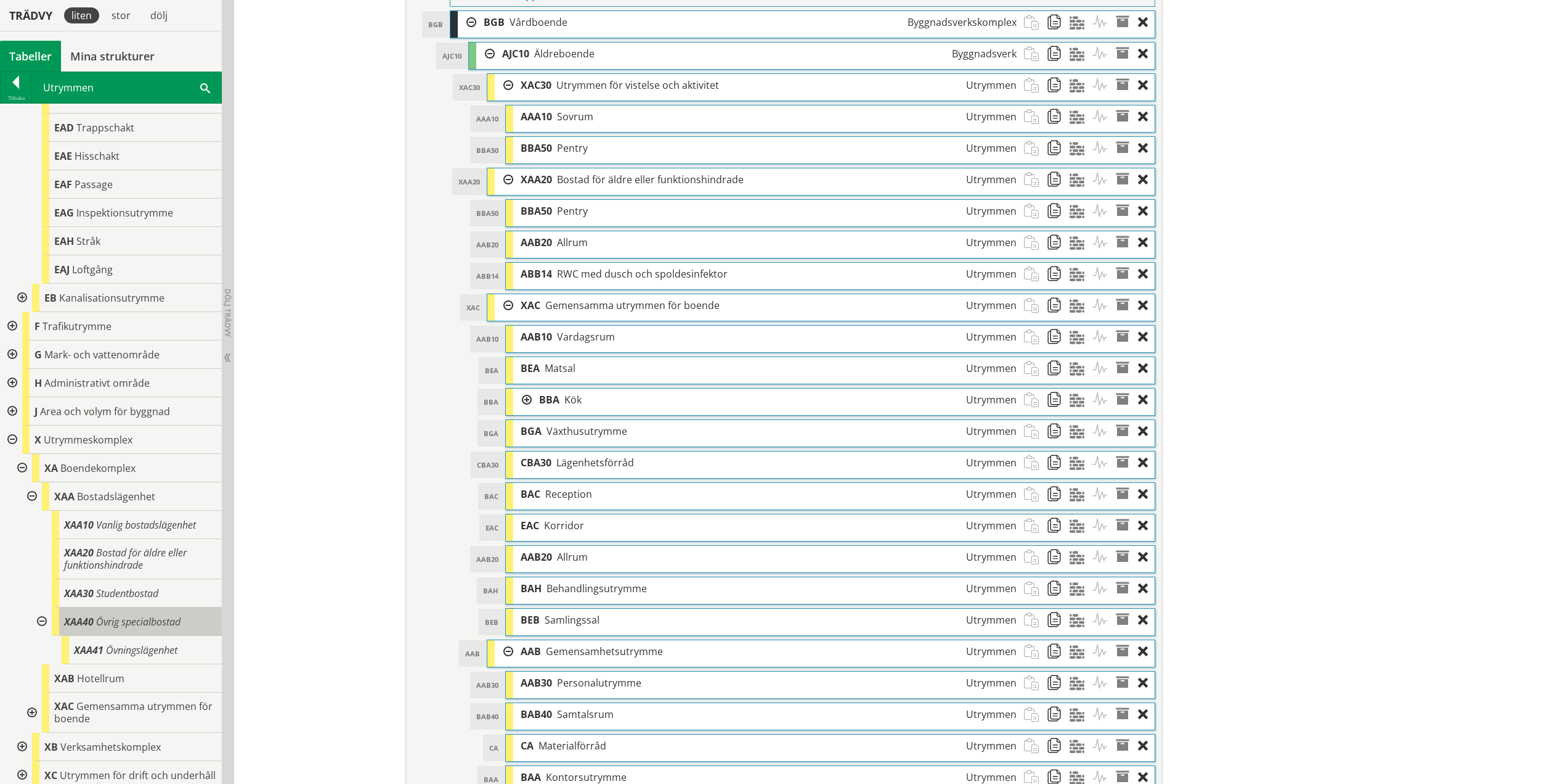
scroll to position [462, 0]
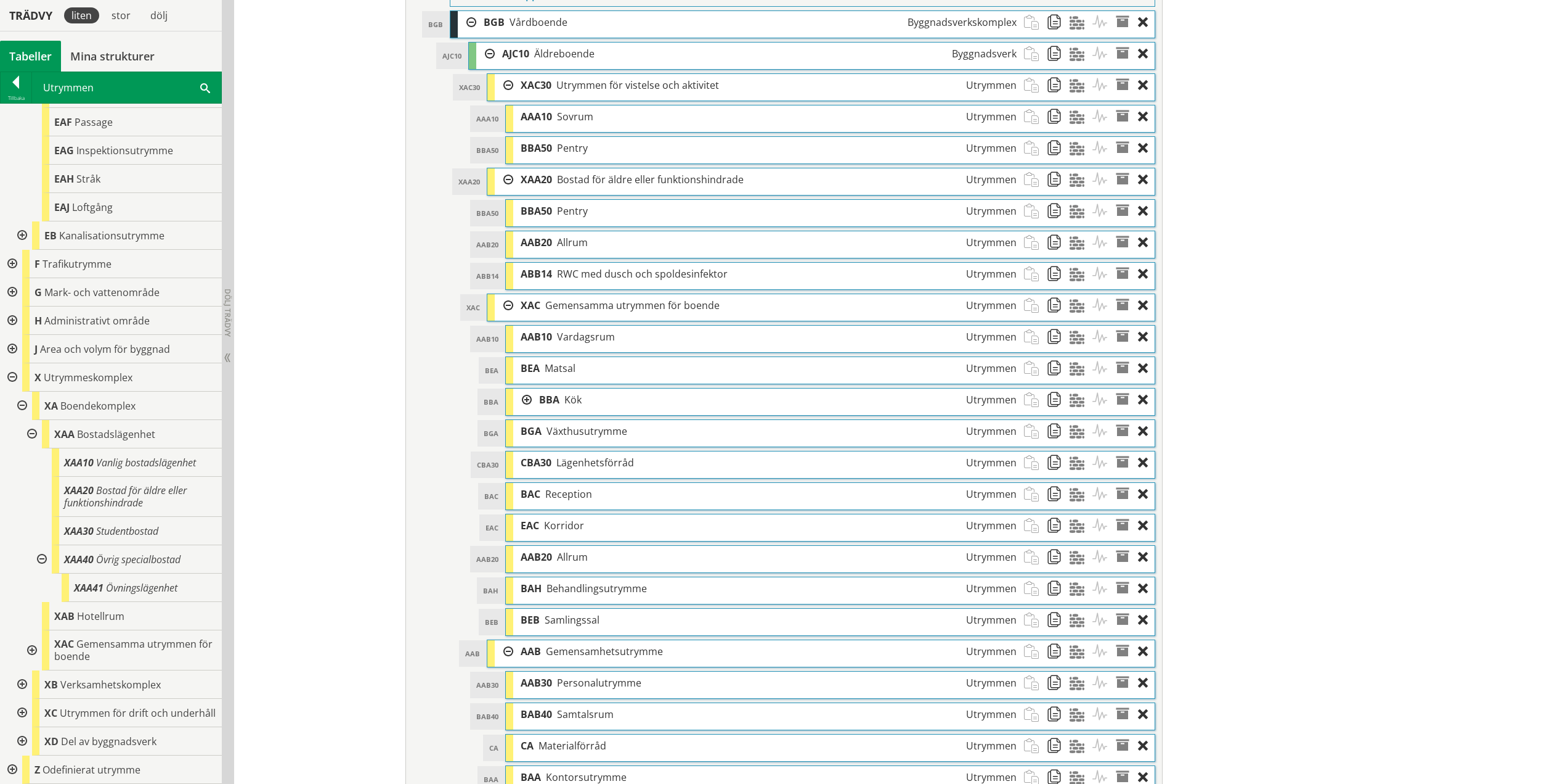
click at [32, 637] on div at bounding box center [30, 649] width 22 height 40
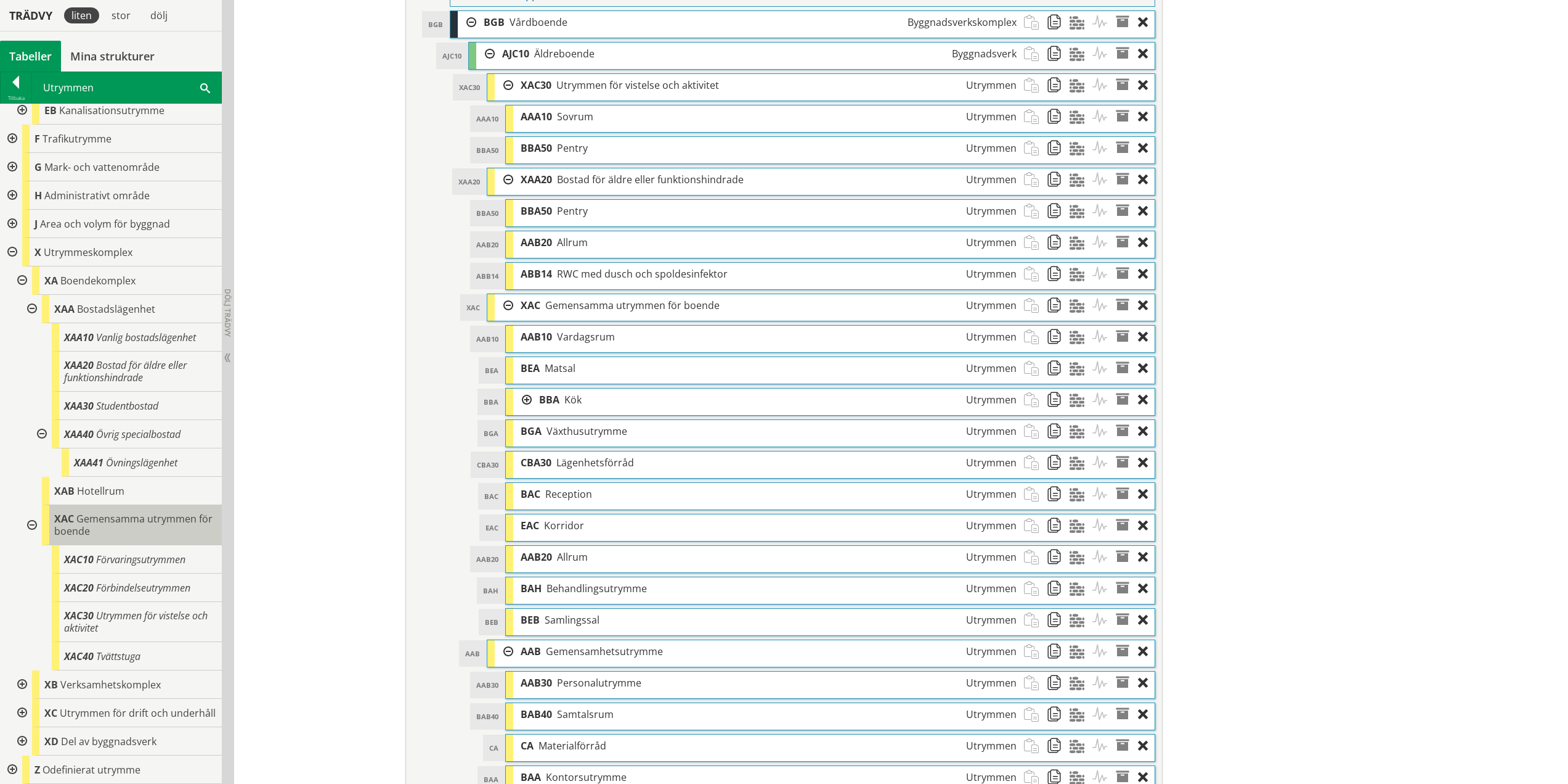
scroll to position [585, 0]
click at [21, 672] on div at bounding box center [20, 684] width 22 height 28
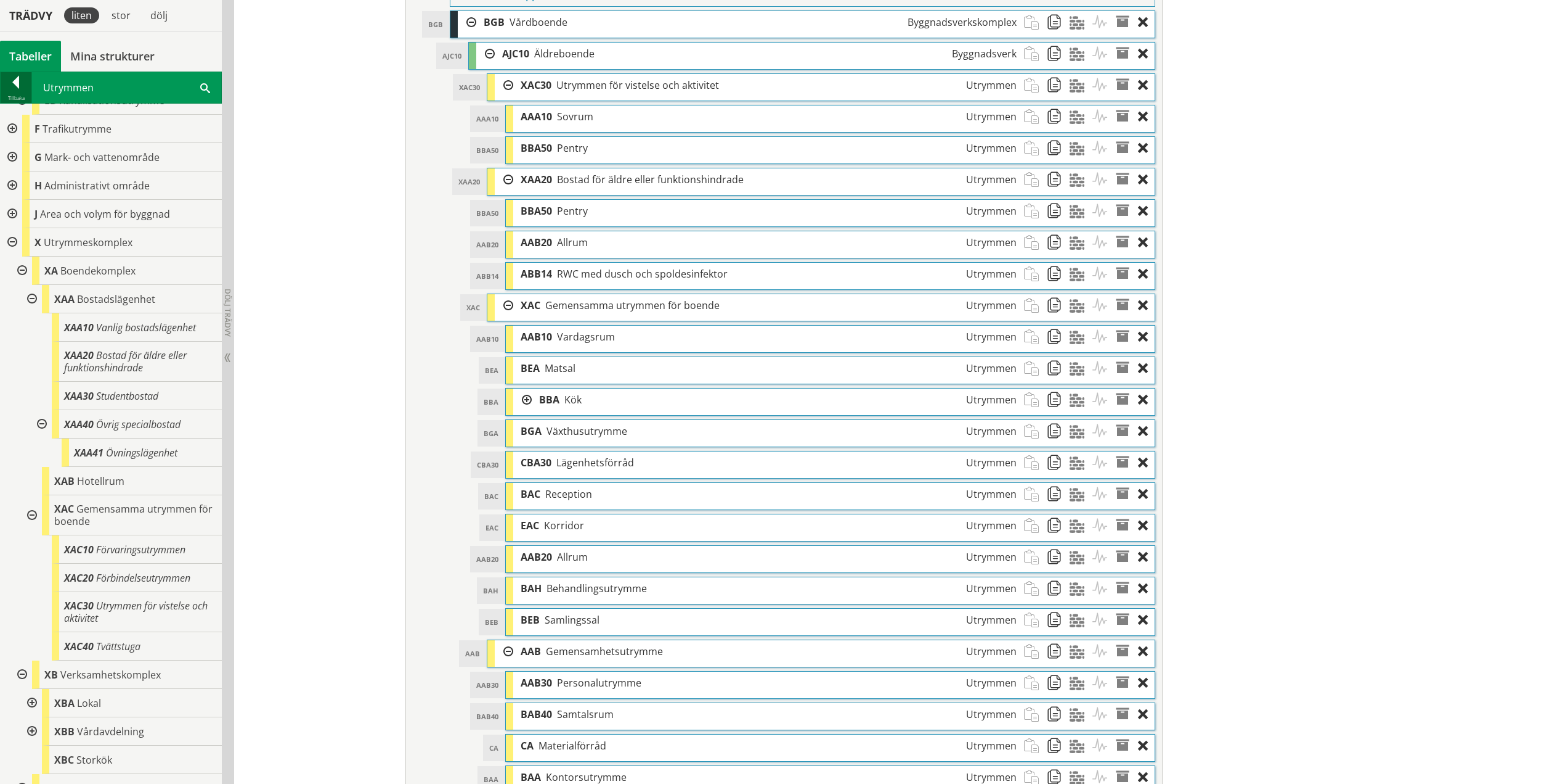
click at [18, 79] on div at bounding box center [16, 85] width 31 height 18
